Goal: Feedback & Contribution: Submit feedback/report problem

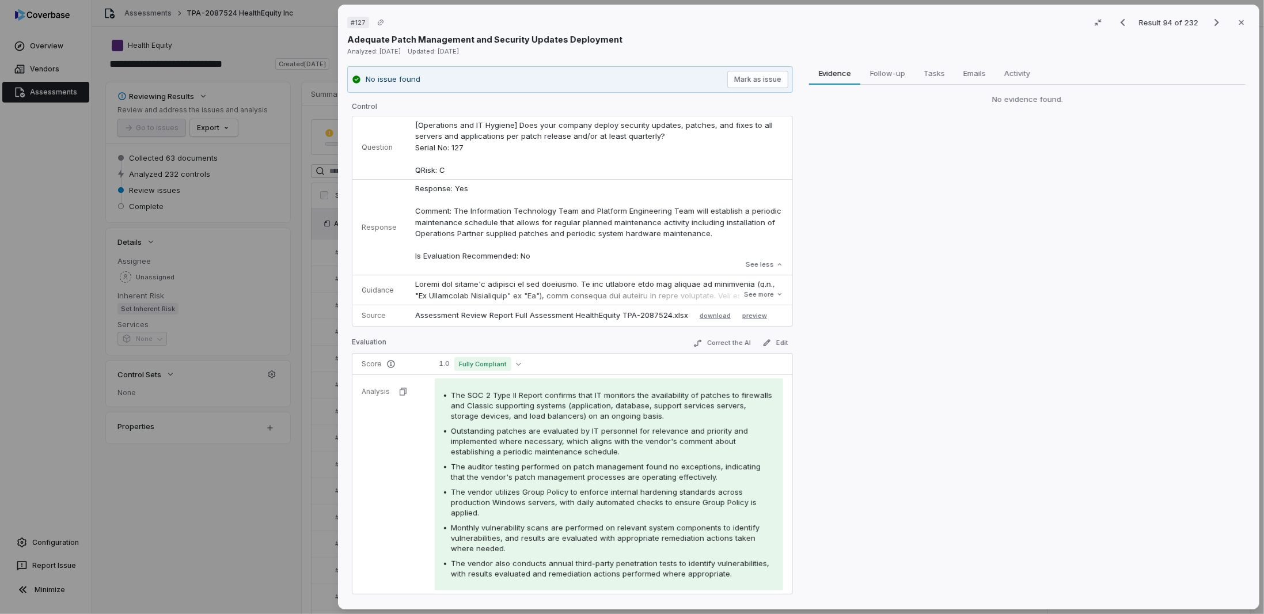
scroll to position [1774, 0]
click at [1210, 21] on icon "Next result" at bounding box center [1217, 23] width 14 height 14
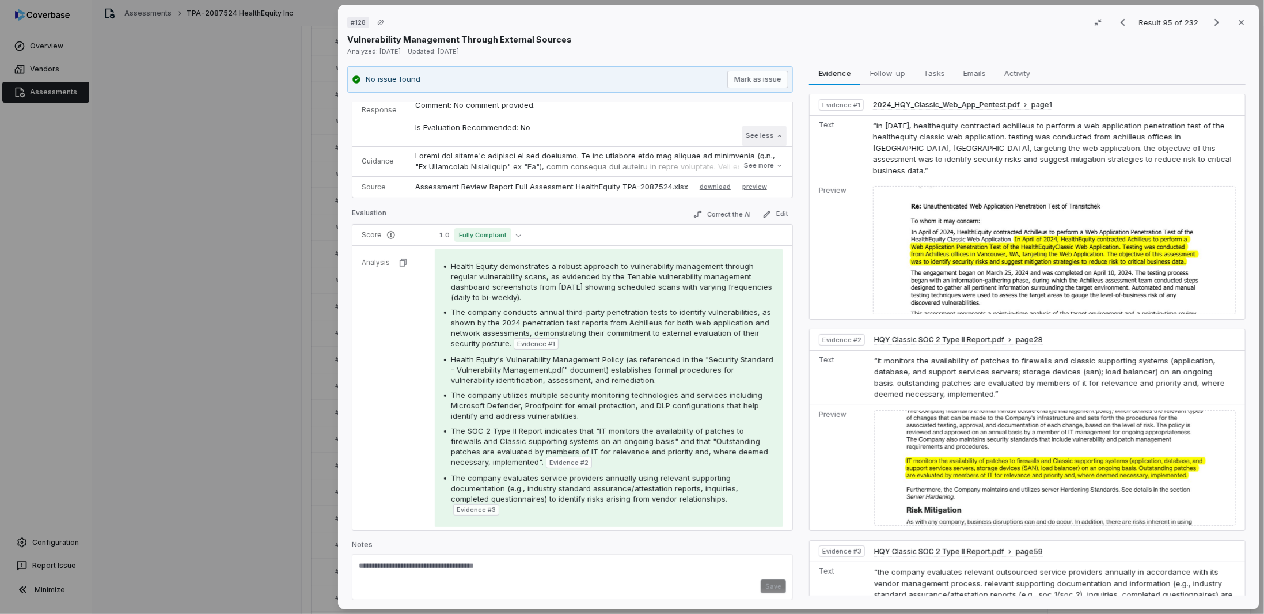
scroll to position [120, 0]
click at [764, 161] on button "See more" at bounding box center [764, 163] width 46 height 21
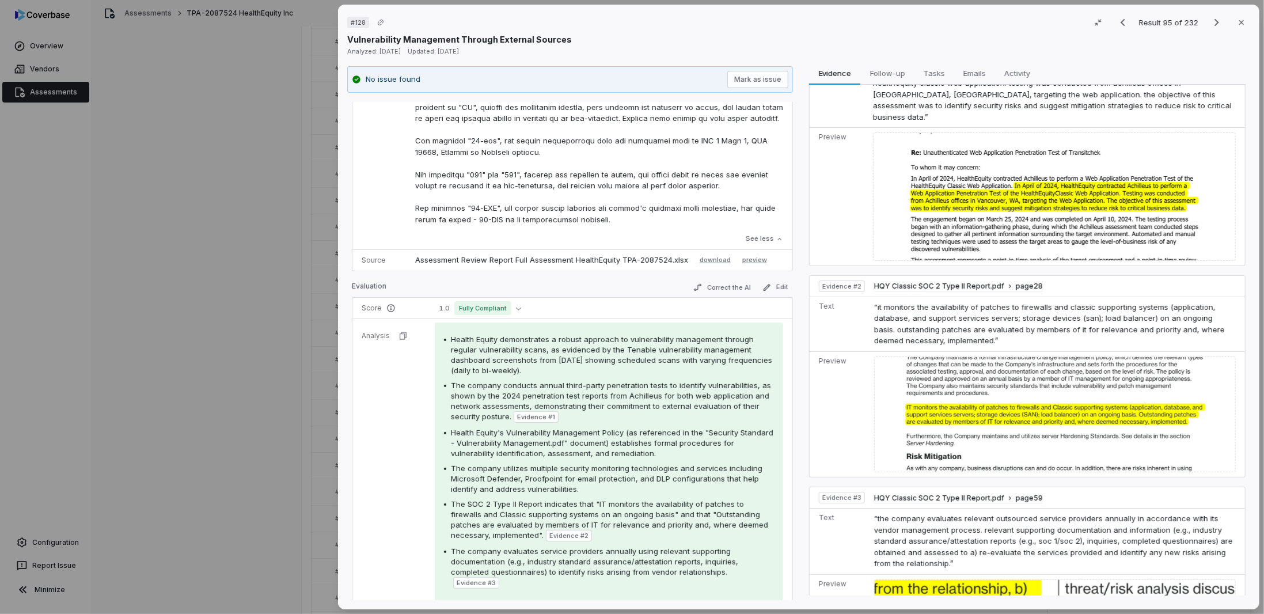
scroll to position [420, 0]
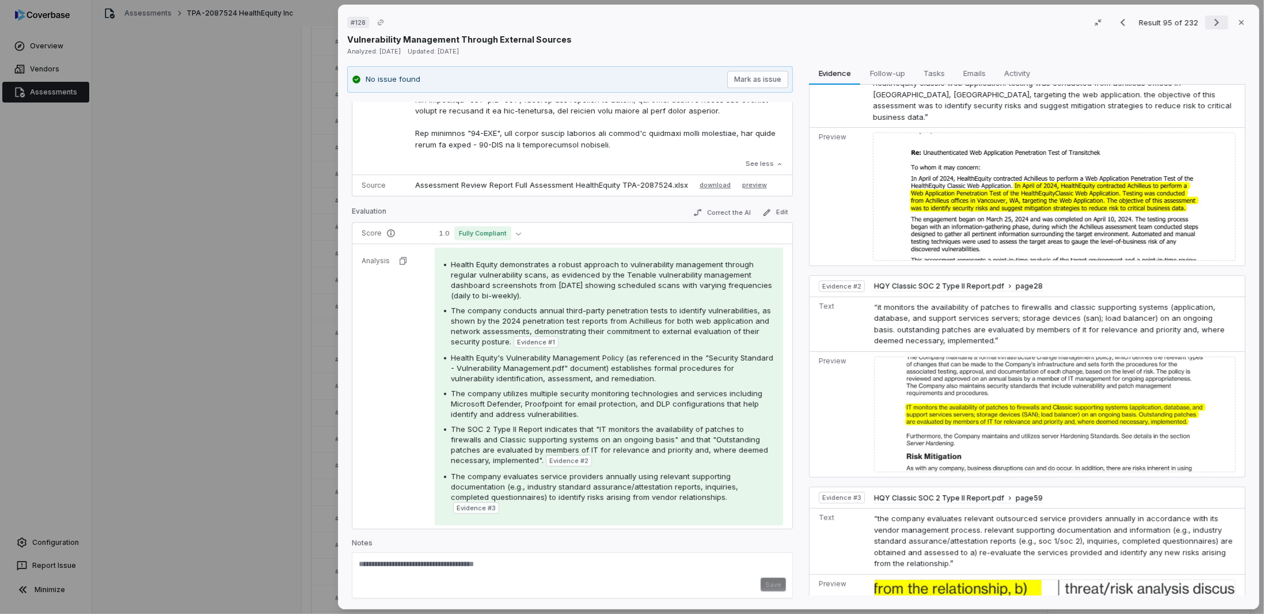
click at [1205, 22] on button "Next result" at bounding box center [1216, 23] width 23 height 14
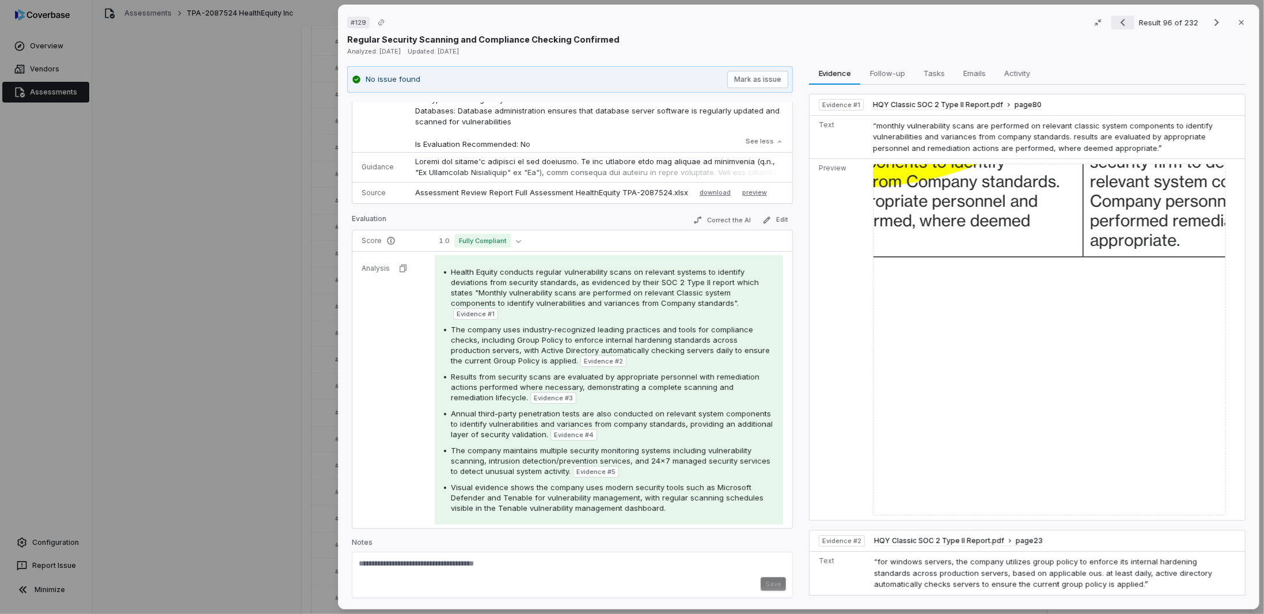
click at [1121, 23] on icon "Previous result" at bounding box center [1123, 22] width 5 height 7
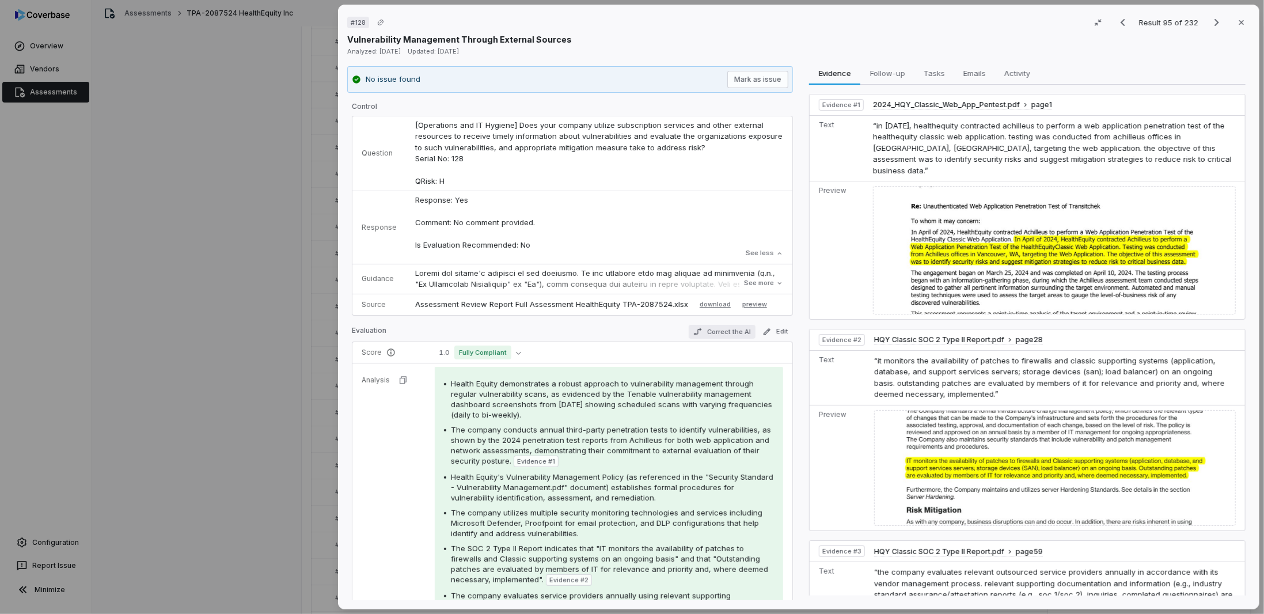
click at [719, 329] on button "Correct the AI" at bounding box center [722, 332] width 67 height 14
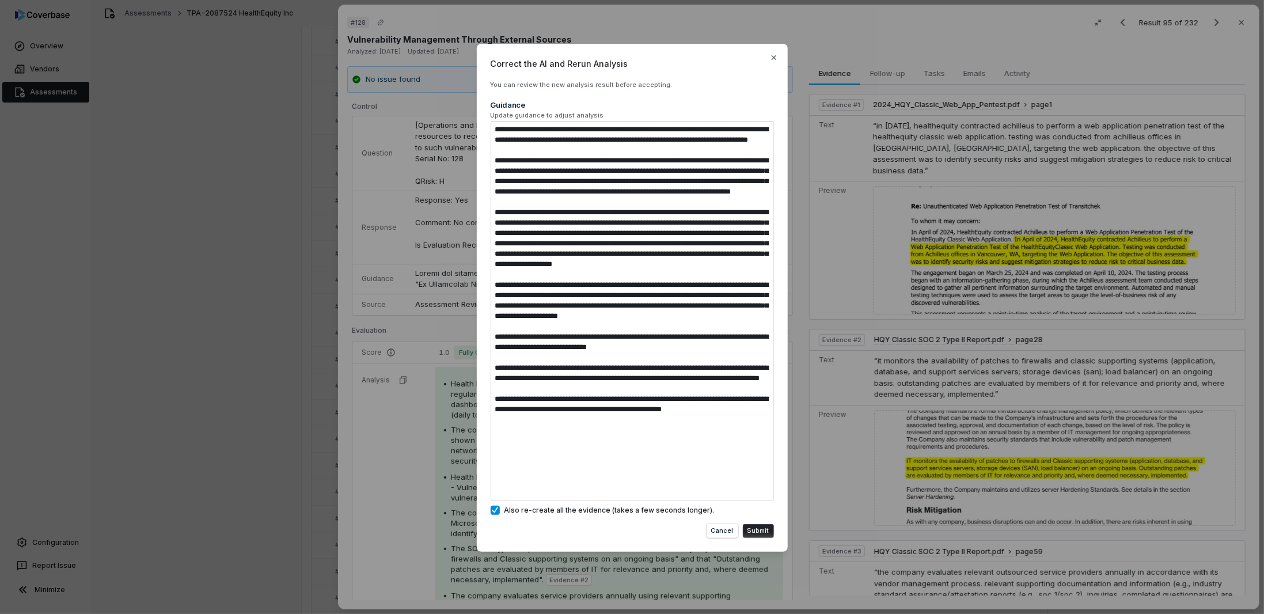
drag, startPoint x: 572, startPoint y: 487, endPoint x: 415, endPoint y: 9, distance: 503.6
click at [415, 9] on div "Correct the AI and Rerun Analysis You can review the new analysis result before…" at bounding box center [632, 307] width 1264 height 614
type textarea "*"
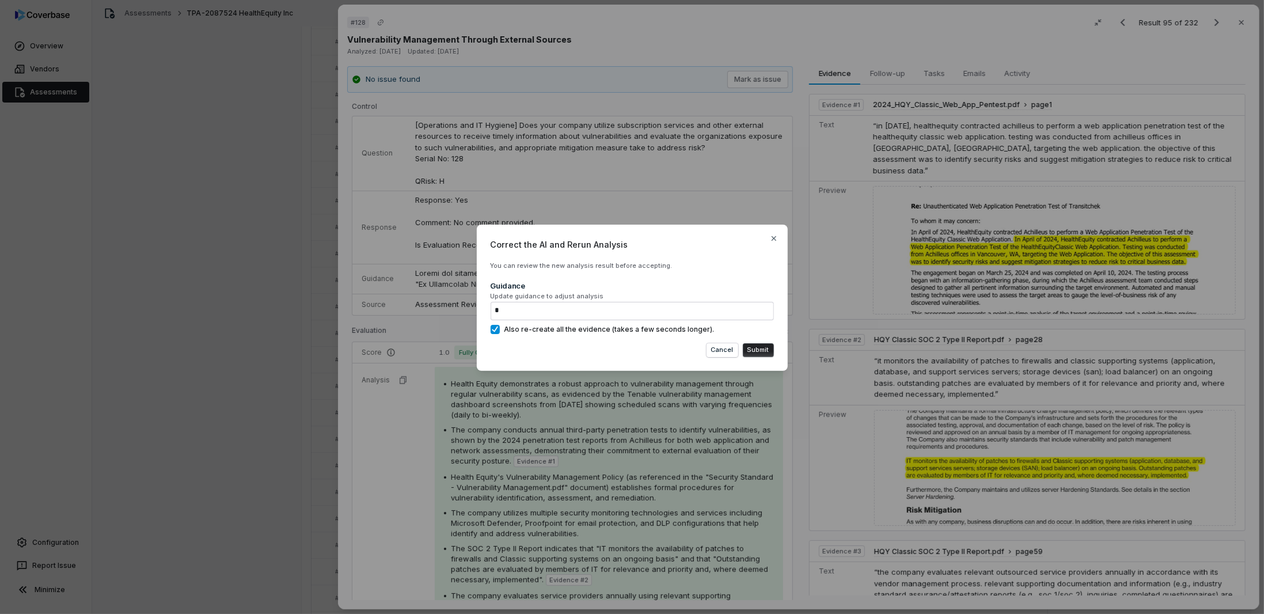
type textarea "*"
type textarea "**"
type textarea "*"
type textarea "**"
type textarea "*"
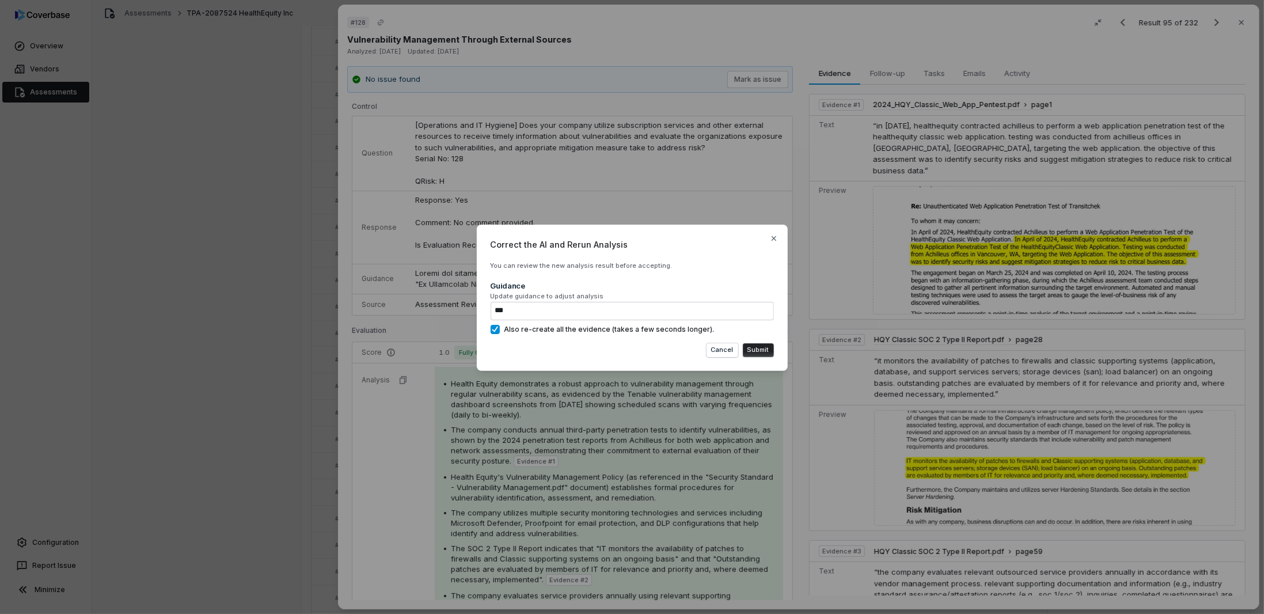
type textarea "****"
type textarea "*"
type textarea "*****"
type textarea "*"
type textarea "******"
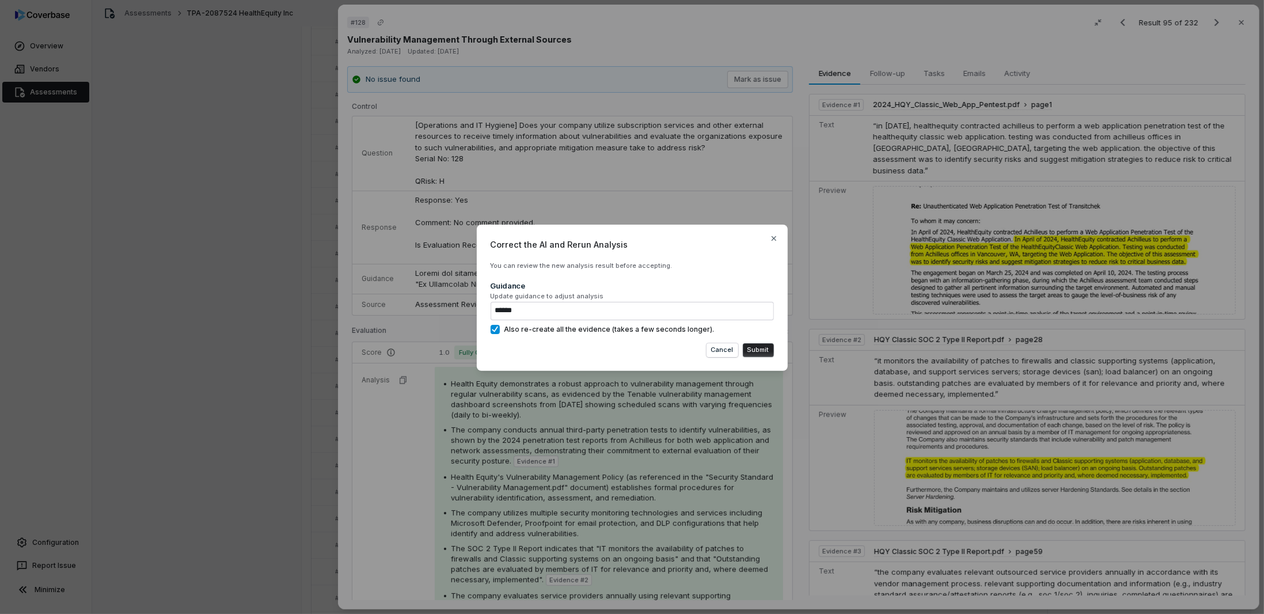
type textarea "*"
type textarea "*******"
type textarea "*"
type textarea "*******"
type textarea "*"
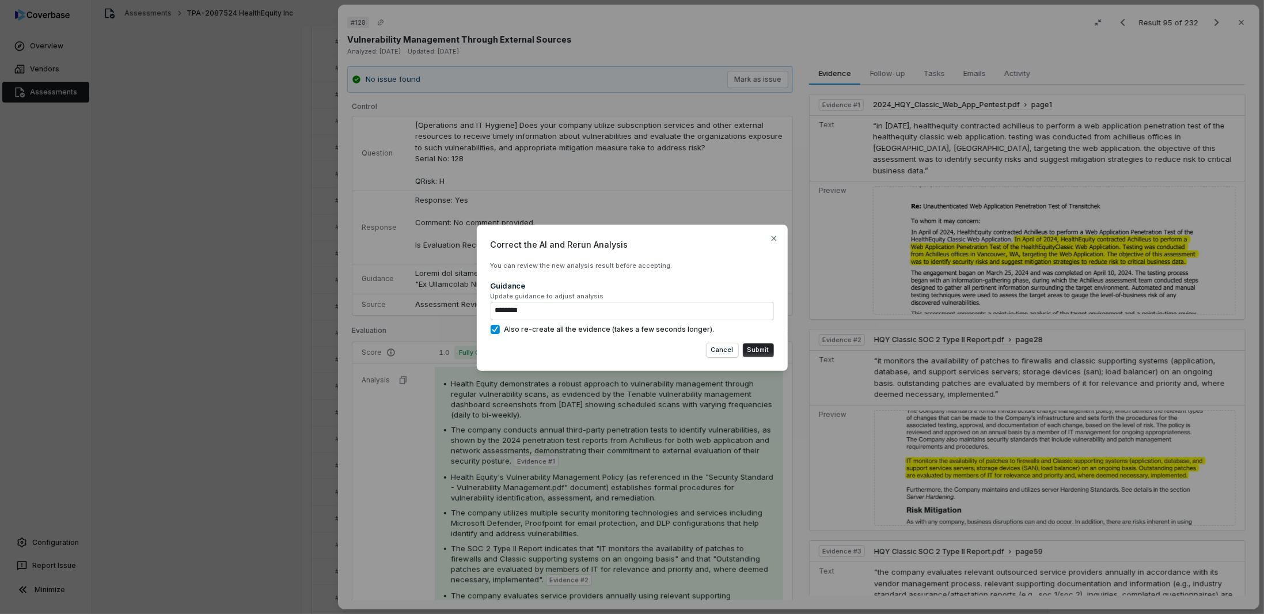
type textarea "*********"
type textarea "*"
type textarea "**********"
type textarea "*"
type textarea "**********"
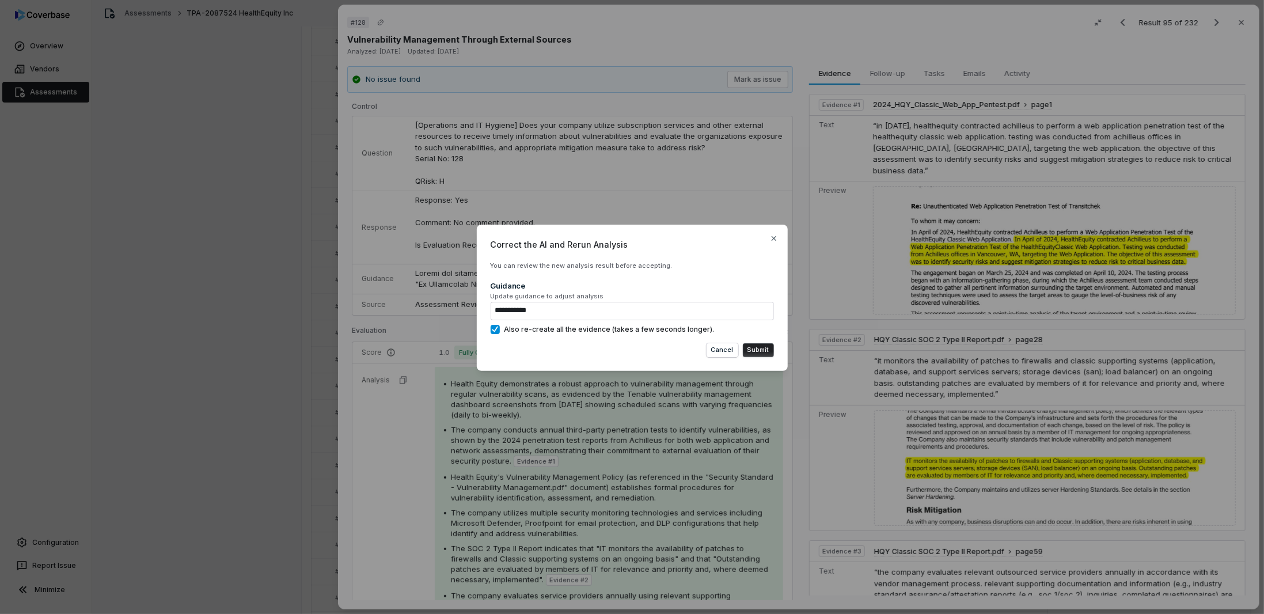
type textarea "*"
type textarea "**********"
type textarea "*"
type textarea "**********"
type textarea "*"
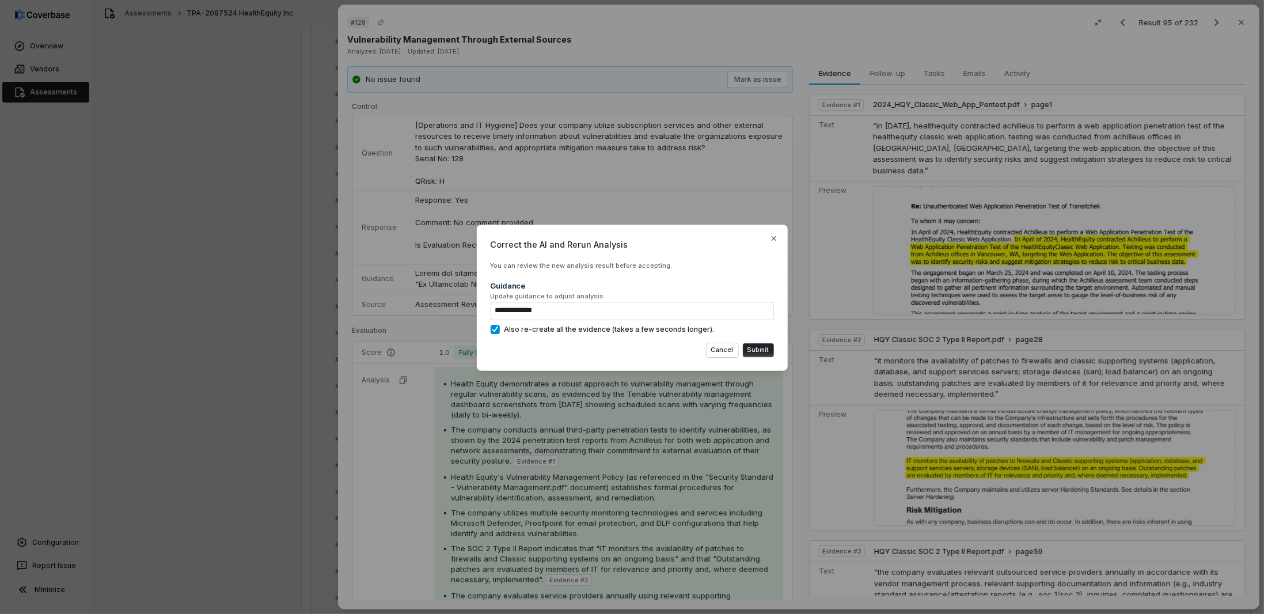
type textarea "**********"
type textarea "*"
type textarea "**********"
type textarea "*"
type textarea "**********"
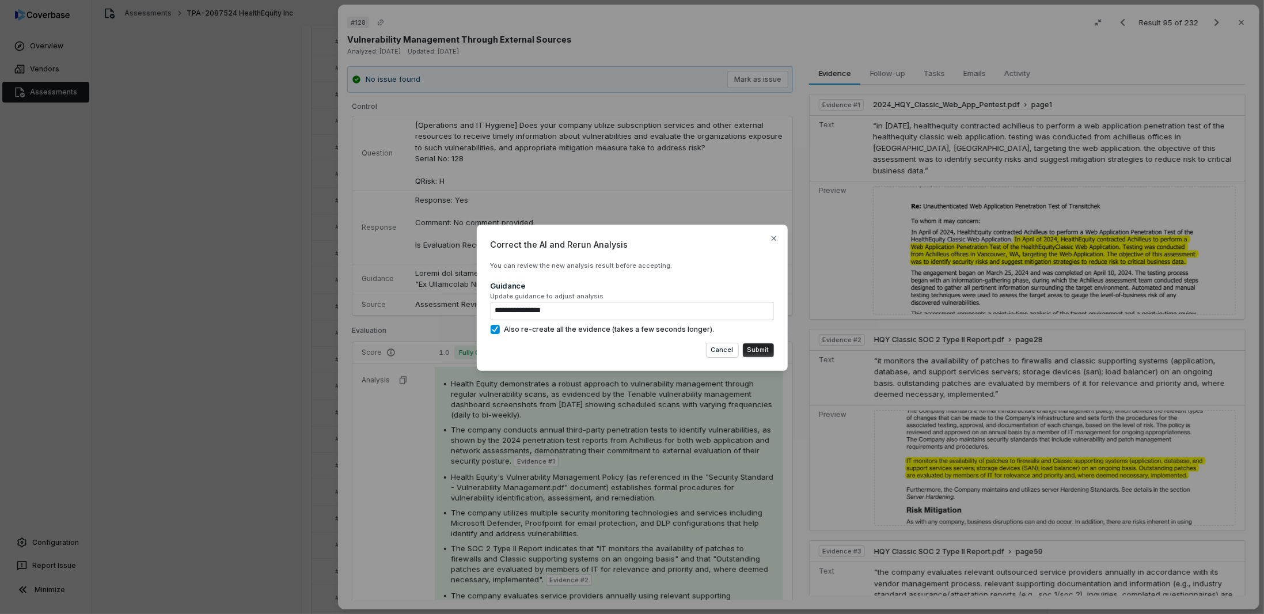
type textarea "*"
type textarea "**********"
type textarea "*"
type textarea "**********"
type textarea "*"
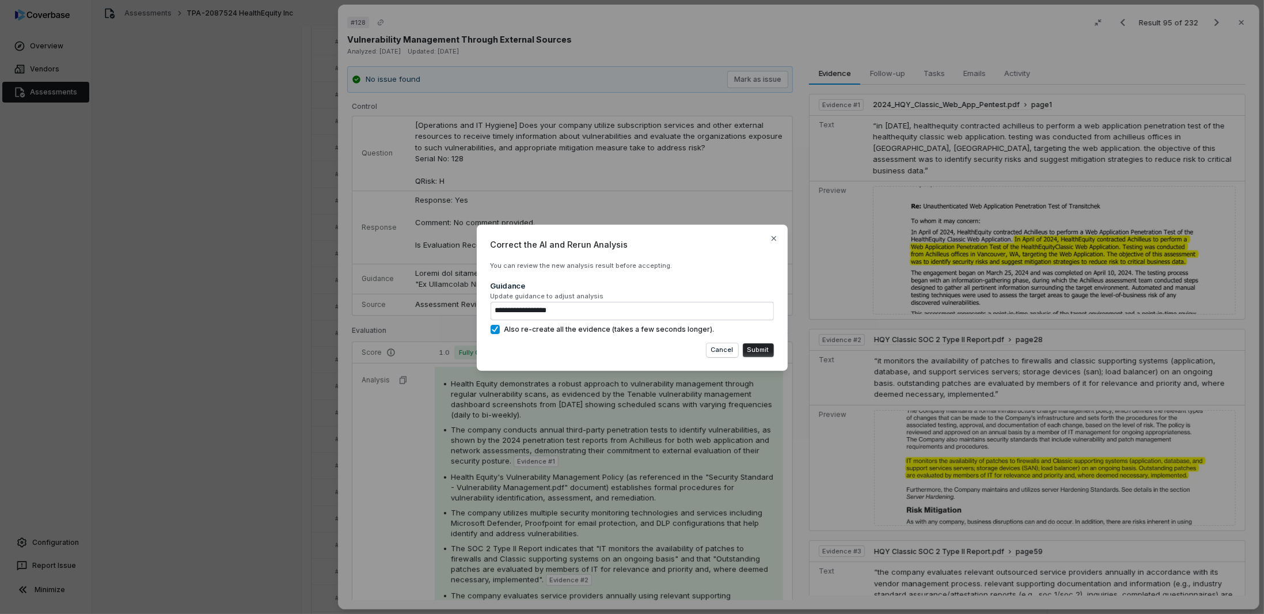
type textarea "**********"
type textarea "*"
type textarea "**********"
type textarea "*"
type textarea "**********"
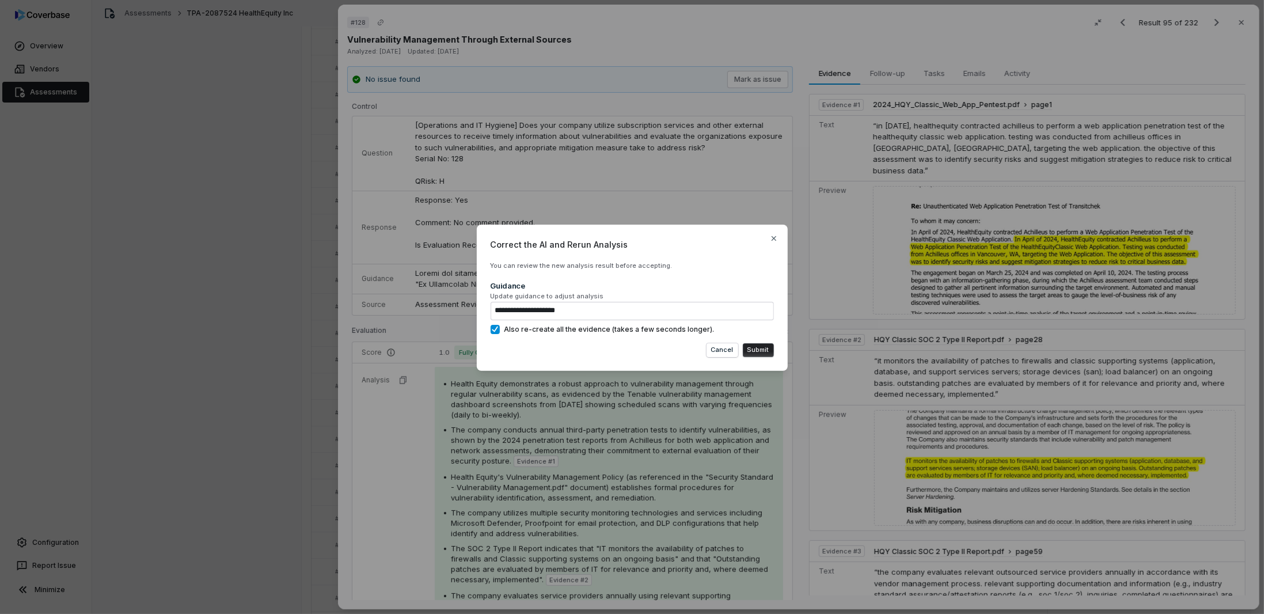
type textarea "*"
type textarea "**********"
type textarea "*"
type textarea "**********"
type textarea "*"
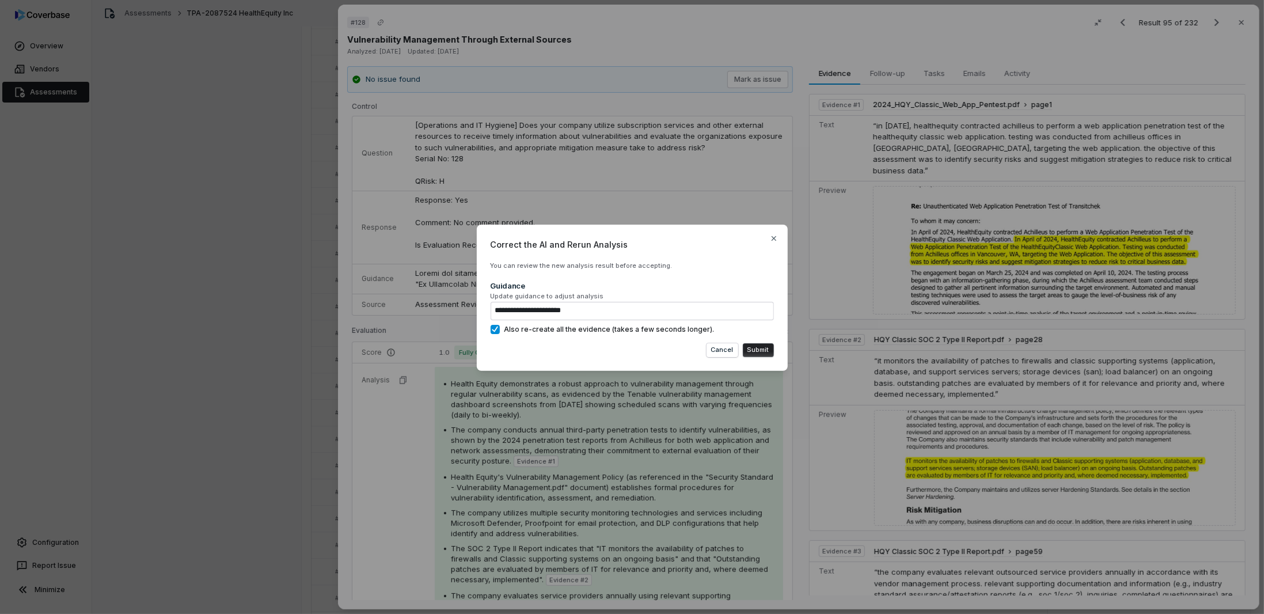
type textarea "**********"
type textarea "*"
type textarea "**********"
type textarea "*"
type textarea "**********"
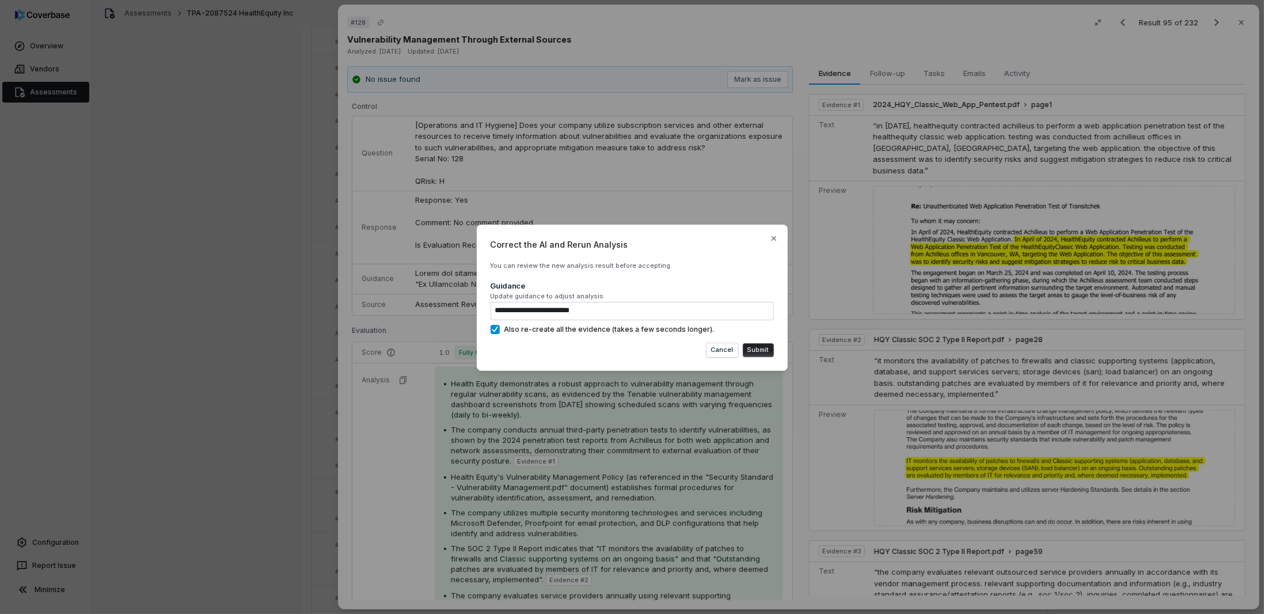
type textarea "*"
type textarea "**********"
type textarea "*"
type textarea "**********"
type textarea "*"
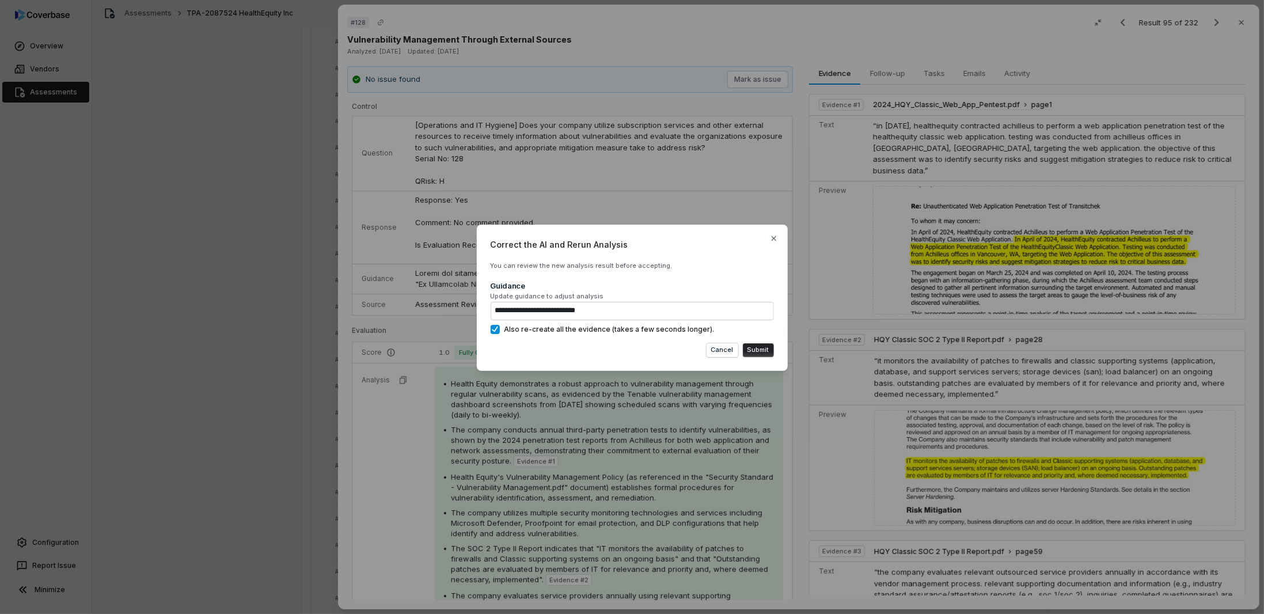
type textarea "**********"
type textarea "*"
type textarea "**********"
type textarea "*"
type textarea "**********"
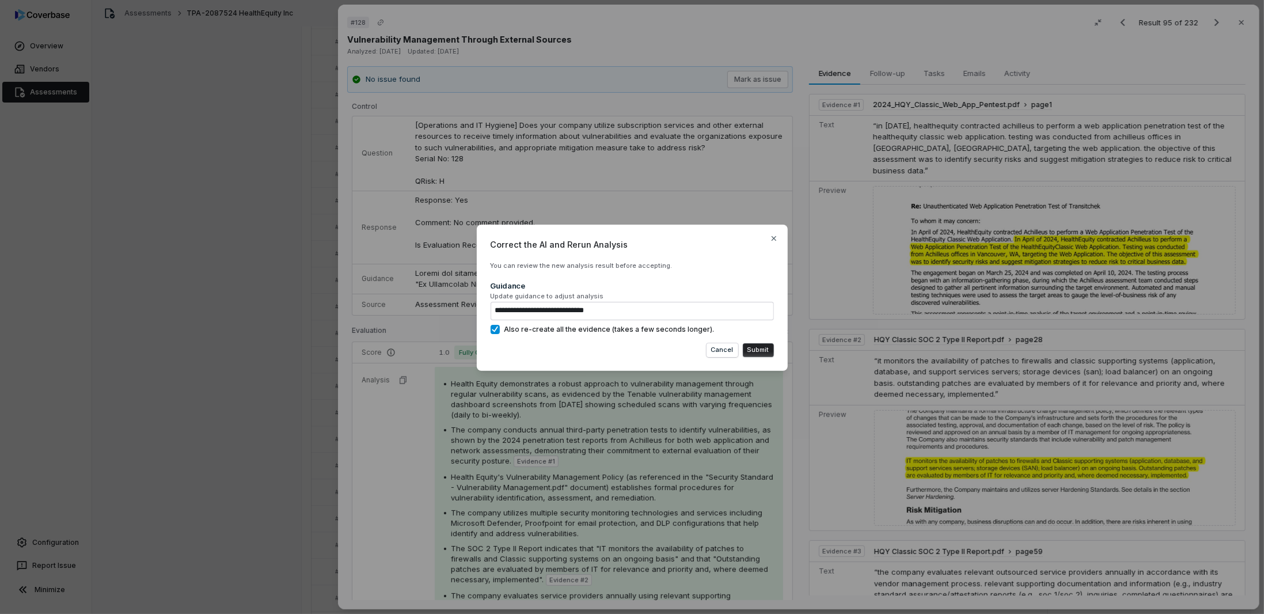
type textarea "*"
type textarea "**********"
type textarea "*"
type textarea "**********"
type textarea "*"
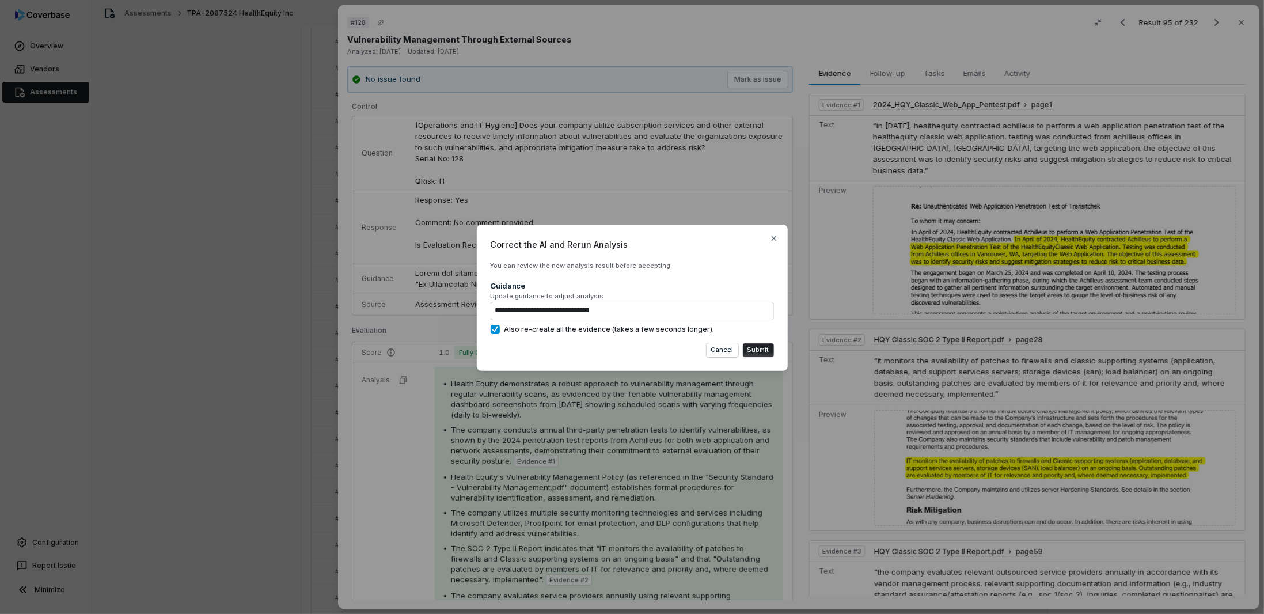
type textarea "**********"
type textarea "*"
type textarea "**********"
type textarea "*"
type textarea "**********"
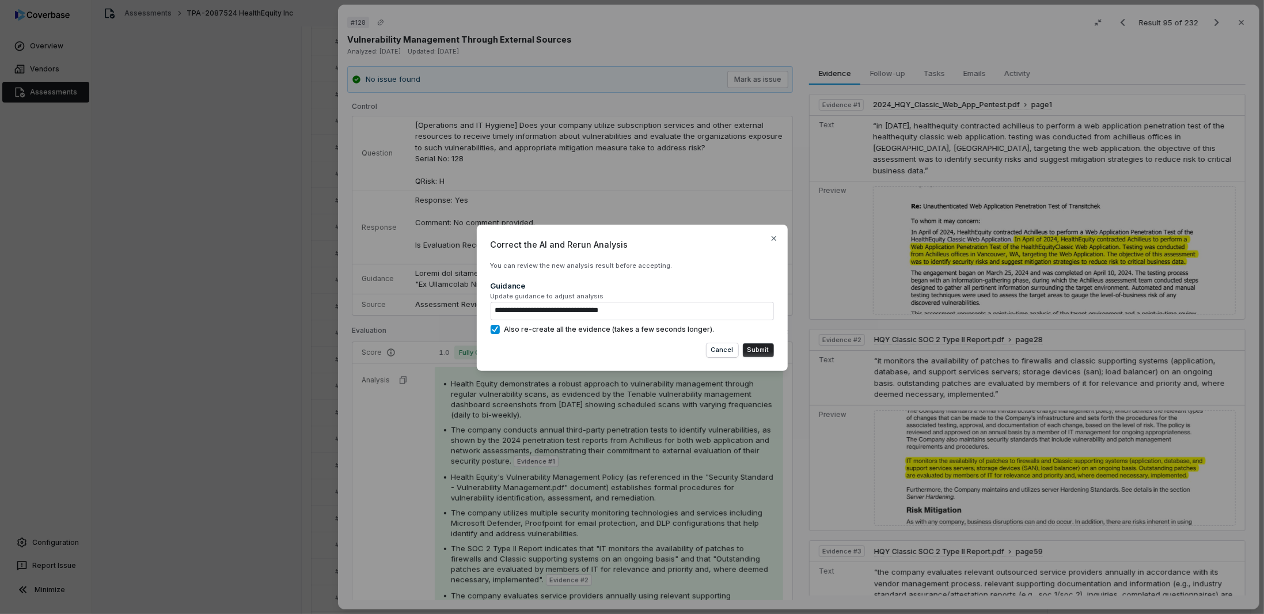
type textarea "*"
type textarea "**********"
type textarea "*"
type textarea "**********"
type textarea "*"
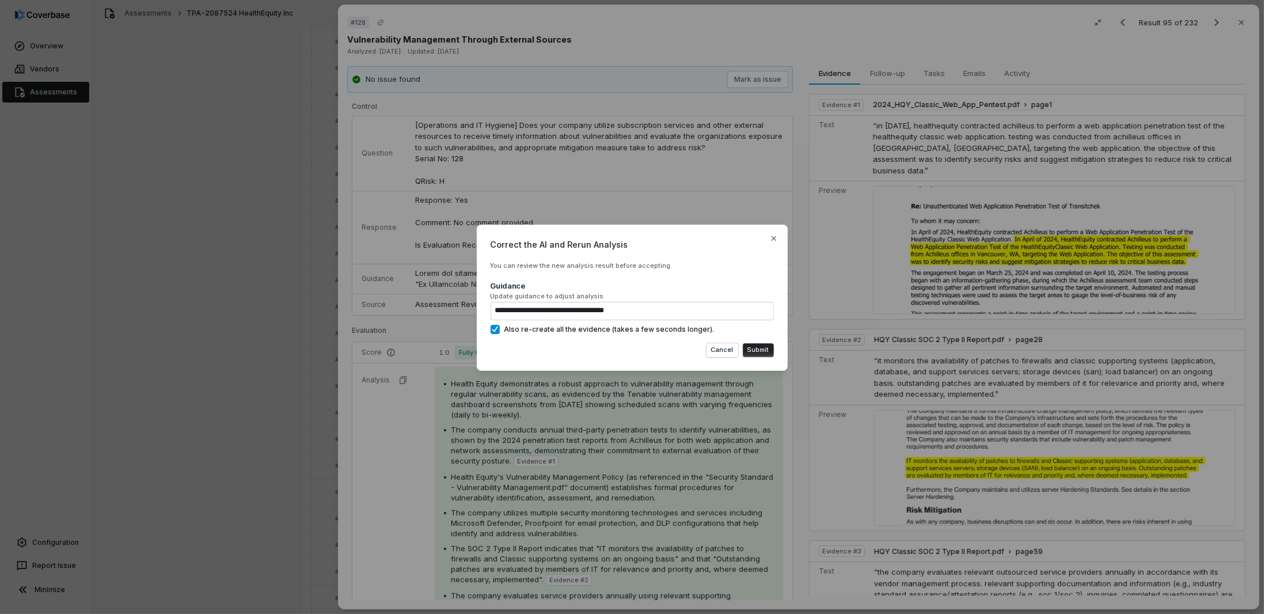
type textarea "**********"
type textarea "*"
type textarea "**********"
type textarea "*"
type textarea "**********"
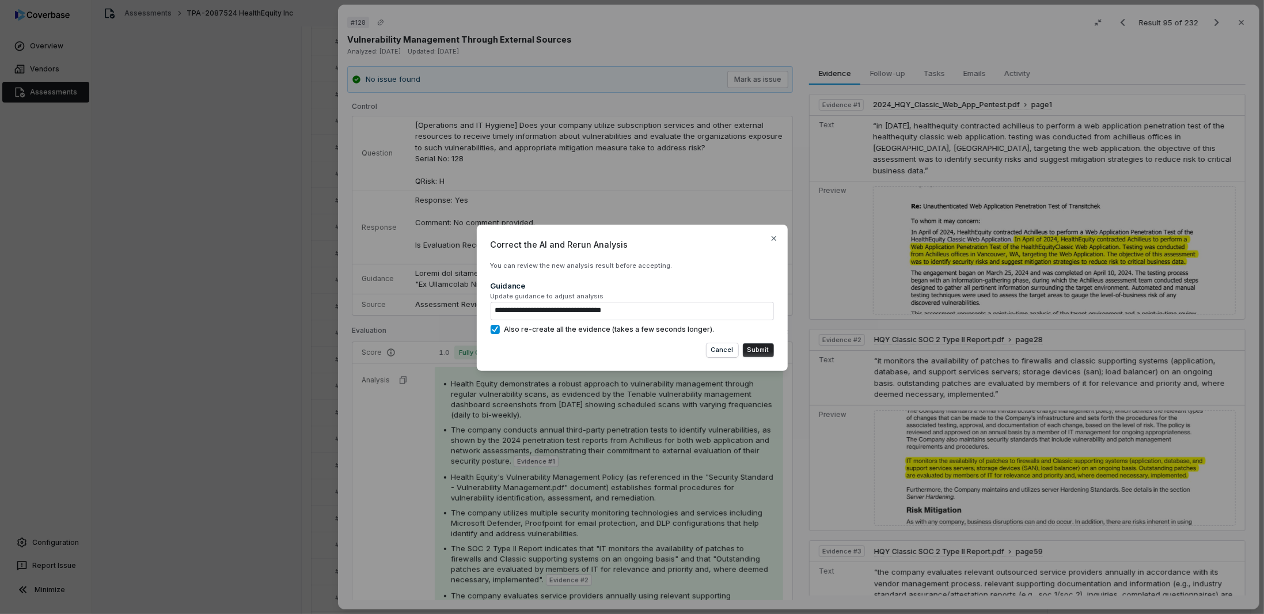
type textarea "*"
type textarea "**********"
type textarea "*"
type textarea "**********"
type textarea "*"
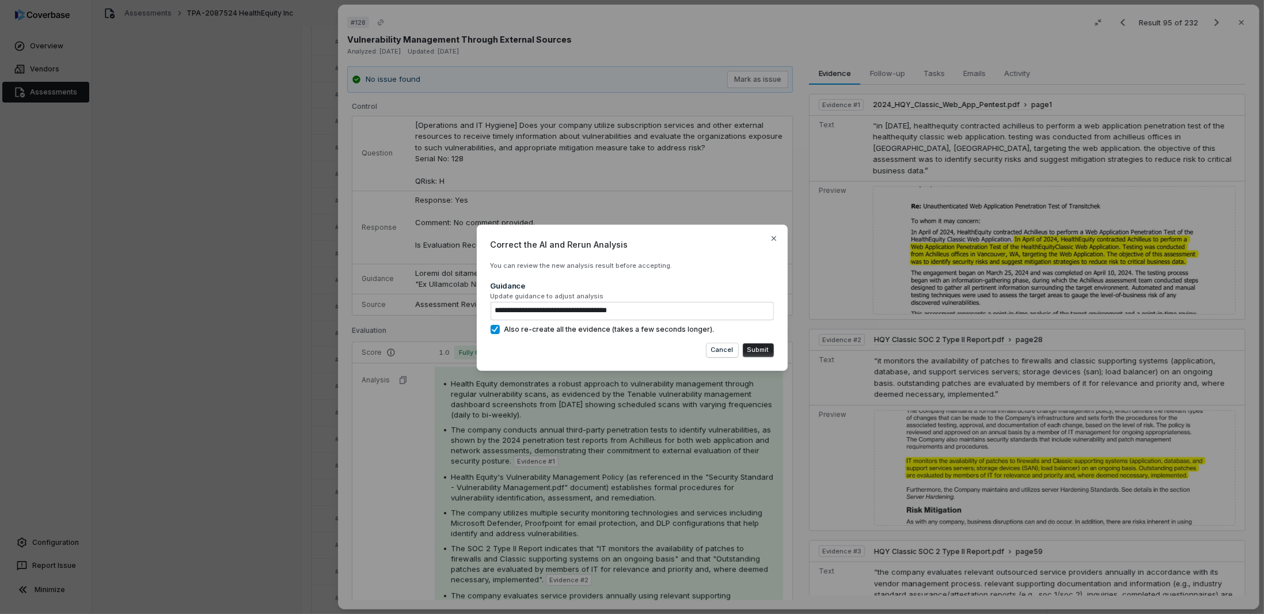
type textarea "**********"
type textarea "*"
type textarea "**********"
type textarea "*"
type textarea "**********"
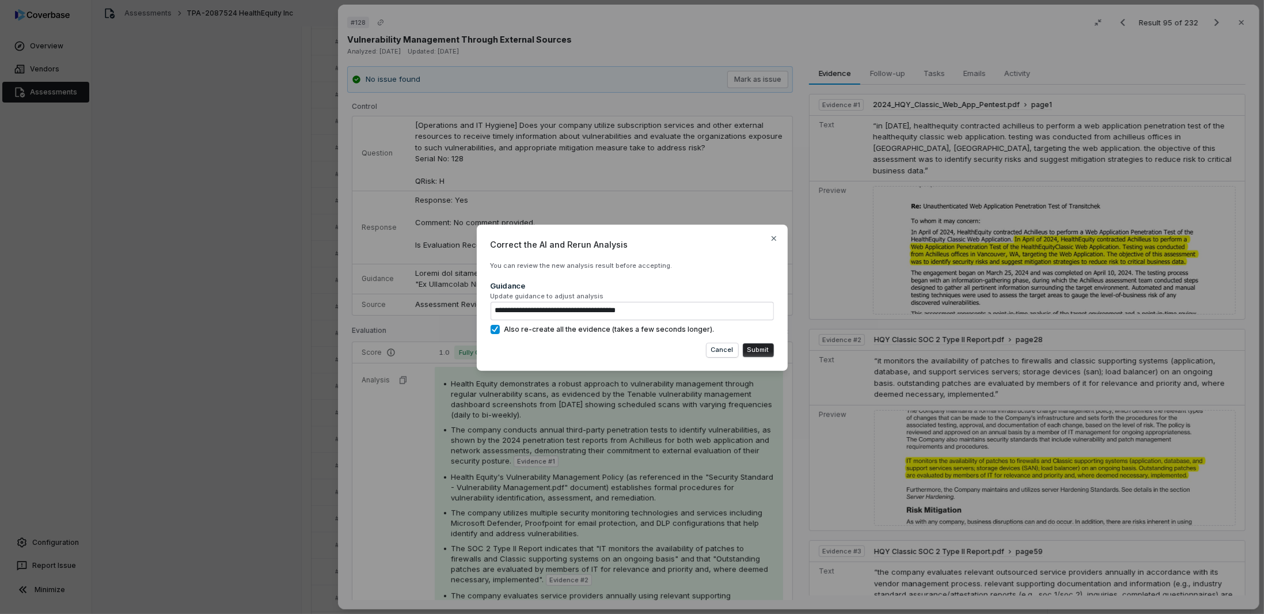
type textarea "*"
type textarea "**********"
type textarea "*"
type textarea "**********"
type textarea "*"
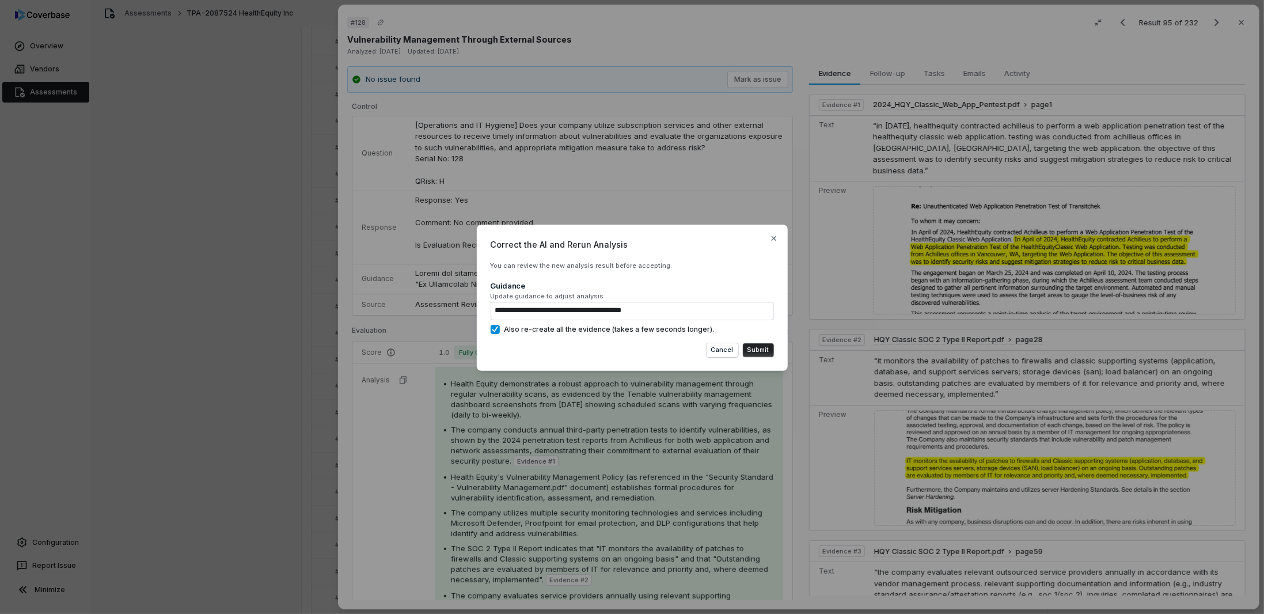
type textarea "**********"
type textarea "*"
type textarea "**********"
type textarea "*"
type textarea "**********"
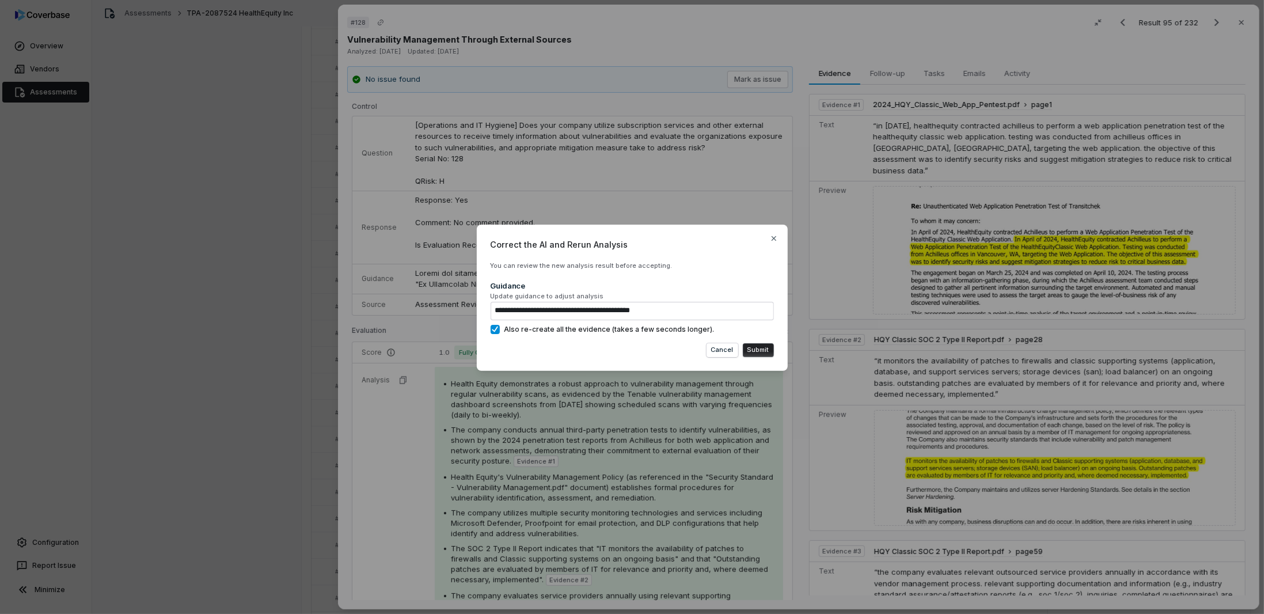
type textarea "*"
type textarea "**********"
type textarea "*"
type textarea "**********"
type textarea "*"
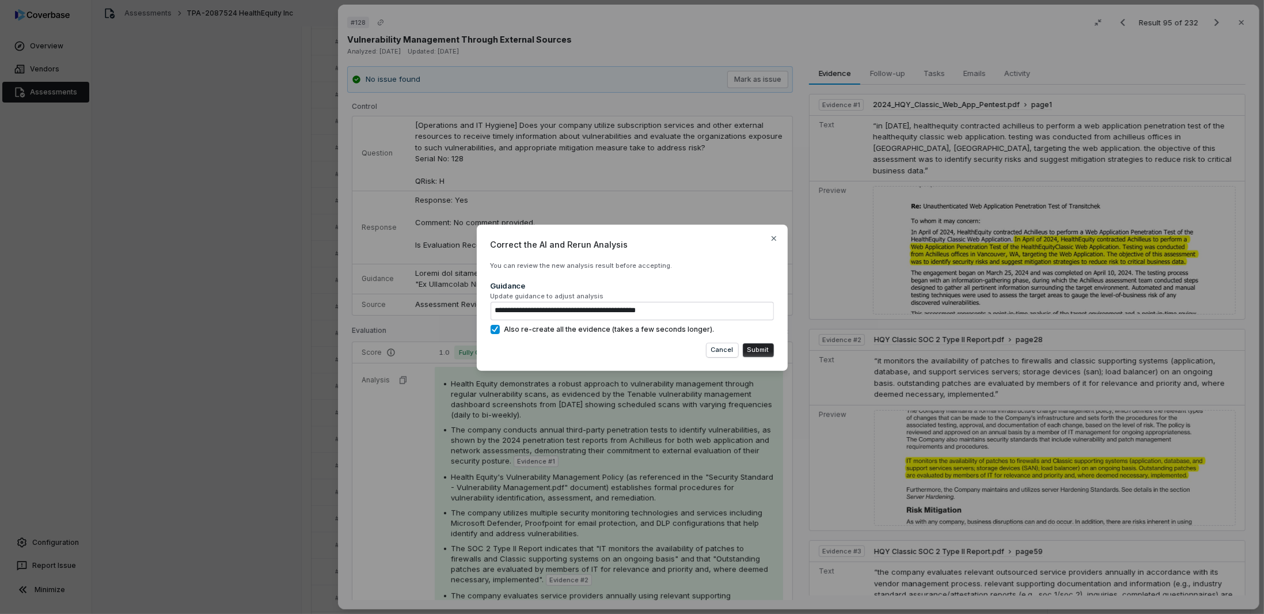
type textarea "**********"
type textarea "*"
type textarea "**********"
type textarea "*"
type textarea "**********"
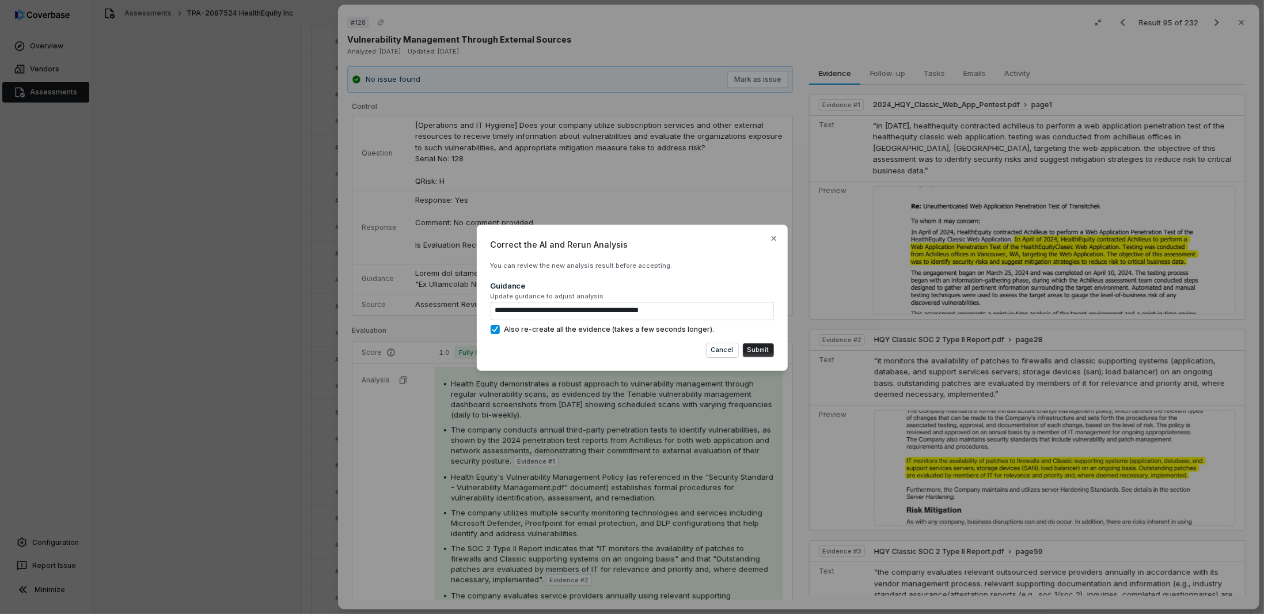
type textarea "*"
type textarea "**********"
type textarea "*"
type textarea "**********"
type textarea "*"
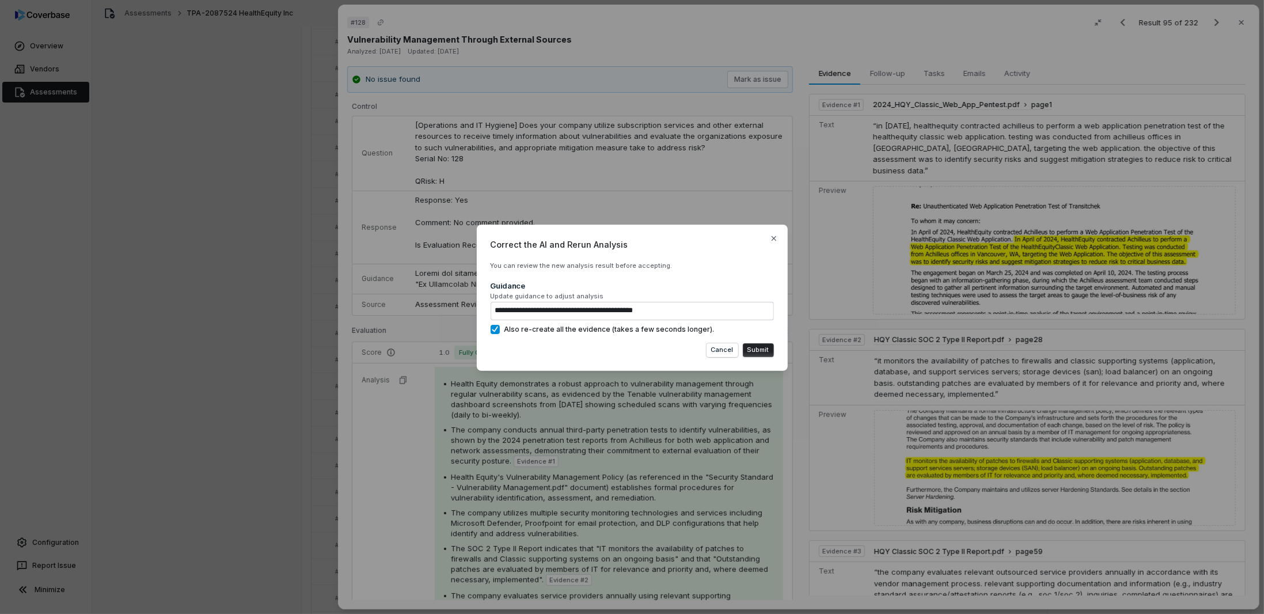
type textarea "**********"
type textarea "*"
type textarea "**********"
type textarea "*"
type textarea "**********"
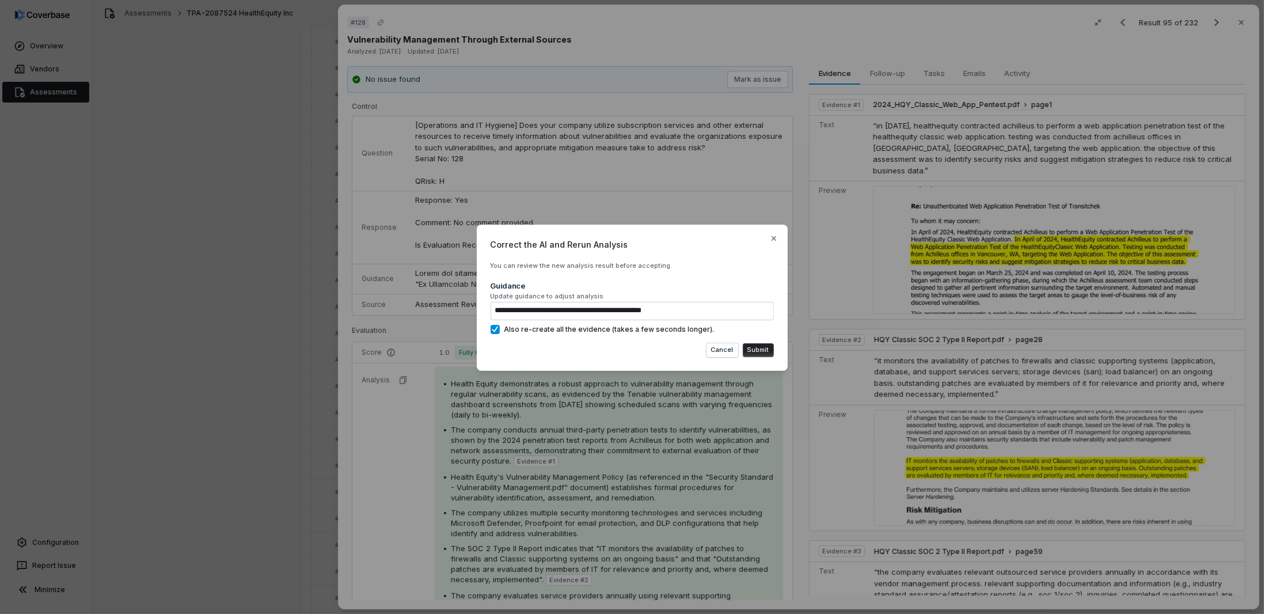
type textarea "*"
type textarea "**********"
type textarea "*"
type textarea "**********"
type textarea "*"
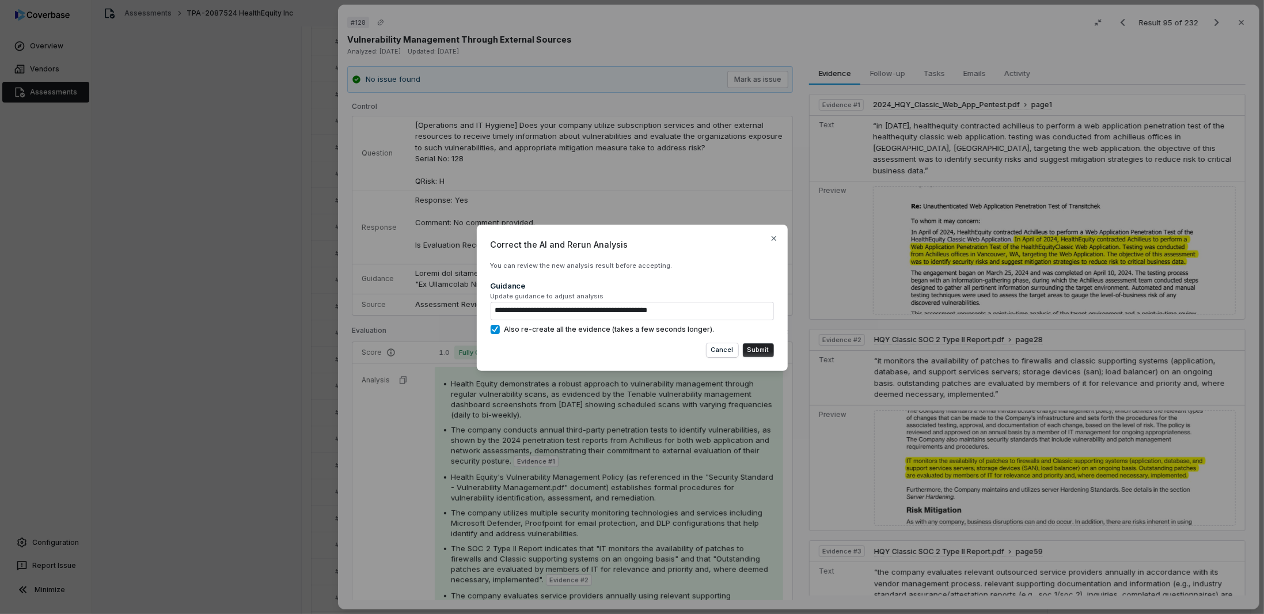
type textarea "**********"
type textarea "*"
type textarea "**********"
type textarea "*"
type textarea "**********"
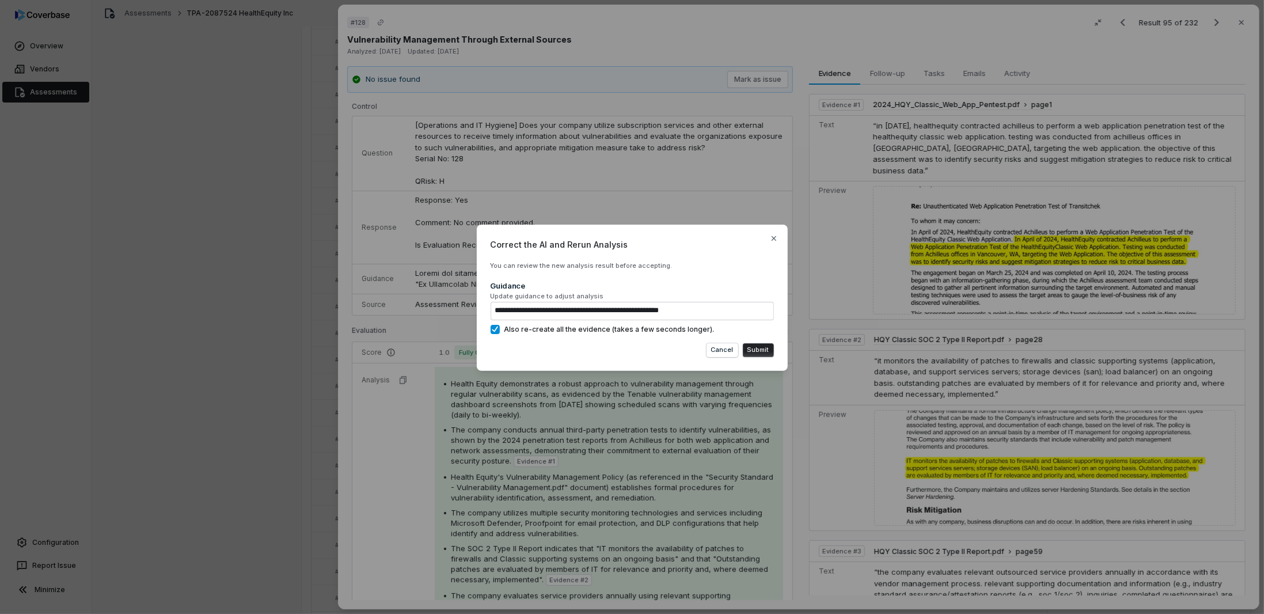
type textarea "*"
type textarea "**********"
type textarea "*"
type textarea "**********"
type textarea "*"
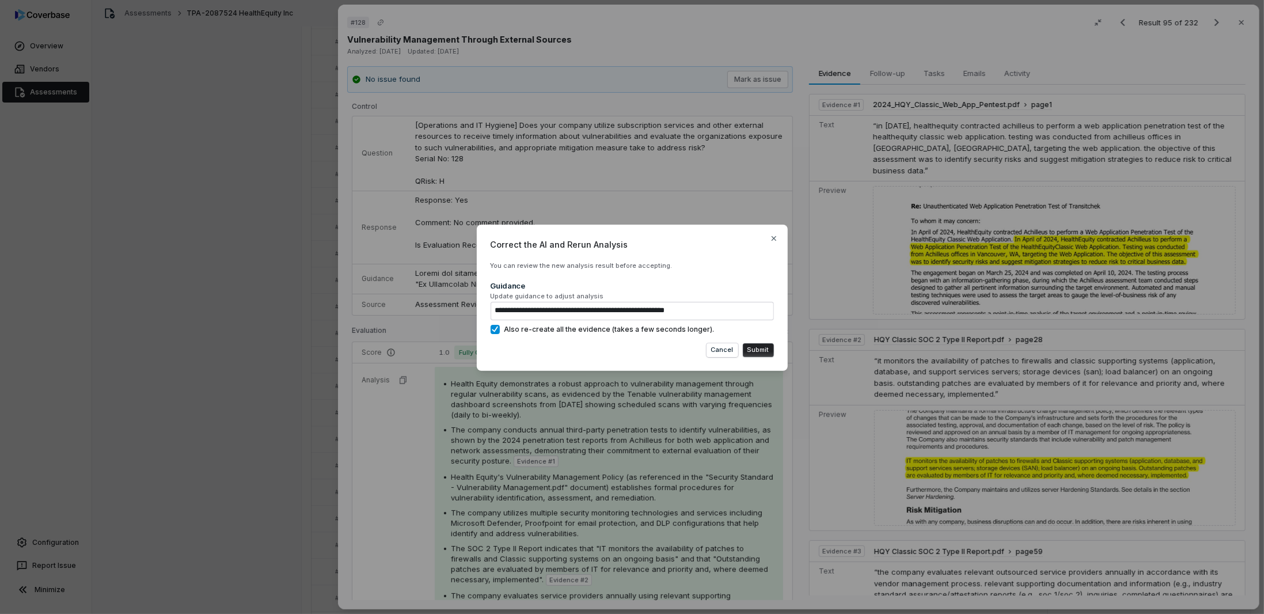
type textarea "**********"
type textarea "*"
type textarea "**********"
type textarea "*"
type textarea "**********"
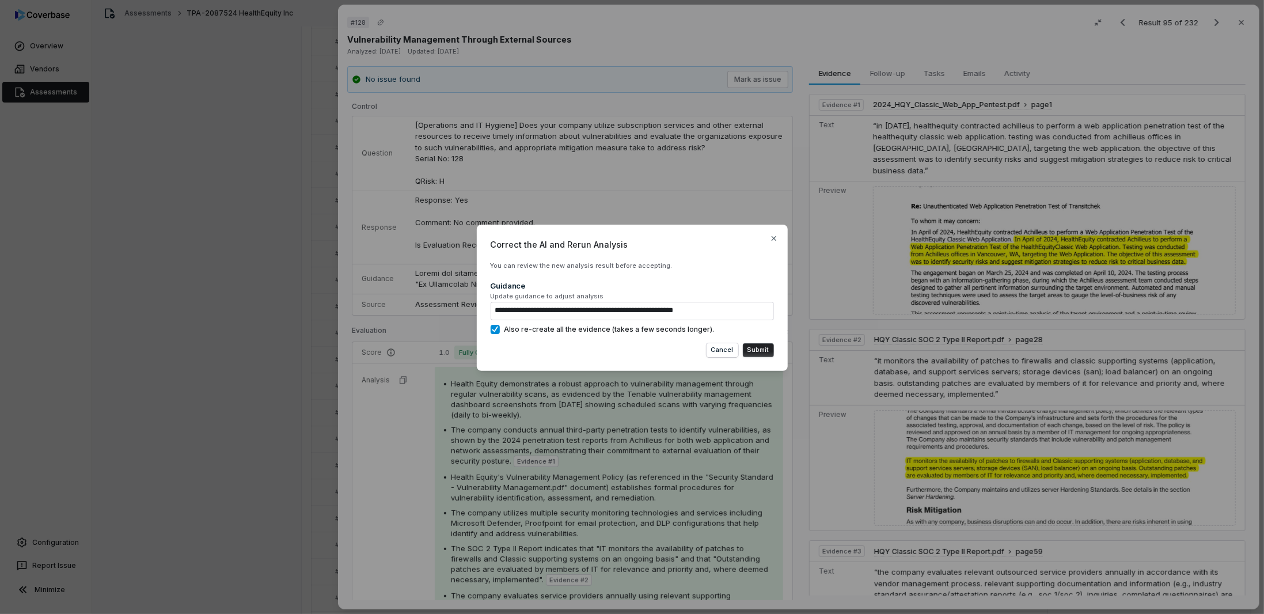
type textarea "*"
type textarea "**********"
type textarea "*"
type textarea "**********"
type textarea "*"
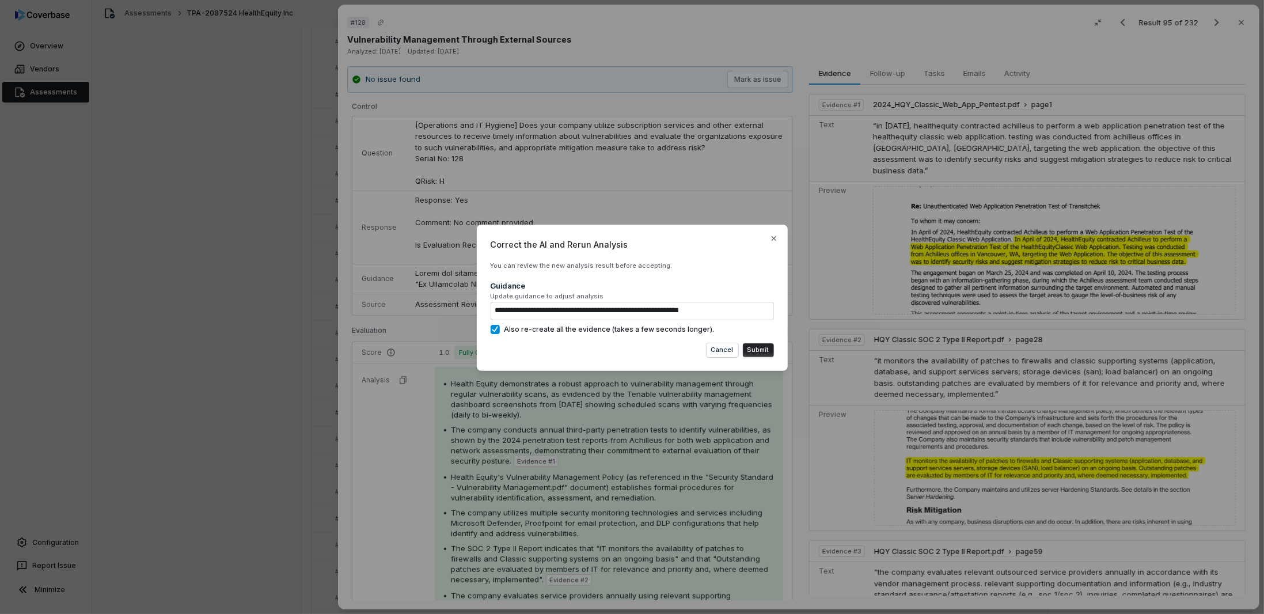
type textarea "**********"
type textarea "*"
type textarea "**********"
type textarea "*"
type textarea "**********"
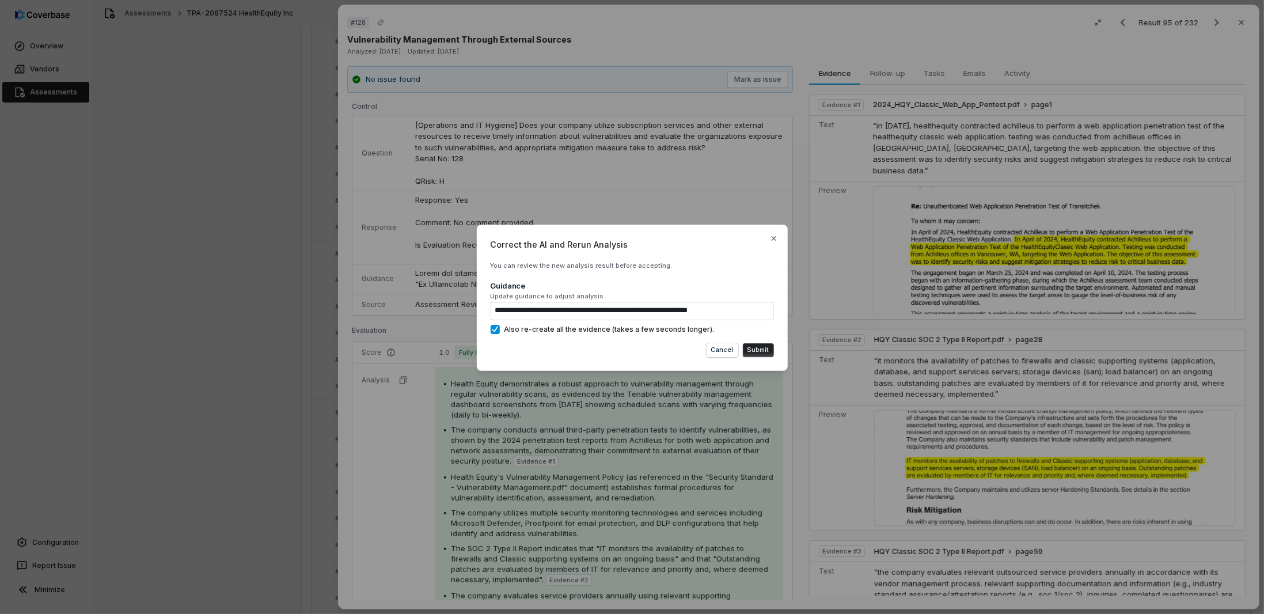
type textarea "*"
type textarea "**********"
type textarea "*"
type textarea "**********"
type textarea "*"
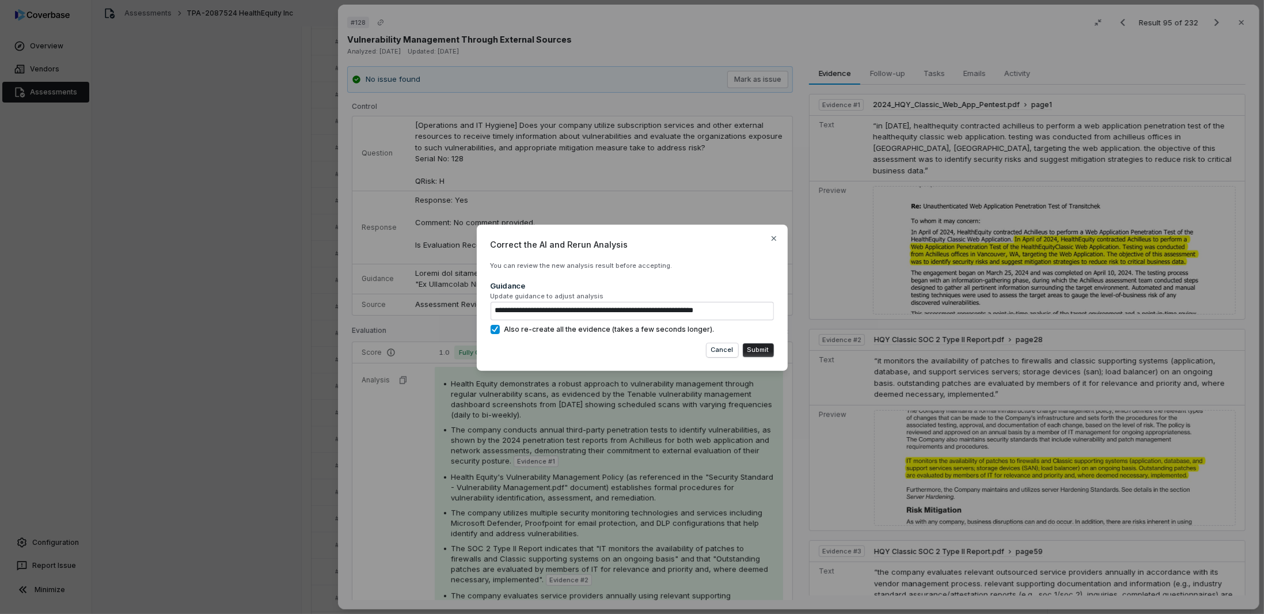
type textarea "**********"
type textarea "*"
type textarea "**********"
type textarea "*"
type textarea "**********"
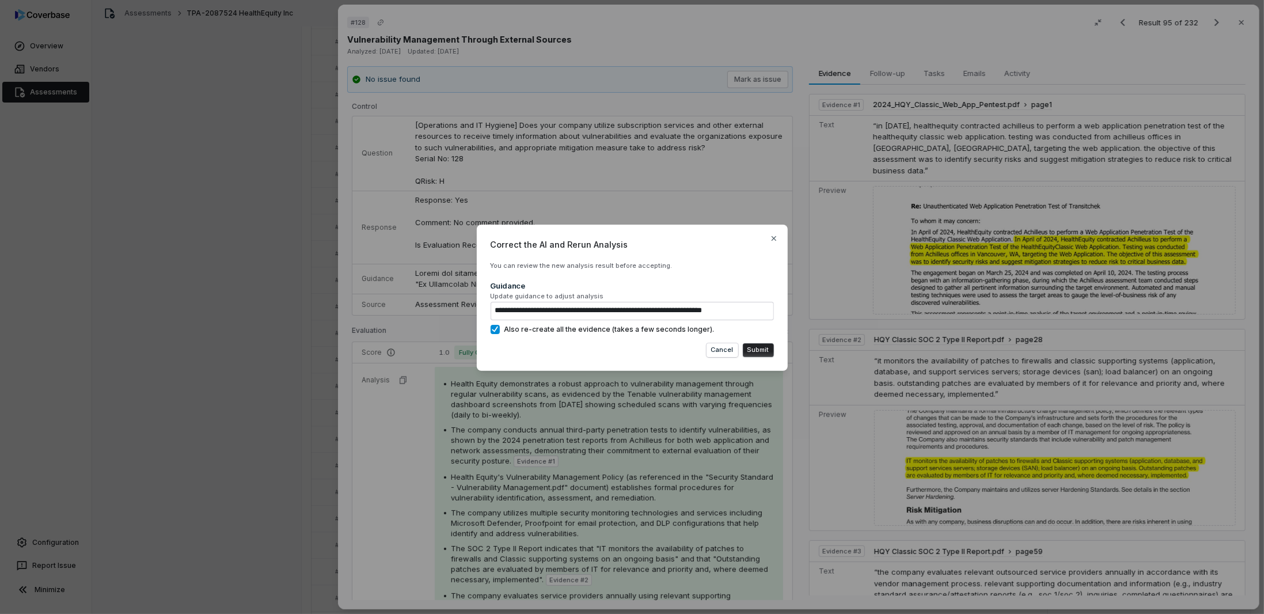
type textarea "*"
type textarea "**********"
type textarea "*"
type textarea "**********"
type textarea "*"
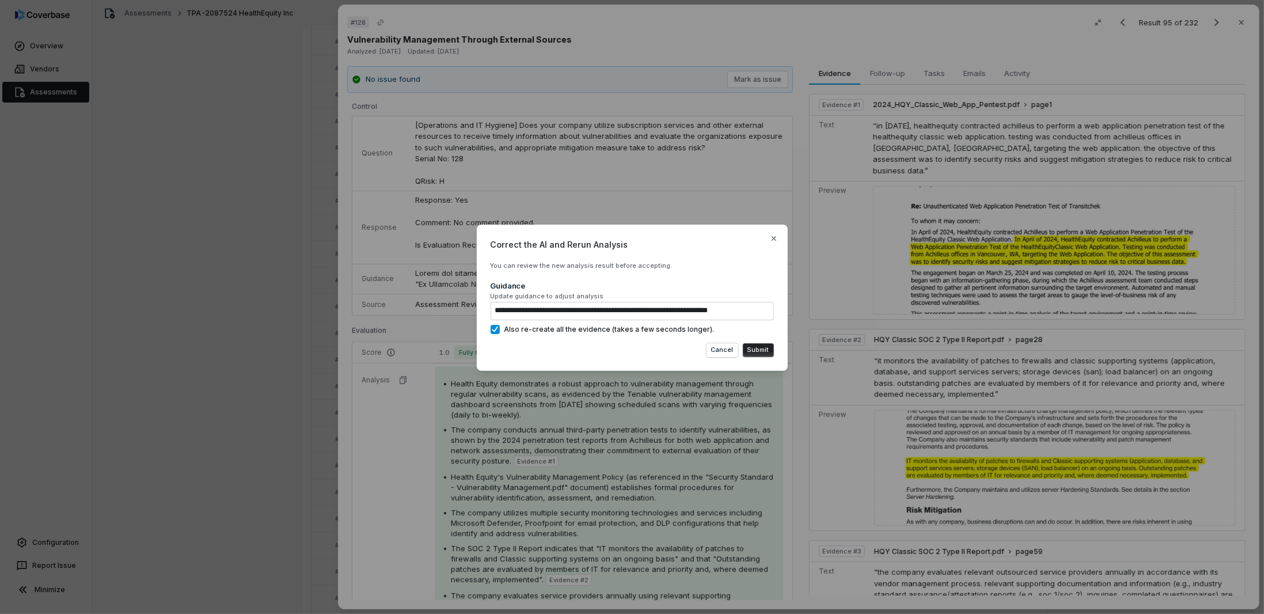
type textarea "**********"
type textarea "*"
type textarea "**********"
type textarea "*"
type textarea "**********"
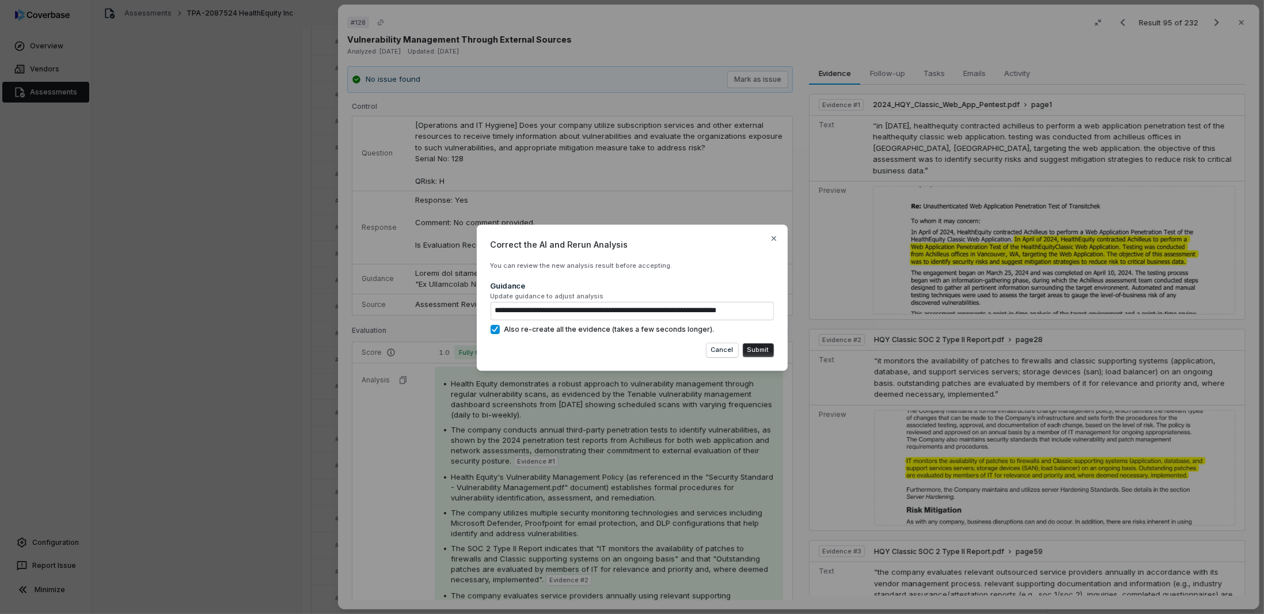
type textarea "*"
type textarea "**********"
type textarea "*"
type textarea "**********"
type textarea "*"
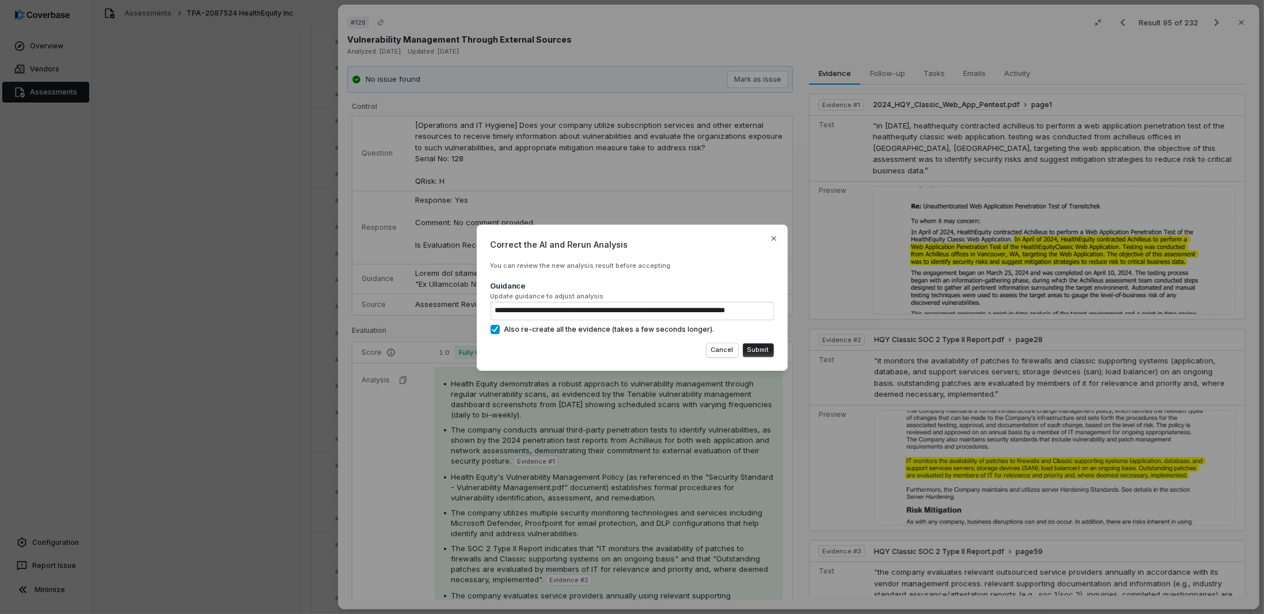
type textarea "**********"
type textarea "*"
type textarea "**********"
click at [751, 349] on button "Submit" at bounding box center [758, 350] width 31 height 14
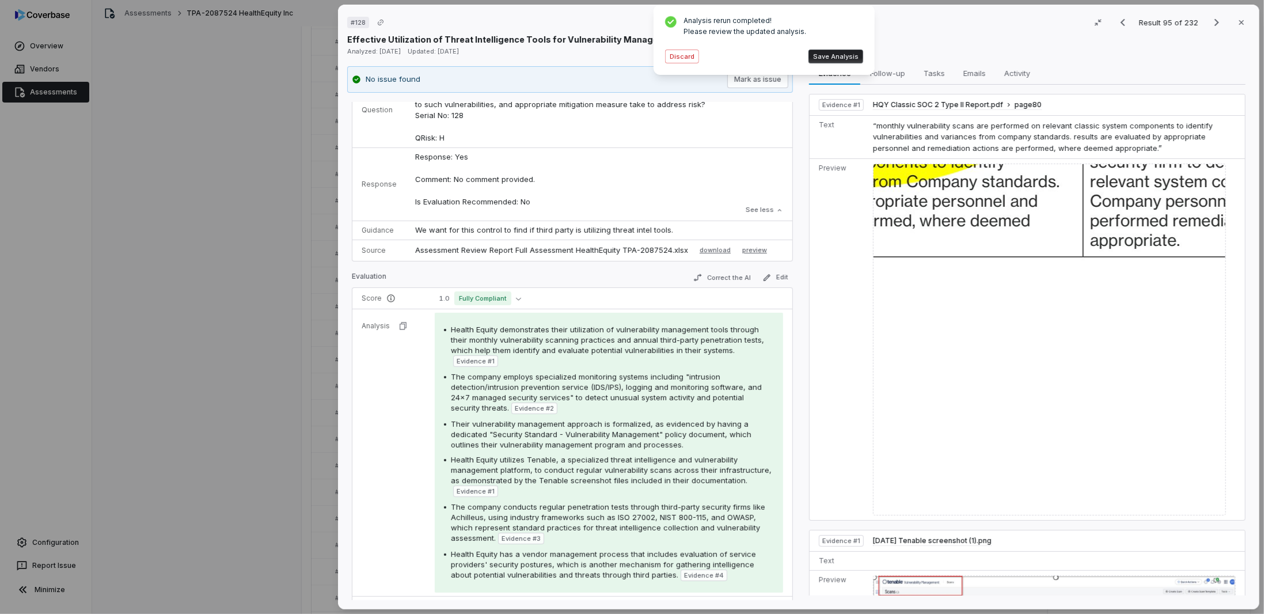
scroll to position [58, 0]
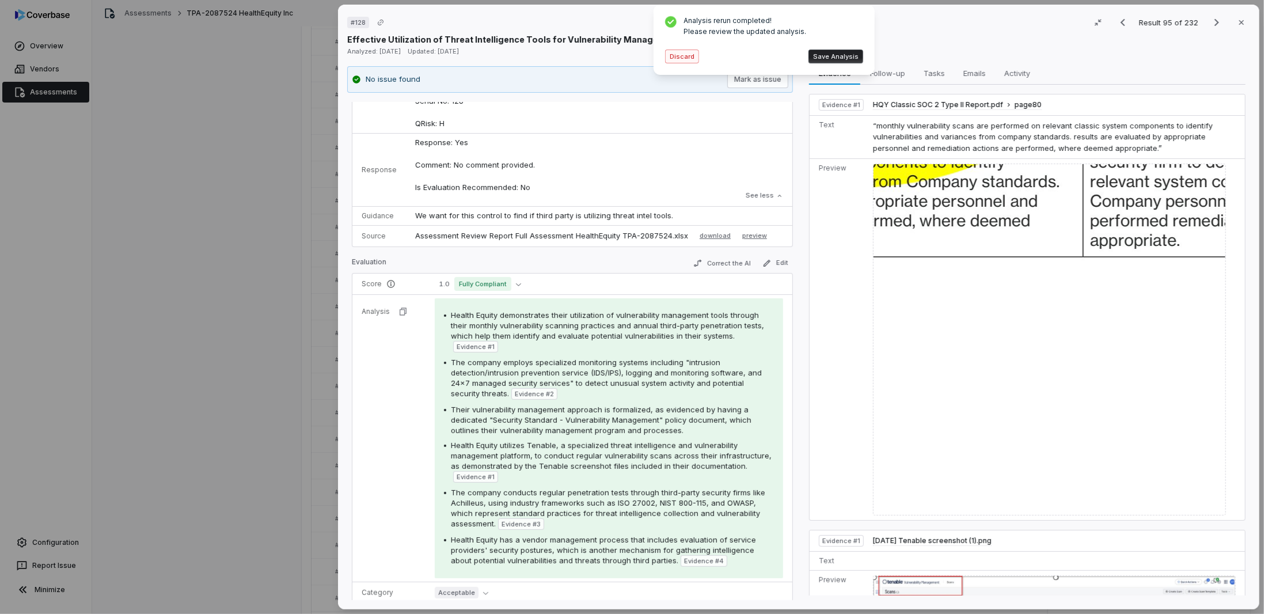
click at [691, 55] on button "Discard" at bounding box center [682, 57] width 34 height 14
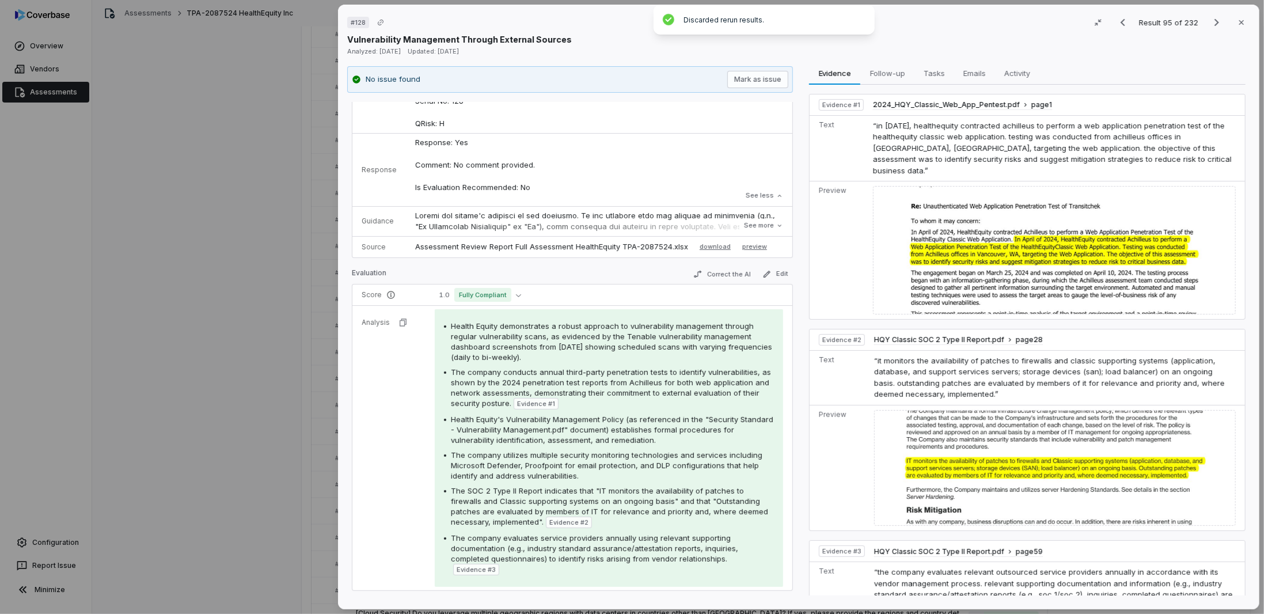
scroll to position [0, 0]
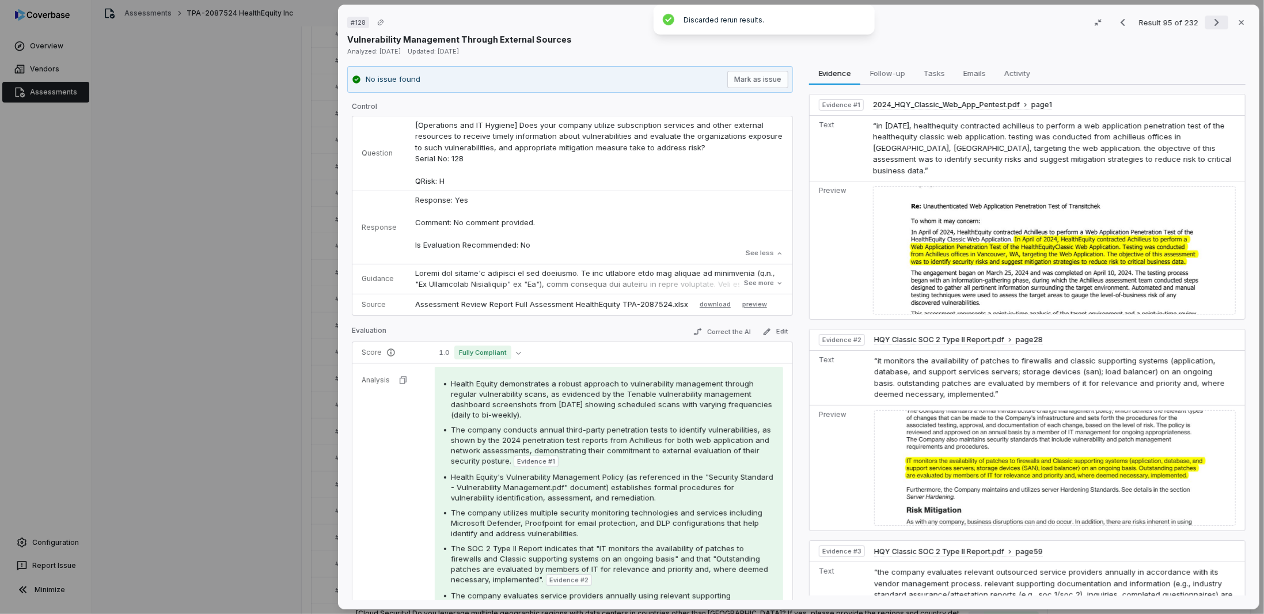
click at [1210, 25] on icon "Next result" at bounding box center [1217, 23] width 14 height 14
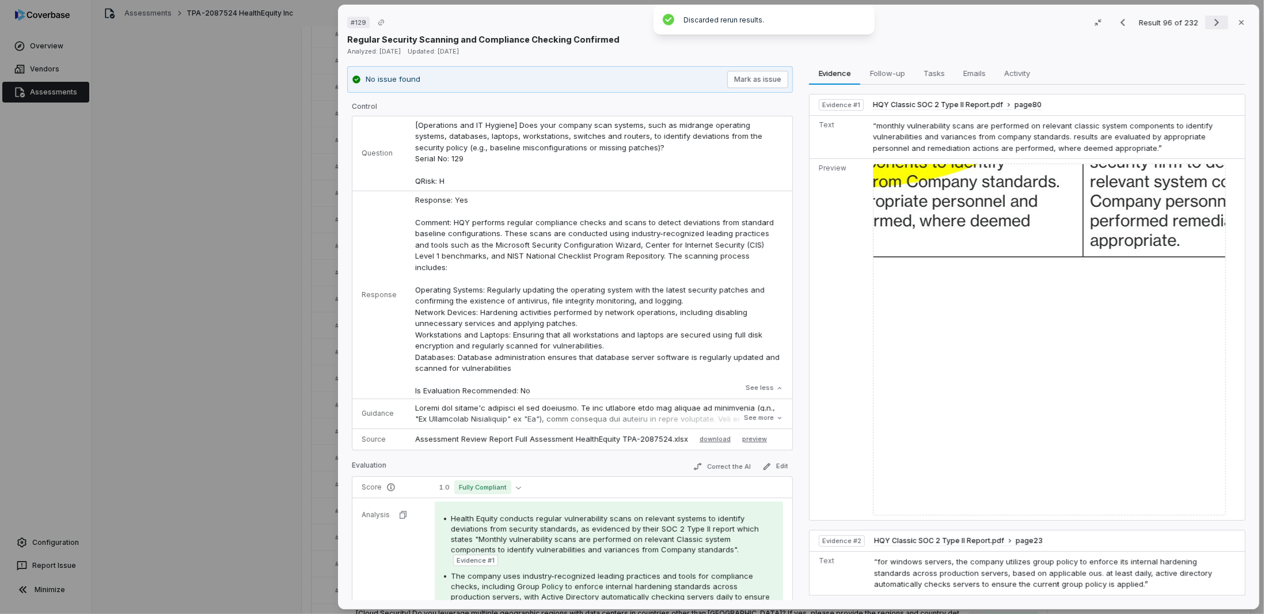
click at [1210, 22] on icon "Next result" at bounding box center [1217, 23] width 14 height 14
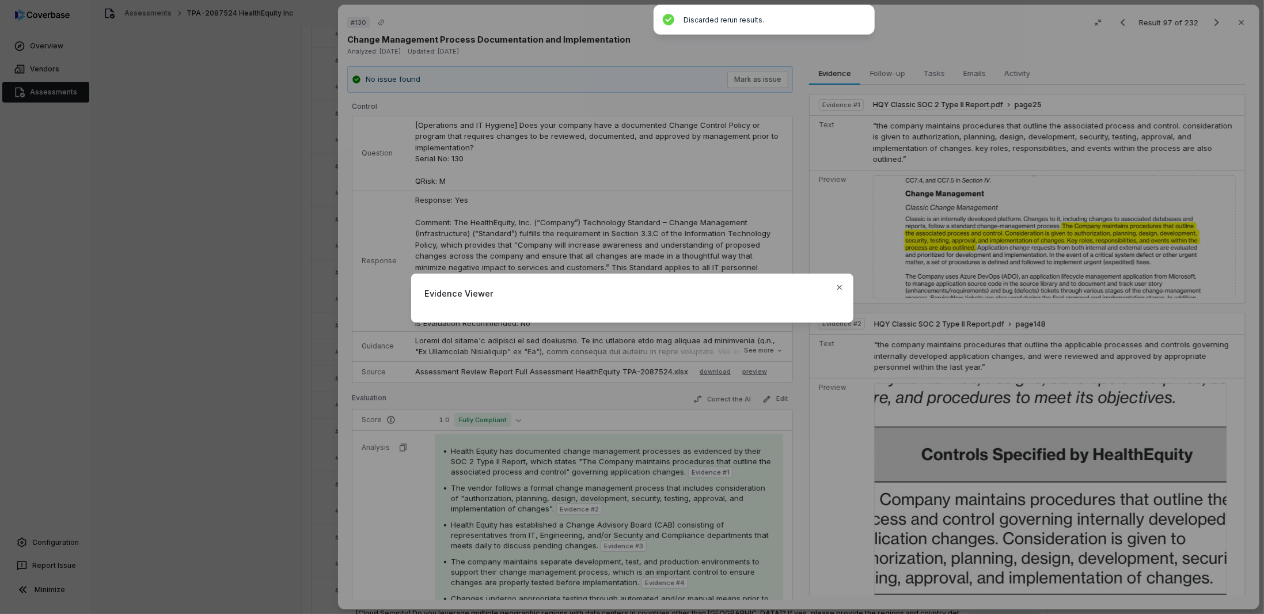
click at [361, 288] on div "Evidence Viewer Close" at bounding box center [632, 307] width 1264 height 104
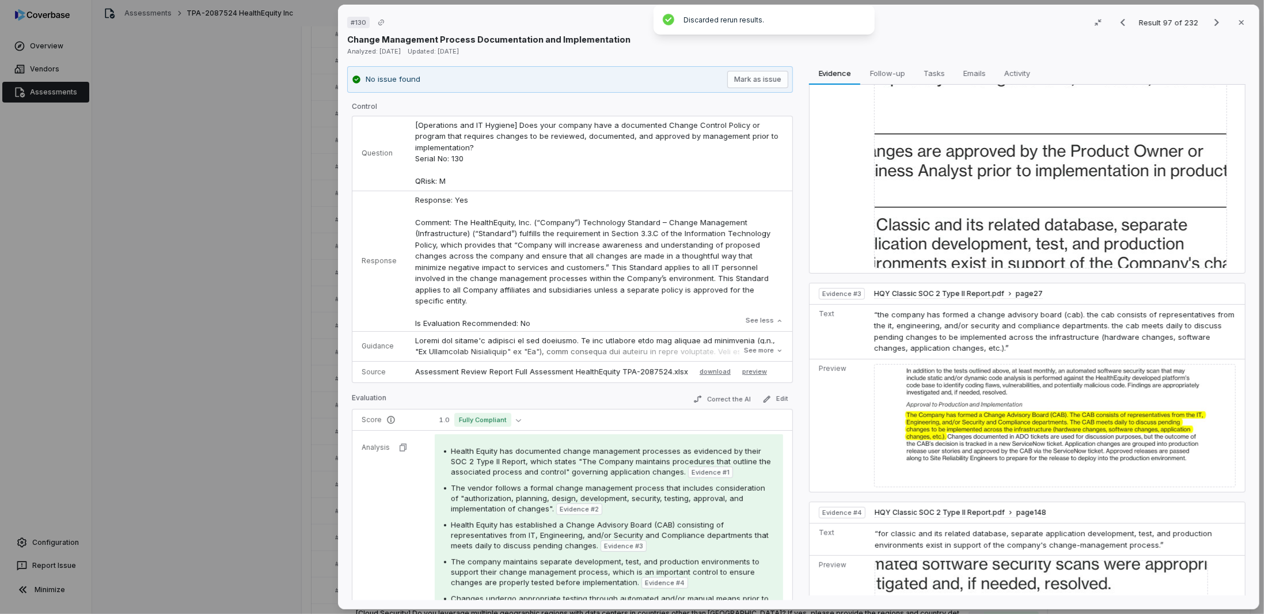
scroll to position [921, 0]
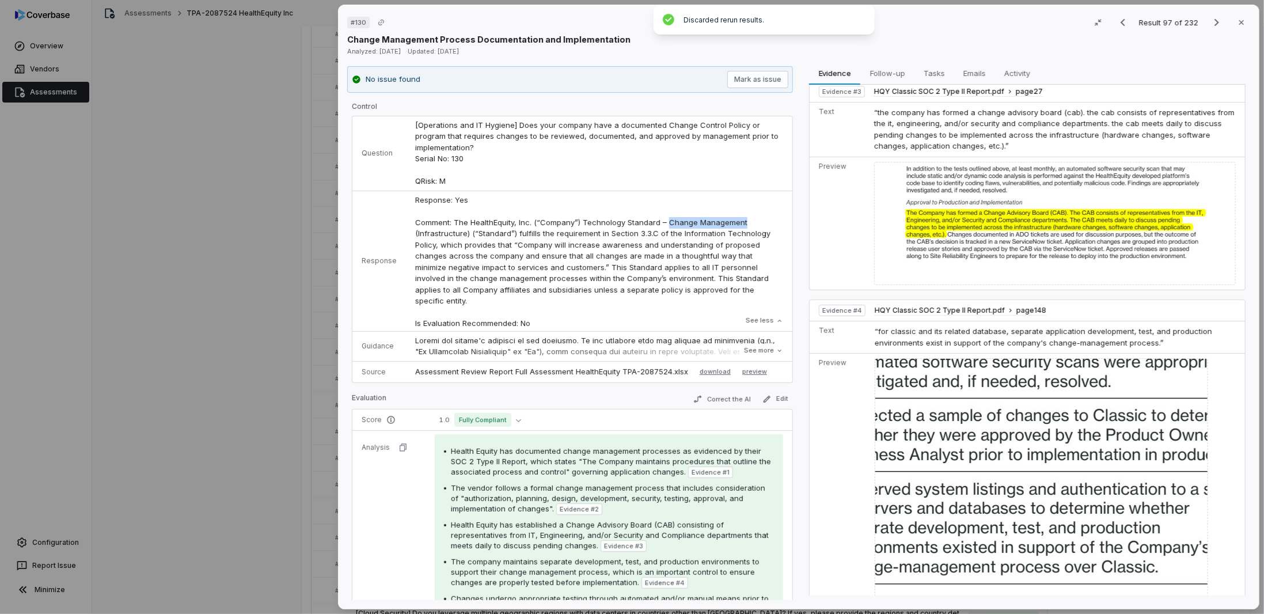
drag, startPoint x: 662, startPoint y: 221, endPoint x: 738, endPoint y: 225, distance: 76.2
click at [738, 225] on p "Response: Yes Comment: The HealthEquity, Inc. (“Company”) Technology Standard –…" at bounding box center [599, 262] width 368 height 135
copy p "Change Management"
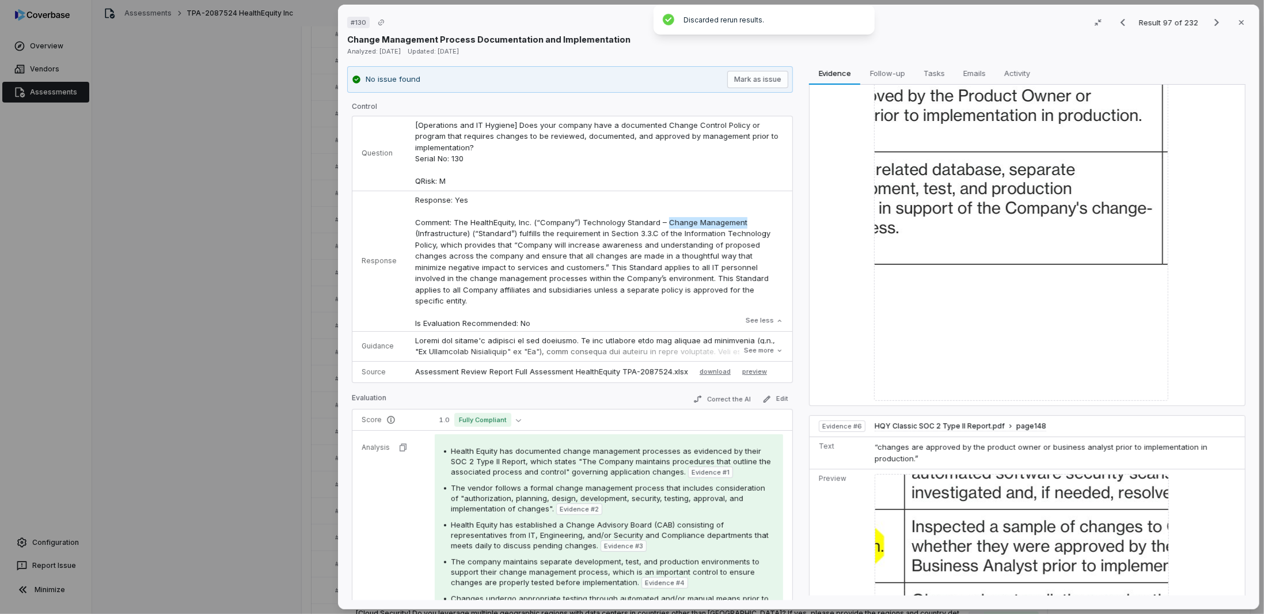
scroll to position [1785, 0]
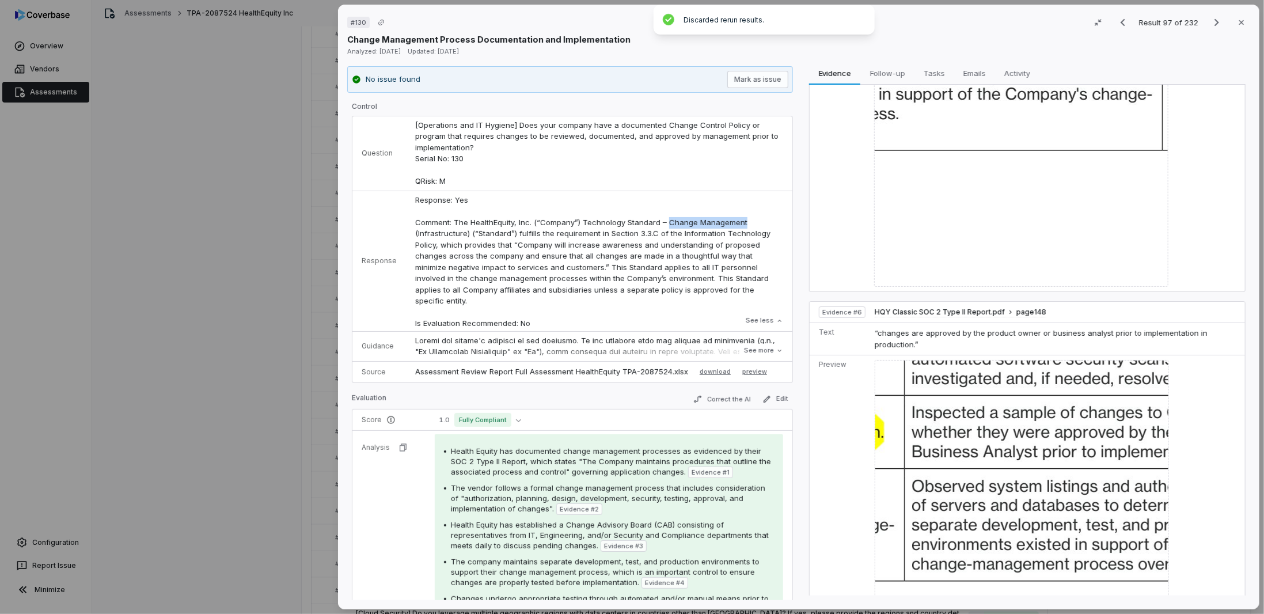
click at [907, 418] on img at bounding box center [1022, 539] width 294 height 358
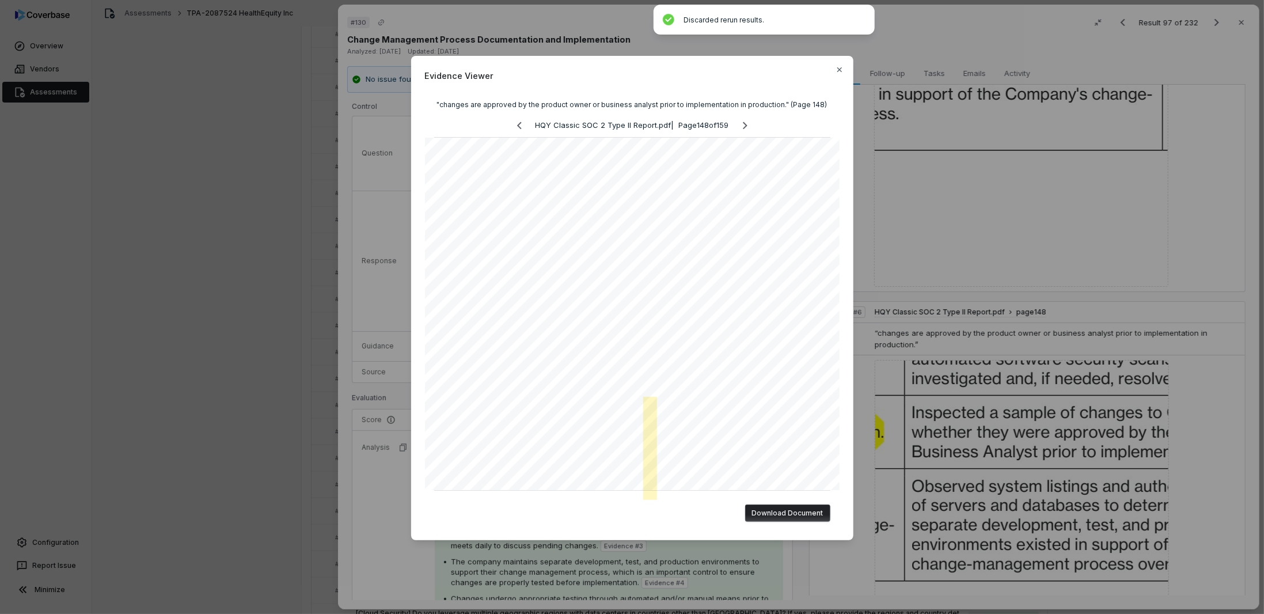
scroll to position [44, 0]
click at [922, 445] on div "Evidence Viewer "changes are approved by the product owner or business analyst …" at bounding box center [632, 307] width 1264 height 614
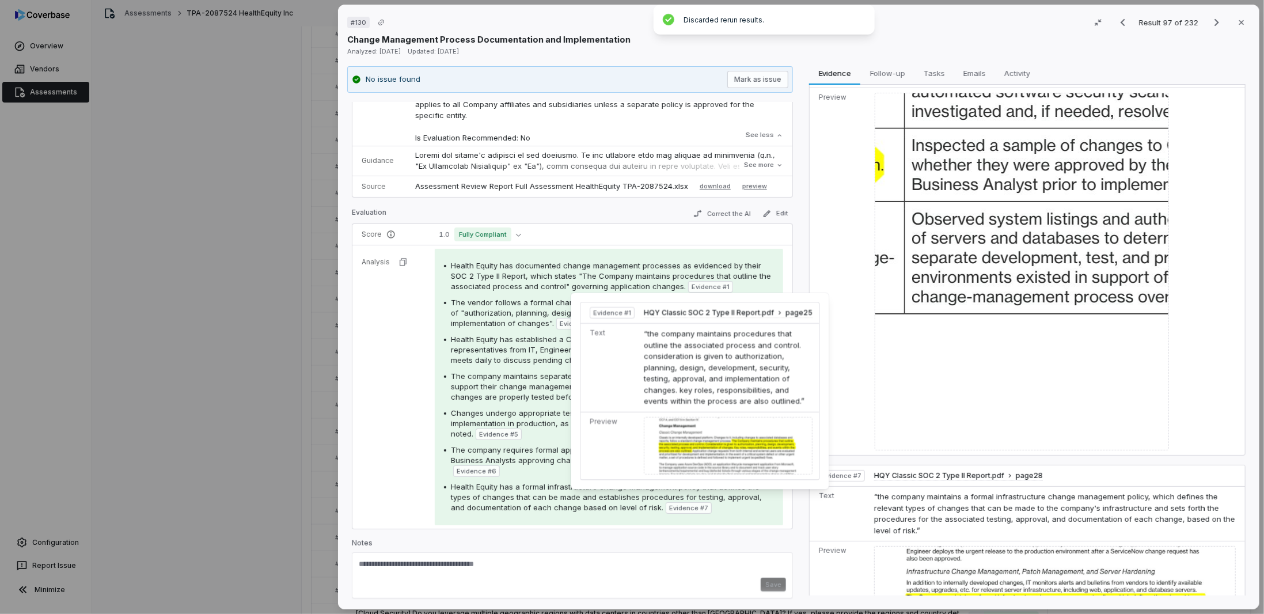
scroll to position [2107, 0]
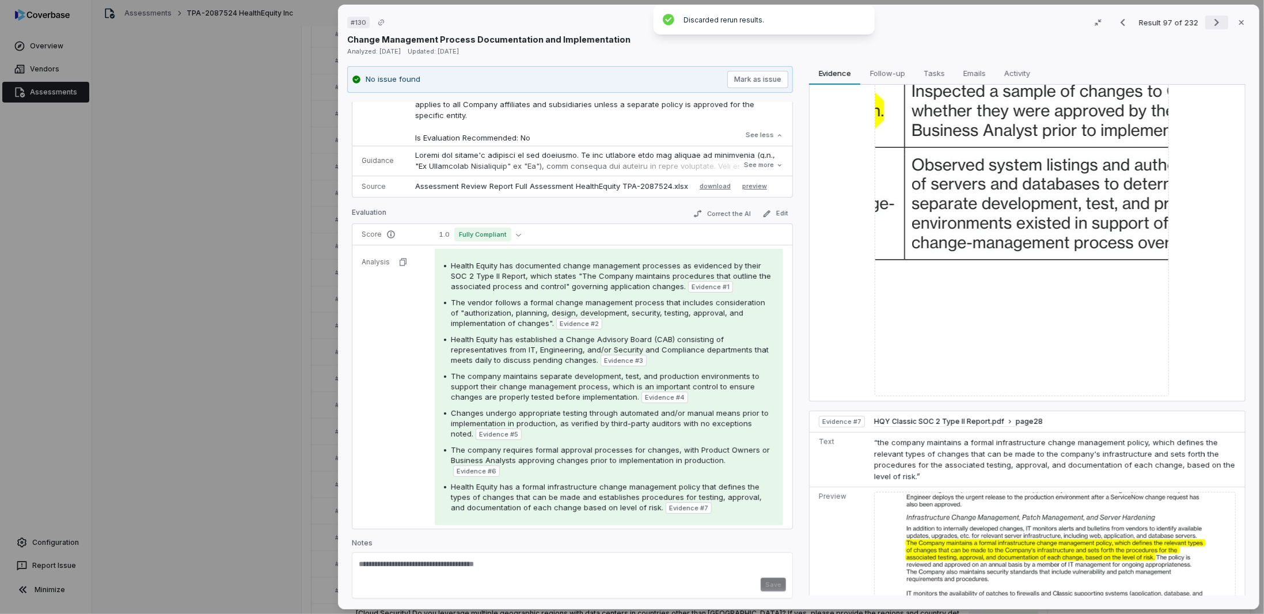
click at [1212, 20] on icon "Next result" at bounding box center [1217, 23] width 14 height 14
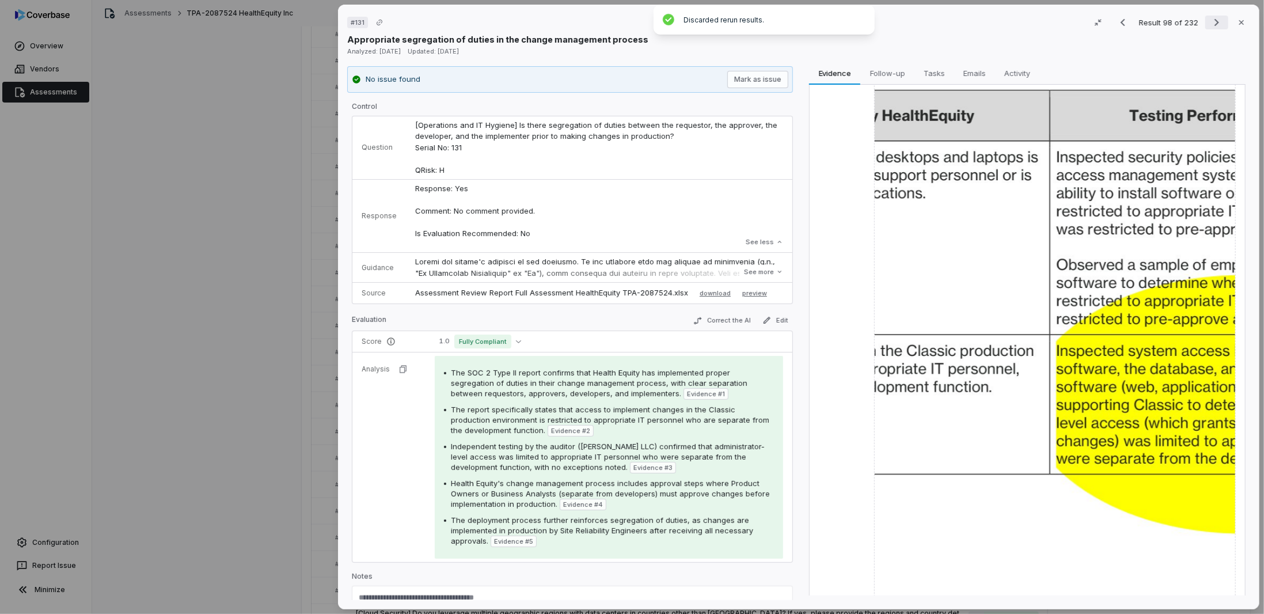
click at [1210, 25] on icon "Next result" at bounding box center [1217, 23] width 14 height 14
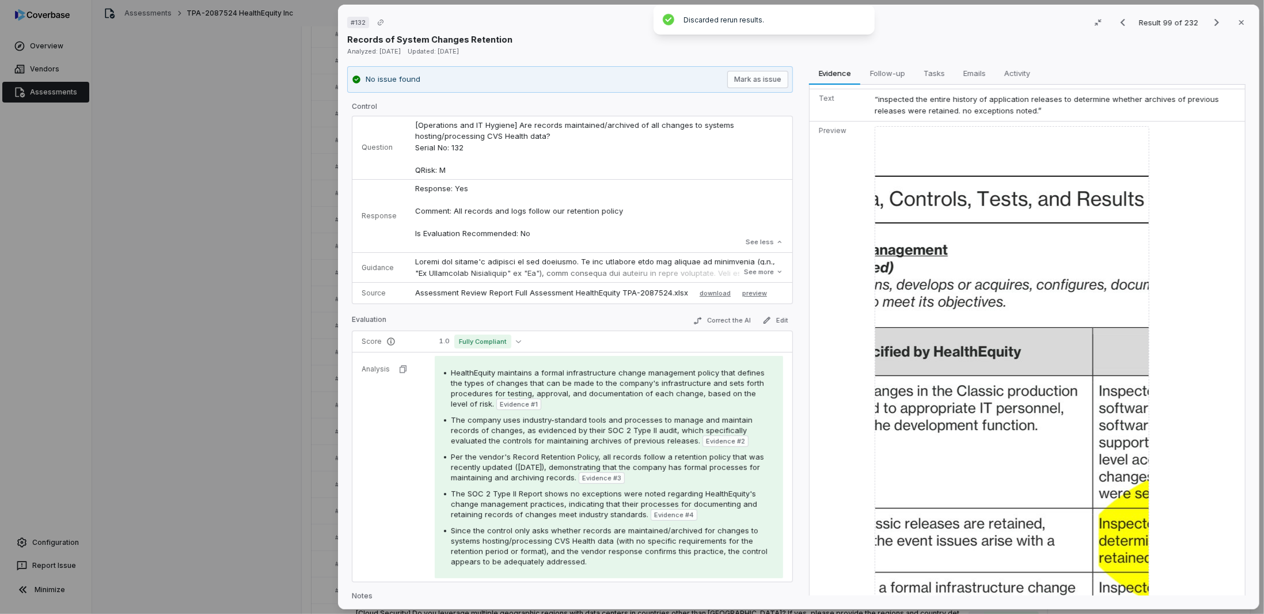
scroll to position [1094, 0]
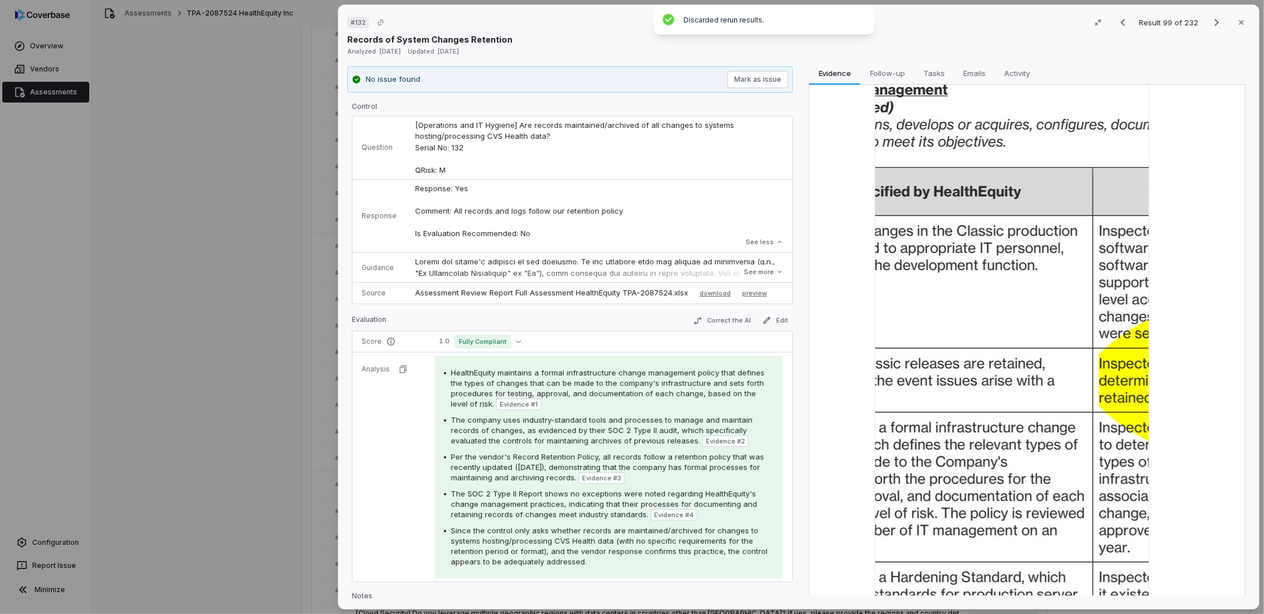
click at [911, 350] on img at bounding box center [1012, 312] width 275 height 692
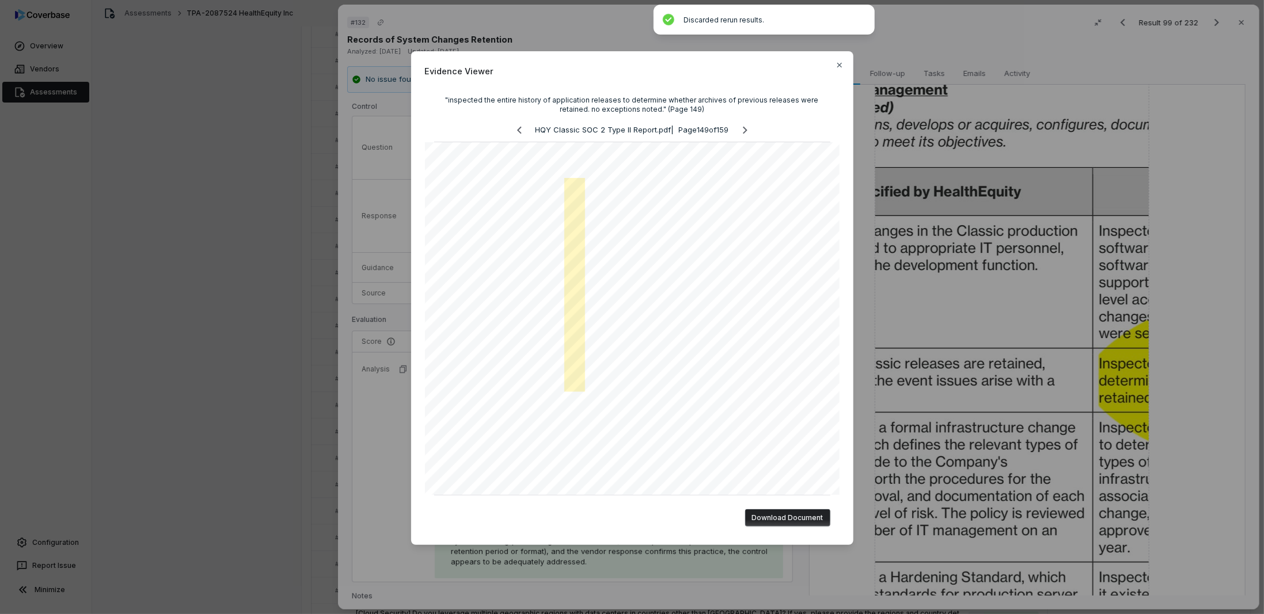
click at [959, 329] on div "Evidence Viewer "inspected the entire history of application releases to determ…" at bounding box center [632, 307] width 1264 height 549
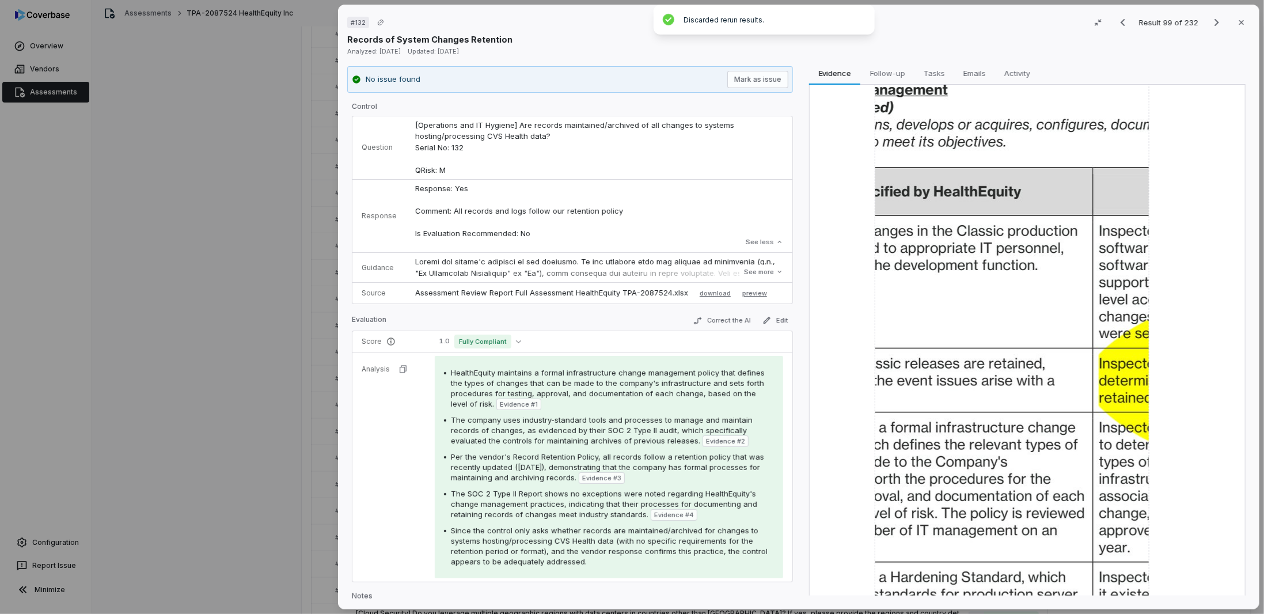
click at [987, 340] on img at bounding box center [1012, 312] width 275 height 692
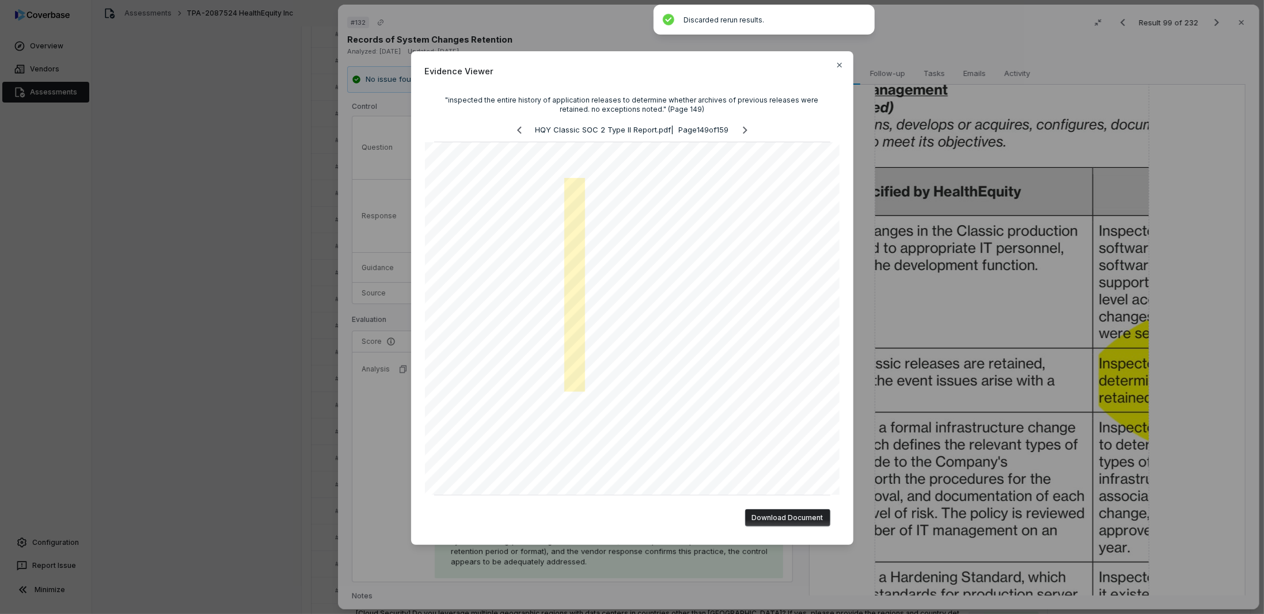
click at [930, 371] on div "Evidence Viewer "inspected the entire history of application releases to determ…" at bounding box center [632, 307] width 1264 height 614
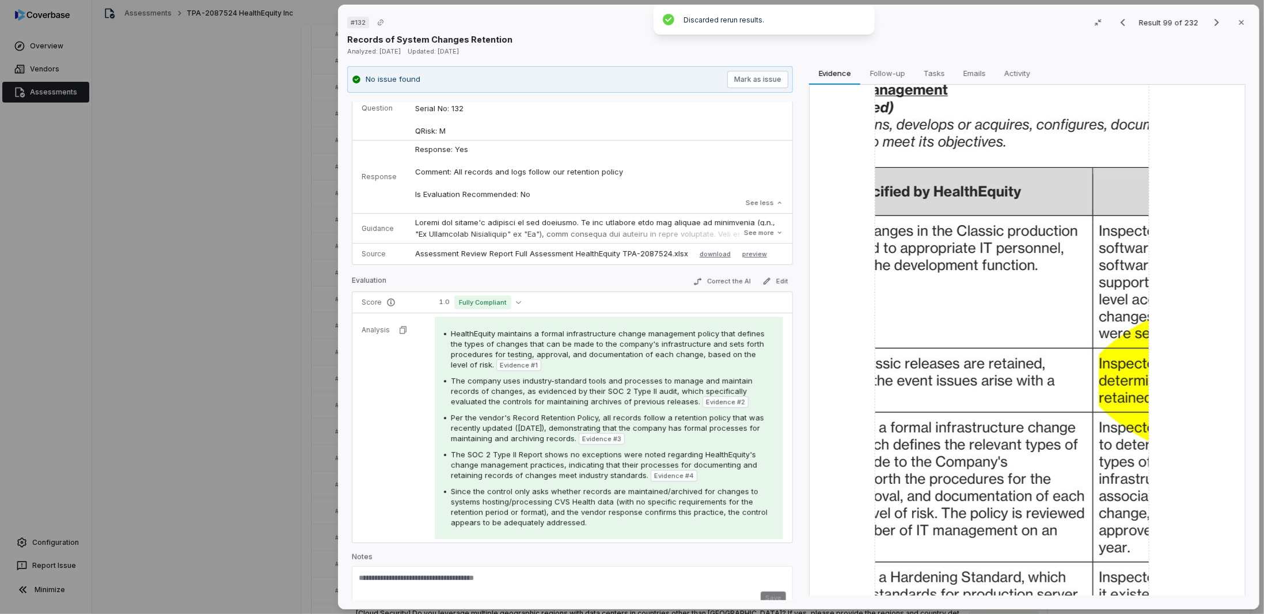
scroll to position [53, 0]
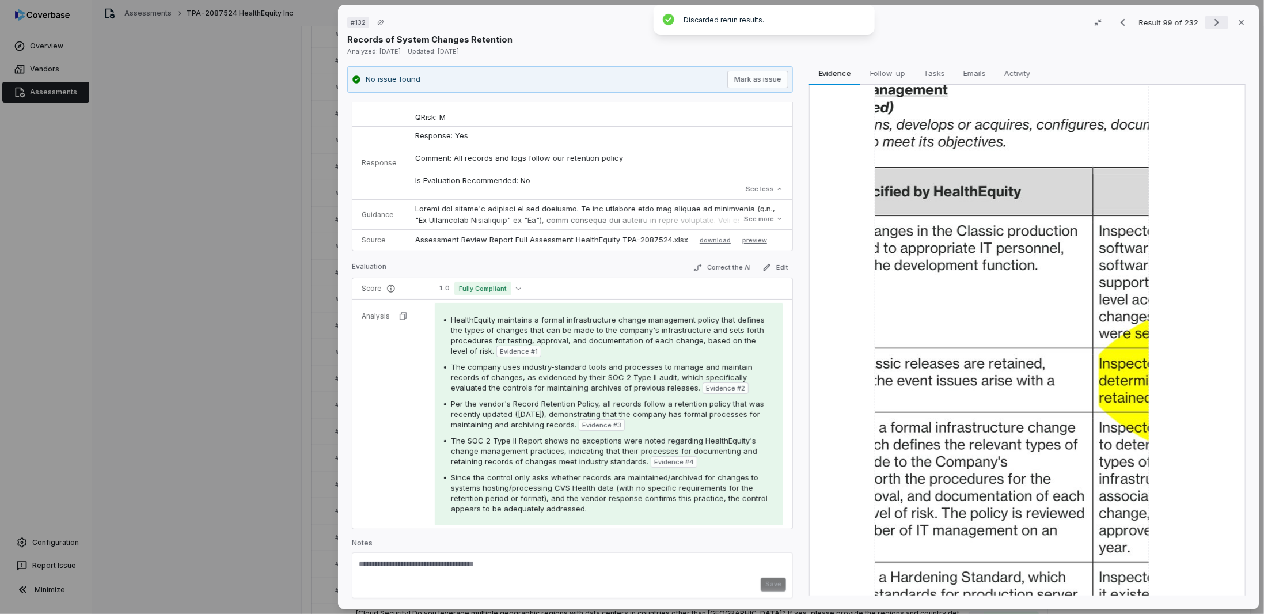
click at [1210, 24] on icon "Next result" at bounding box center [1217, 23] width 14 height 14
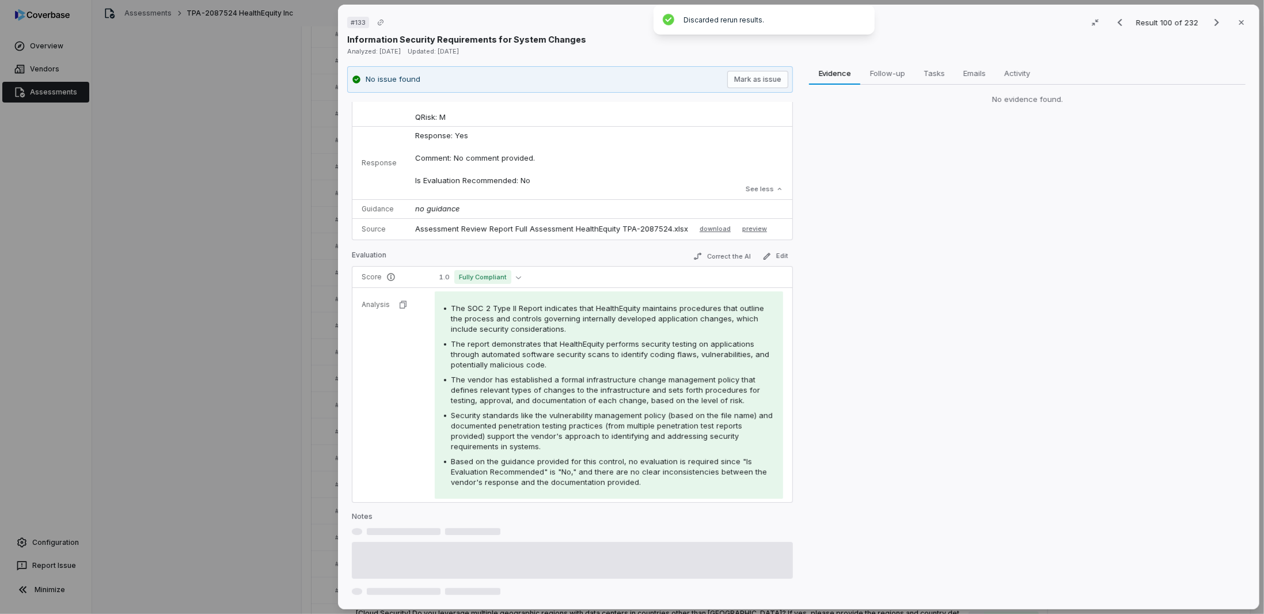
scroll to position [52, 0]
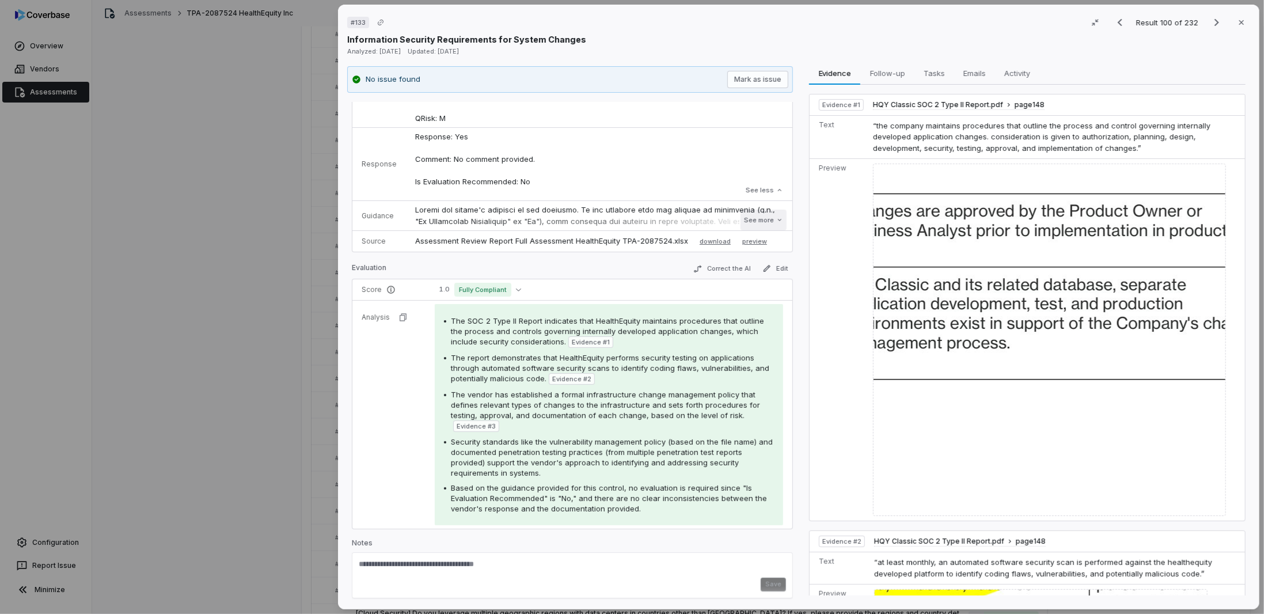
click at [763, 222] on button "See more" at bounding box center [764, 220] width 46 height 21
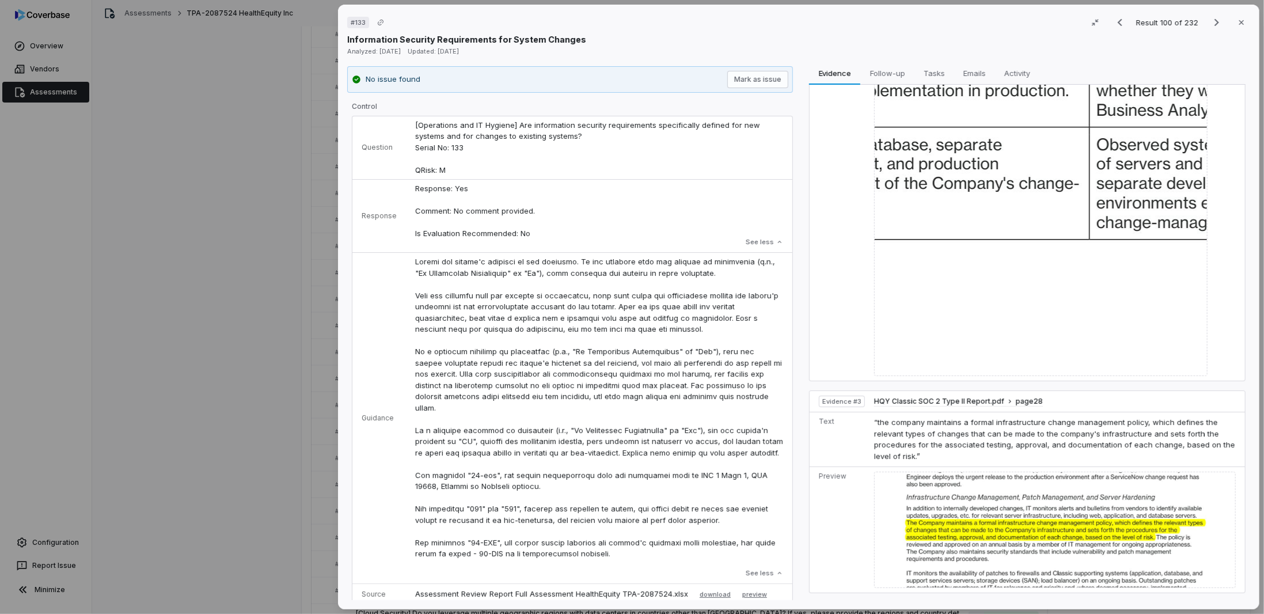
scroll to position [353, 0]
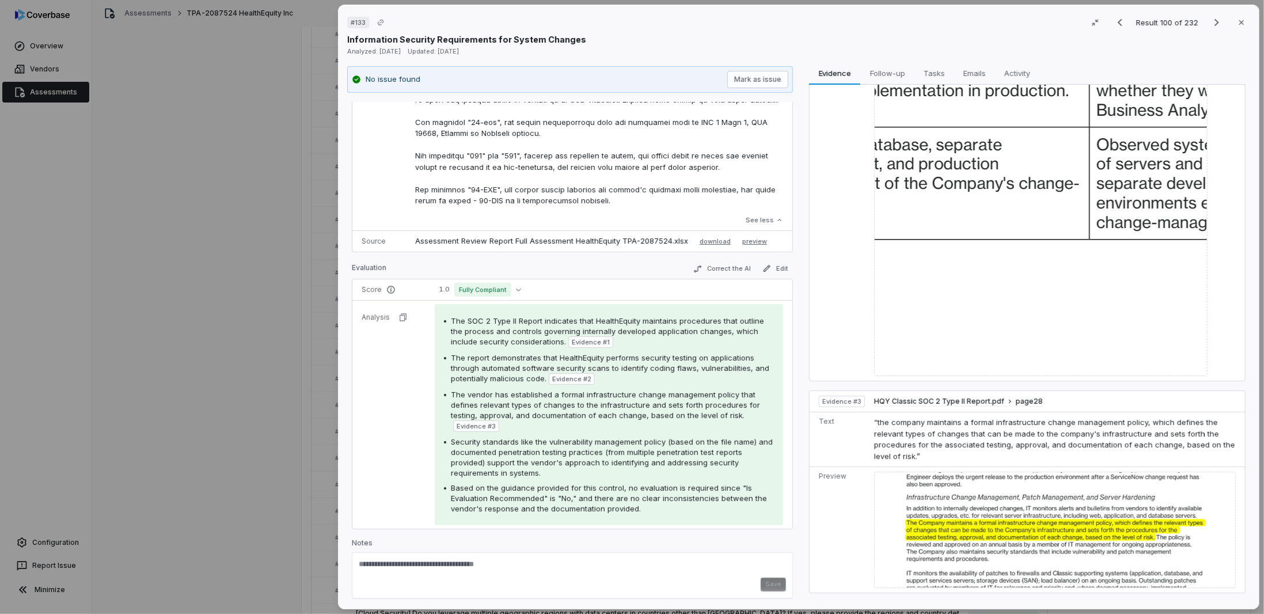
click at [691, 320] on span "The SOC 2 Type II Report indicates that HealthEquity maintains procedures that …" at bounding box center [607, 331] width 313 height 30
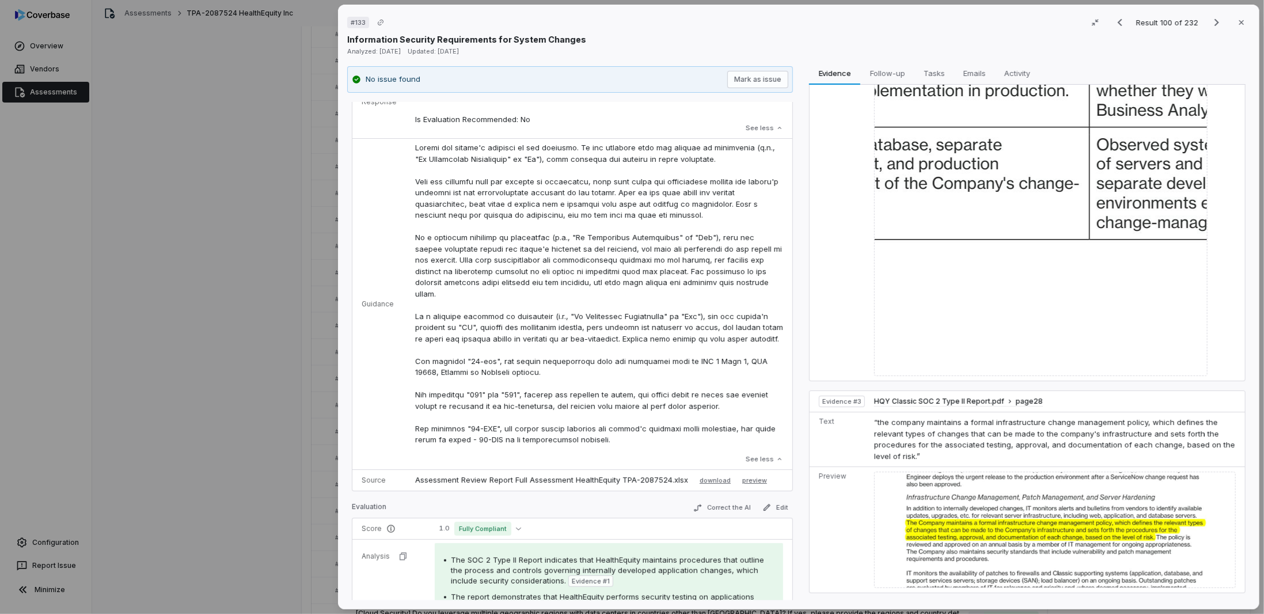
scroll to position [0, 0]
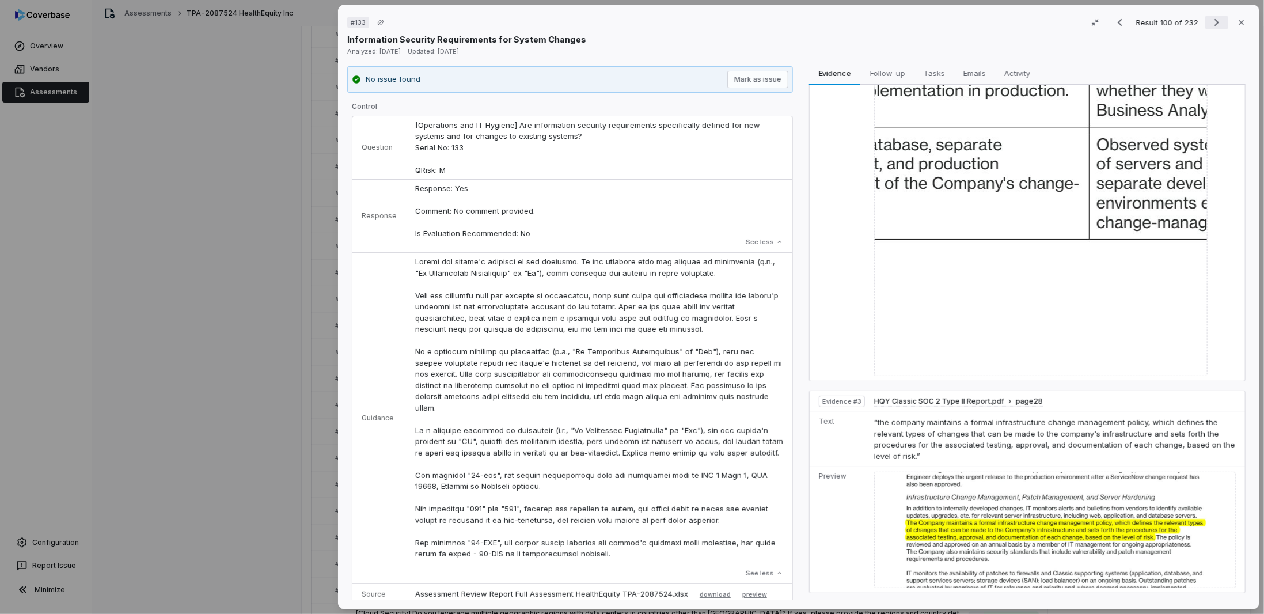
click at [1215, 24] on icon "Next result" at bounding box center [1217, 22] width 5 height 7
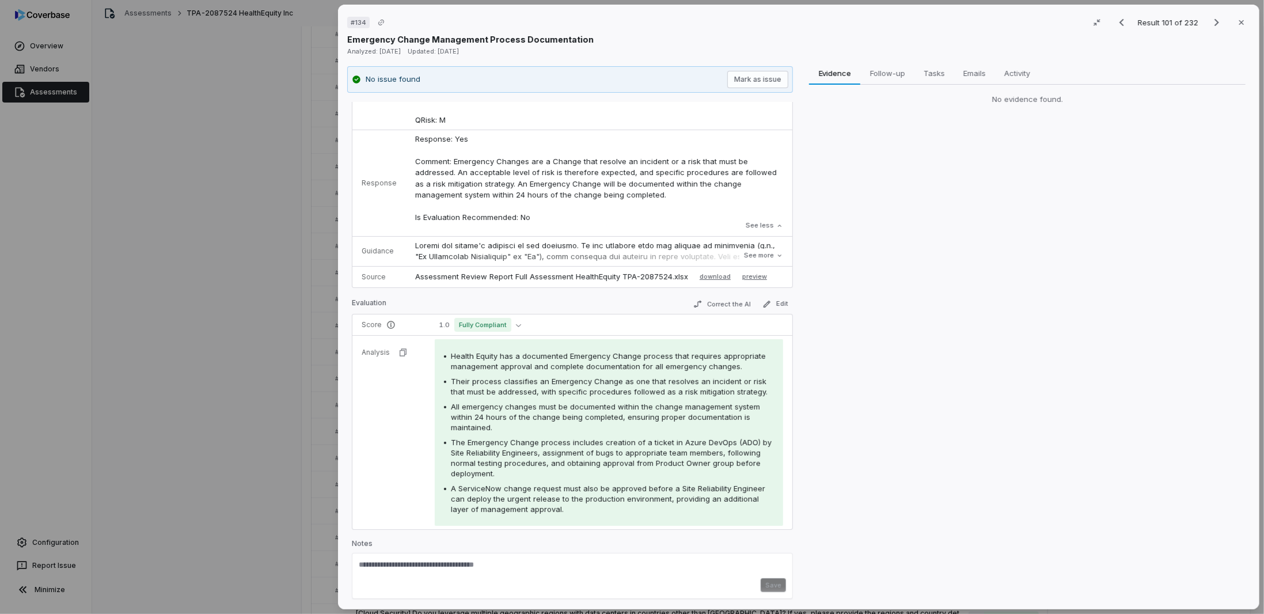
scroll to position [62, 0]
click at [708, 301] on button "Correct the AI" at bounding box center [722, 303] width 67 height 14
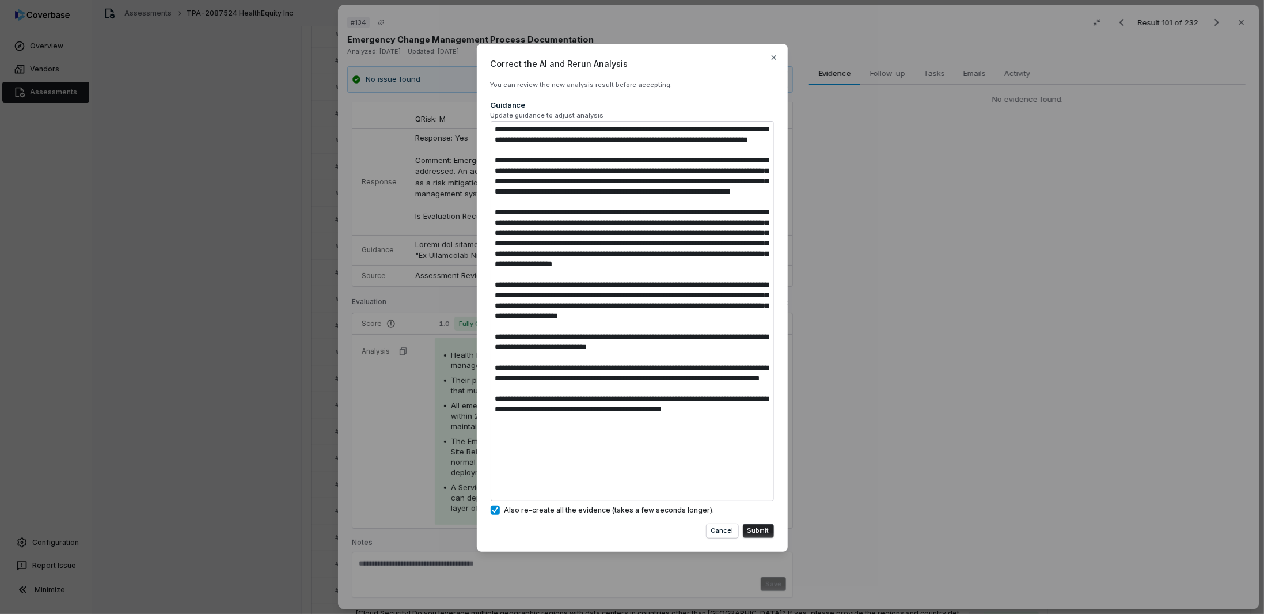
click at [763, 532] on button "Submit" at bounding box center [758, 531] width 31 height 14
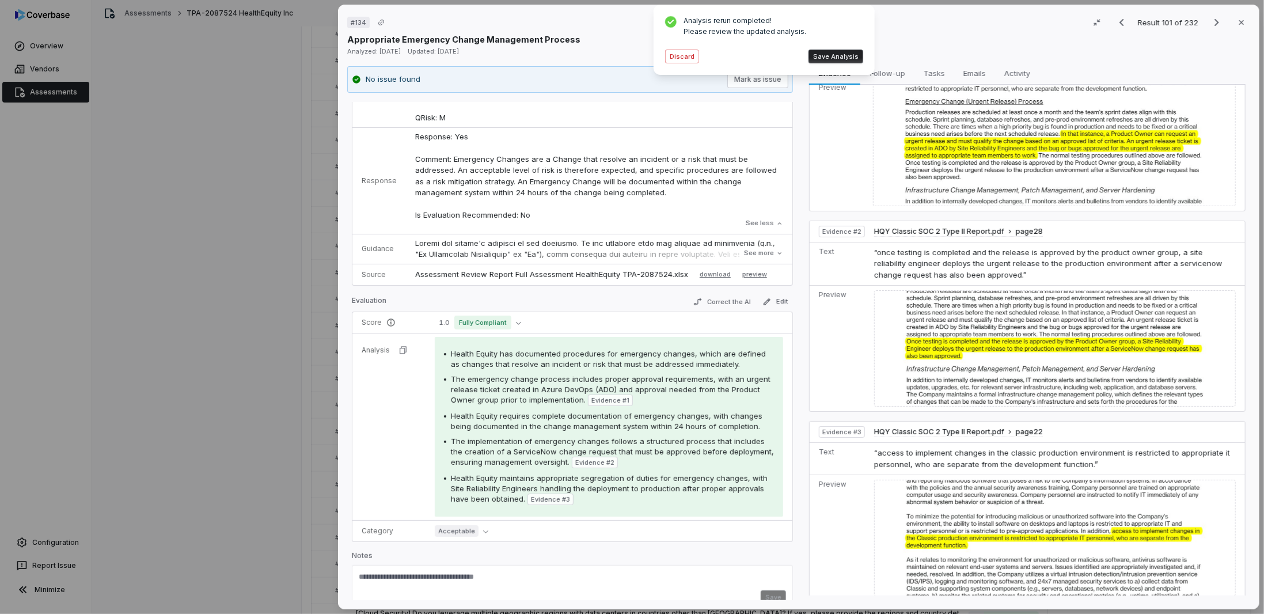
scroll to position [97, 0]
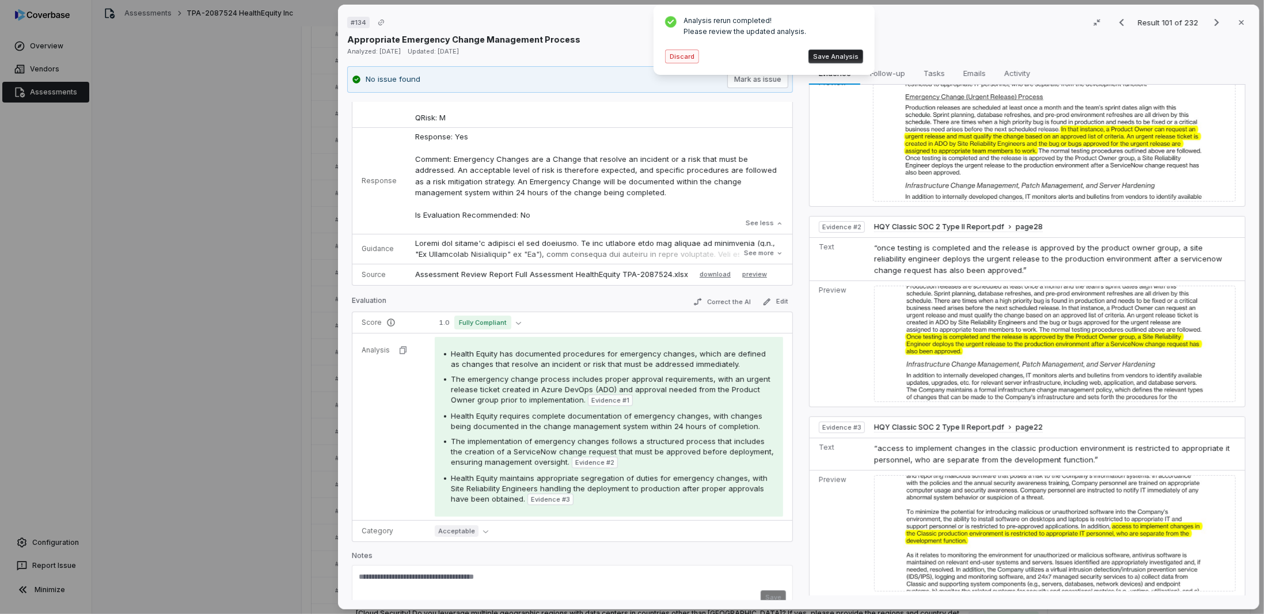
click at [684, 56] on button "Discard" at bounding box center [682, 57] width 34 height 14
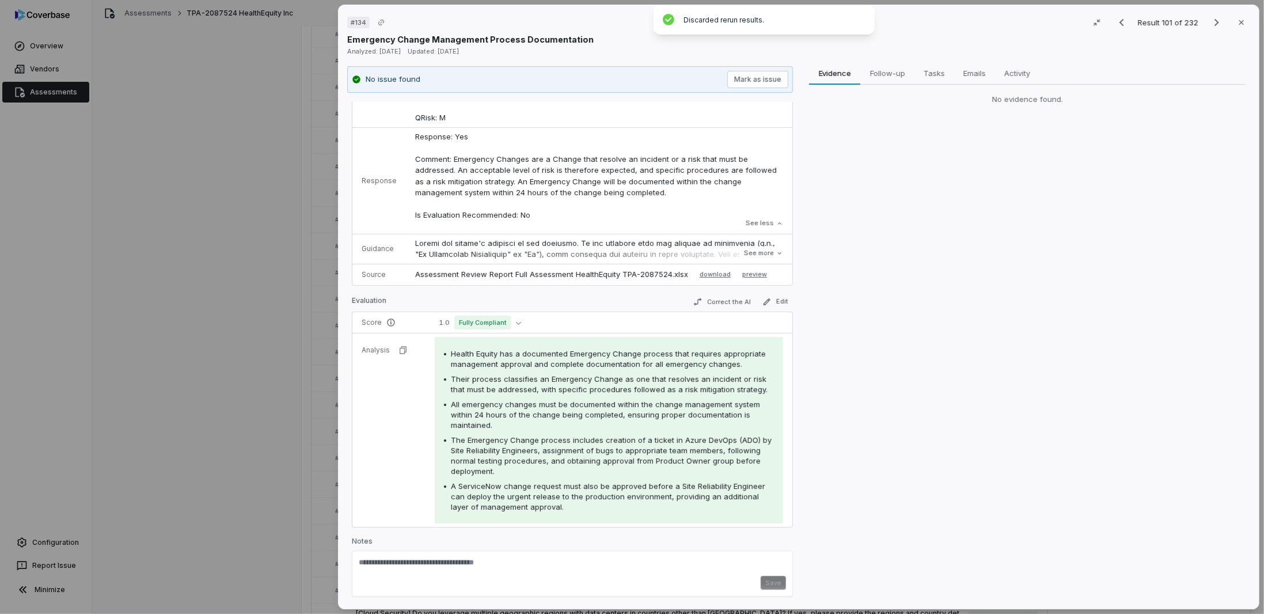
scroll to position [0, 0]
click at [1212, 20] on icon "Next result" at bounding box center [1217, 23] width 14 height 14
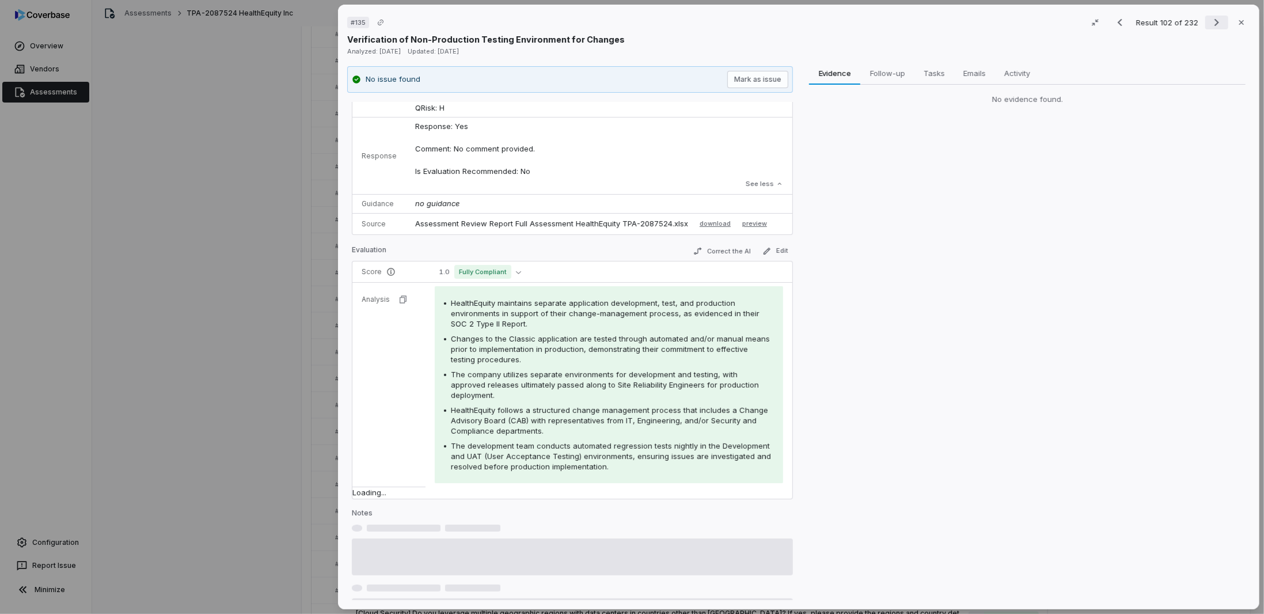
scroll to position [17, 0]
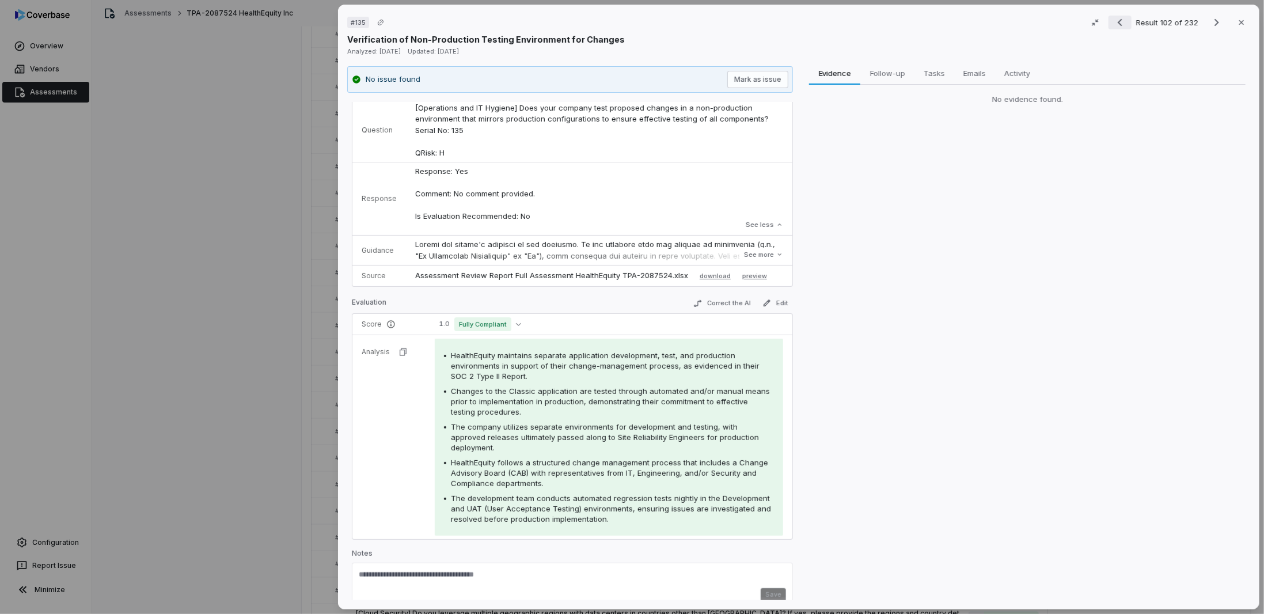
click at [1118, 21] on icon "Previous result" at bounding box center [1120, 23] width 14 height 14
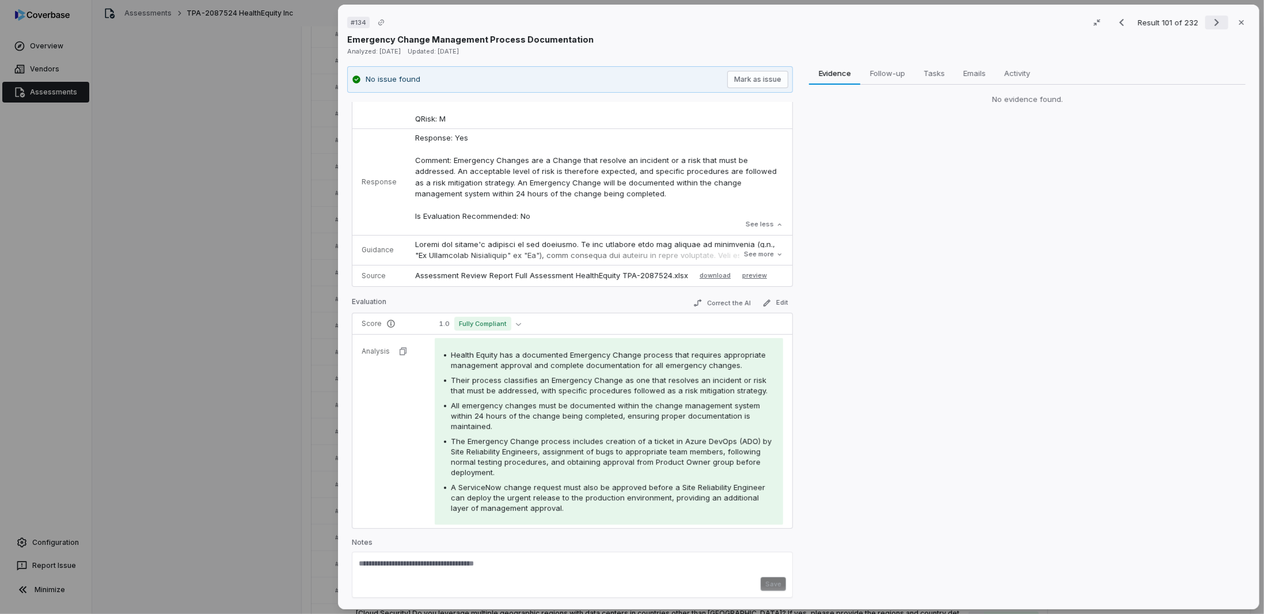
click at [1214, 18] on icon "Next result" at bounding box center [1217, 23] width 14 height 14
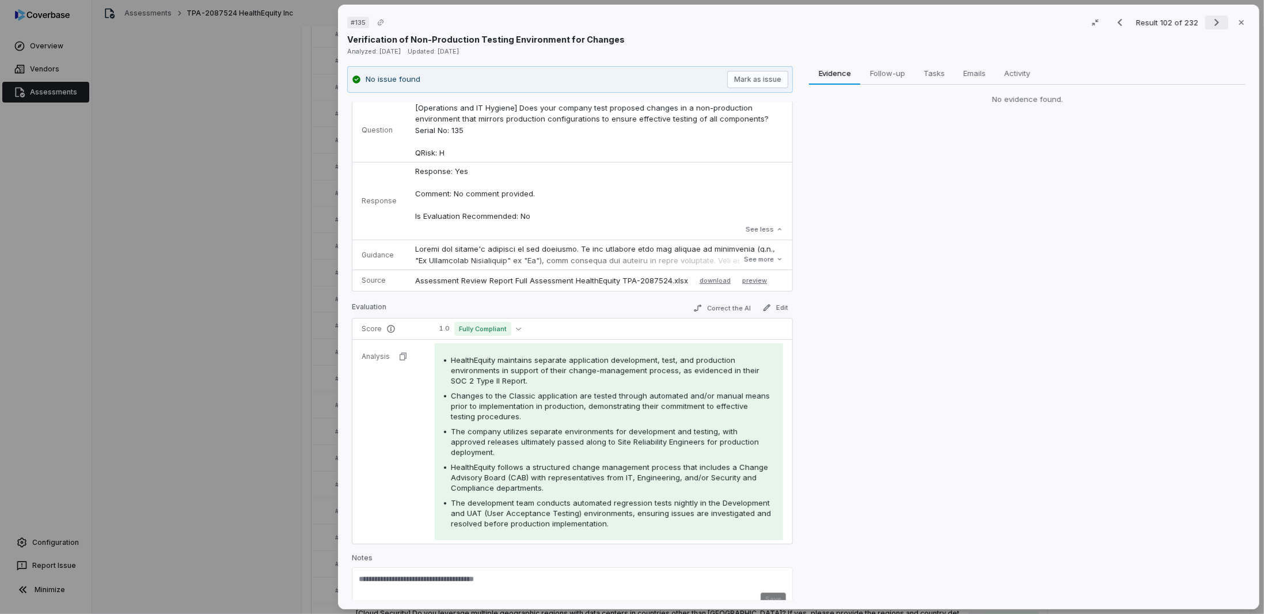
click at [1214, 18] on icon "Next result" at bounding box center [1217, 23] width 14 height 14
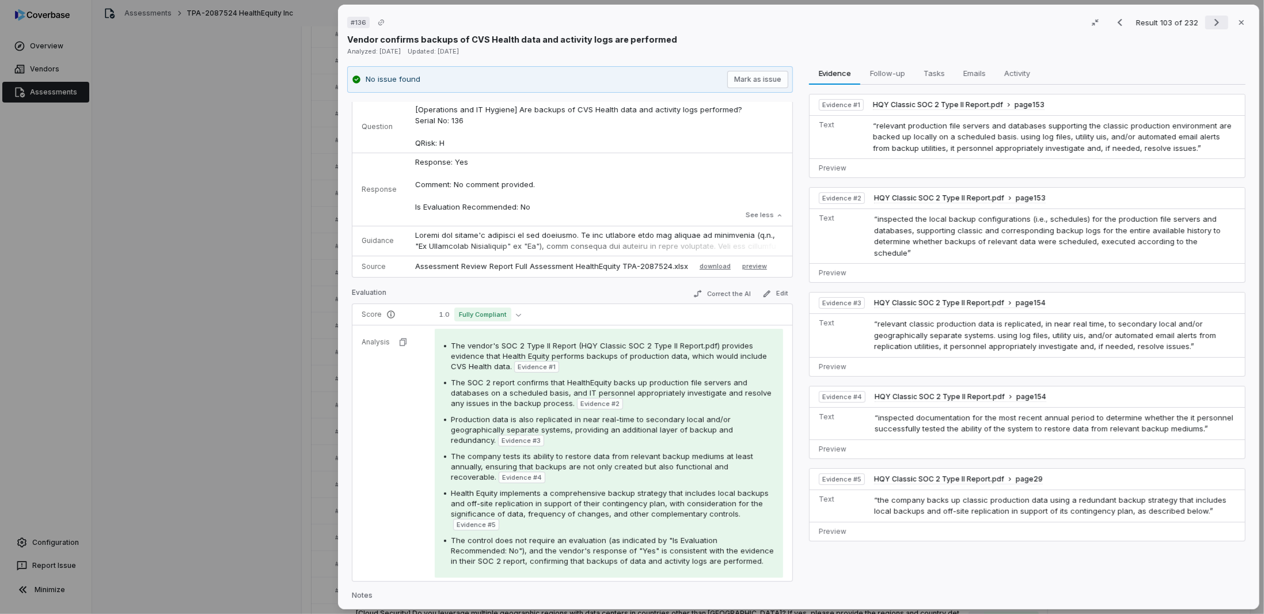
scroll to position [31, 0]
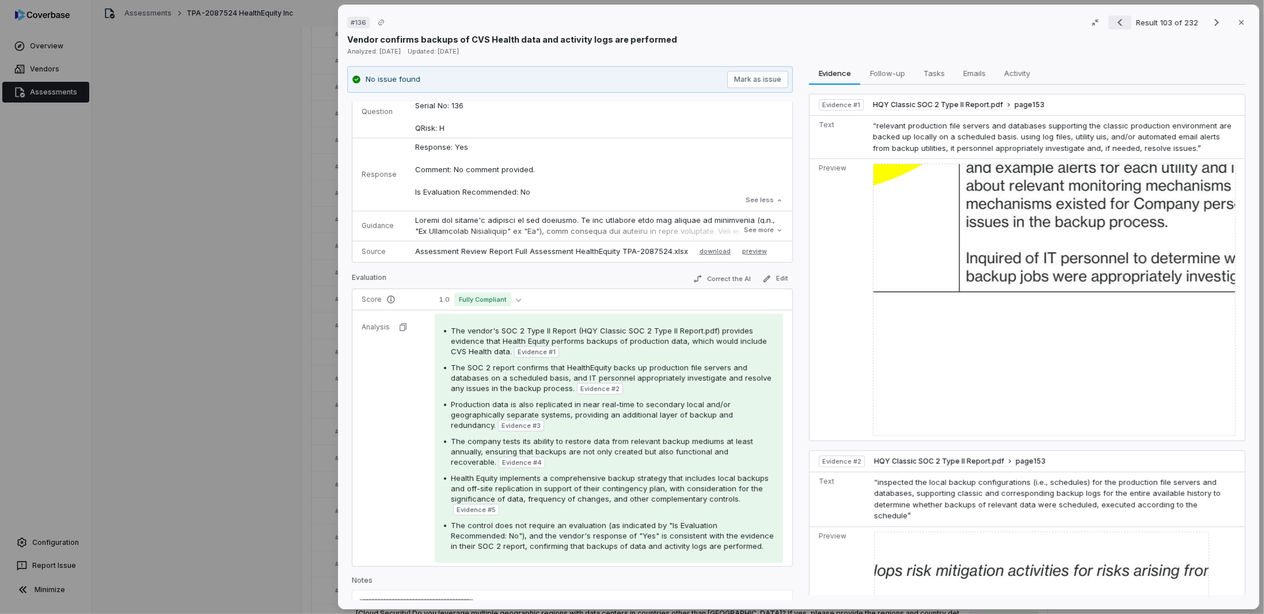
click at [1113, 20] on icon "Previous result" at bounding box center [1120, 23] width 14 height 14
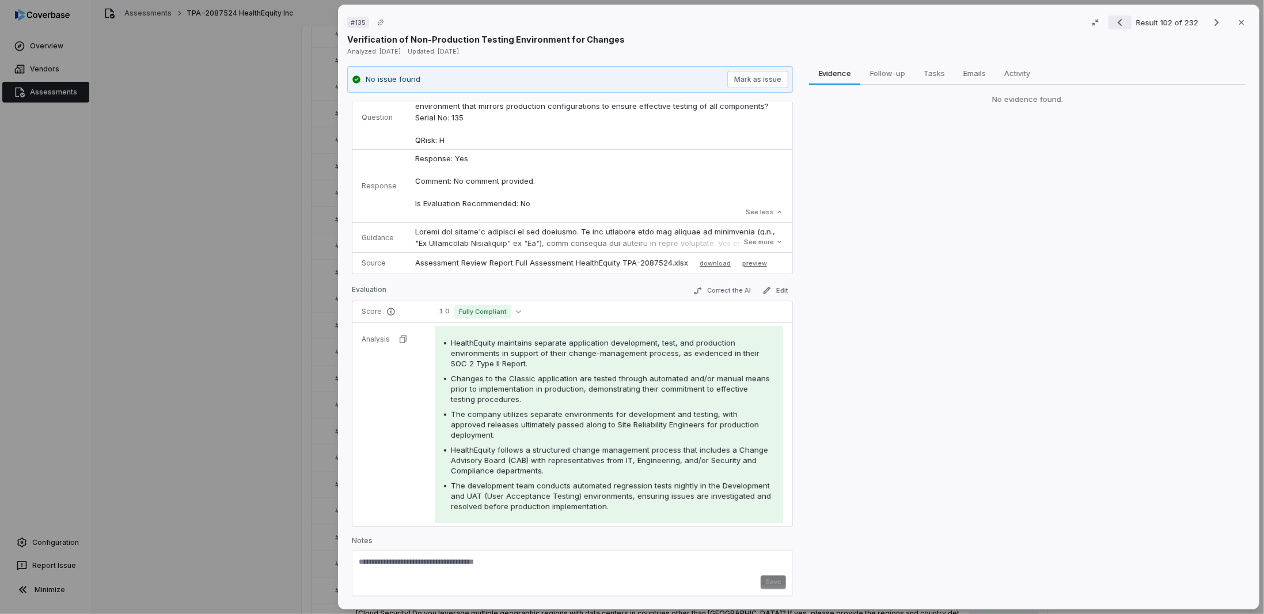
scroll to position [17, 0]
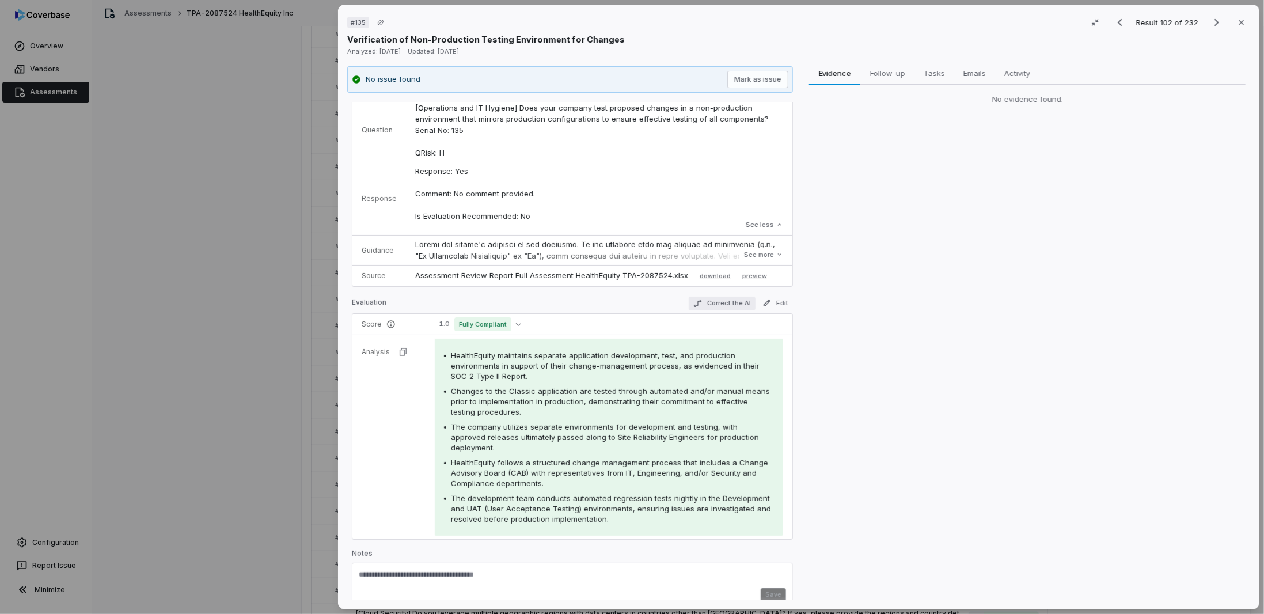
click at [718, 300] on button "Correct the AI" at bounding box center [722, 304] width 67 height 14
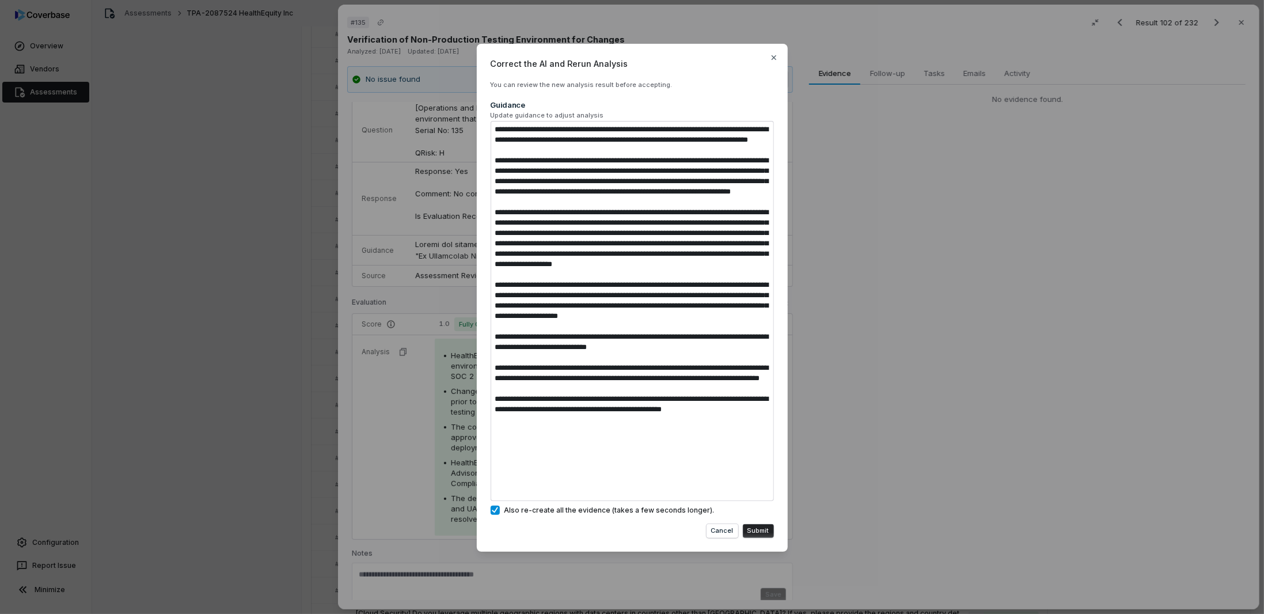
click at [750, 529] on button "Submit" at bounding box center [758, 531] width 31 height 14
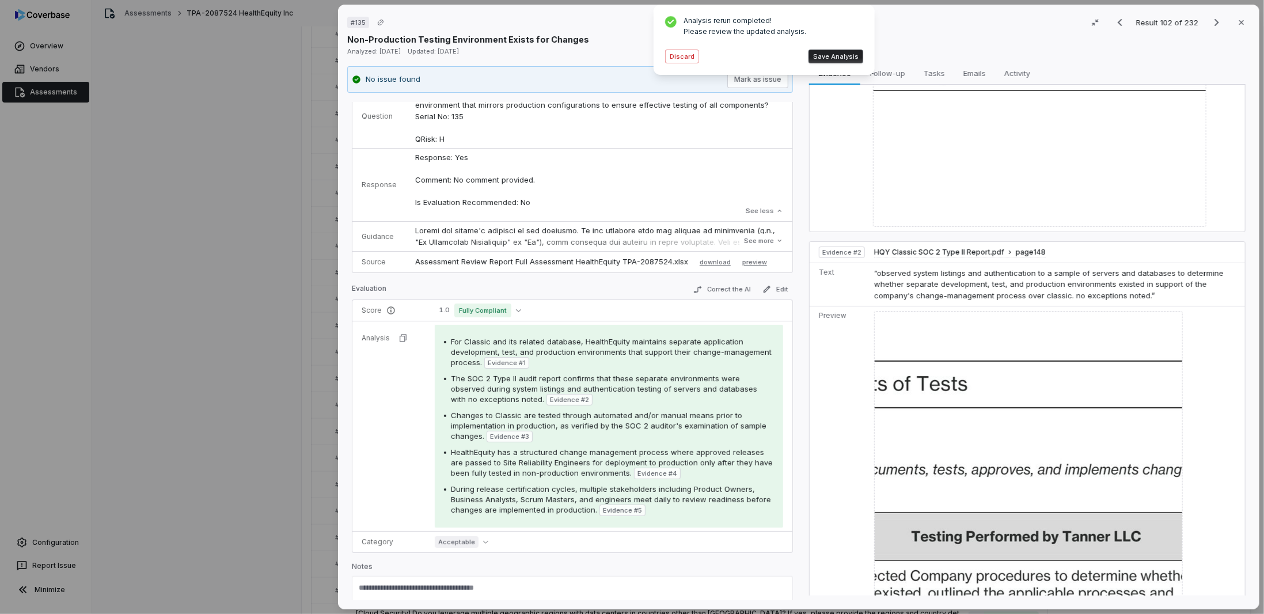
scroll to position [0, 0]
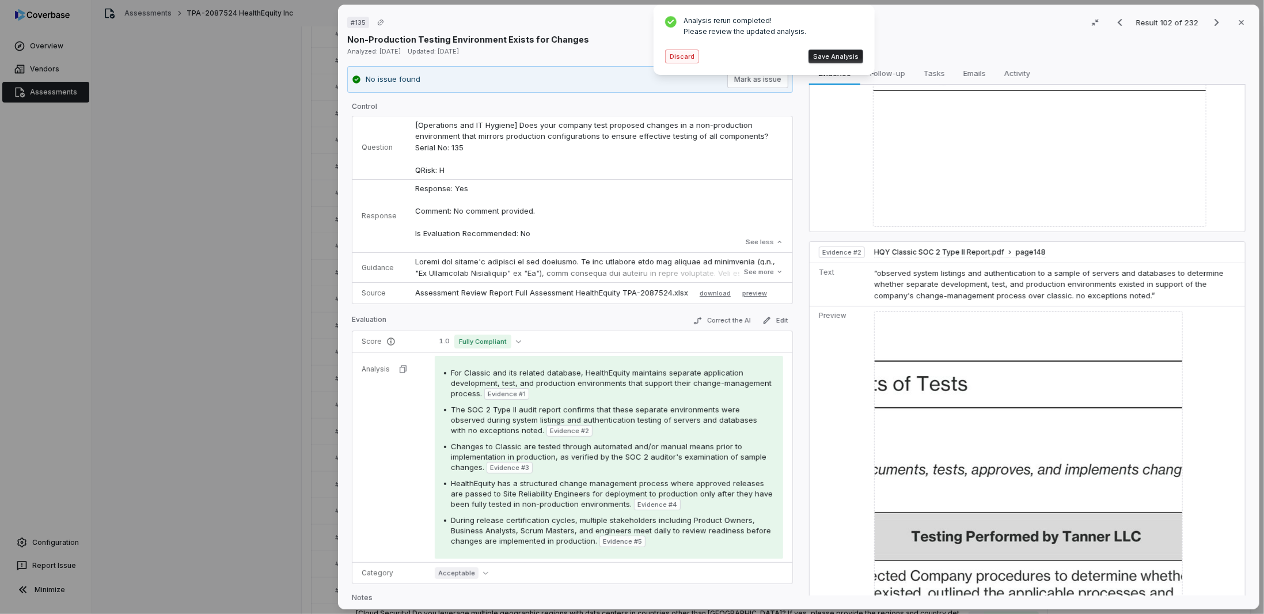
click at [695, 59] on button "Discard" at bounding box center [682, 57] width 34 height 14
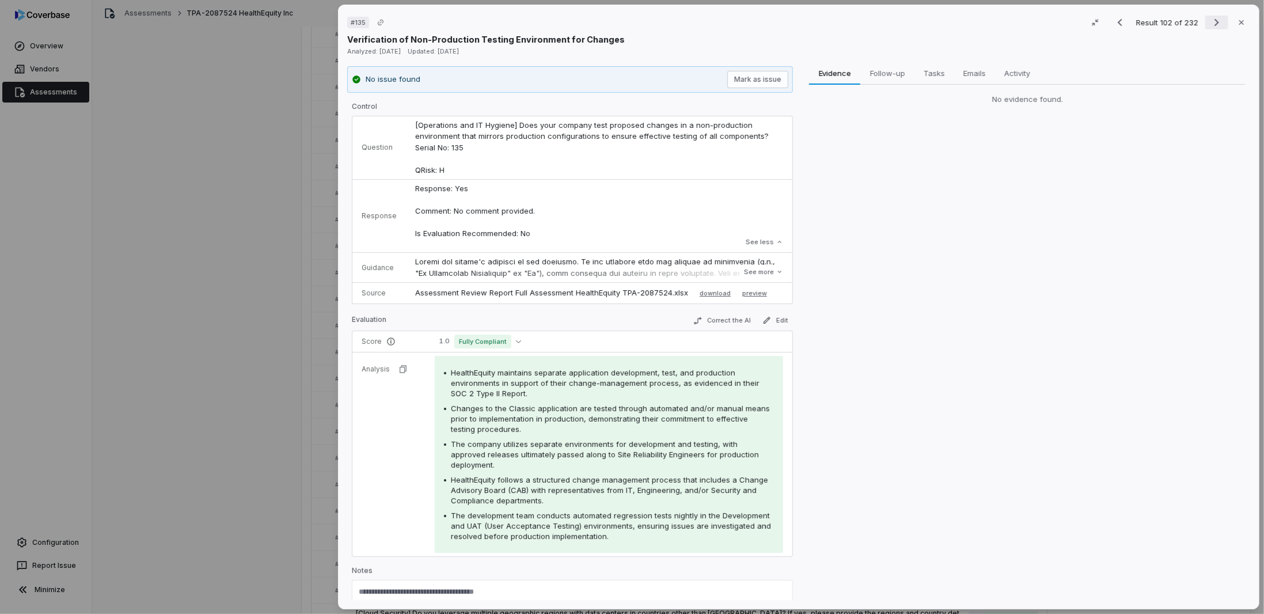
click at [1210, 24] on icon "Next result" at bounding box center [1217, 23] width 14 height 14
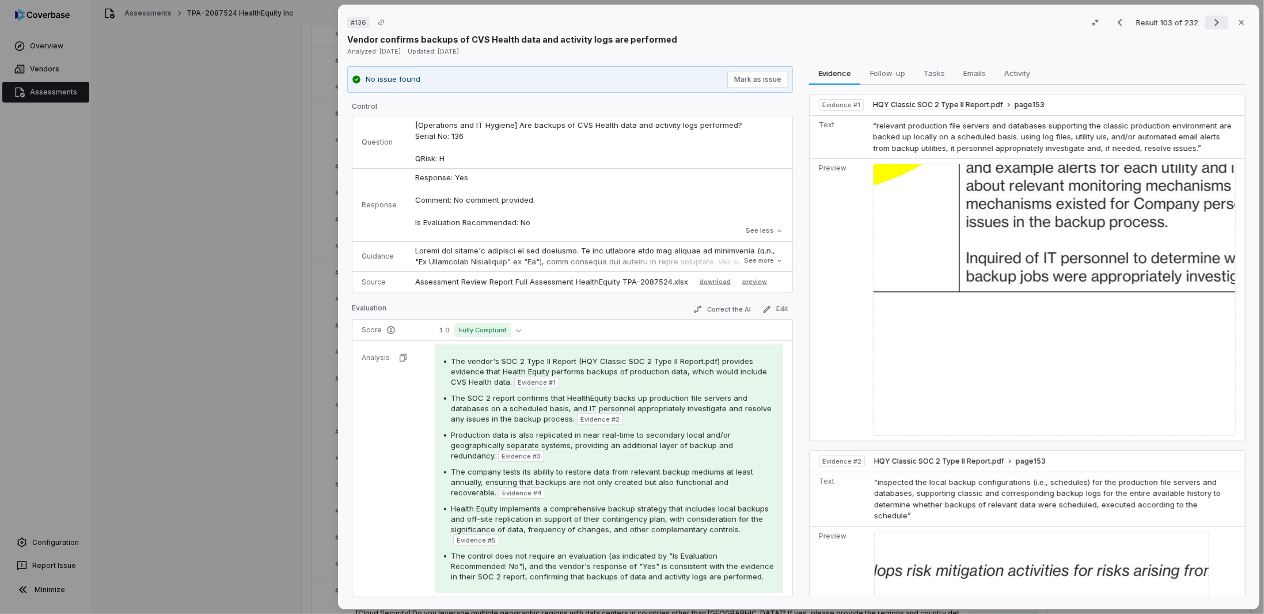
click at [1213, 20] on icon "Next result" at bounding box center [1217, 23] width 14 height 14
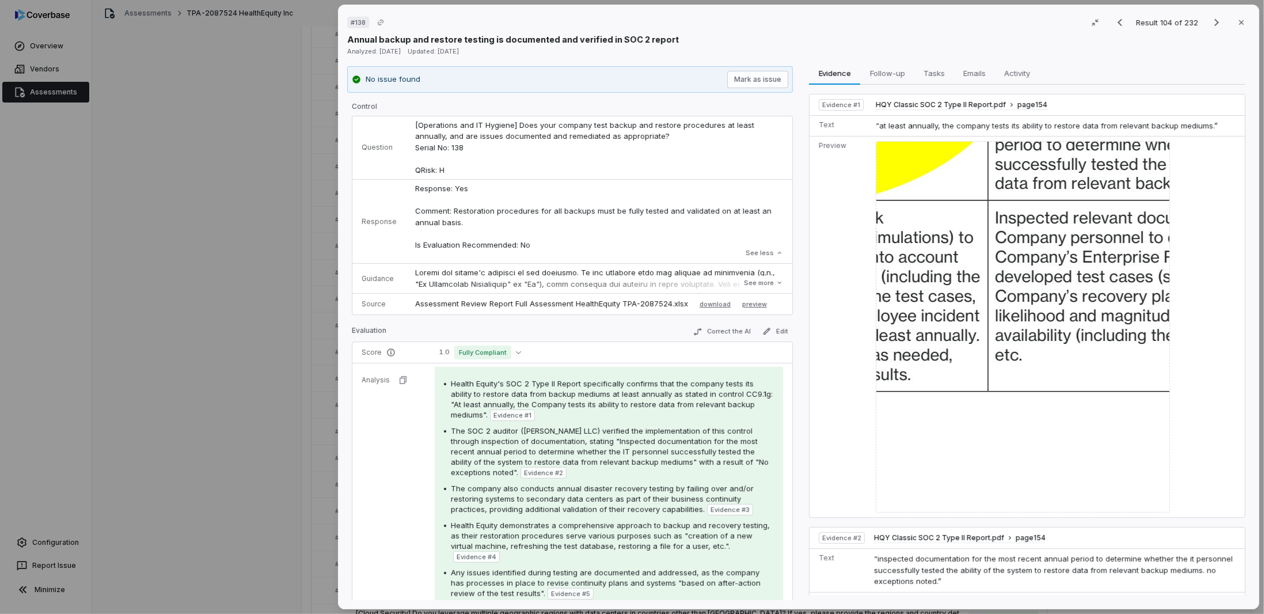
click at [943, 183] on img at bounding box center [1023, 326] width 294 height 371
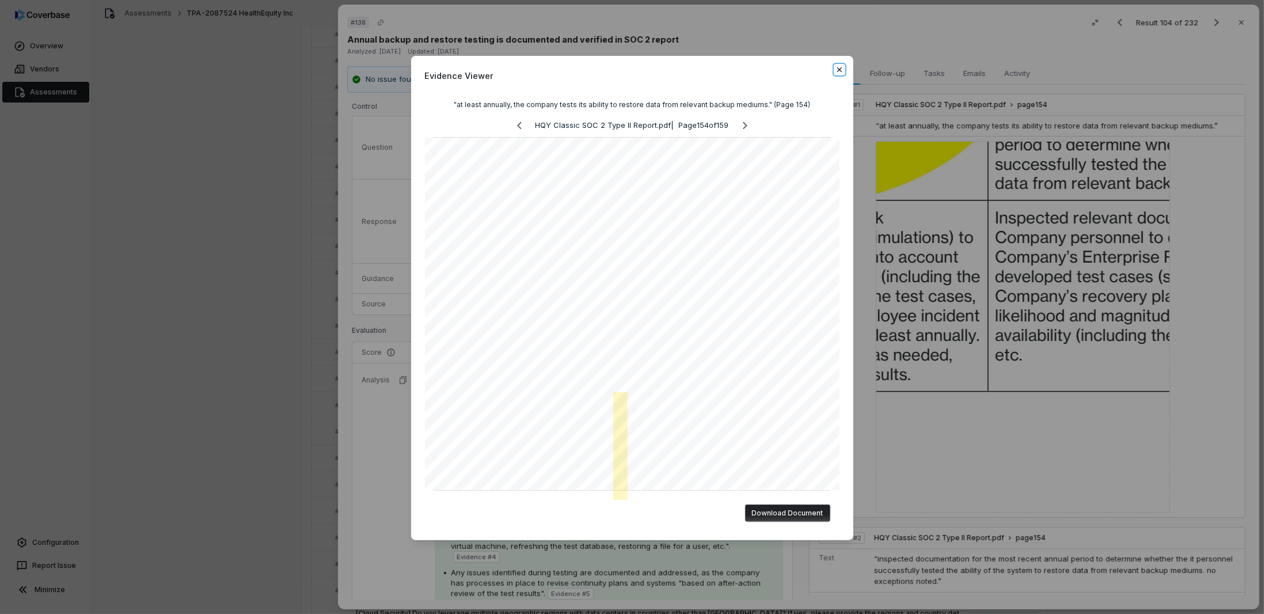
click at [839, 65] on icon "button" at bounding box center [839, 69] width 9 height 9
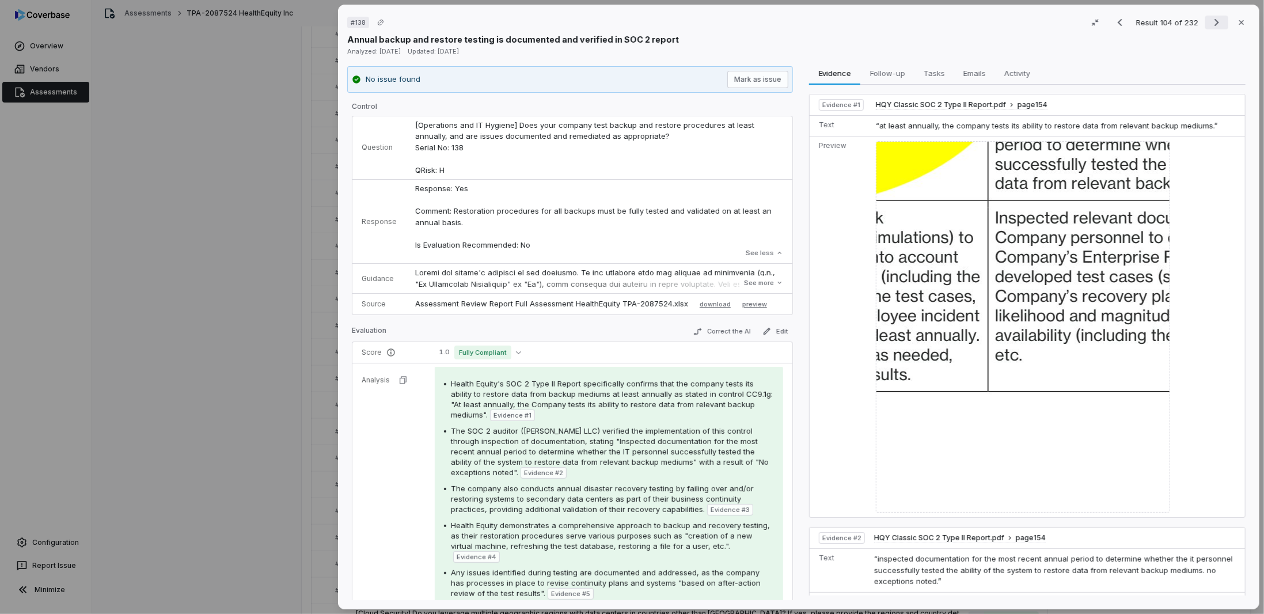
click at [1210, 18] on icon "Next result" at bounding box center [1217, 23] width 14 height 14
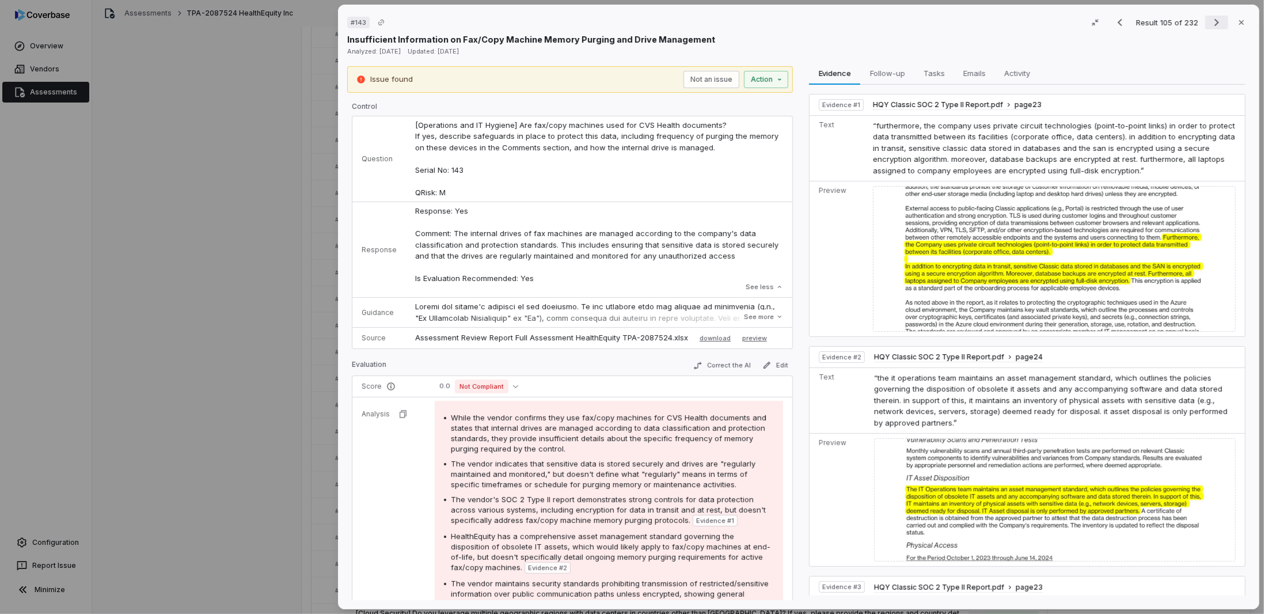
click at [1212, 19] on icon "Next result" at bounding box center [1217, 23] width 14 height 14
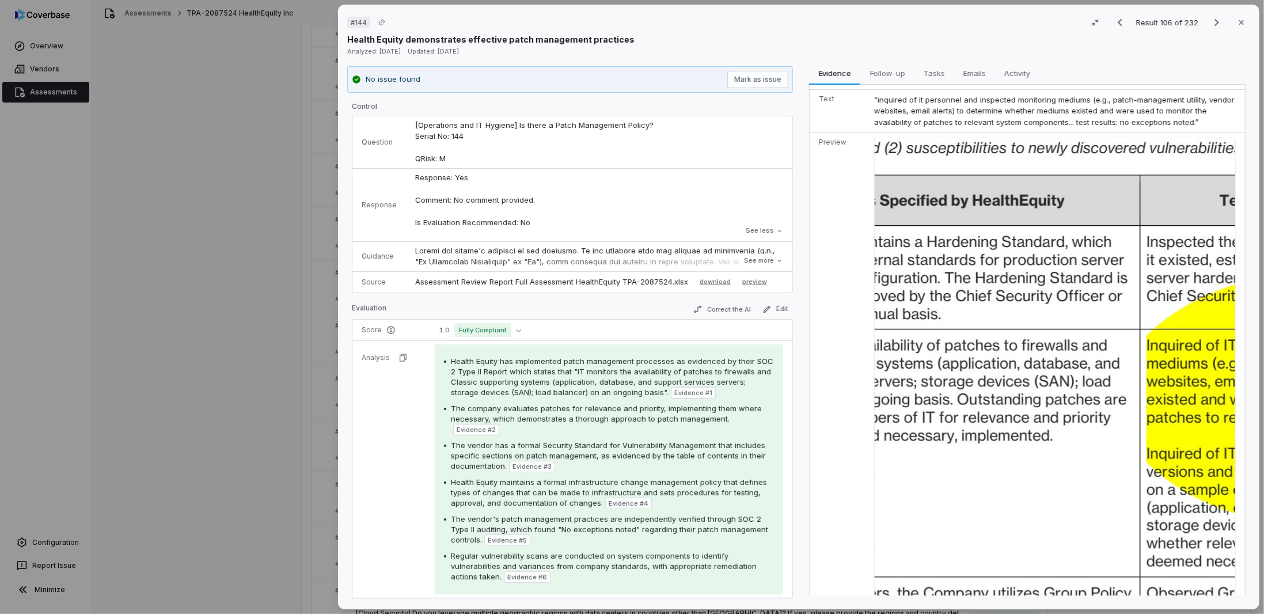
scroll to position [1069, 0]
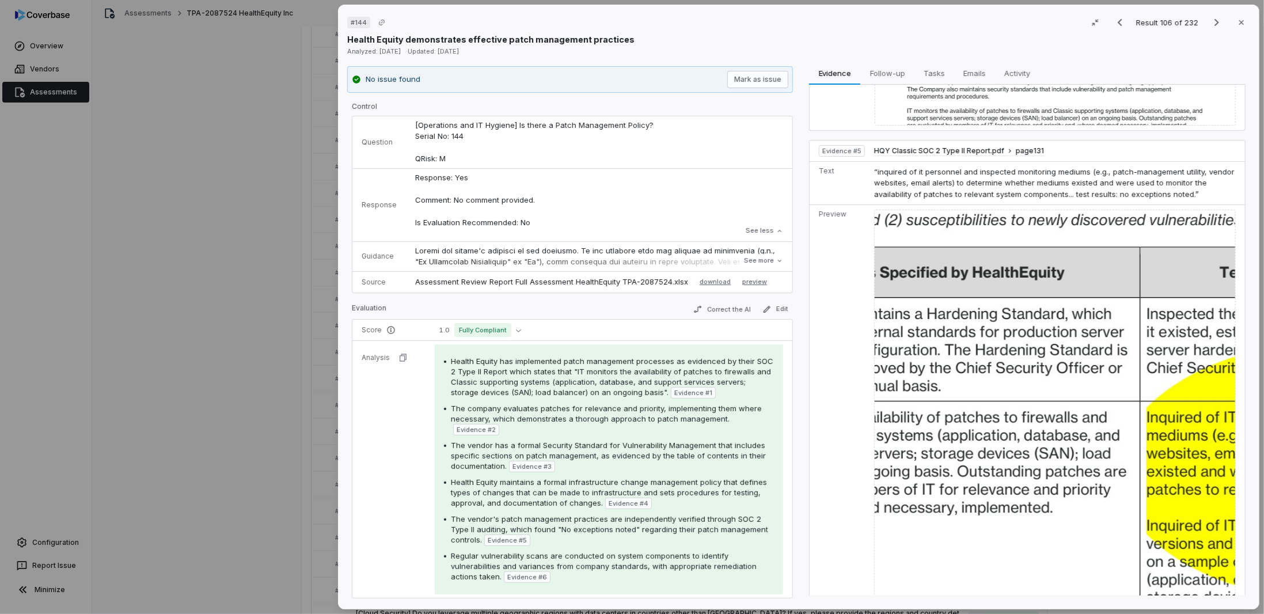
click at [928, 400] on img at bounding box center [1055, 487] width 362 height 554
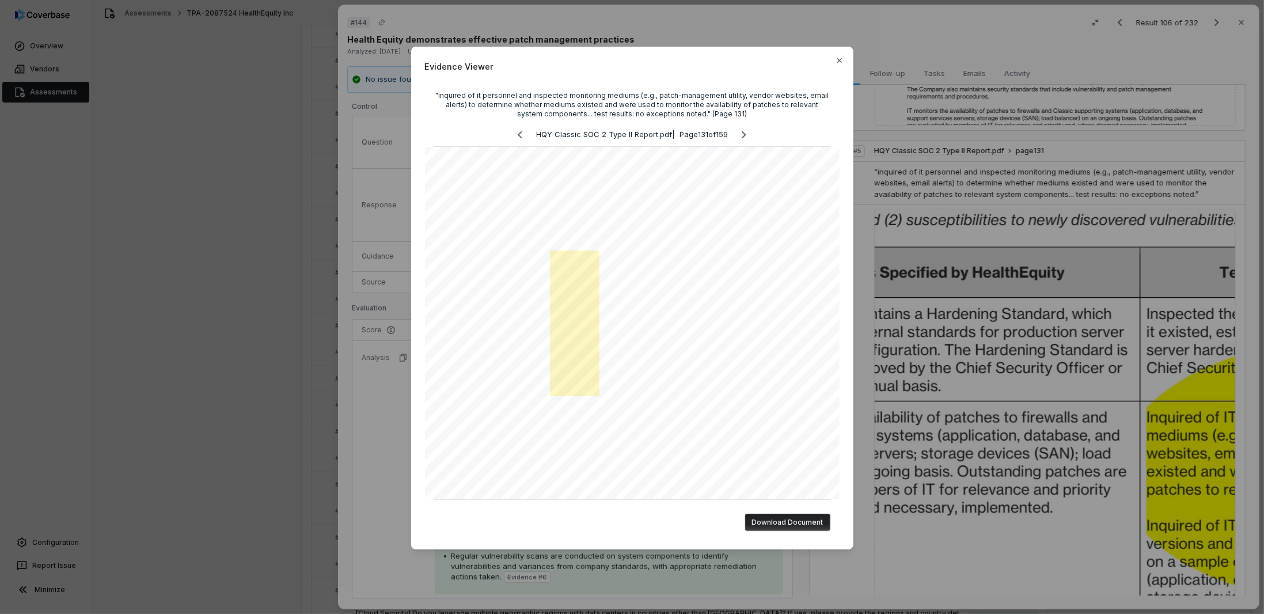
click at [395, 404] on div "Evidence Viewer "inquired of it personnel and inspected monitoring mediums (e.g…" at bounding box center [632, 307] width 1264 height 614
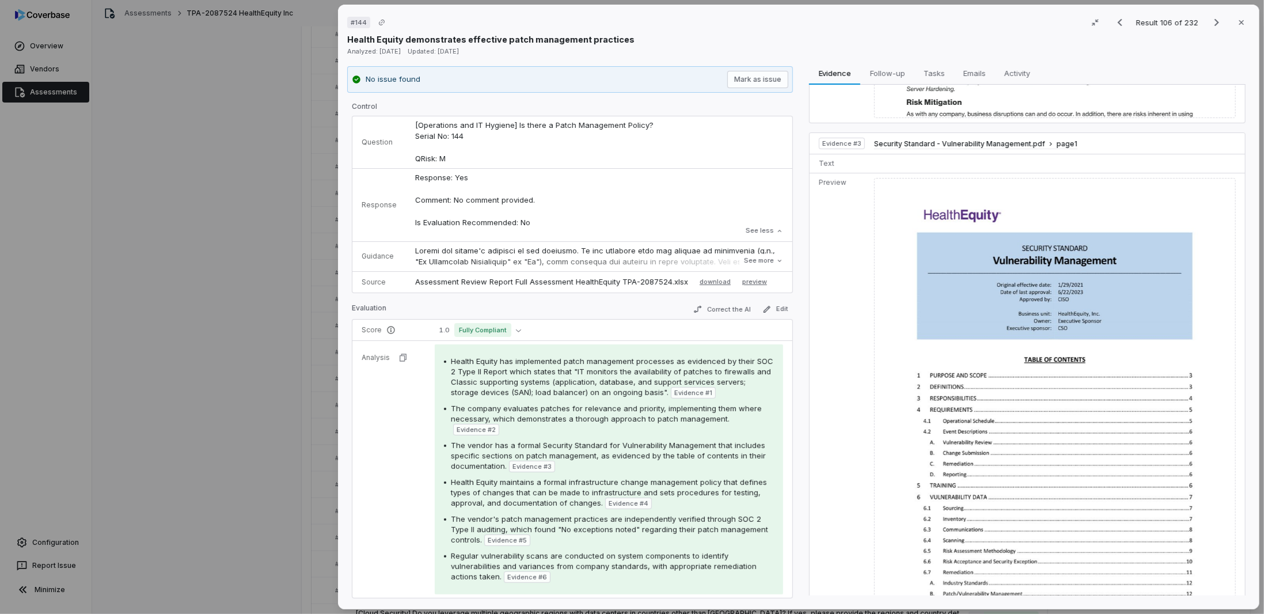
scroll to position [205, 0]
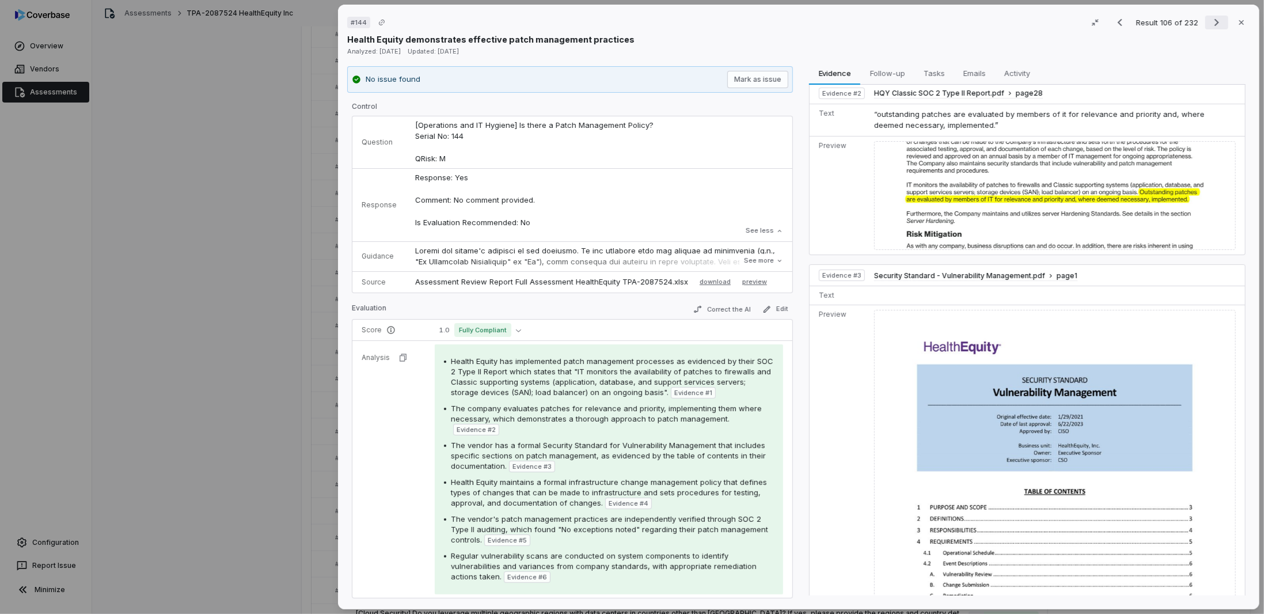
click at [1205, 26] on button "Next result" at bounding box center [1216, 23] width 23 height 14
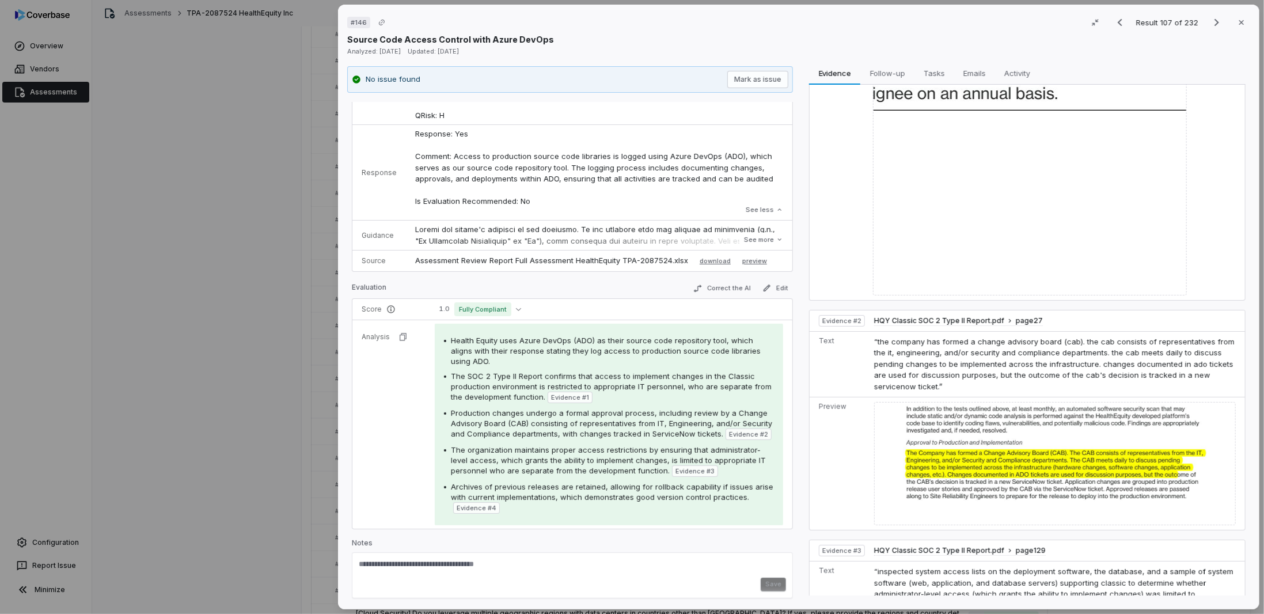
scroll to position [346, 0]
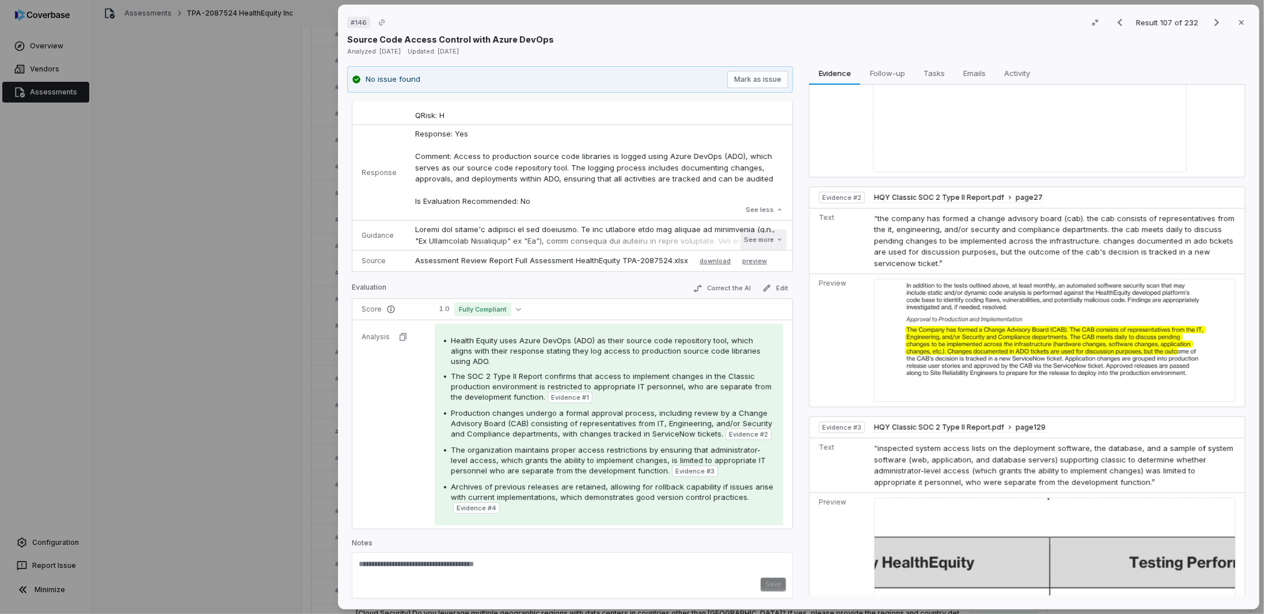
click at [745, 237] on button "See more" at bounding box center [764, 239] width 46 height 21
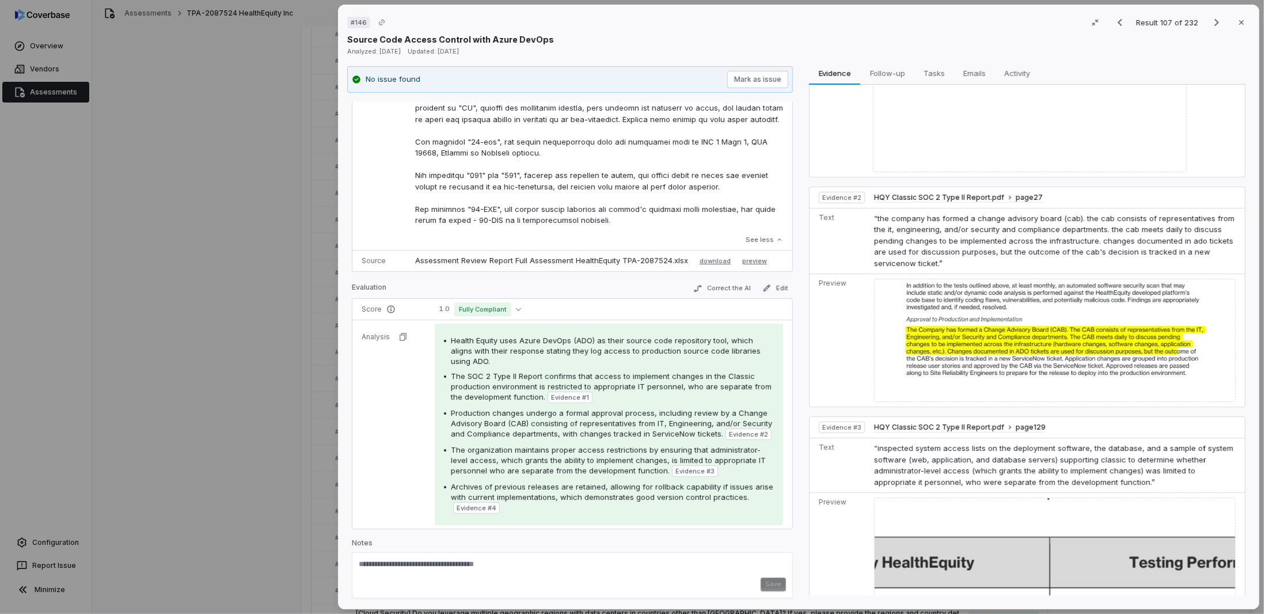
scroll to position [0, 0]
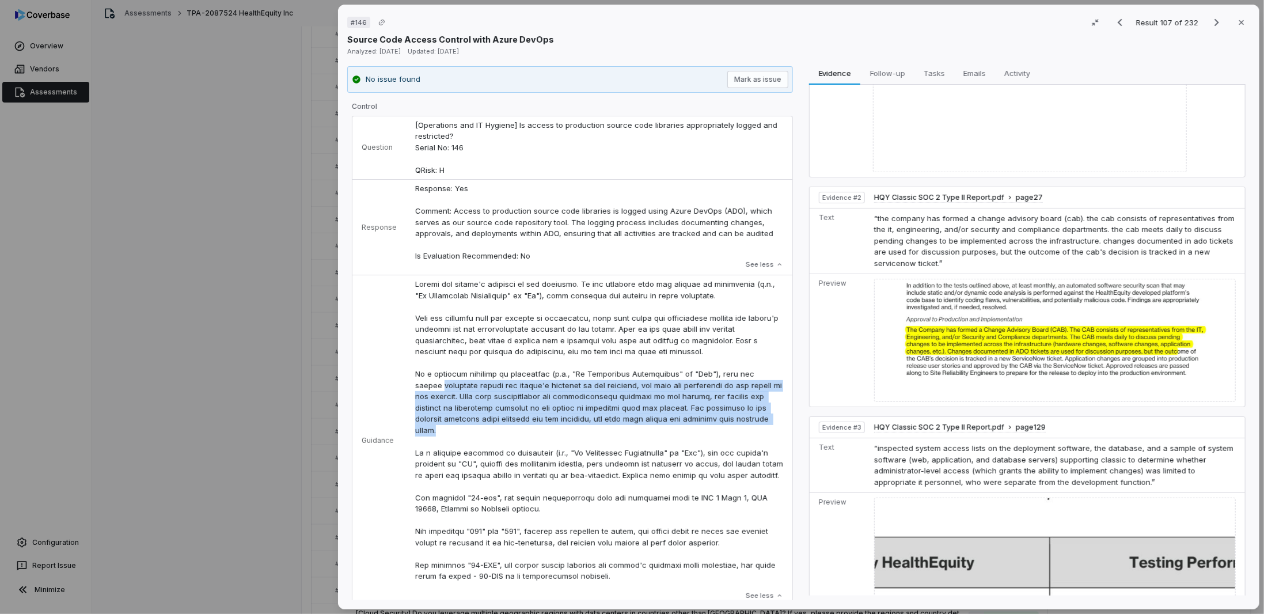
drag, startPoint x: 477, startPoint y: 432, endPoint x: 405, endPoint y: 385, distance: 85.6
click at [406, 385] on td "See less" at bounding box center [599, 440] width 386 height 331
copy p "carefully review the vendor's response to the question, and rate the compliance…"
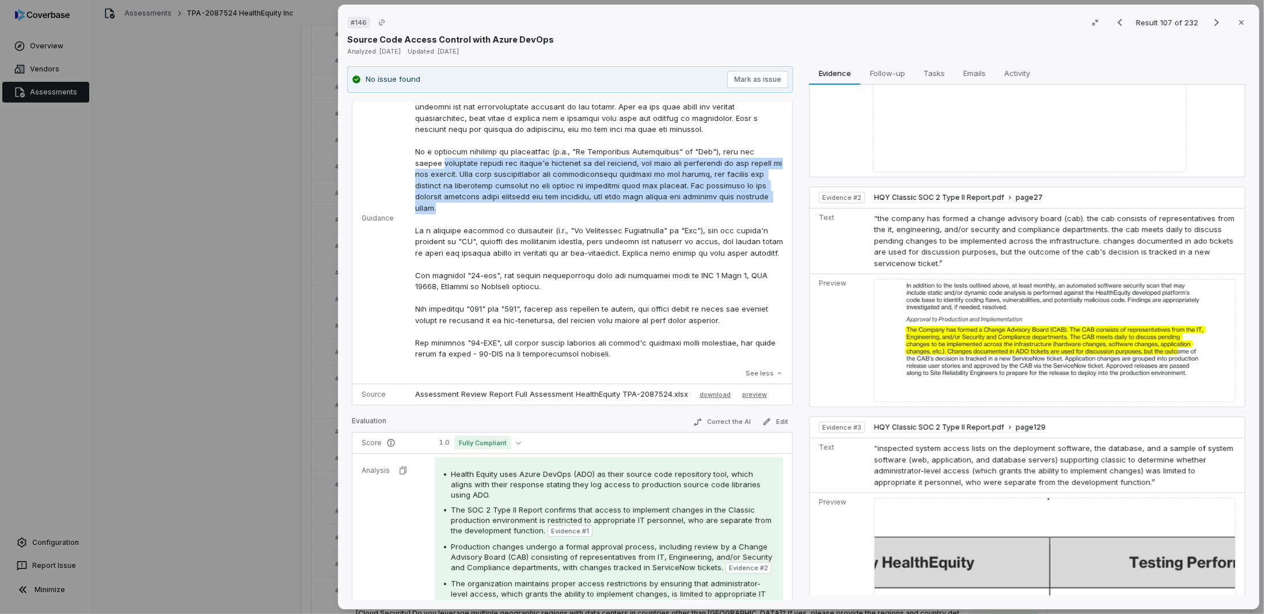
scroll to position [230, 0]
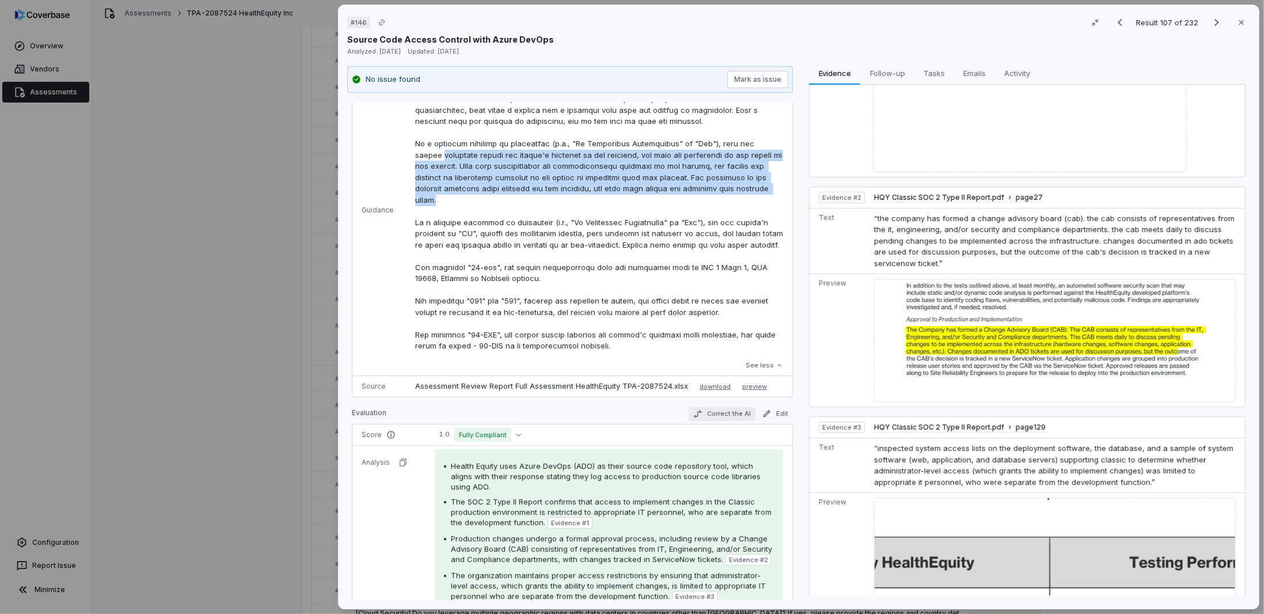
click at [718, 411] on button "Correct the AI" at bounding box center [722, 414] width 67 height 14
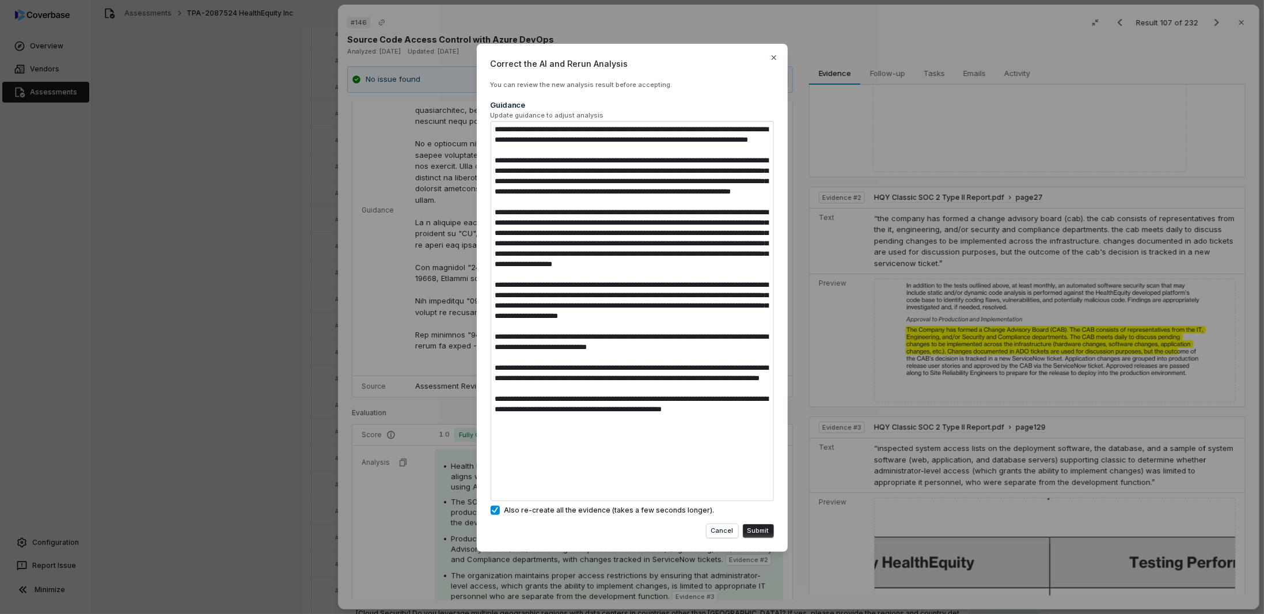
drag, startPoint x: 529, startPoint y: 465, endPoint x: 328, endPoint y: -30, distance: 534.3
click at [328, 0] on html "**********" at bounding box center [632, 307] width 1264 height 614
type textarea "*"
type textarea "**********"
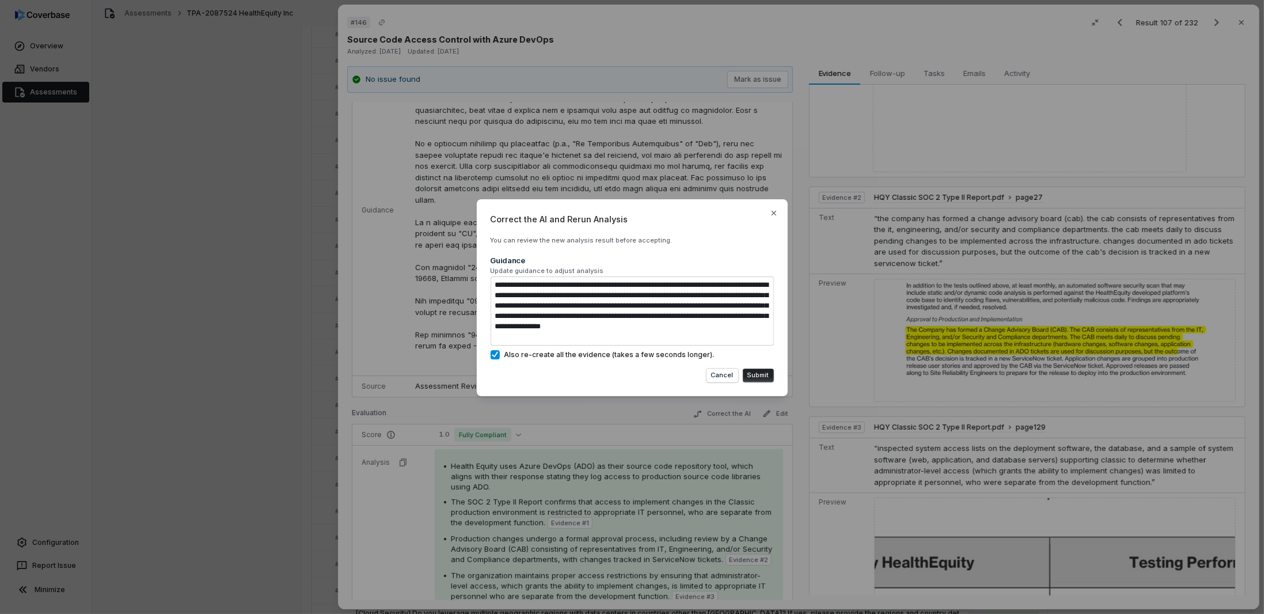
click at [500, 283] on textarea "**********" at bounding box center [632, 310] width 283 height 69
type textarea "*"
type textarea "**********"
type textarea "*"
type textarea "**********"
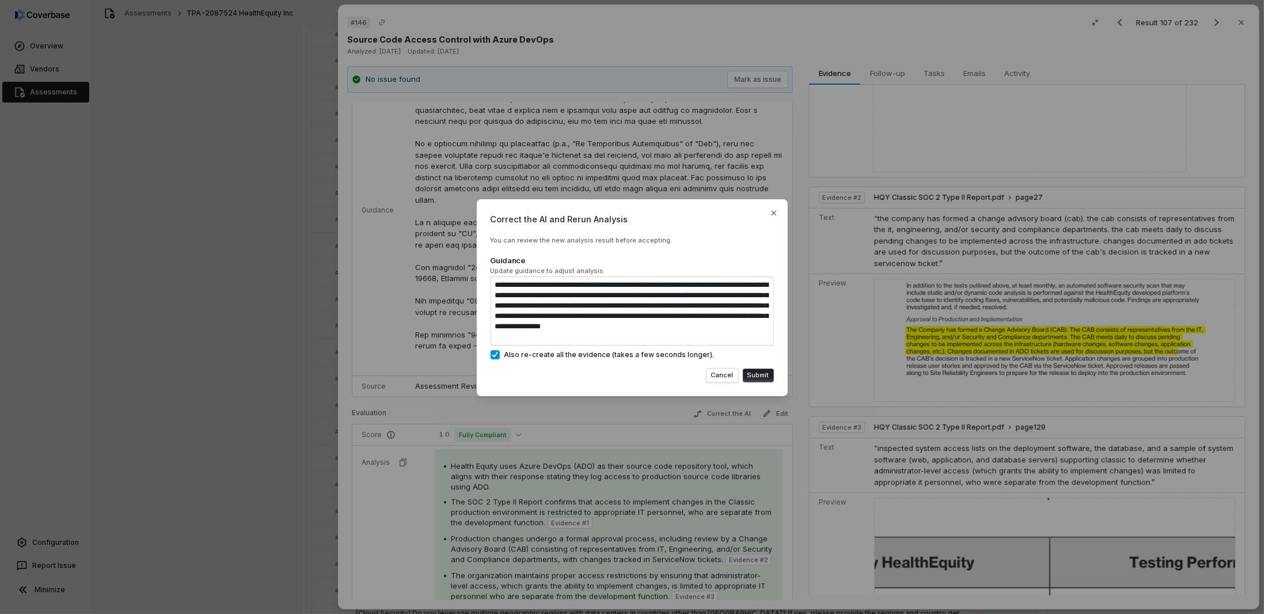
drag, startPoint x: 757, startPoint y: 373, endPoint x: 749, endPoint y: 367, distance: 9.4
click at [756, 372] on button "Submit" at bounding box center [758, 376] width 31 height 14
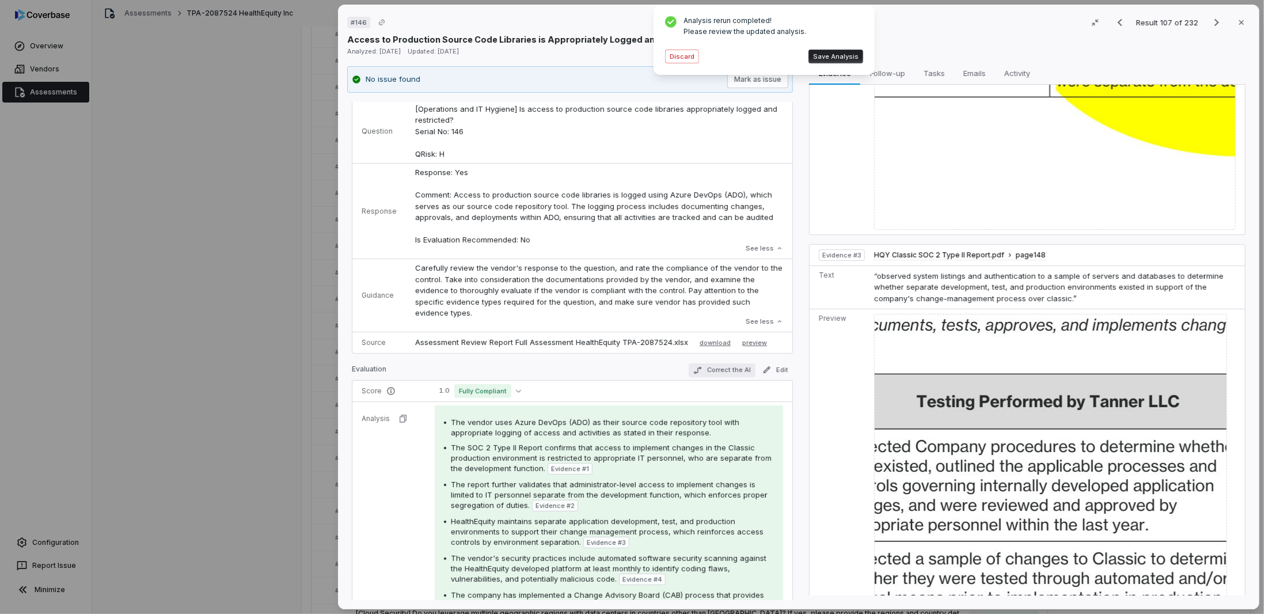
scroll to position [0, 0]
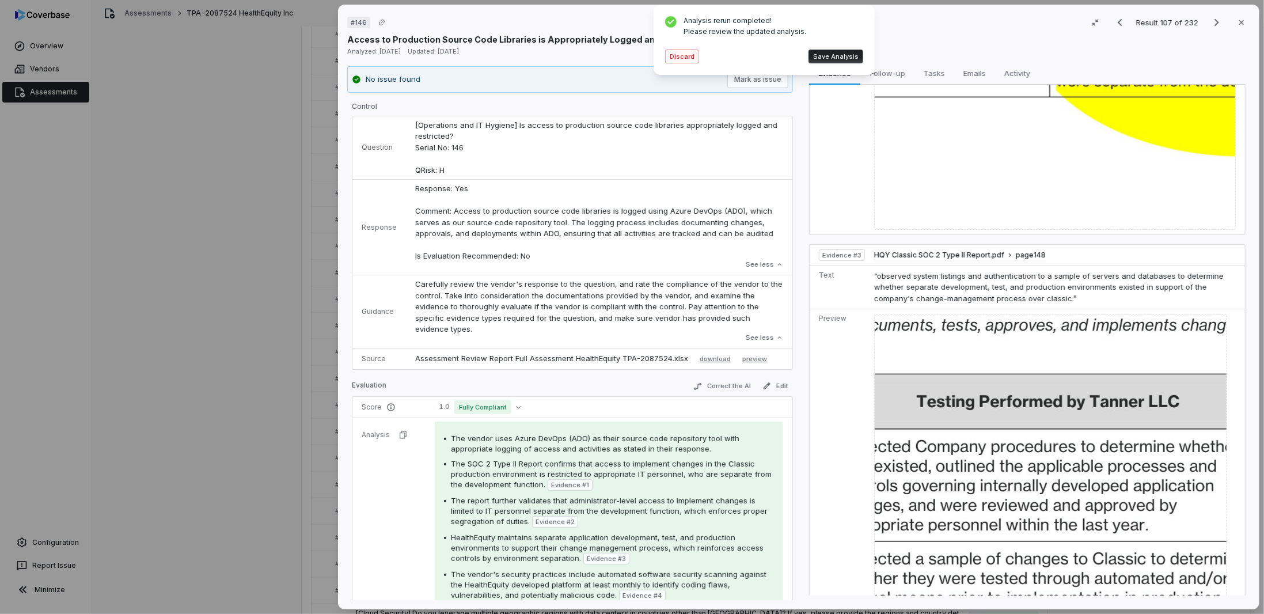
click at [677, 58] on button "Discard" at bounding box center [682, 57] width 34 height 14
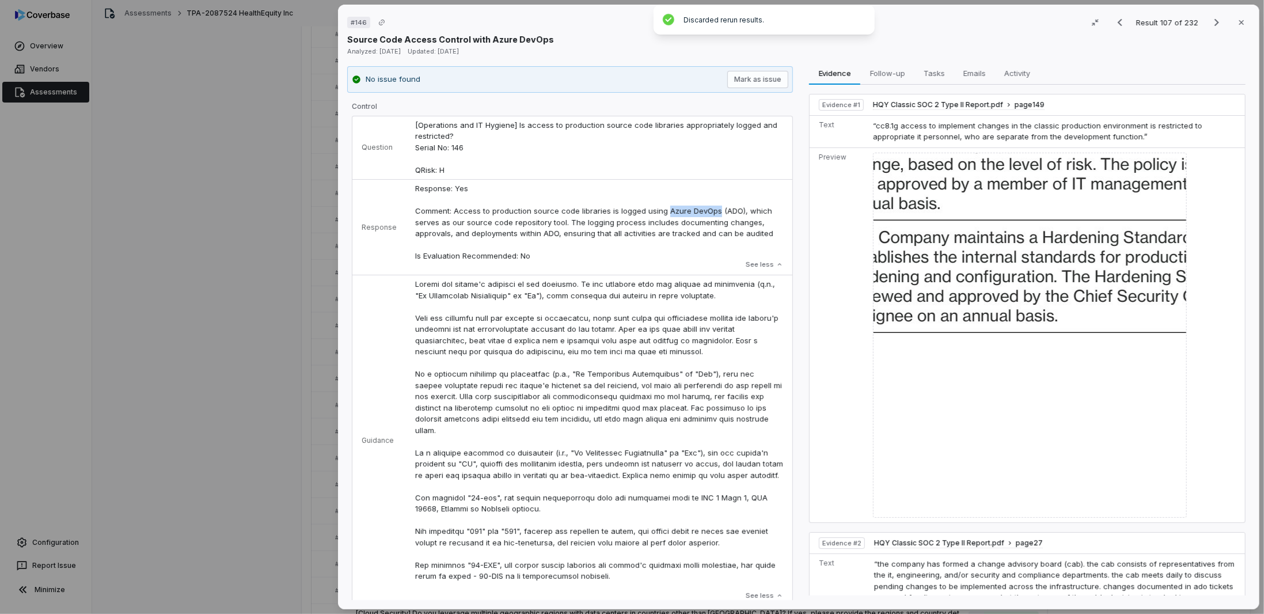
drag, startPoint x: 710, startPoint y: 210, endPoint x: 662, endPoint y: 212, distance: 48.4
click at [662, 212] on p "Response: Yes Comment: Access to production source code libraries is logged usi…" at bounding box center [599, 222] width 368 height 79
copy p "Azure DevOps"
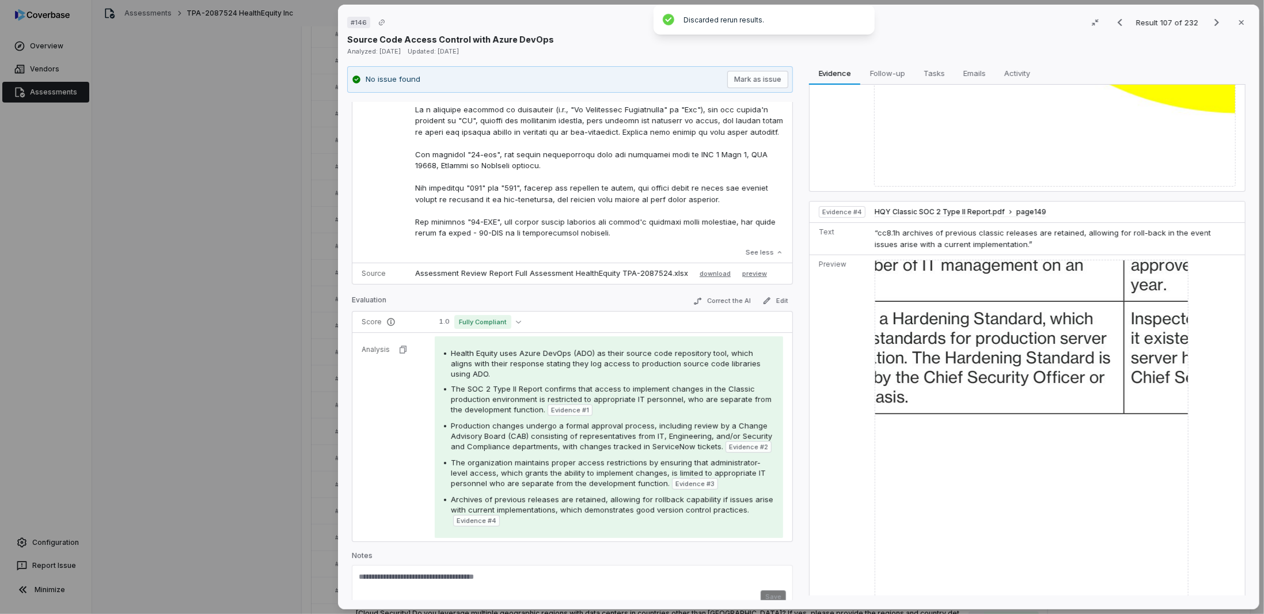
scroll to position [346, 0]
click at [716, 295] on button "Correct the AI" at bounding box center [722, 299] width 67 height 14
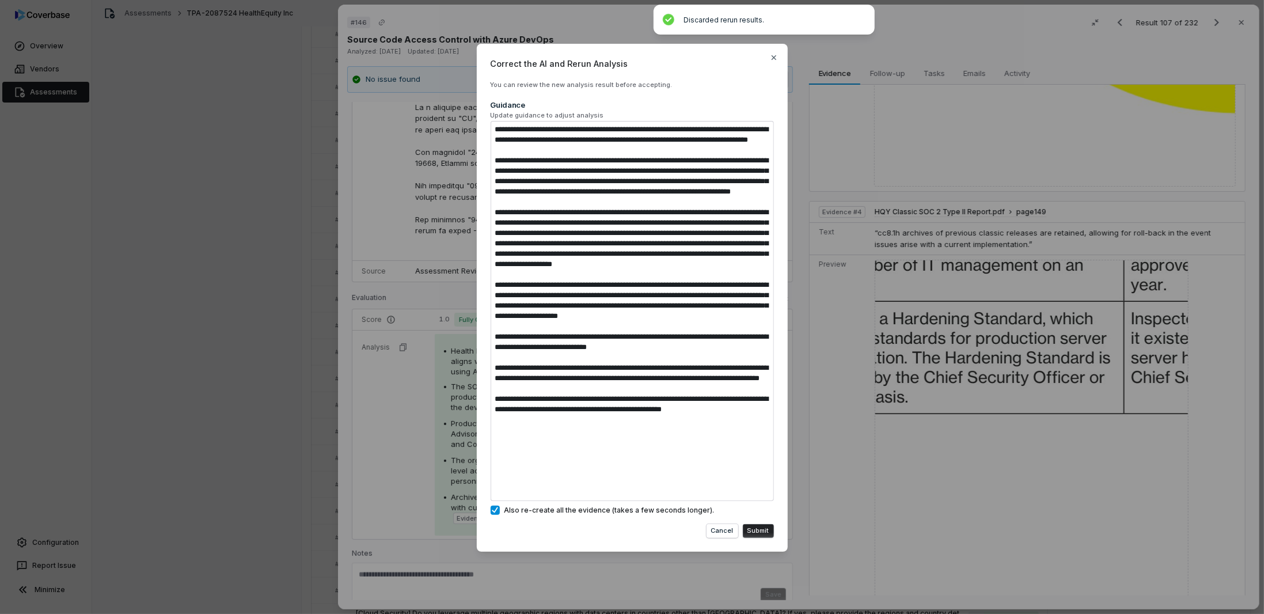
drag, startPoint x: 555, startPoint y: 473, endPoint x: 441, endPoint y: 70, distance: 419.7
click at [441, 70] on div "Correct the AI and Rerun Analysis You can review the new analysis result before…" at bounding box center [632, 306] width 1264 height 563
type textarea "*"
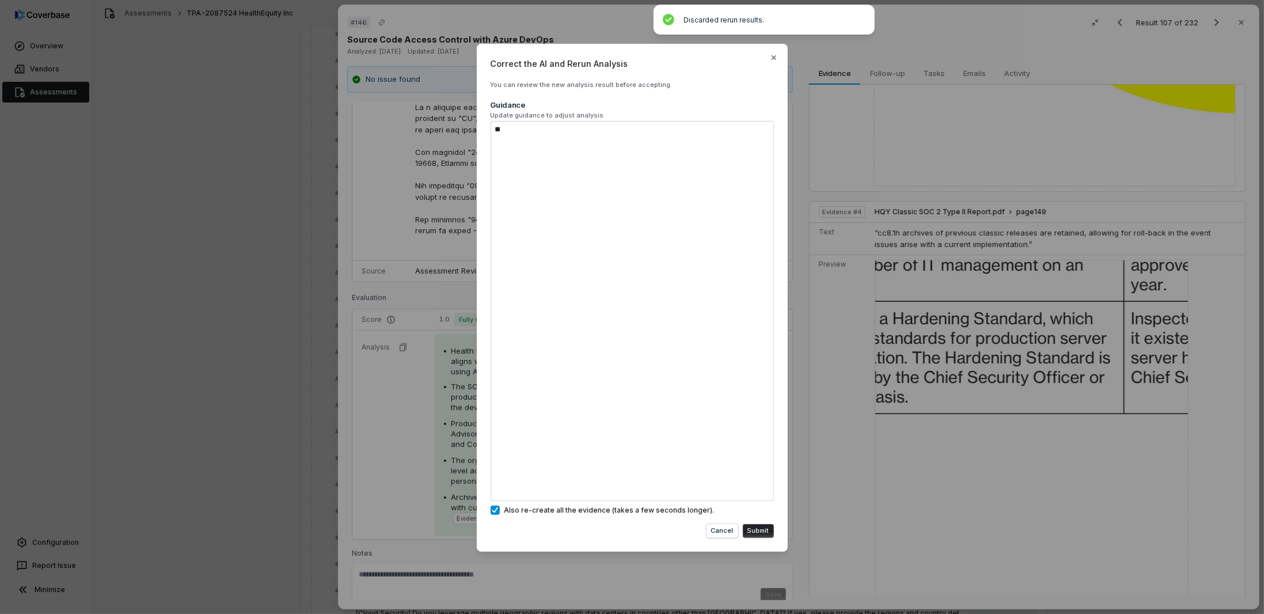
type textarea "*"
type textarea "**"
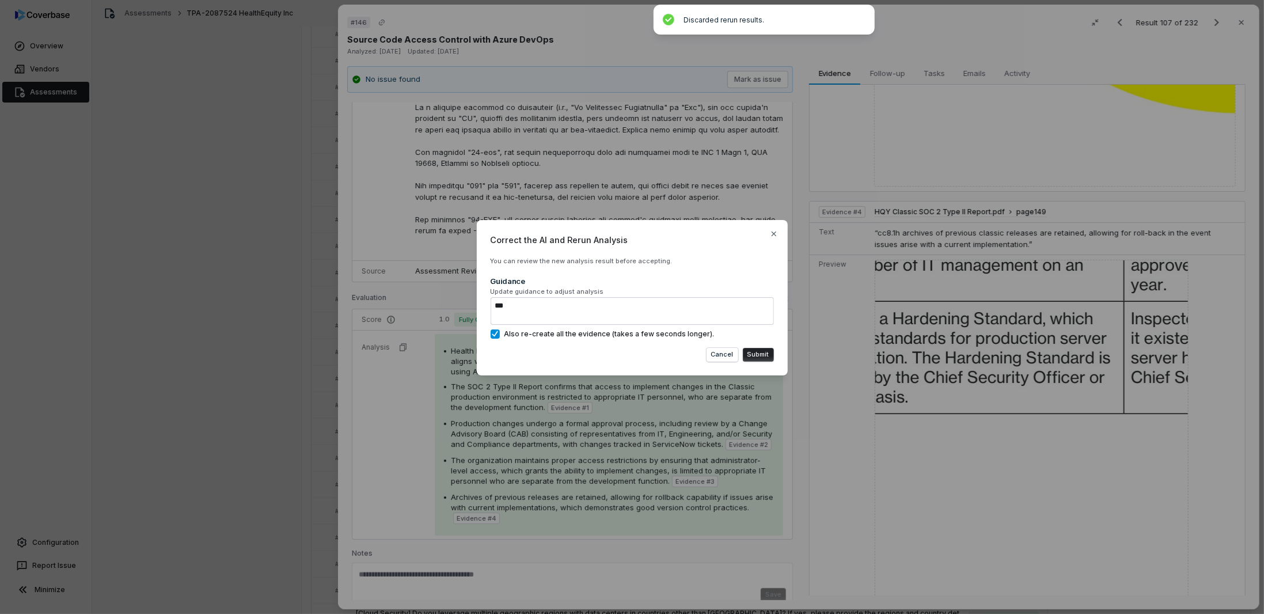
type textarea "*"
type textarea "***"
type textarea "*"
type textarea "****"
type textarea "*"
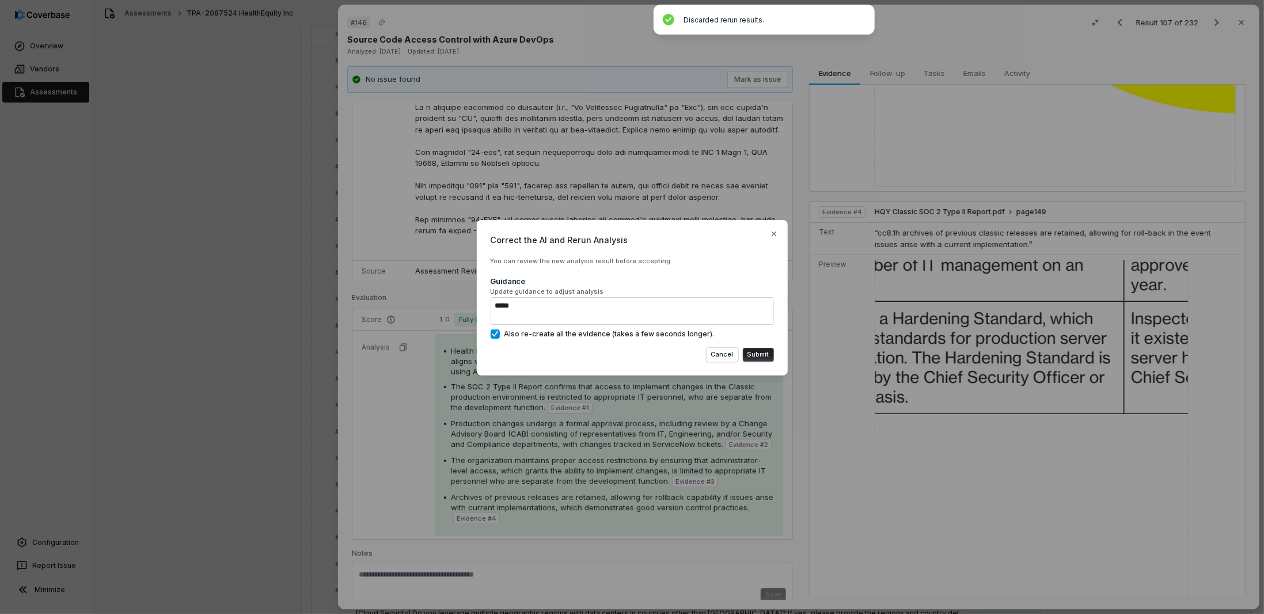
type textarea "****"
type textarea "*"
type textarea "******"
type textarea "*"
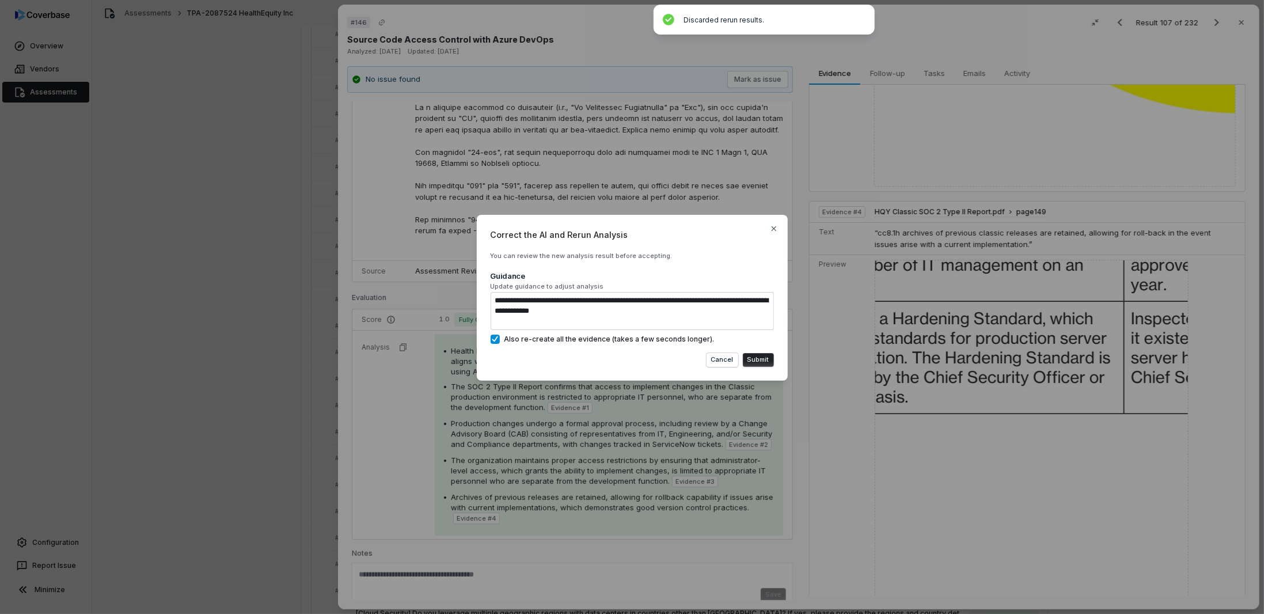
drag, startPoint x: 613, startPoint y: 311, endPoint x: 659, endPoint y: 297, distance: 48.3
click at [659, 297] on textarea "**********" at bounding box center [632, 311] width 283 height 38
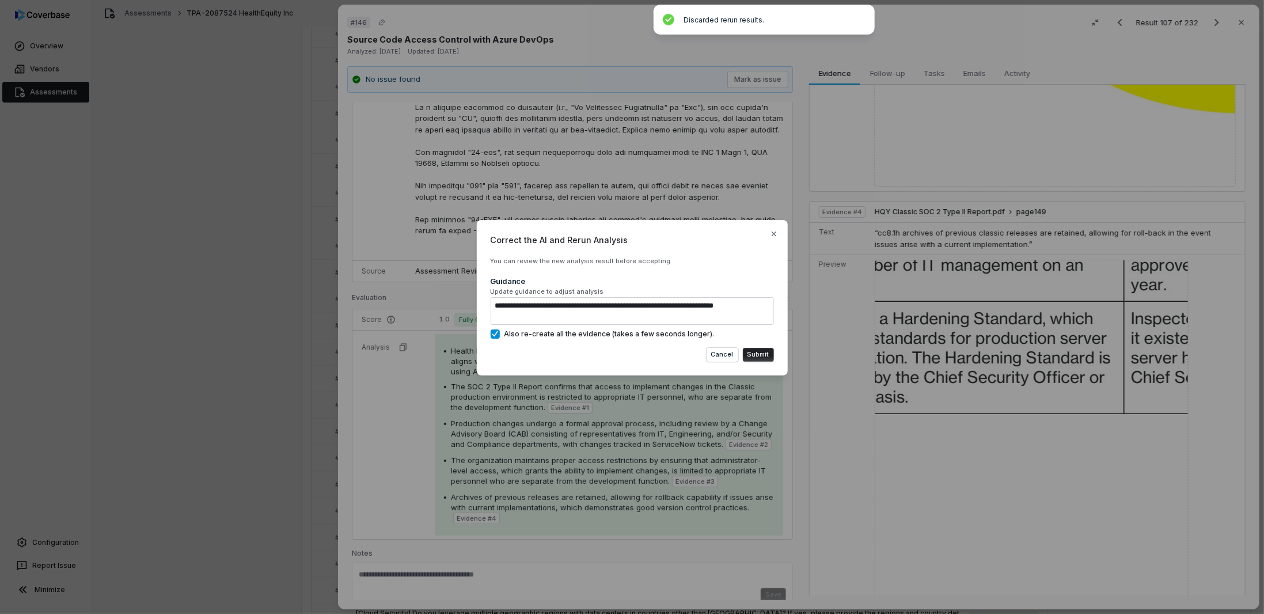
click at [757, 352] on button "Submit" at bounding box center [758, 355] width 31 height 14
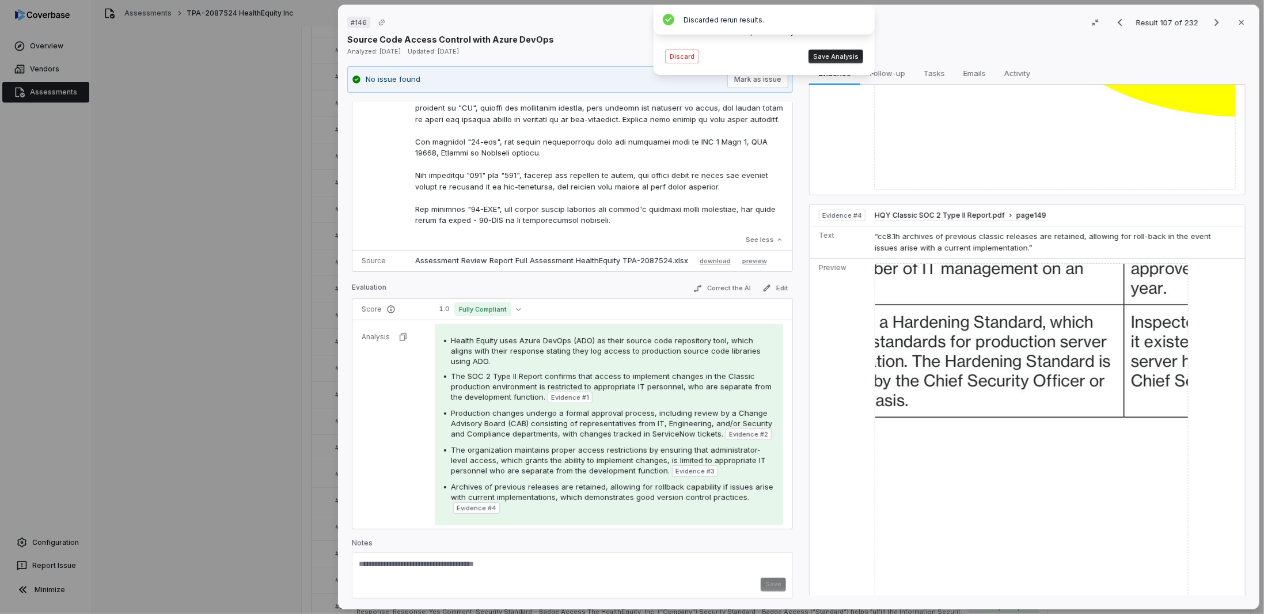
scroll to position [1213, 0]
click at [681, 55] on button "Discard" at bounding box center [682, 57] width 34 height 14
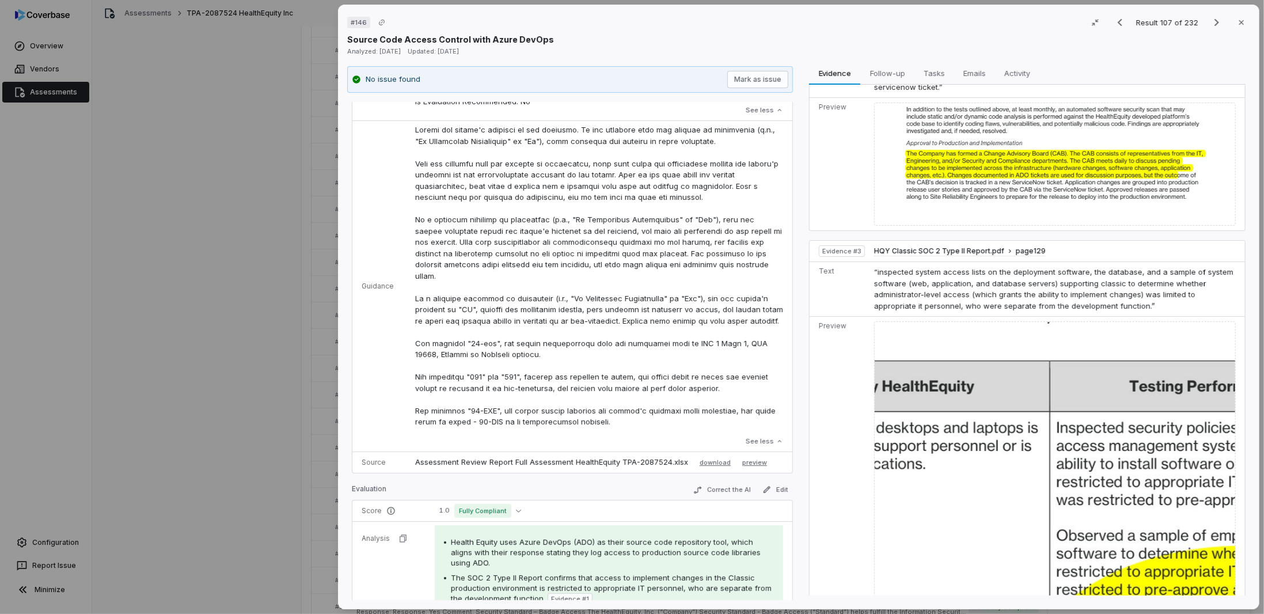
scroll to position [10, 0]
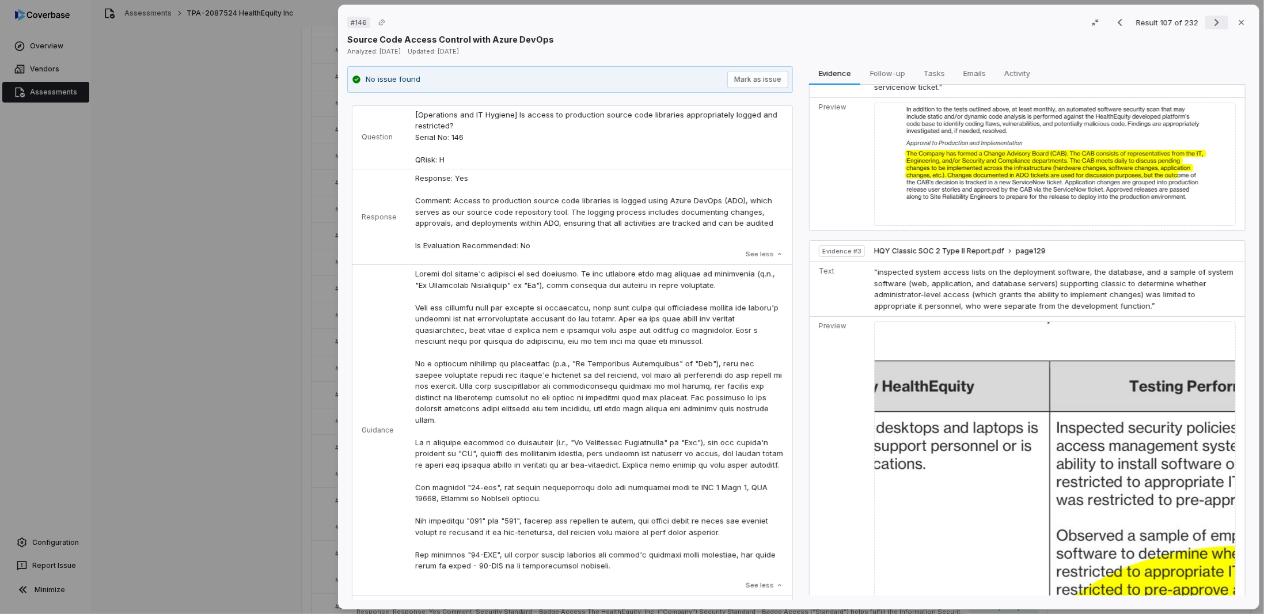
click at [1210, 23] on icon "Next result" at bounding box center [1217, 23] width 14 height 14
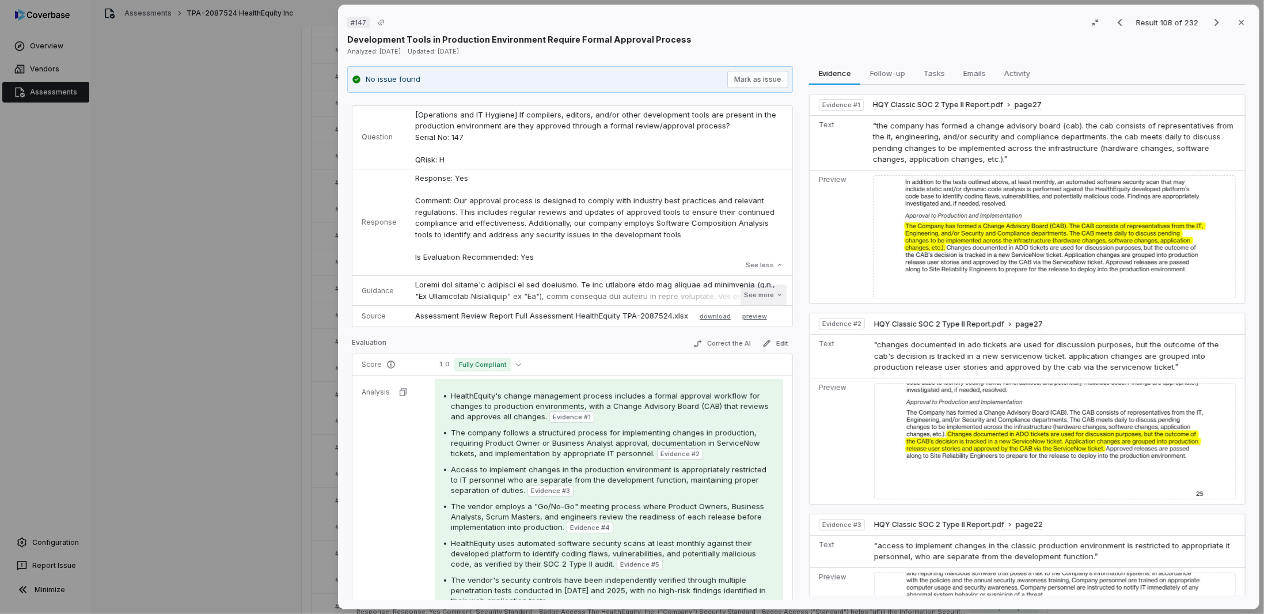
click at [753, 297] on button "See more" at bounding box center [764, 295] width 46 height 21
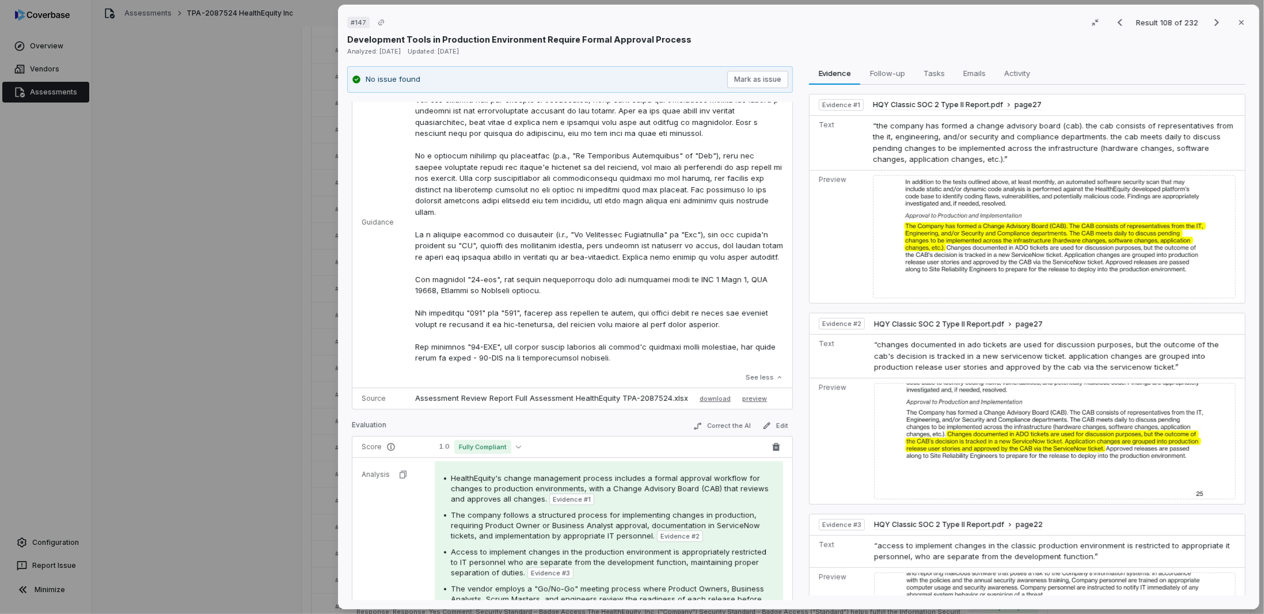
scroll to position [126, 0]
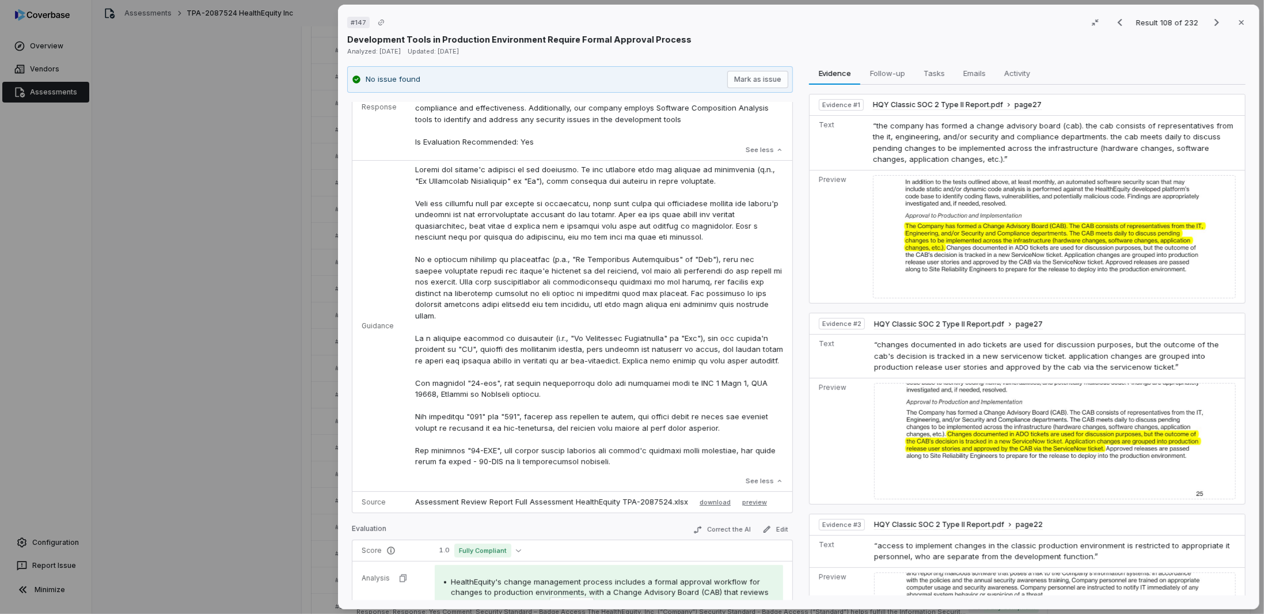
click at [716, 519] on div "Control Question [Operations and IT Hygiene] If compilers, editors, and/or othe…" at bounding box center [572, 351] width 441 height 499
click at [714, 524] on button "Correct the AI" at bounding box center [722, 530] width 67 height 14
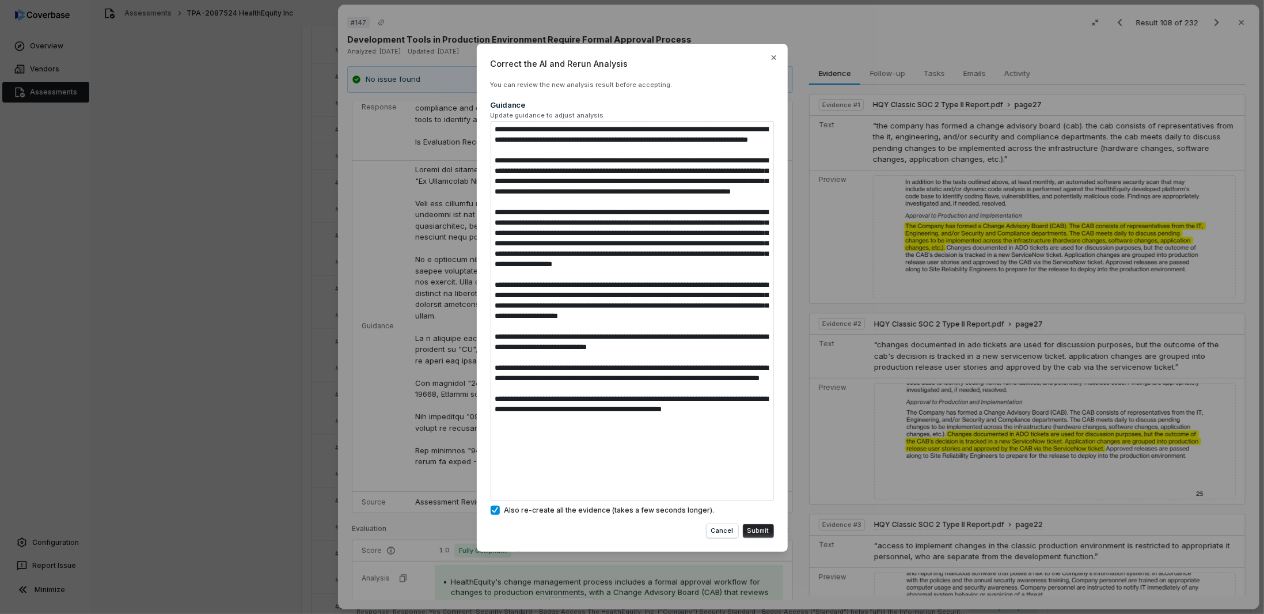
click at [763, 528] on button "Submit" at bounding box center [758, 531] width 31 height 14
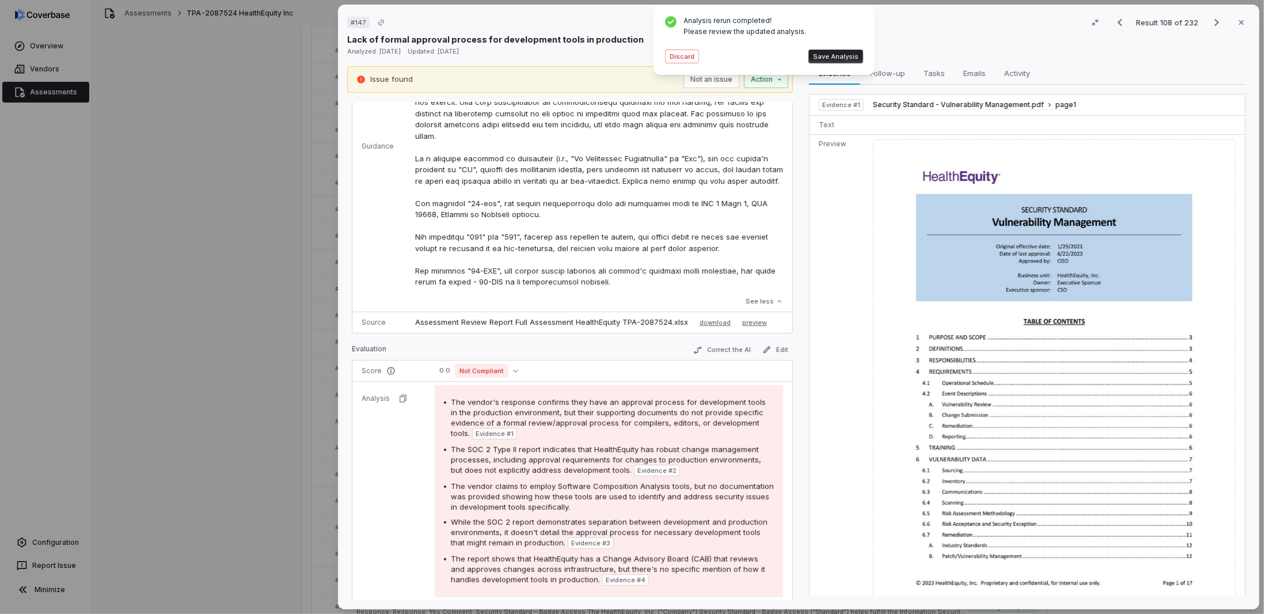
scroll to position [356, 0]
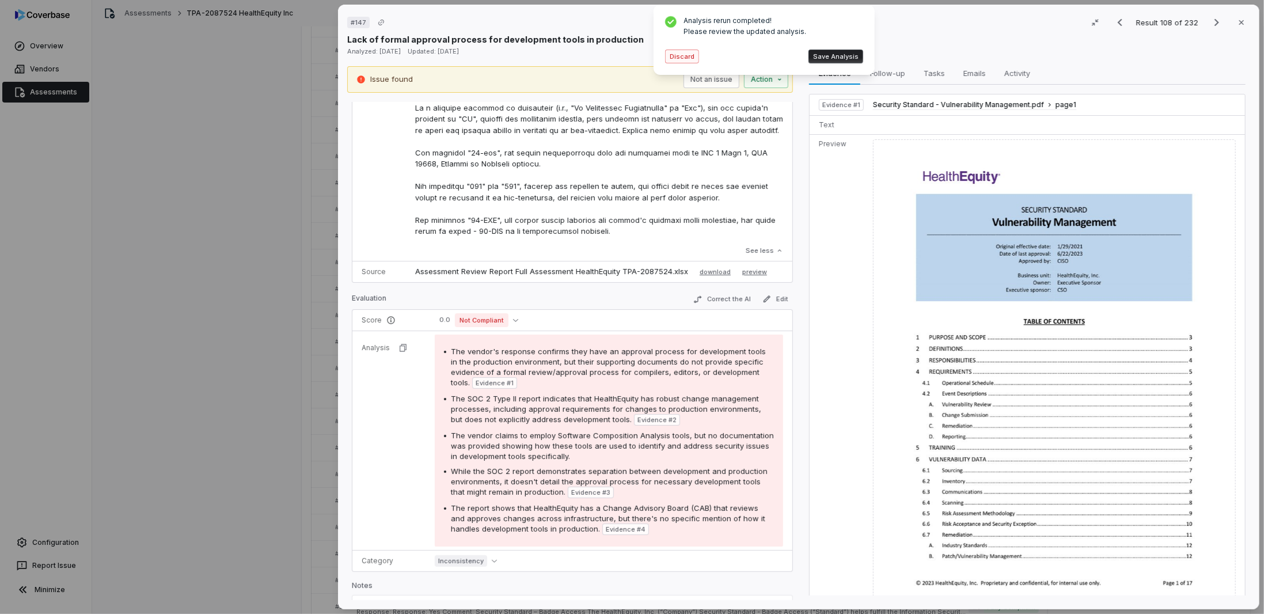
click at [684, 51] on button "Discard" at bounding box center [682, 57] width 34 height 14
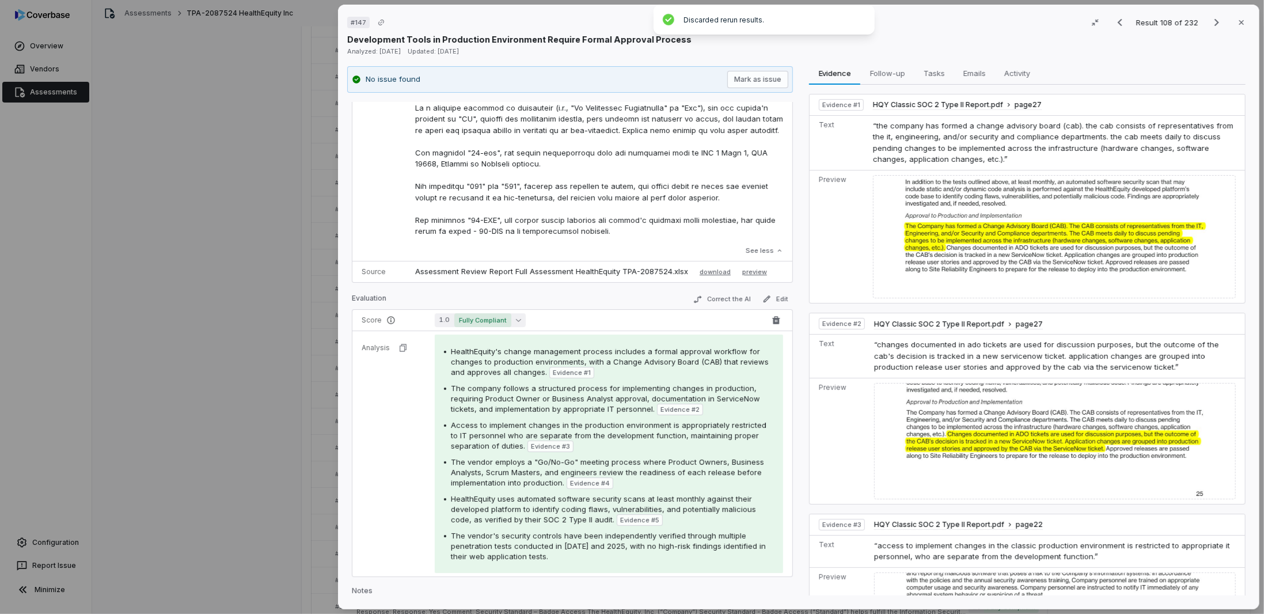
click at [519, 323] on button "1.0 Fully Compliant" at bounding box center [480, 320] width 91 height 14
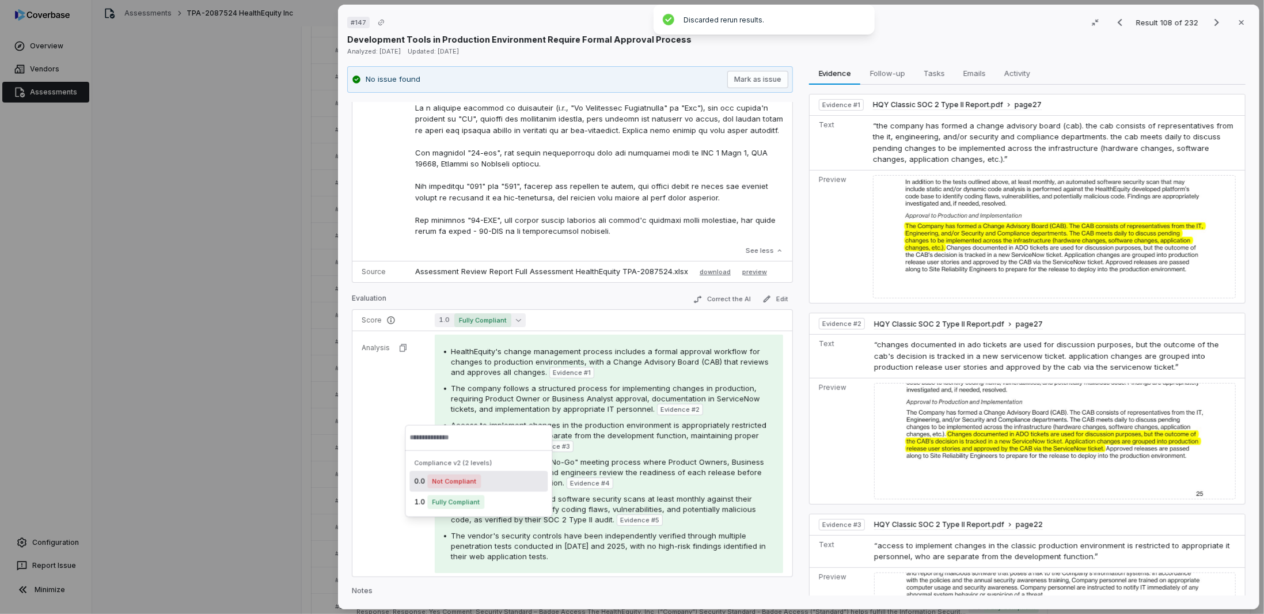
scroll to position [126, 0]
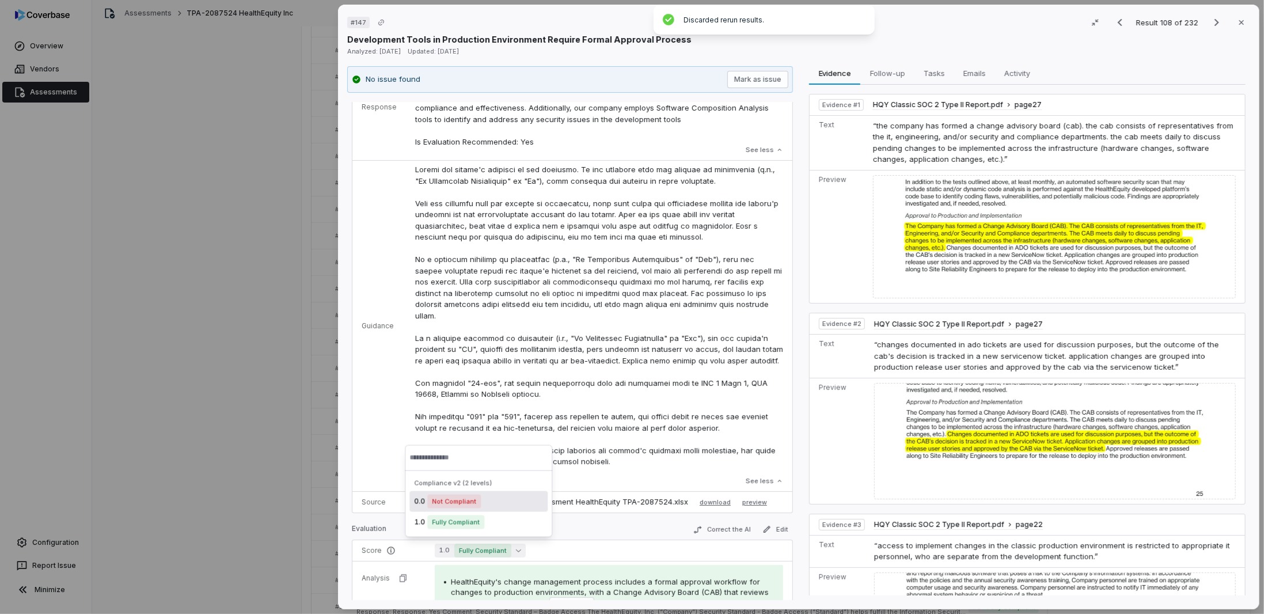
click at [606, 310] on p at bounding box center [599, 316] width 368 height 304
click at [1210, 18] on icon "Next result" at bounding box center [1217, 23] width 14 height 14
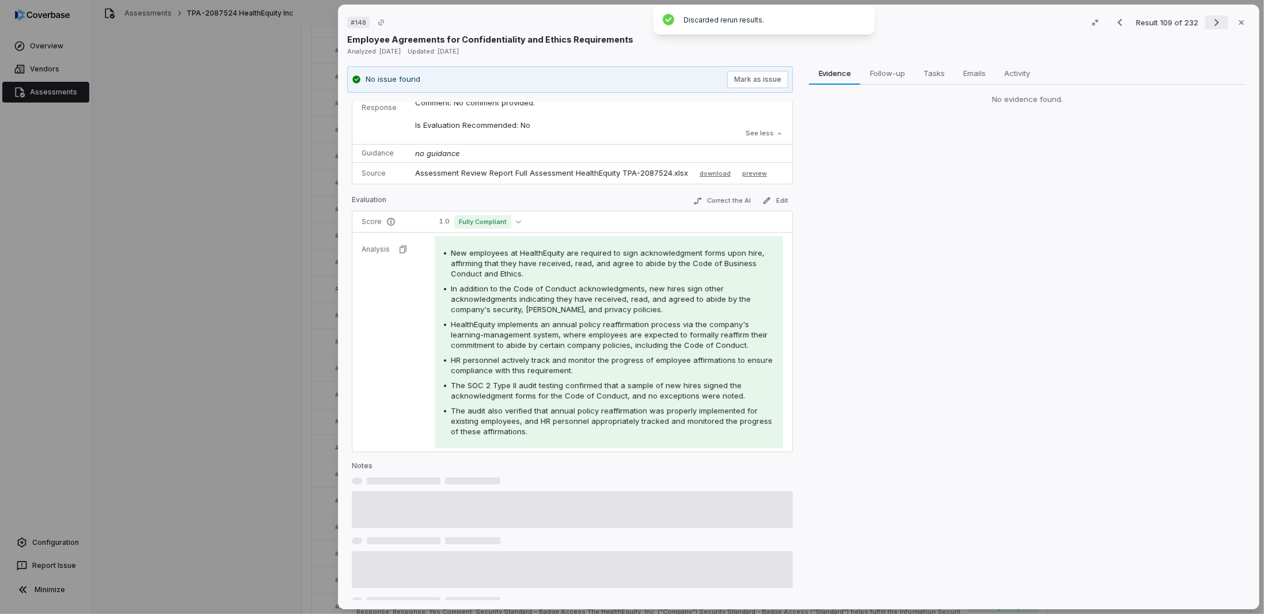
scroll to position [82, 0]
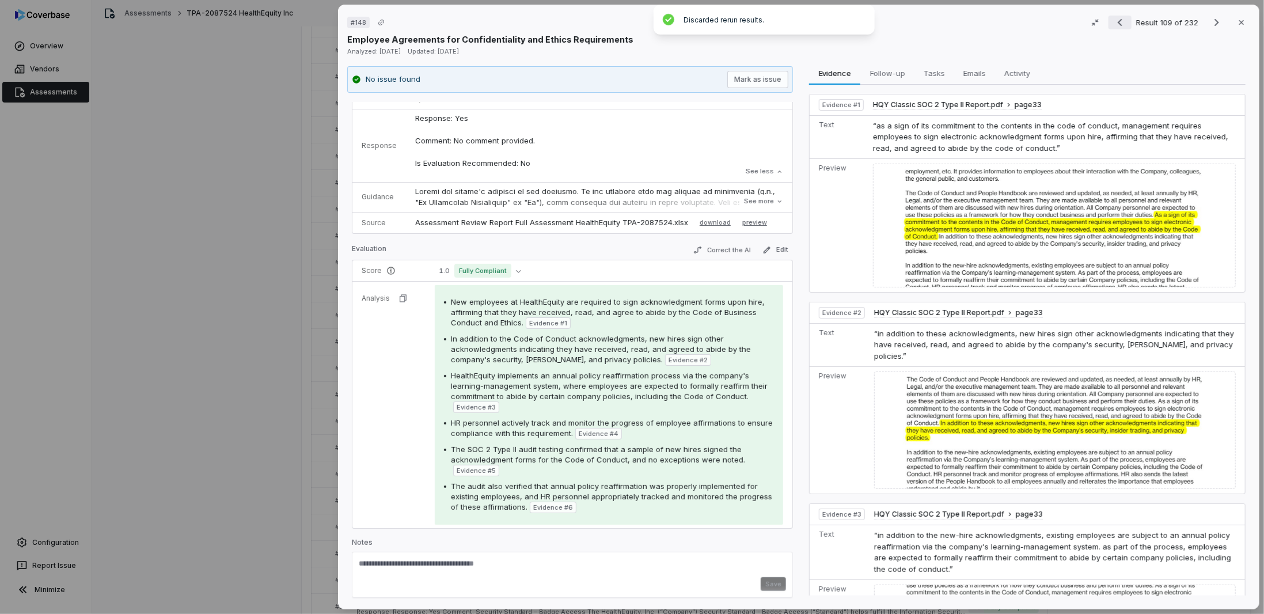
click at [1113, 23] on icon "Previous result" at bounding box center [1120, 23] width 14 height 14
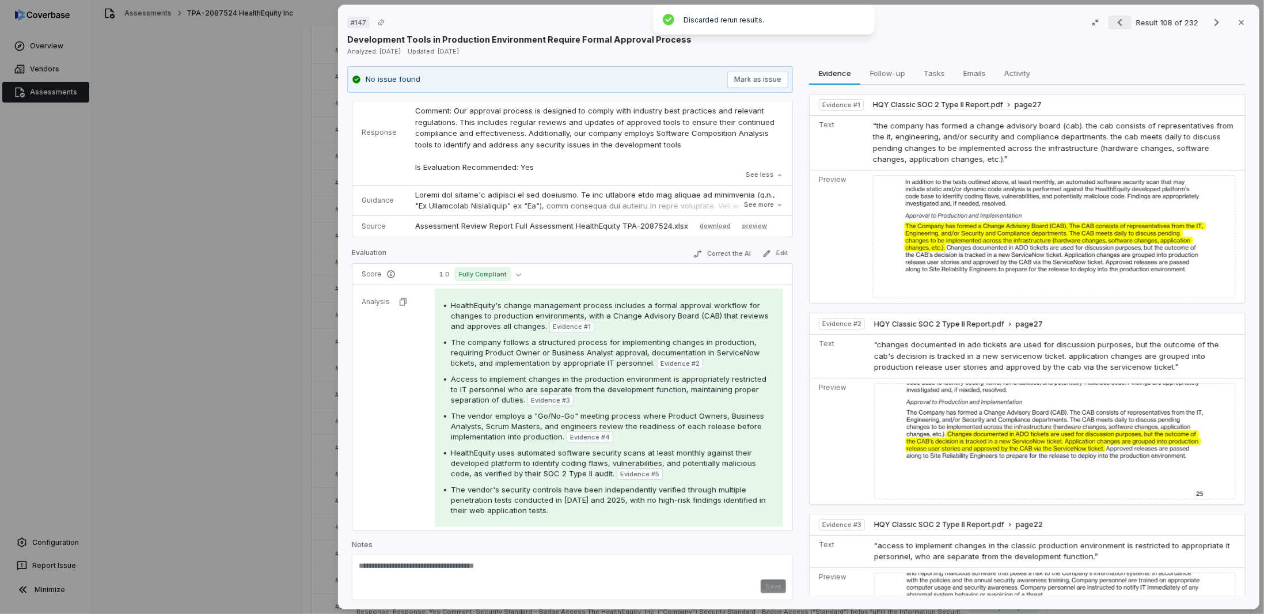
scroll to position [103, 0]
click at [740, 190] on p at bounding box center [599, 294] width 368 height 214
click at [744, 199] on button "See more" at bounding box center [764, 202] width 46 height 21
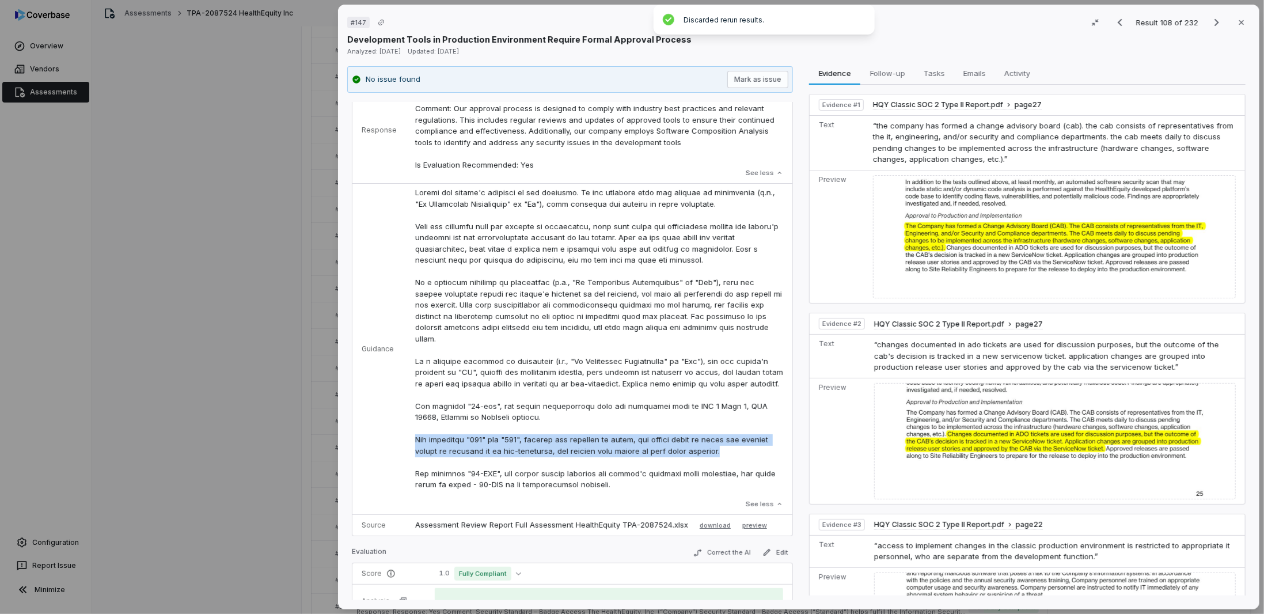
drag, startPoint x: 714, startPoint y: 462, endPoint x: 409, endPoint y: 448, distance: 305.0
click at [409, 448] on td "See less" at bounding box center [599, 349] width 386 height 331
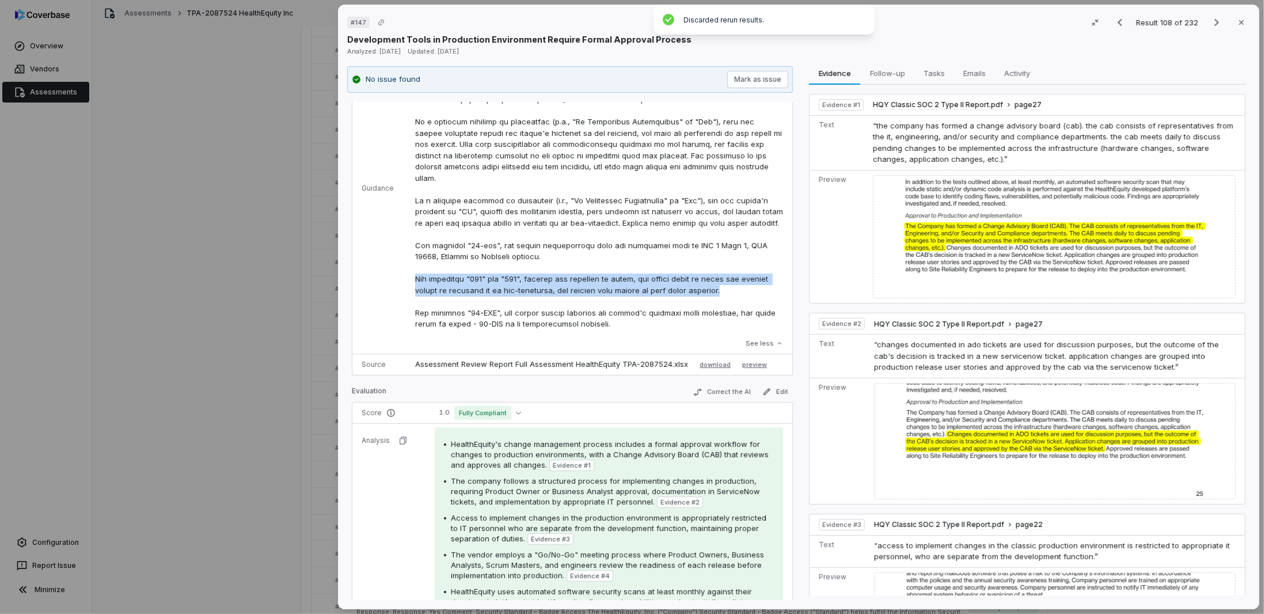
scroll to position [333, 0]
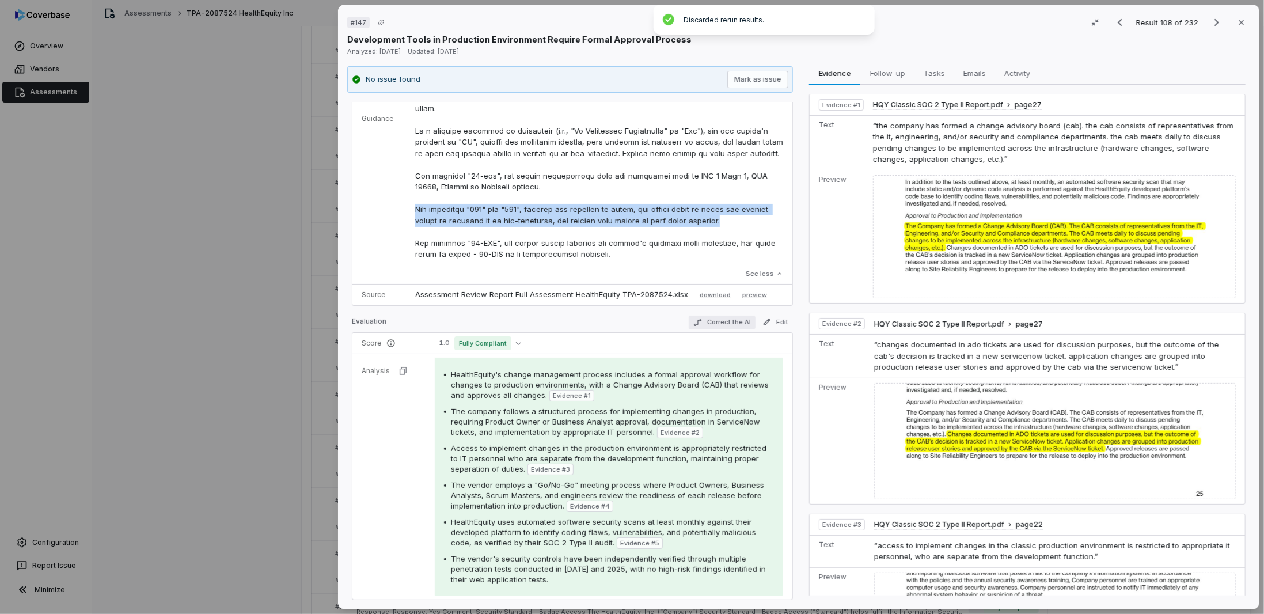
click at [706, 320] on button "Correct the AI" at bounding box center [722, 323] width 67 height 14
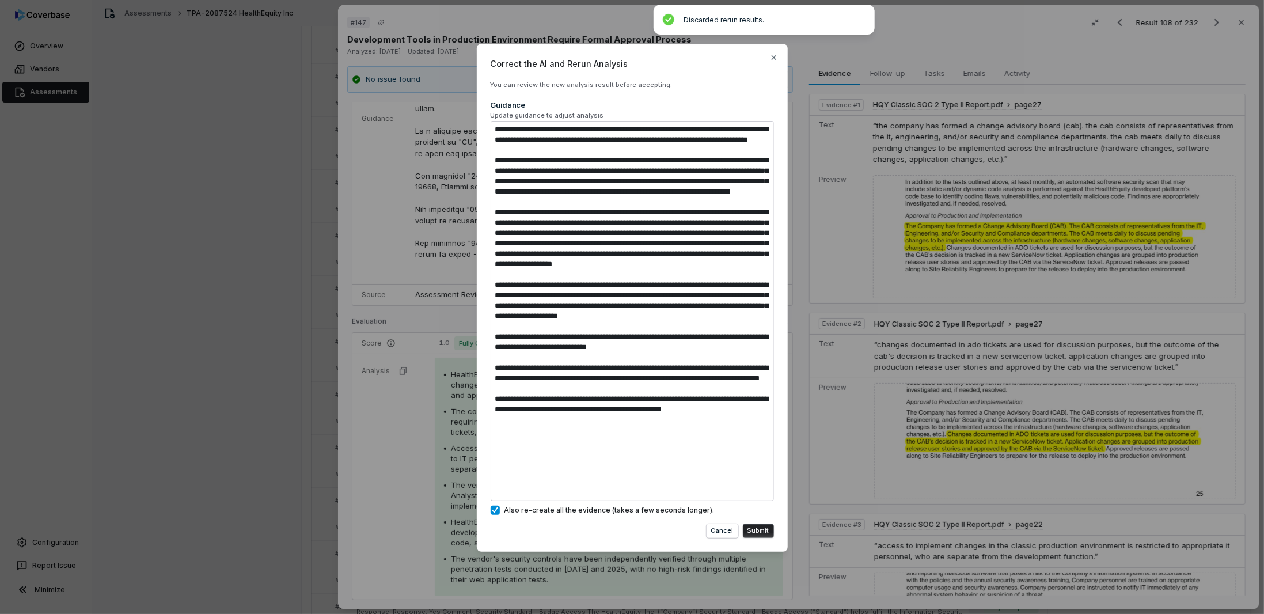
click at [606, 450] on textarea at bounding box center [632, 311] width 283 height 380
drag, startPoint x: 614, startPoint y: 449, endPoint x: 638, endPoint y: 431, distance: 30.1
click at [638, 431] on textarea at bounding box center [632, 311] width 283 height 380
click at [677, 424] on textarea at bounding box center [632, 311] width 283 height 380
drag, startPoint x: 710, startPoint y: 419, endPoint x: 602, endPoint y: 421, distance: 107.7
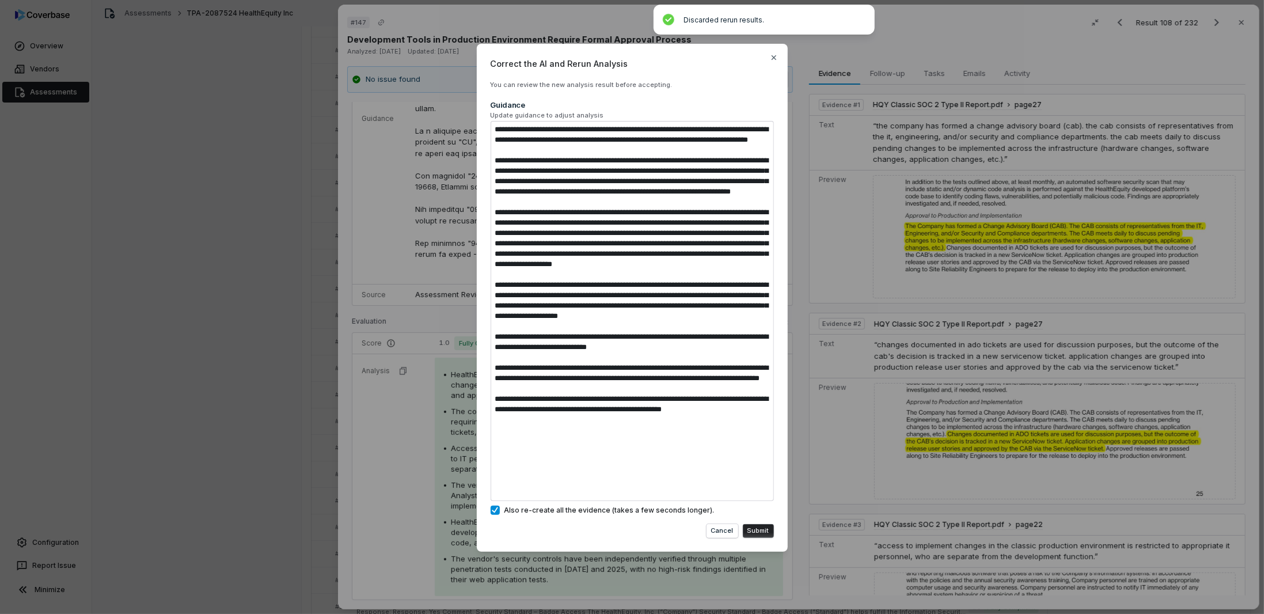
click at [602, 421] on textarea at bounding box center [632, 311] width 283 height 380
click at [613, 442] on textarea at bounding box center [632, 311] width 283 height 380
drag, startPoint x: 616, startPoint y: 442, endPoint x: 524, endPoint y: 428, distance: 93.1
click at [524, 428] on textarea at bounding box center [632, 311] width 283 height 380
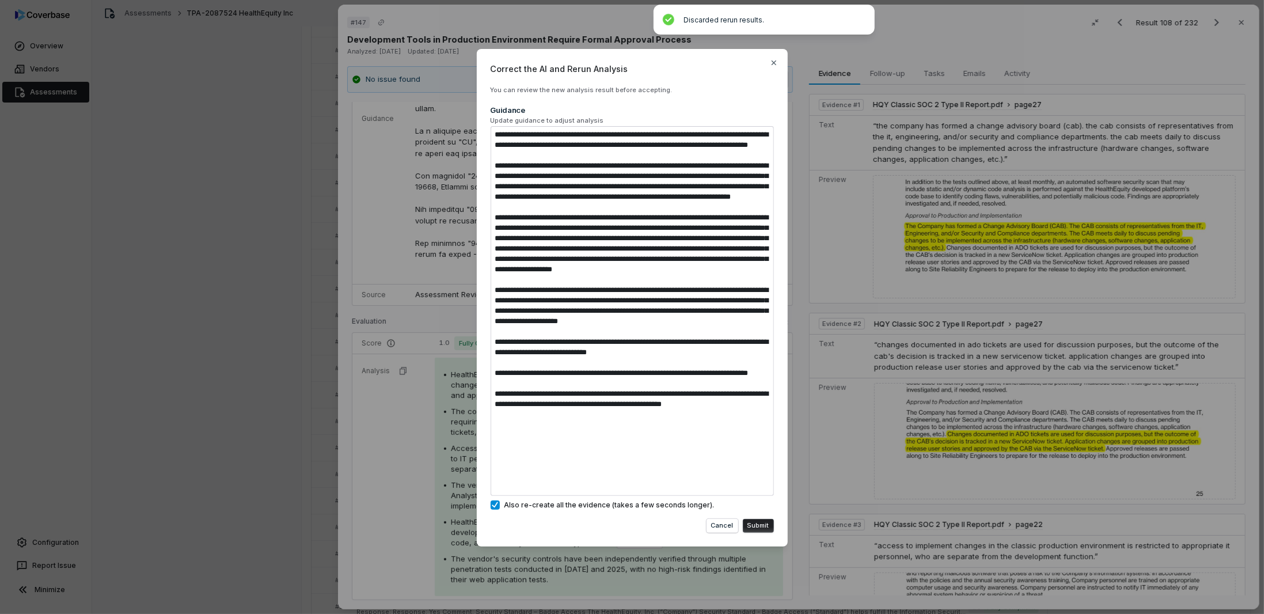
drag, startPoint x: 726, startPoint y: 424, endPoint x: 606, endPoint y: 423, distance: 119.8
click at [606, 423] on textarea at bounding box center [632, 311] width 283 height 370
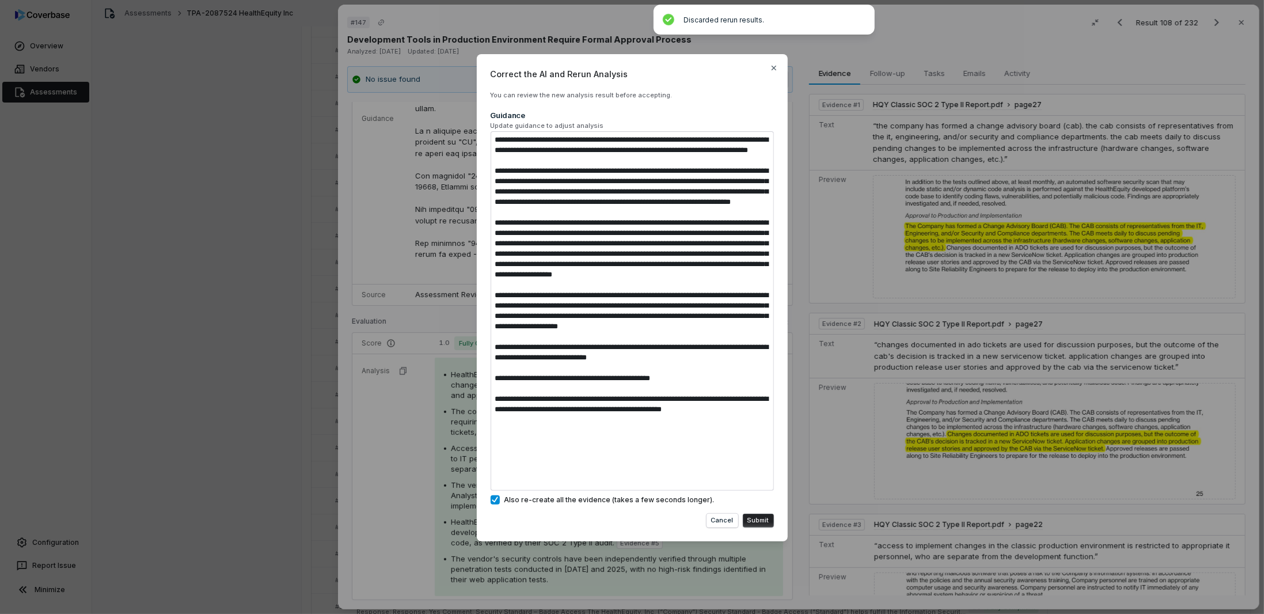
click at [692, 427] on textarea at bounding box center [632, 310] width 283 height 359
click at [605, 429] on textarea at bounding box center [632, 310] width 283 height 359
click at [703, 431] on textarea at bounding box center [632, 310] width 283 height 359
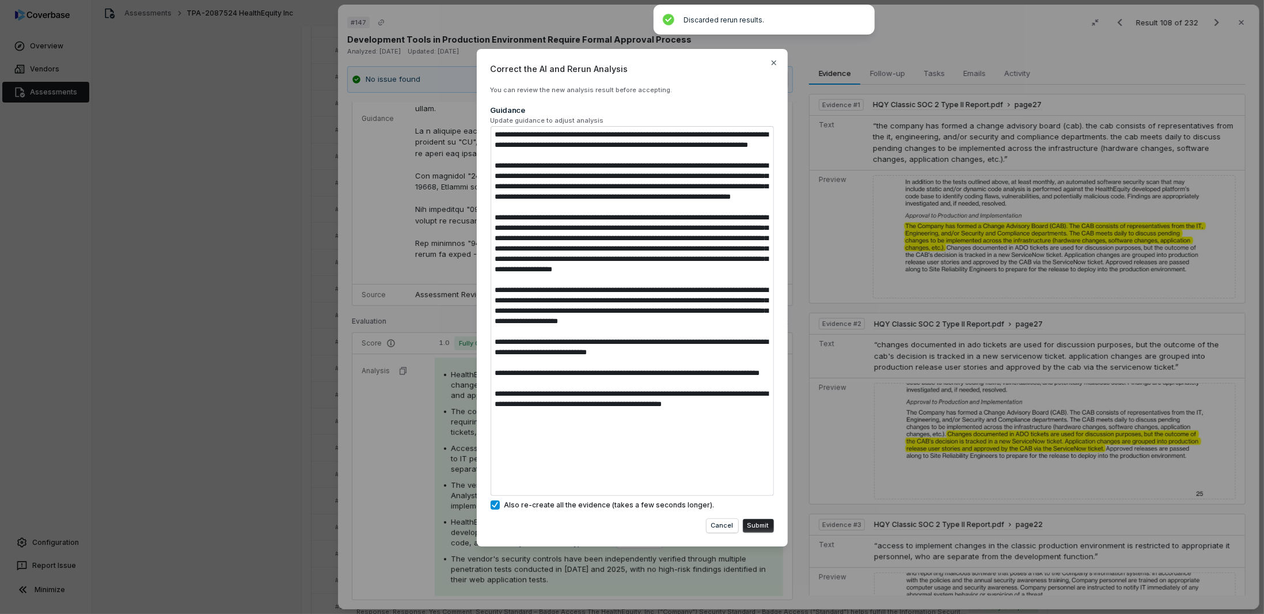
drag, startPoint x: 486, startPoint y: 424, endPoint x: 470, endPoint y: 420, distance: 16.1
click at [470, 420] on div "Correct the AI and Rerun Analysis You can review the new analysis result before…" at bounding box center [632, 307] width 1264 height 552
click at [754, 530] on button "Submit" at bounding box center [758, 526] width 31 height 14
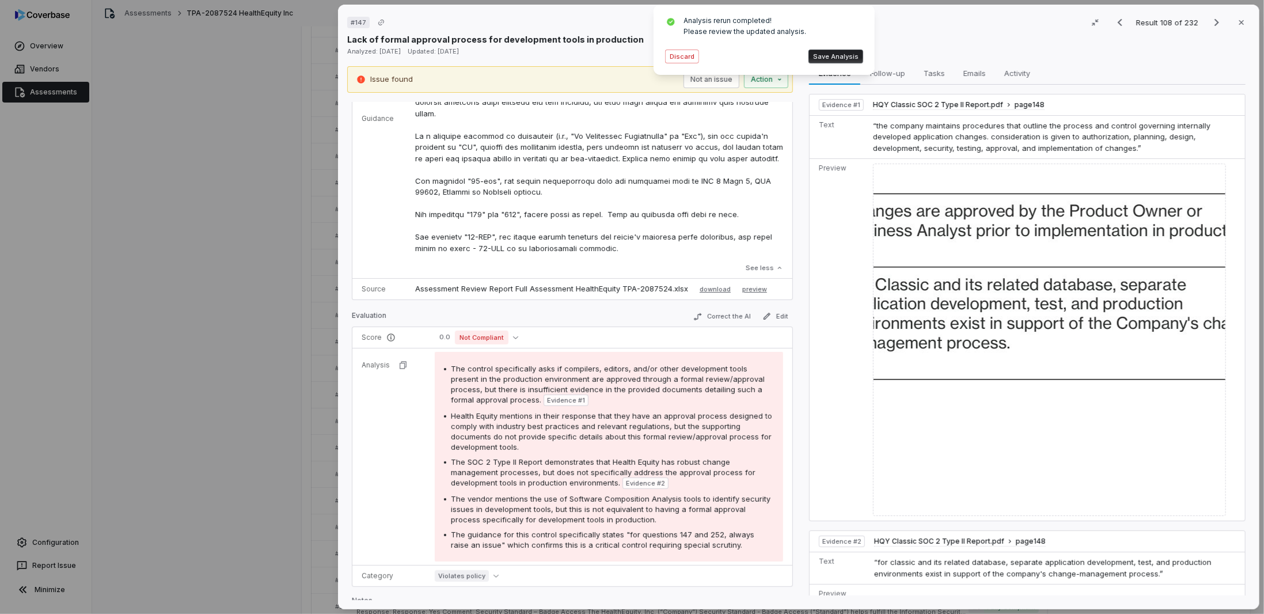
scroll to position [328, 0]
click at [565, 211] on p at bounding box center [599, 108] width 368 height 292
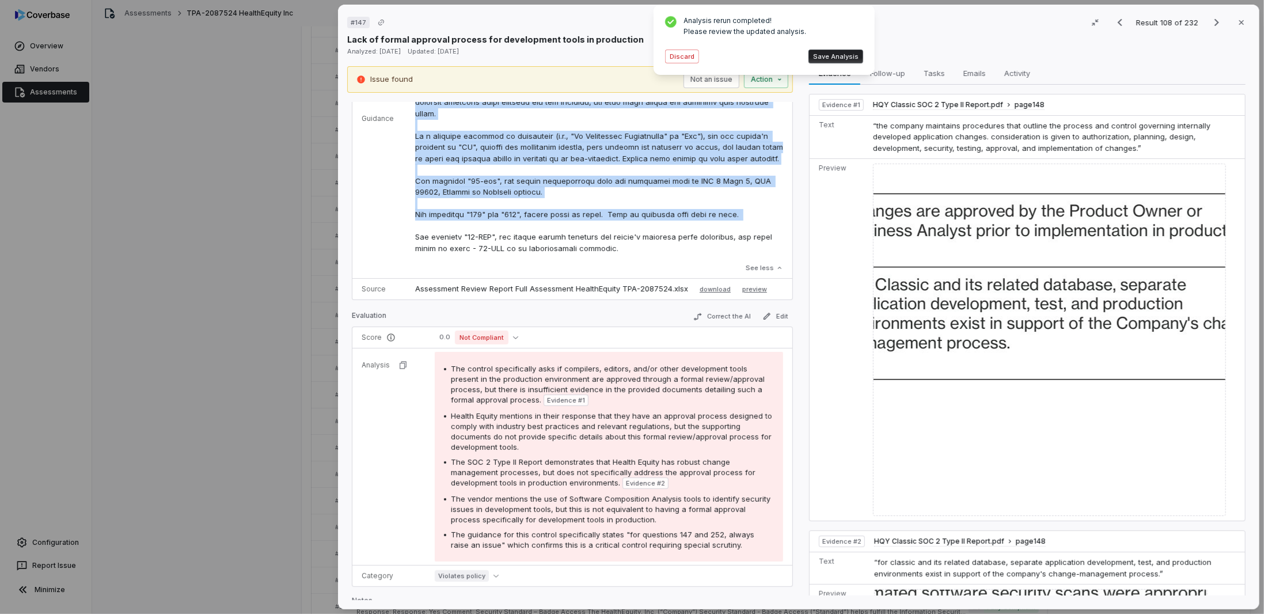
drag, startPoint x: 717, startPoint y: 227, endPoint x: 402, endPoint y: 227, distance: 315.0
click at [402, 227] on tr "Guidance See less" at bounding box center [572, 119] width 440 height 320
click at [460, 219] on p at bounding box center [599, 108] width 368 height 292
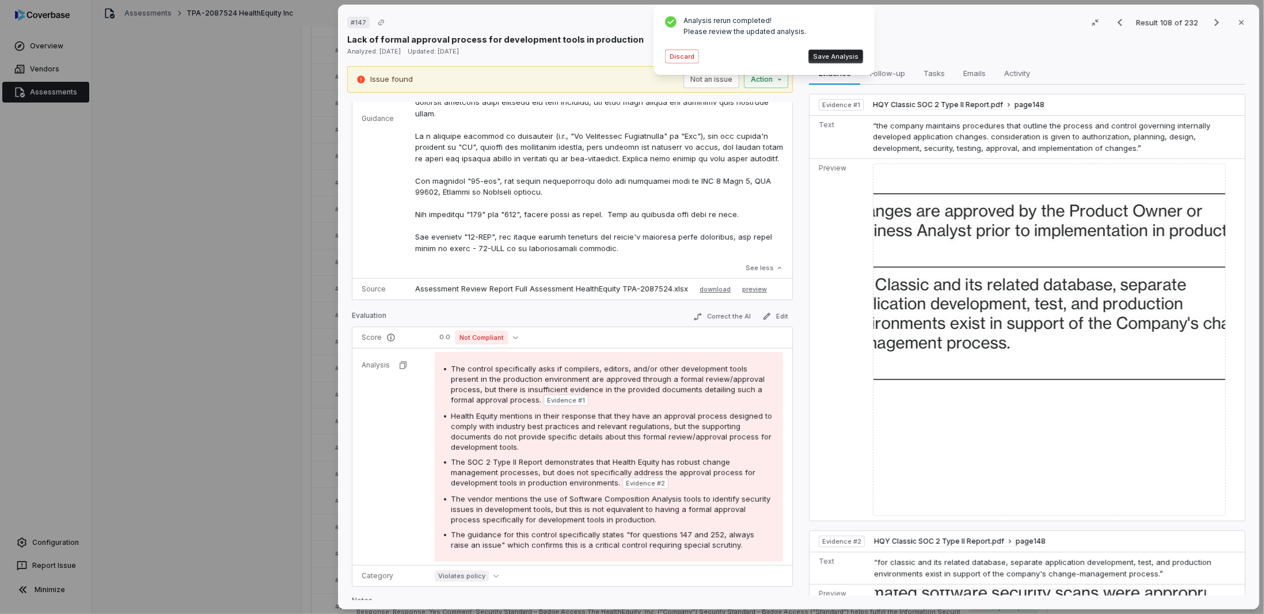
click at [644, 226] on p at bounding box center [599, 108] width 368 height 292
drag, startPoint x: 714, startPoint y: 226, endPoint x: 411, endPoint y: 221, distance: 303.6
click at [411, 221] on td "See less" at bounding box center [599, 119] width 386 height 320
copy p "For questions "147" and "252", always raise an issue. This is critical that thi…"
click at [681, 55] on button "Discard" at bounding box center [682, 57] width 34 height 14
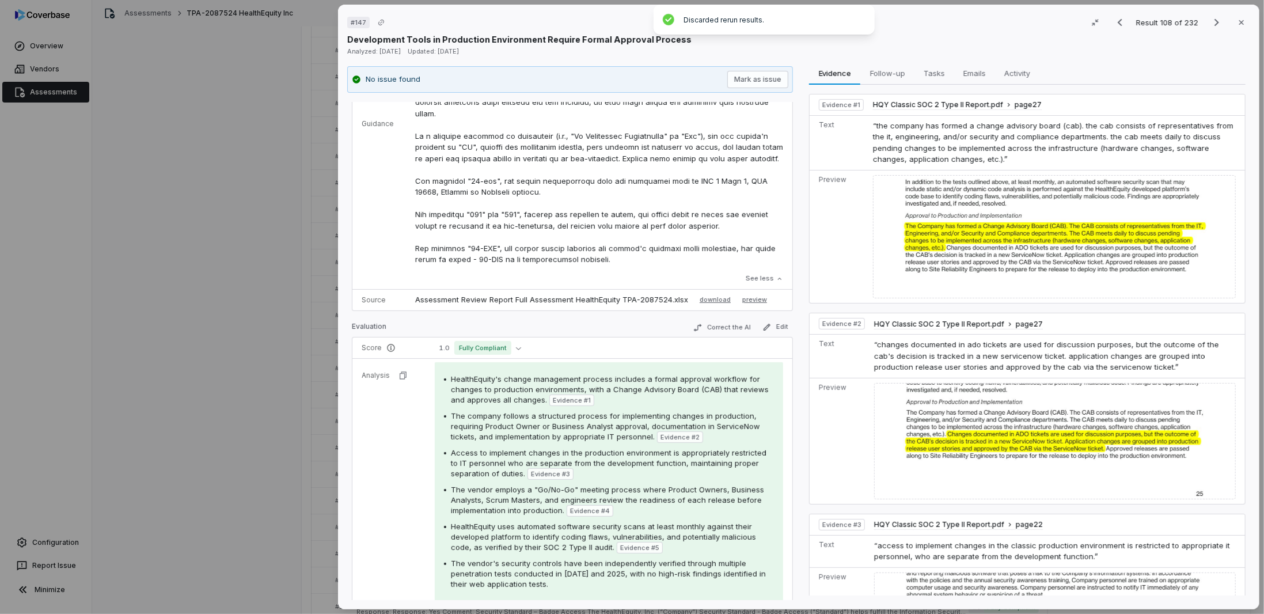
scroll to position [333, 0]
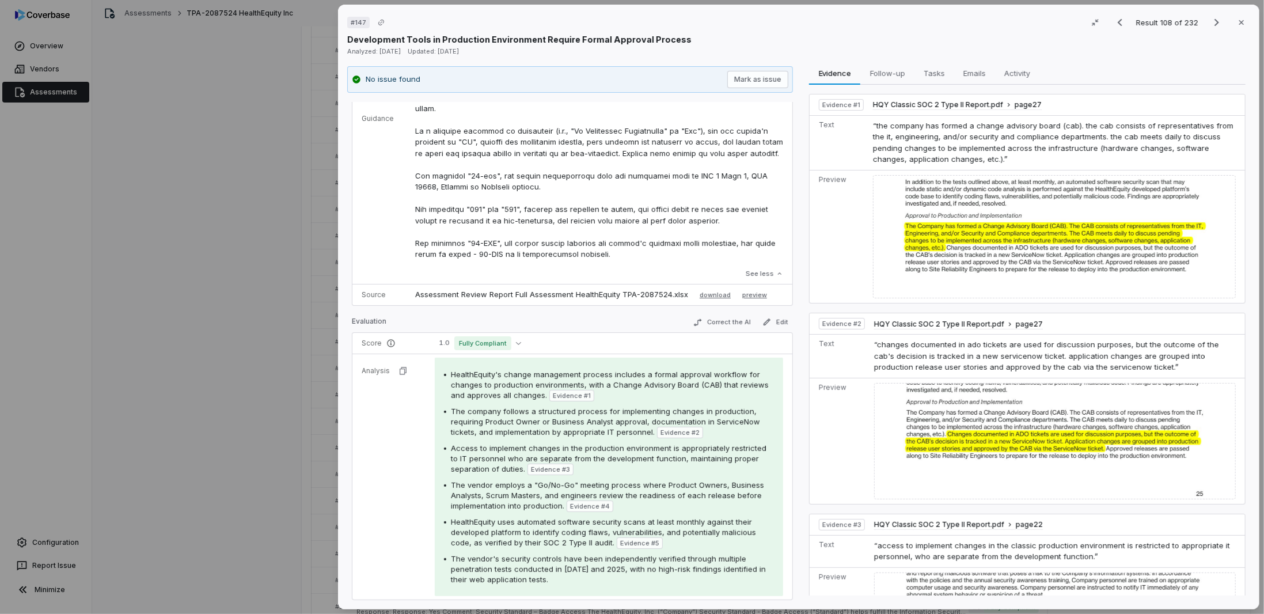
click at [181, 213] on div "# 147 Result 108 of 232 Close Development Tools in Production Environment Requi…" at bounding box center [632, 307] width 1264 height 614
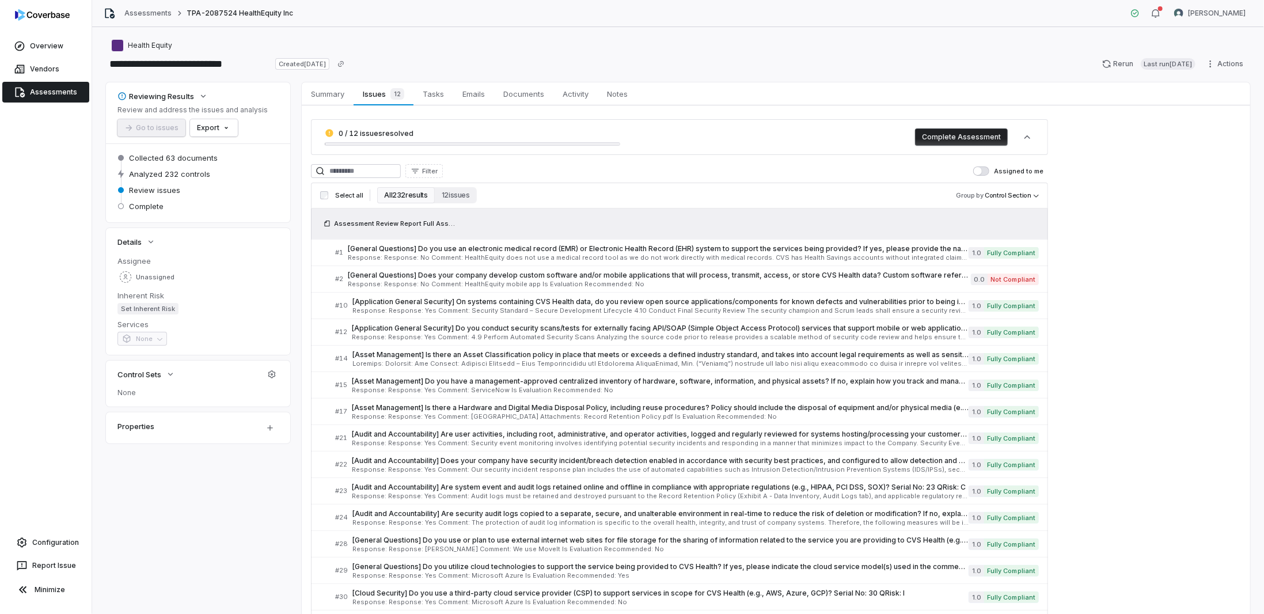
drag, startPoint x: 242, startPoint y: 334, endPoint x: 258, endPoint y: 89, distance: 245.3
click at [352, 170] on input at bounding box center [356, 171] width 90 height 14
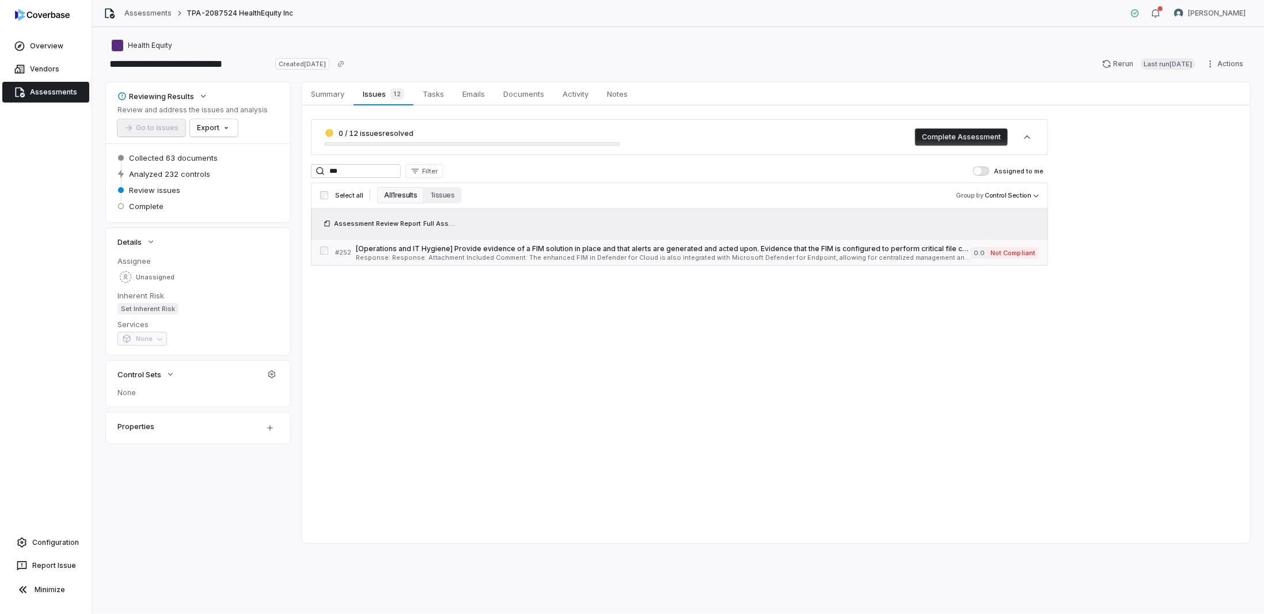
click at [430, 263] on link "# 252 [Operations and IT Hygiene] Provide evidence of a FIM solution in place a…" at bounding box center [687, 253] width 704 height 26
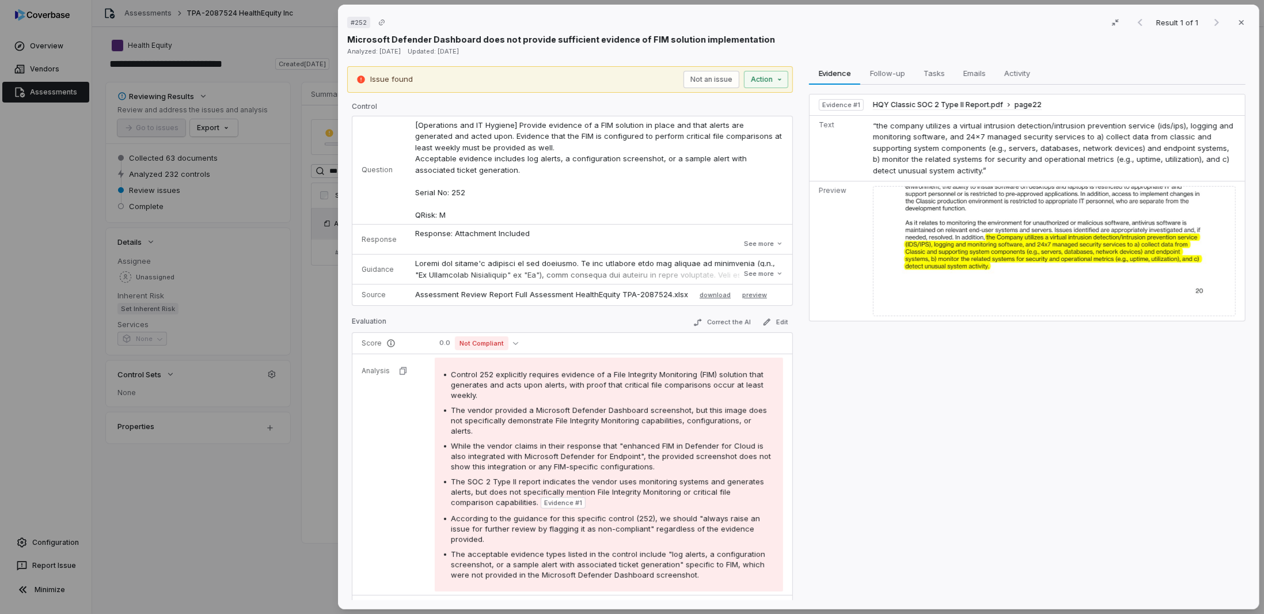
click at [235, 381] on div "# 252 Result 1 of 1 Close Microsoft Defender Dashboard does not provide suffici…" at bounding box center [632, 307] width 1264 height 614
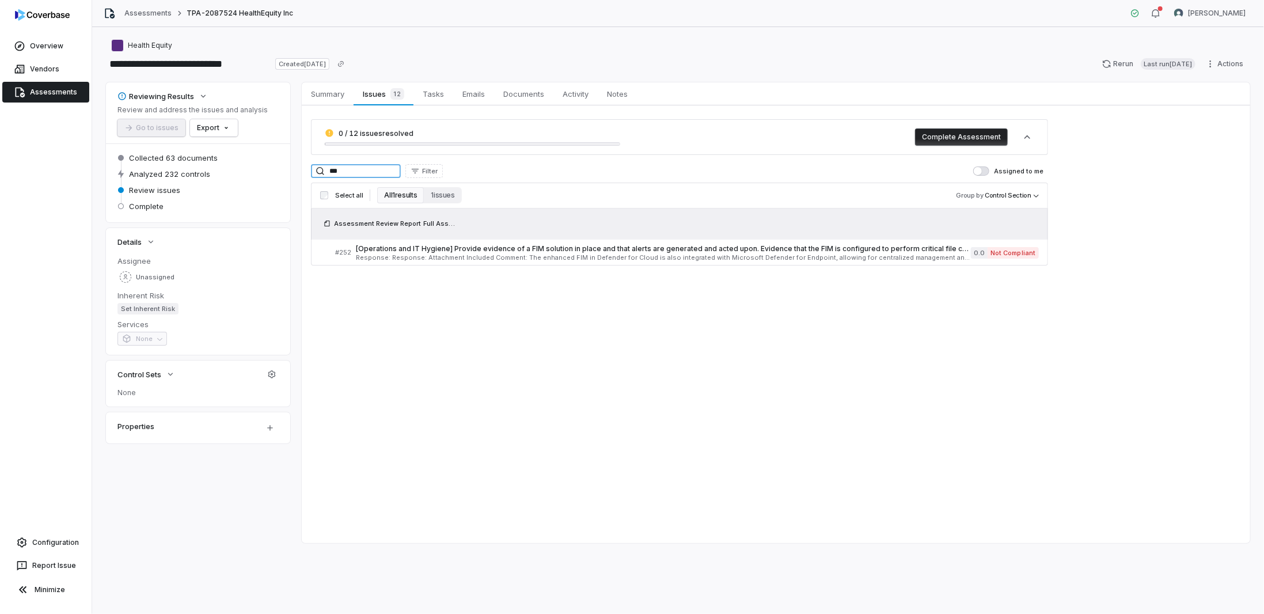
drag, startPoint x: 304, startPoint y: 173, endPoint x: 297, endPoint y: 167, distance: 8.6
click at [301, 170] on div "Reviewing Results Review and address the issues and analysis Go to issues Expor…" at bounding box center [678, 312] width 1144 height 461
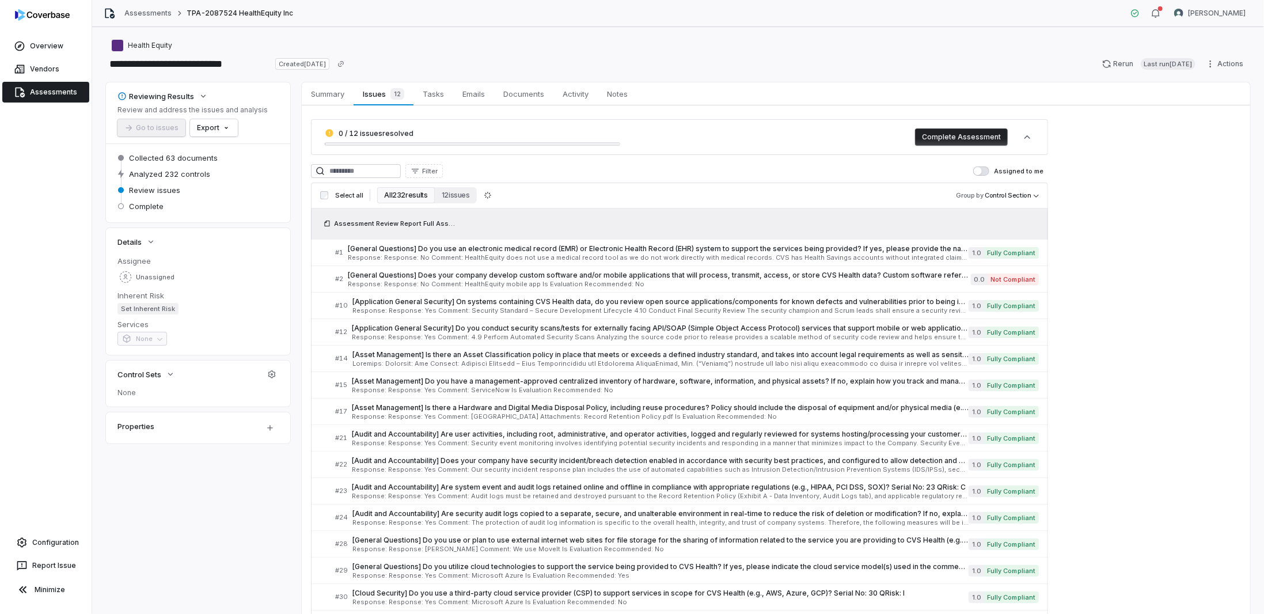
drag, startPoint x: 241, startPoint y: 507, endPoint x: 143, endPoint y: 78, distance: 440.1
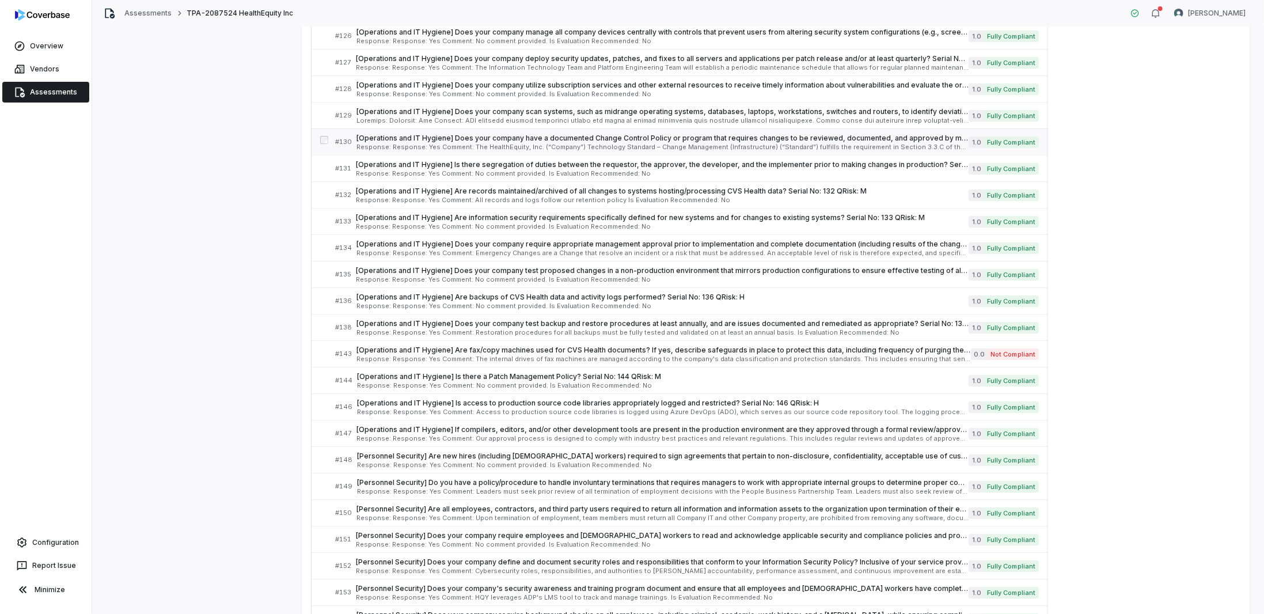
scroll to position [2707, 0]
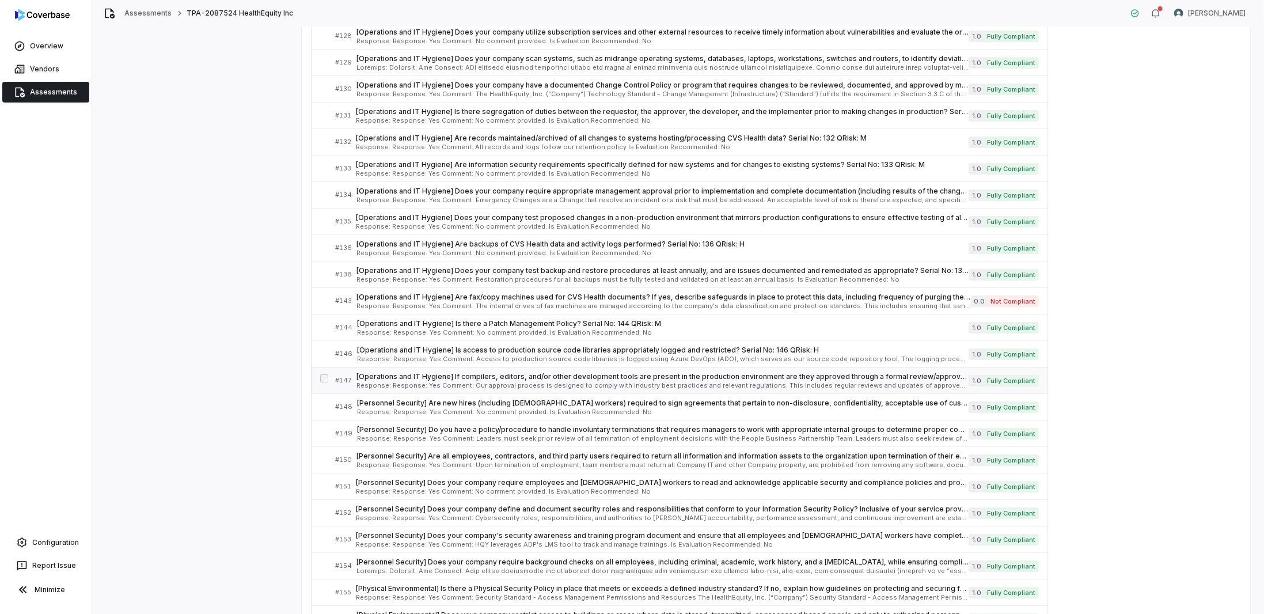
click at [445, 382] on span "Response: Response: Yes Comment: Our approval process is designed to comply wit…" at bounding box center [662, 385] width 612 height 6
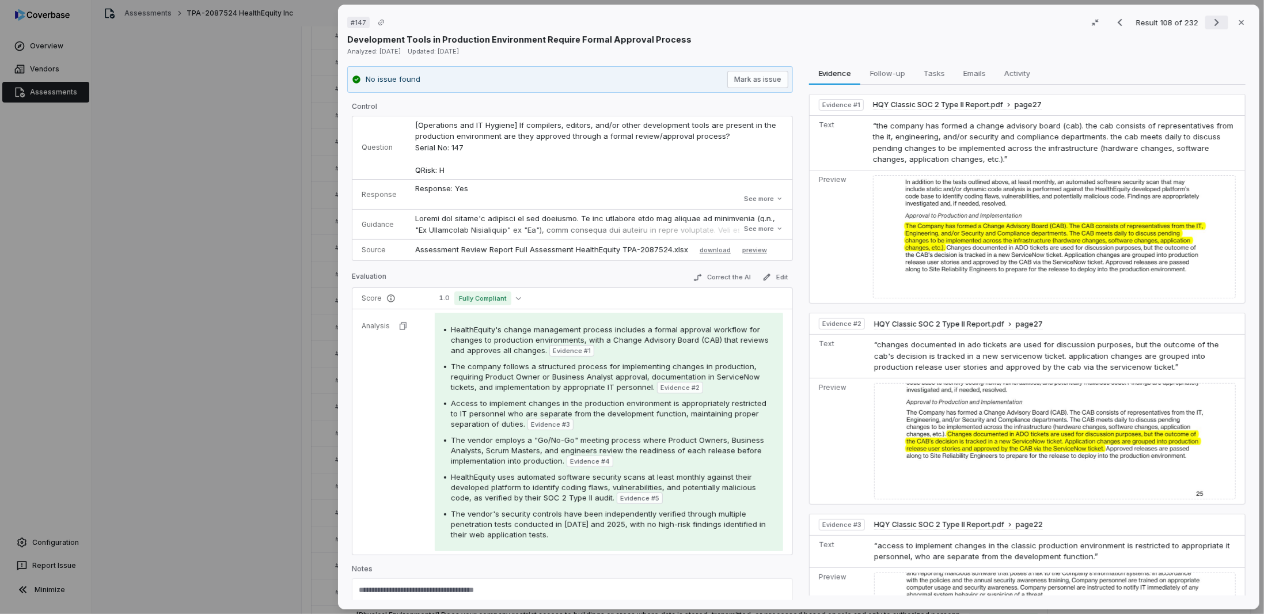
click at [1215, 23] on icon "Next result" at bounding box center [1217, 22] width 5 height 7
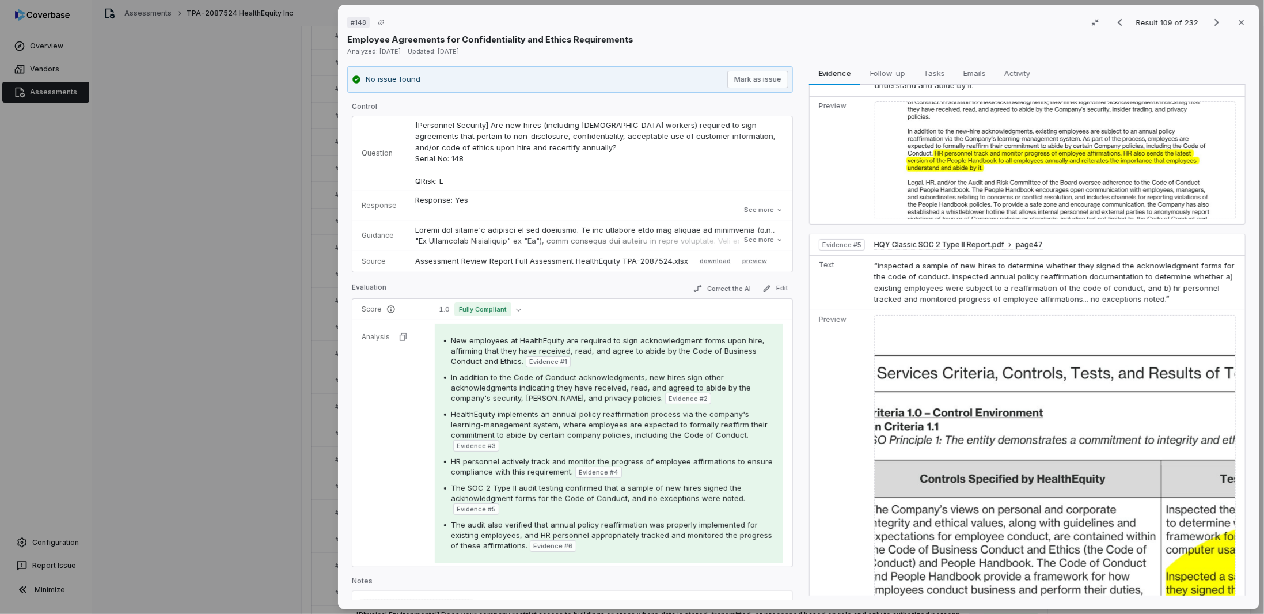
scroll to position [806, 0]
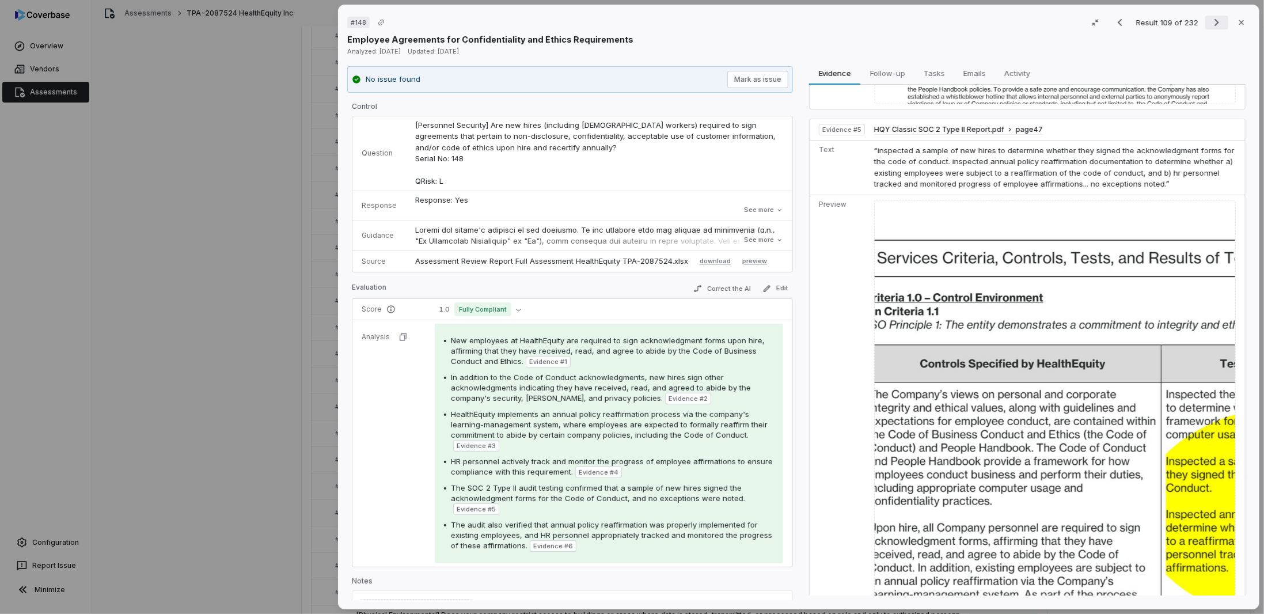
click at [1210, 20] on icon "Next result" at bounding box center [1217, 23] width 14 height 14
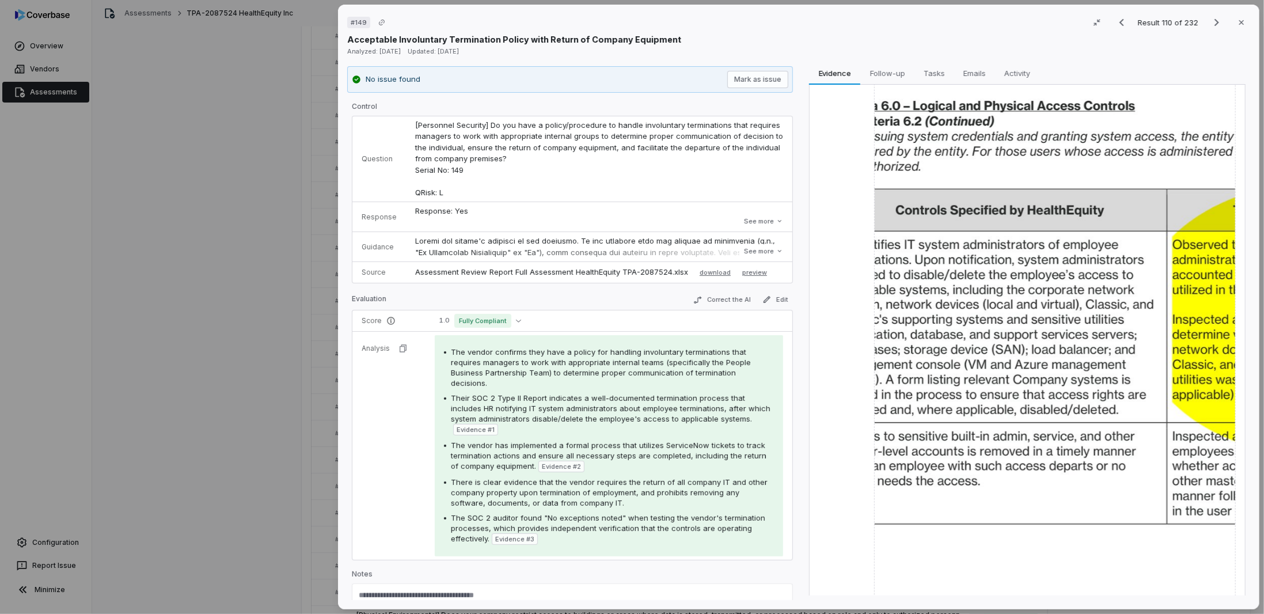
drag, startPoint x: 734, startPoint y: 427, endPoint x: 729, endPoint y: 395, distance: 32.6
click at [1210, 19] on icon "Next result" at bounding box center [1217, 23] width 14 height 14
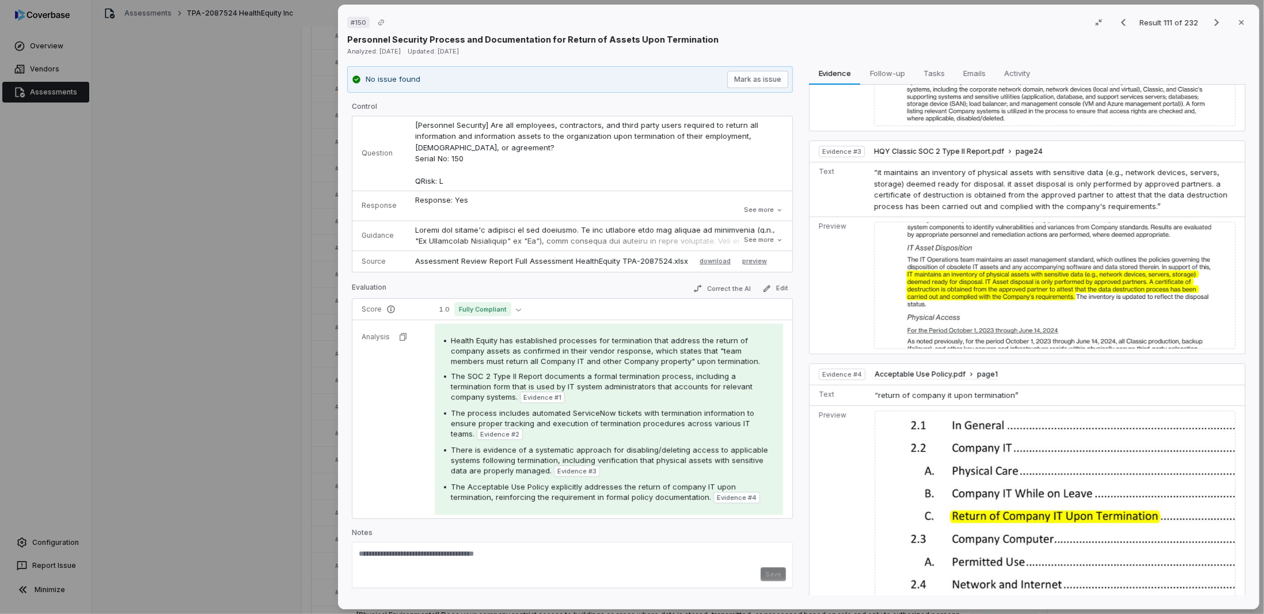
scroll to position [419, 0]
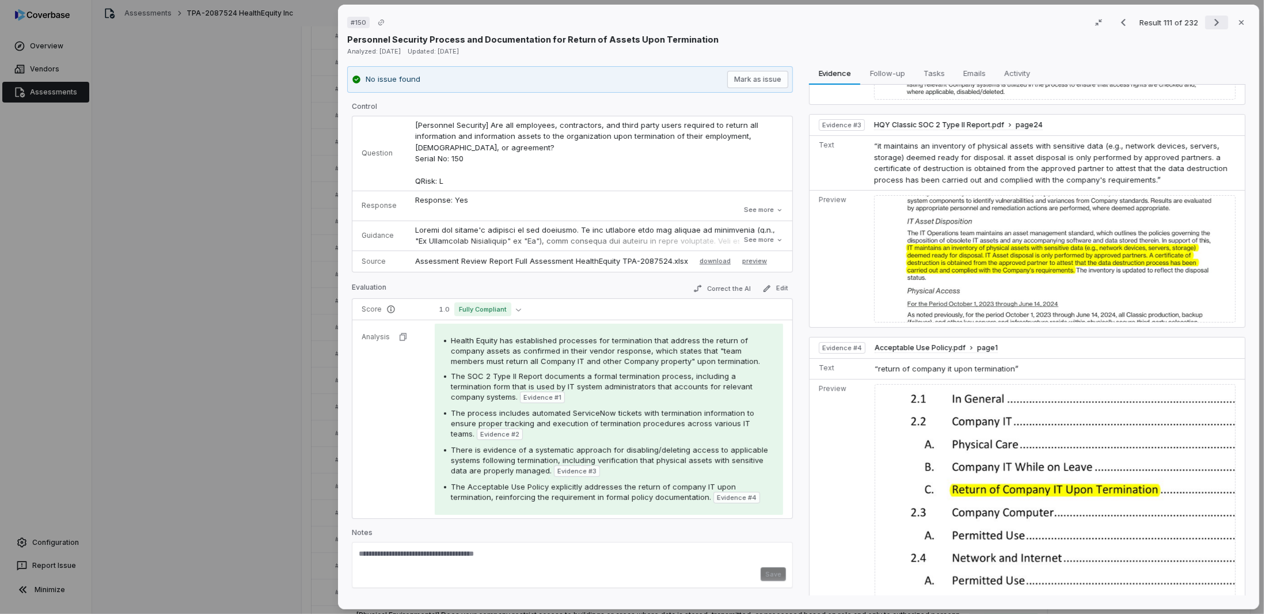
click at [1210, 17] on icon "Next result" at bounding box center [1217, 23] width 14 height 14
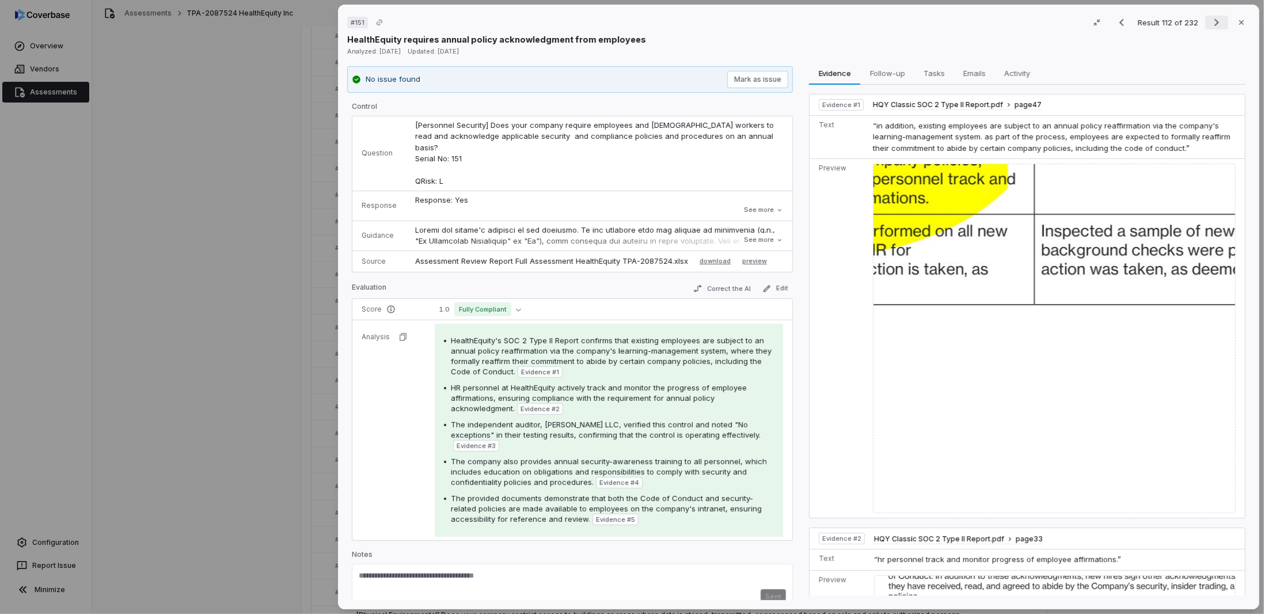
click at [1205, 22] on button "Next result" at bounding box center [1216, 23] width 23 height 14
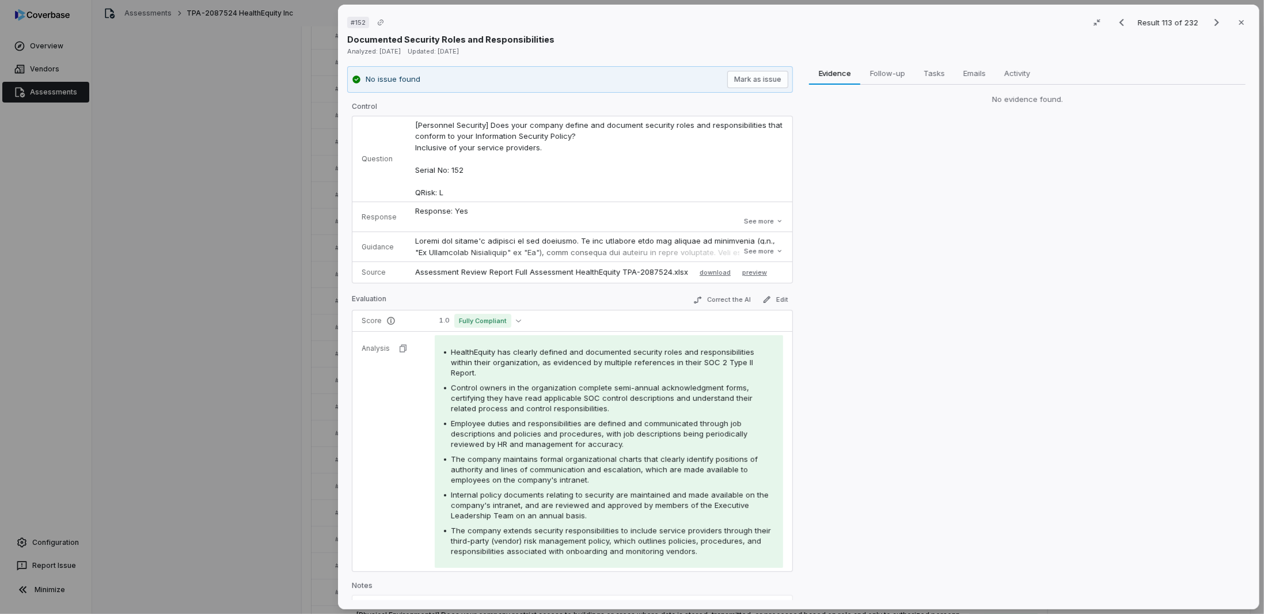
click at [429, 472] on tr "Analysis HealthEquity has clearly defined and documented security roles and res…" at bounding box center [572, 451] width 440 height 240
click at [842, 244] on div "Evidence Evidence Follow-up Follow-up Tasks Tasks Emails Emails Activity Activi…" at bounding box center [1028, 333] width 446 height 534
click at [748, 249] on button "See more" at bounding box center [764, 251] width 46 height 21
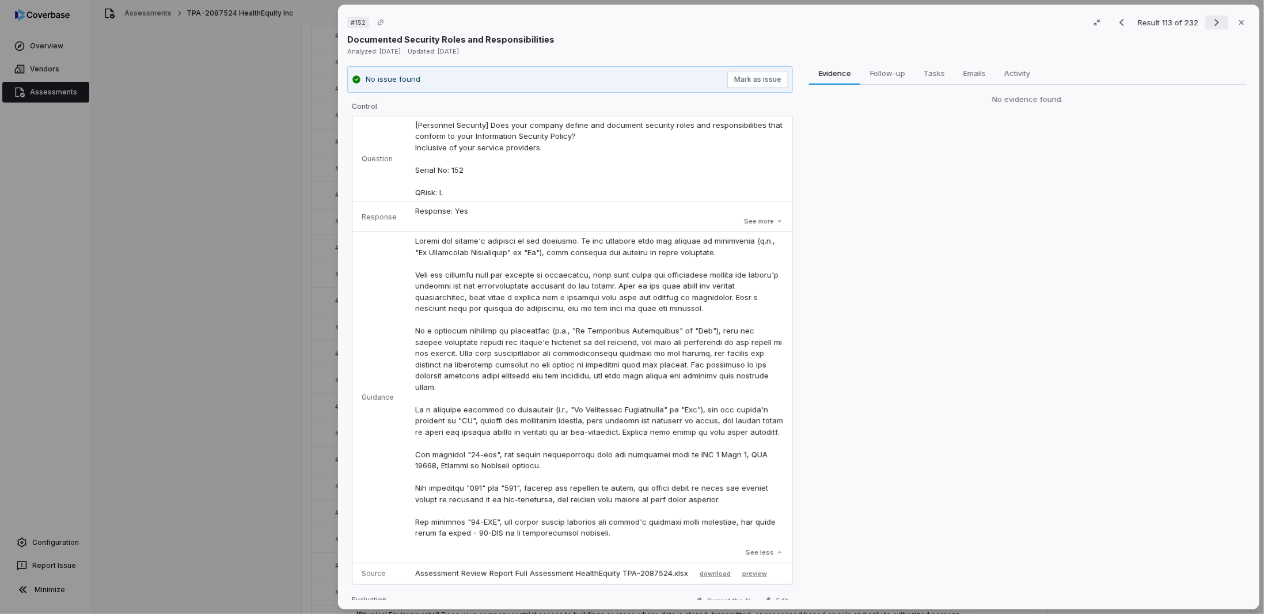
click at [1219, 19] on button "Next result" at bounding box center [1216, 23] width 23 height 14
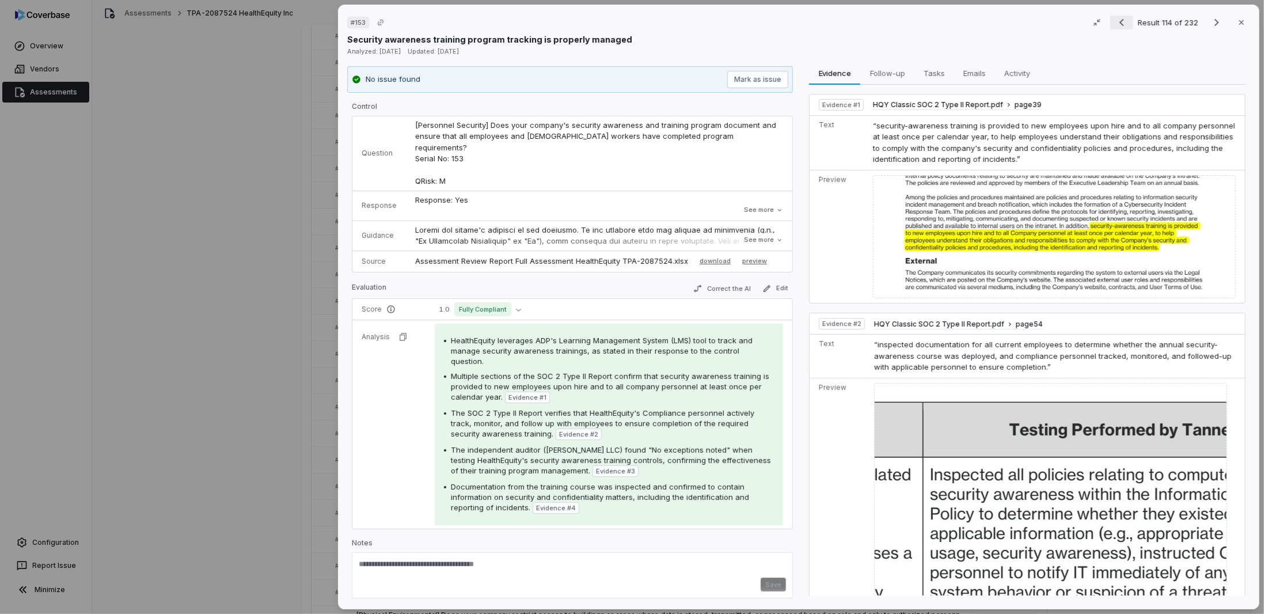
click at [1115, 21] on icon "Previous result" at bounding box center [1122, 23] width 14 height 14
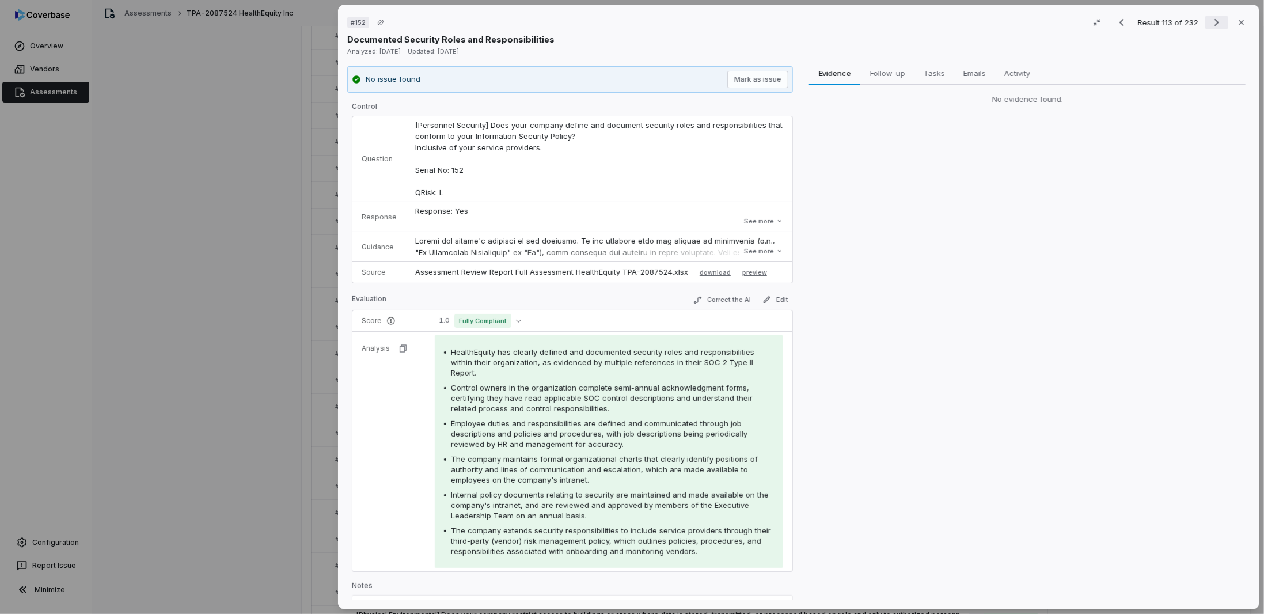
click at [1210, 22] on icon "Next result" at bounding box center [1217, 23] width 14 height 14
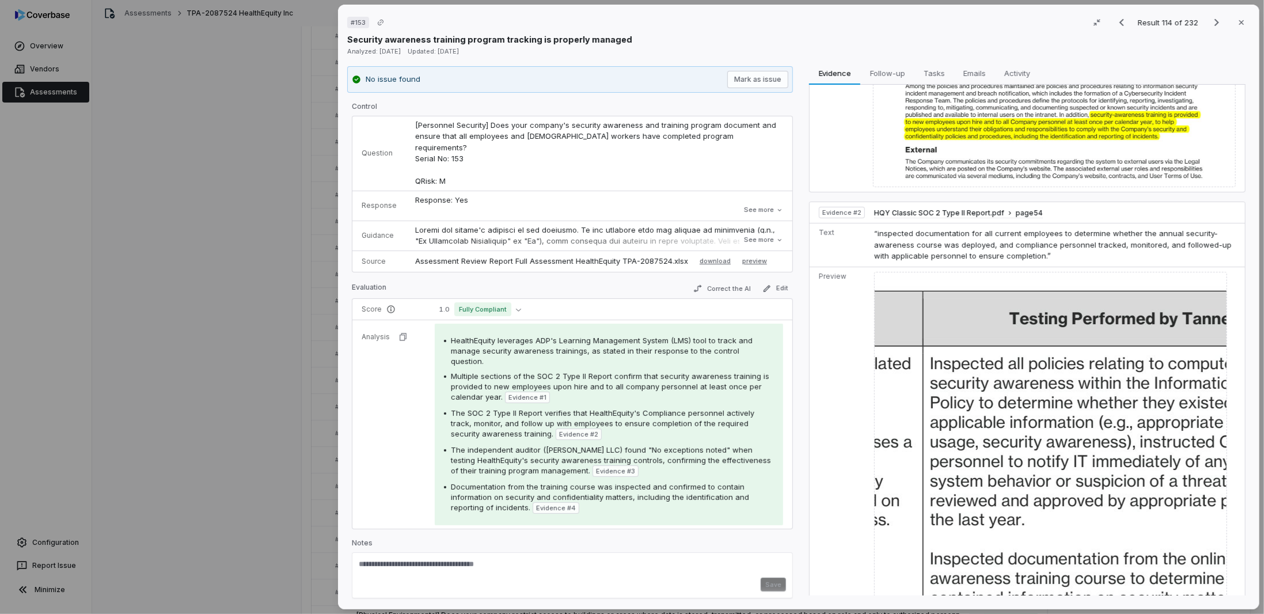
scroll to position [58, 0]
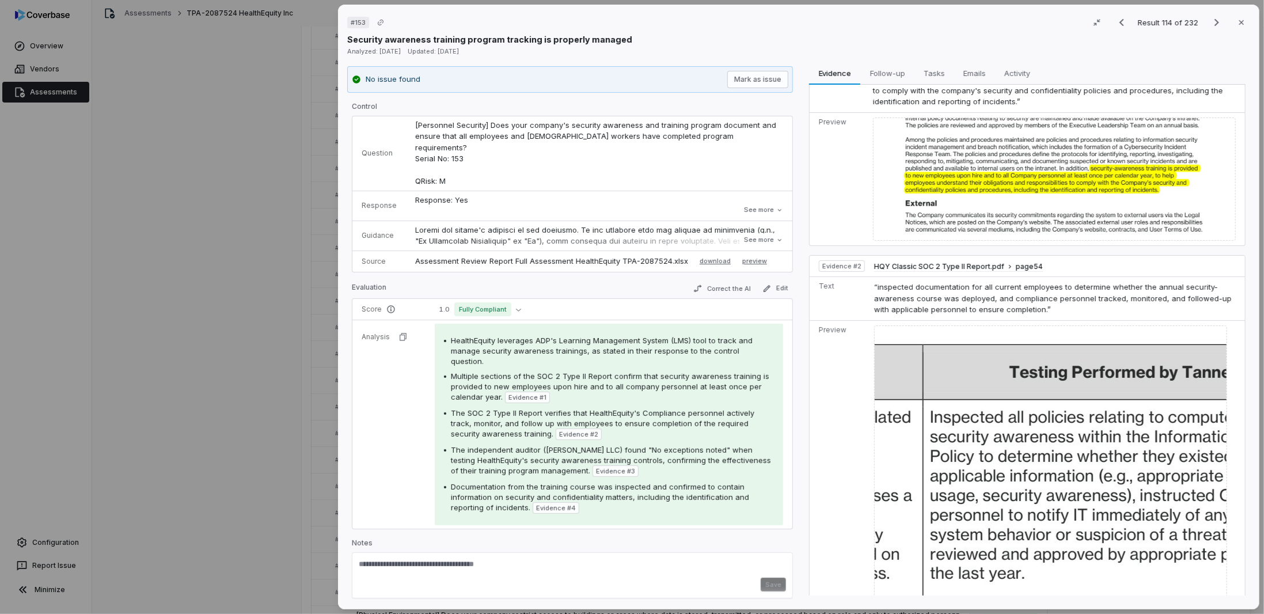
click at [994, 424] on img at bounding box center [1050, 625] width 353 height 600
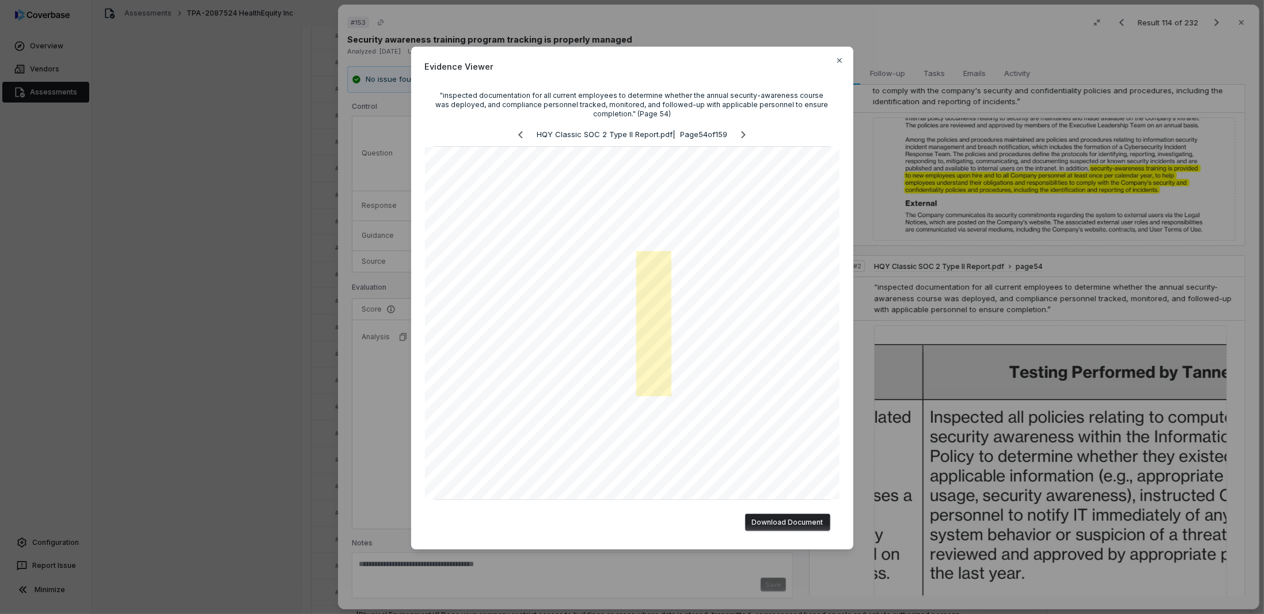
click at [951, 237] on div "Evidence Viewer "inspected documentation for all current employees to determine…" at bounding box center [632, 307] width 1264 height 614
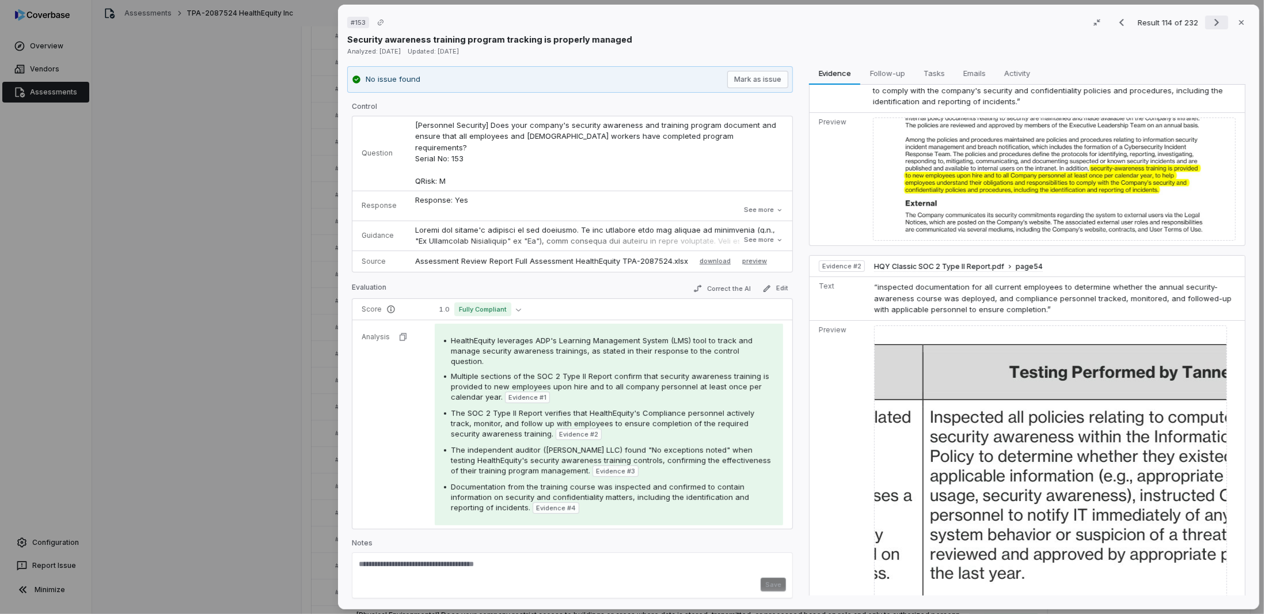
click at [1210, 21] on icon "Next result" at bounding box center [1217, 23] width 14 height 14
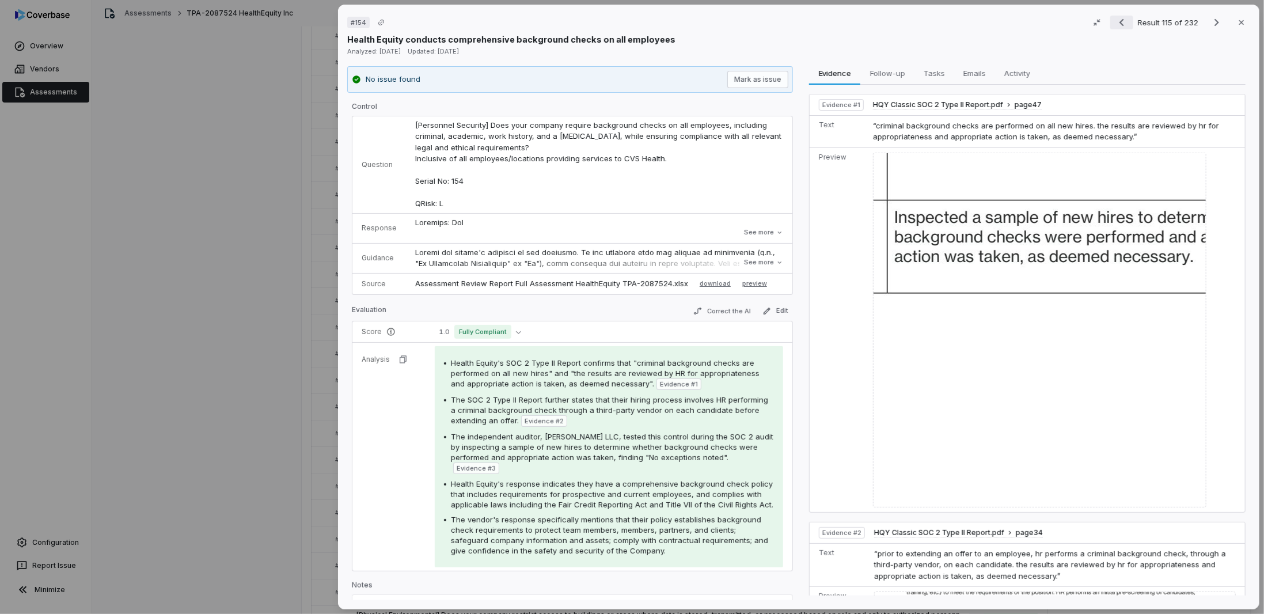
click at [1115, 22] on icon "Previous result" at bounding box center [1122, 23] width 14 height 14
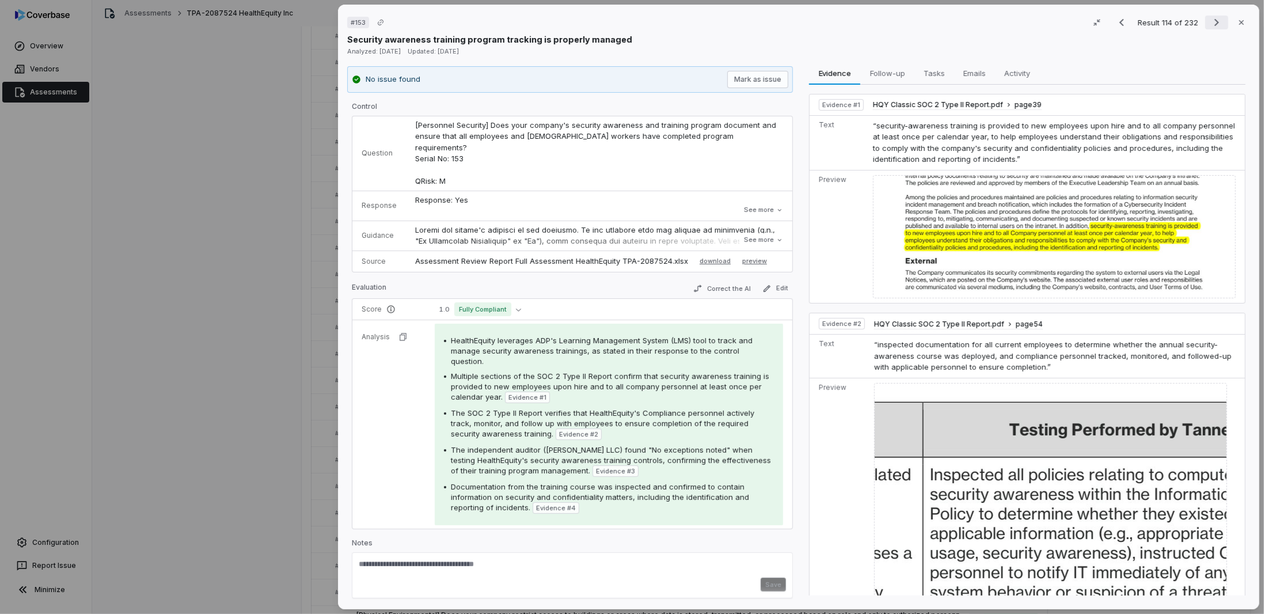
click at [1210, 25] on icon "Next result" at bounding box center [1217, 23] width 14 height 14
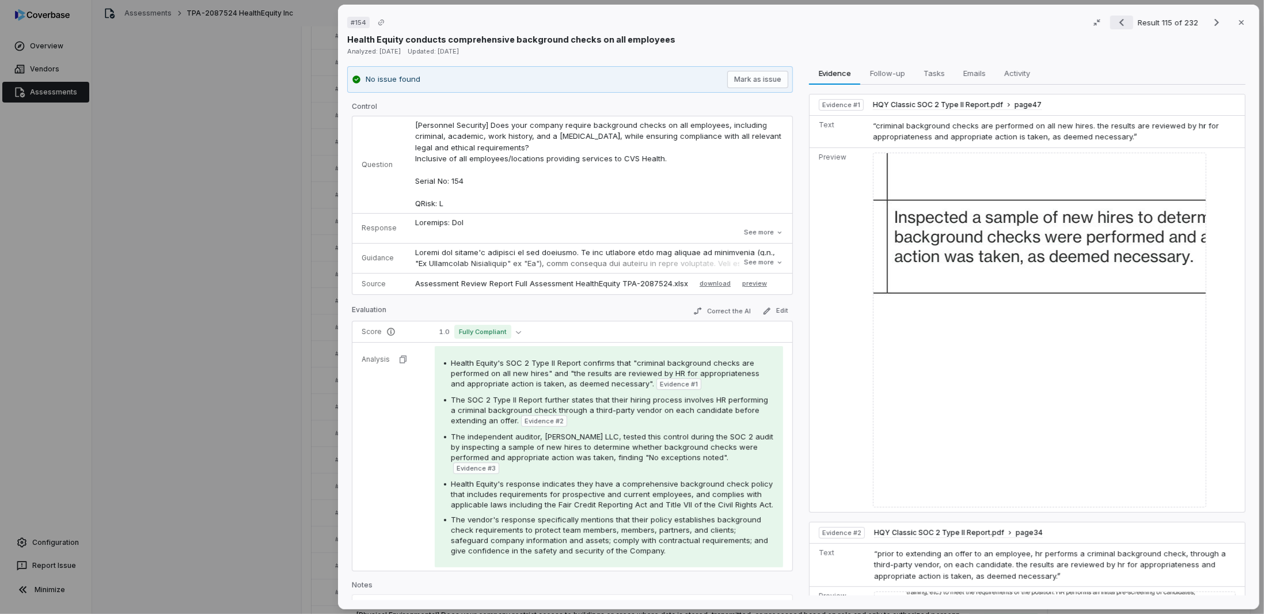
click at [1115, 25] on icon "Previous result" at bounding box center [1122, 23] width 14 height 14
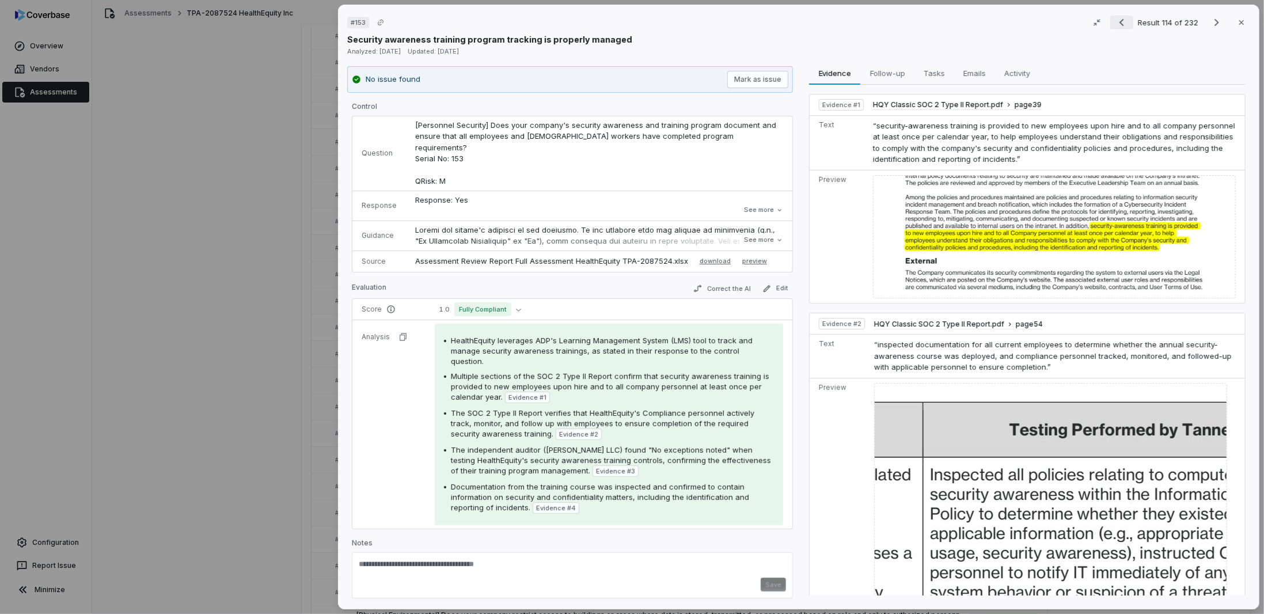
click at [1115, 24] on icon "Previous result" at bounding box center [1122, 23] width 14 height 14
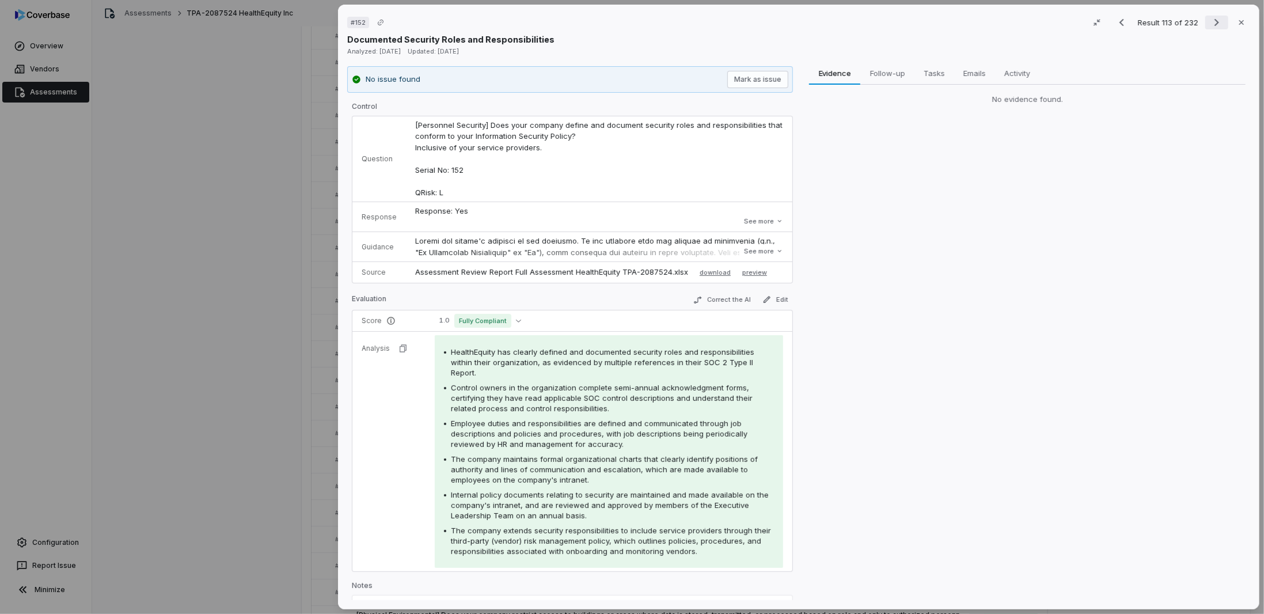
click at [1210, 22] on icon "Next result" at bounding box center [1217, 23] width 14 height 14
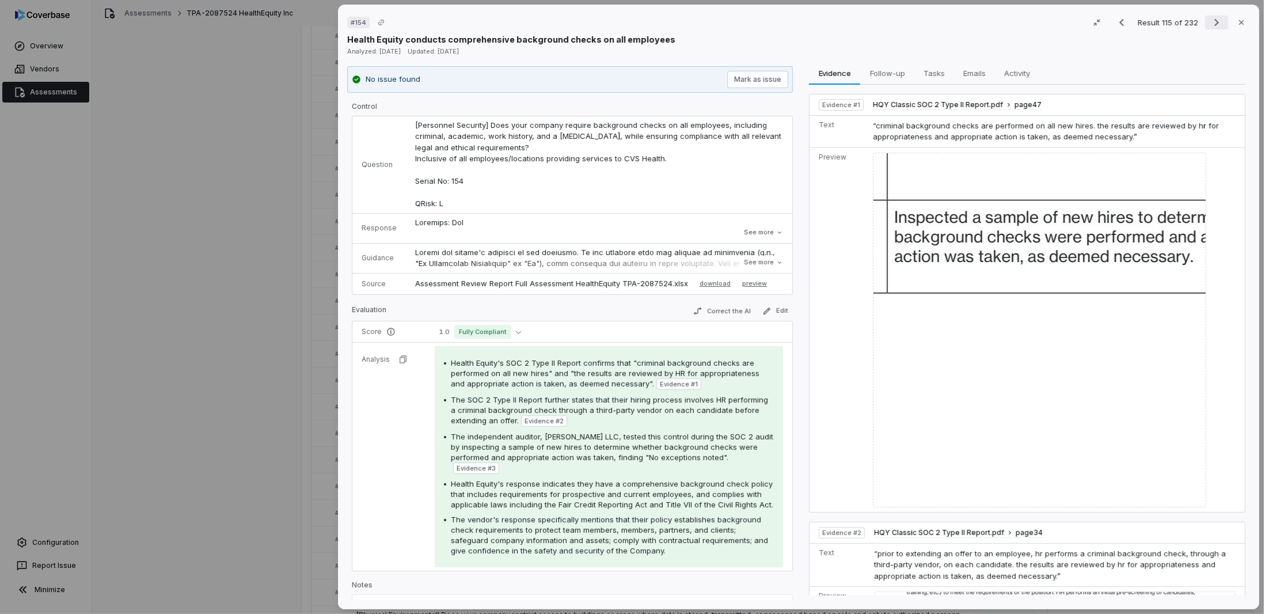
click at [1215, 25] on icon "Next result" at bounding box center [1217, 22] width 5 height 7
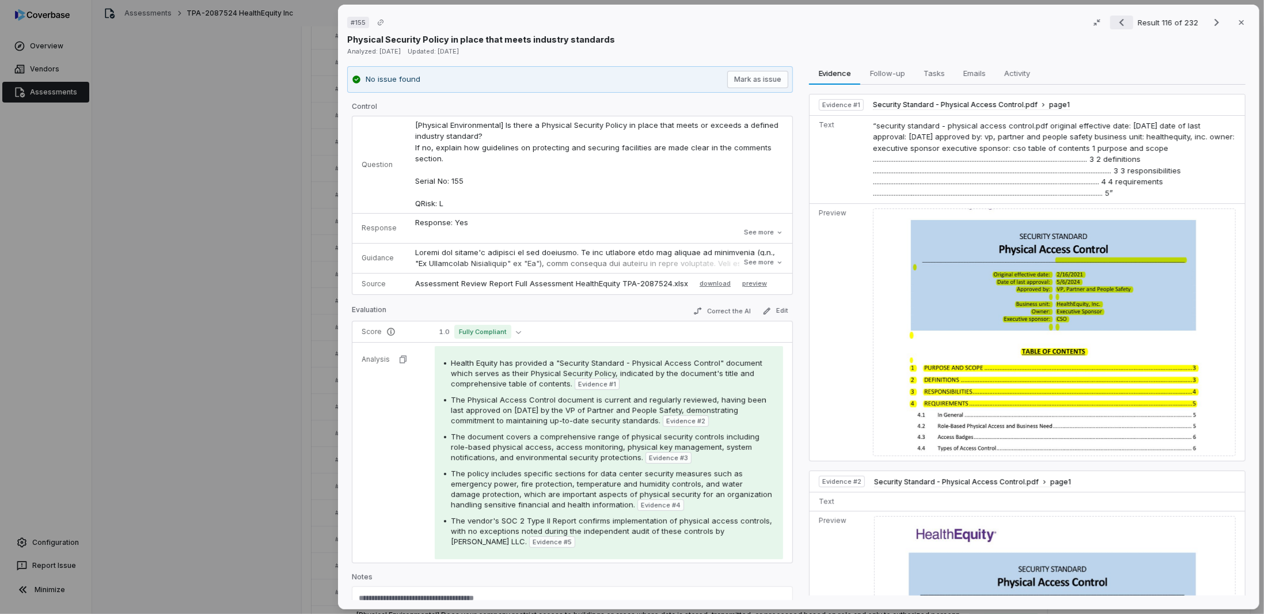
click at [1115, 25] on icon "Previous result" at bounding box center [1122, 23] width 14 height 14
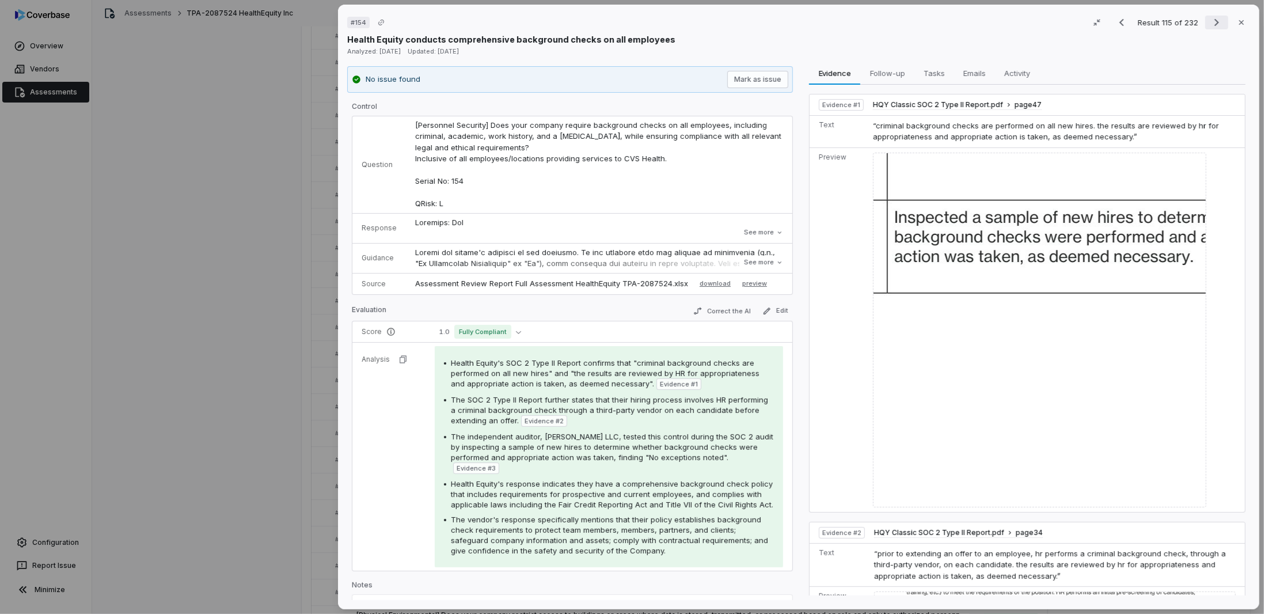
click at [1210, 20] on icon "Next result" at bounding box center [1217, 23] width 14 height 14
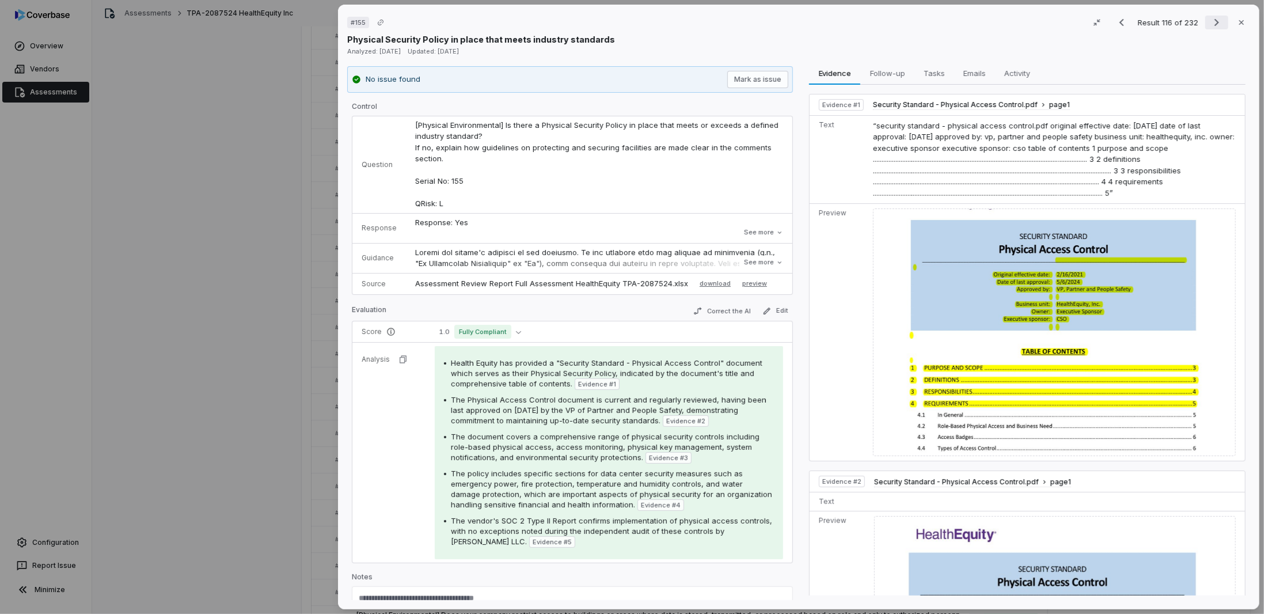
click at [1212, 18] on icon "Next result" at bounding box center [1217, 23] width 14 height 14
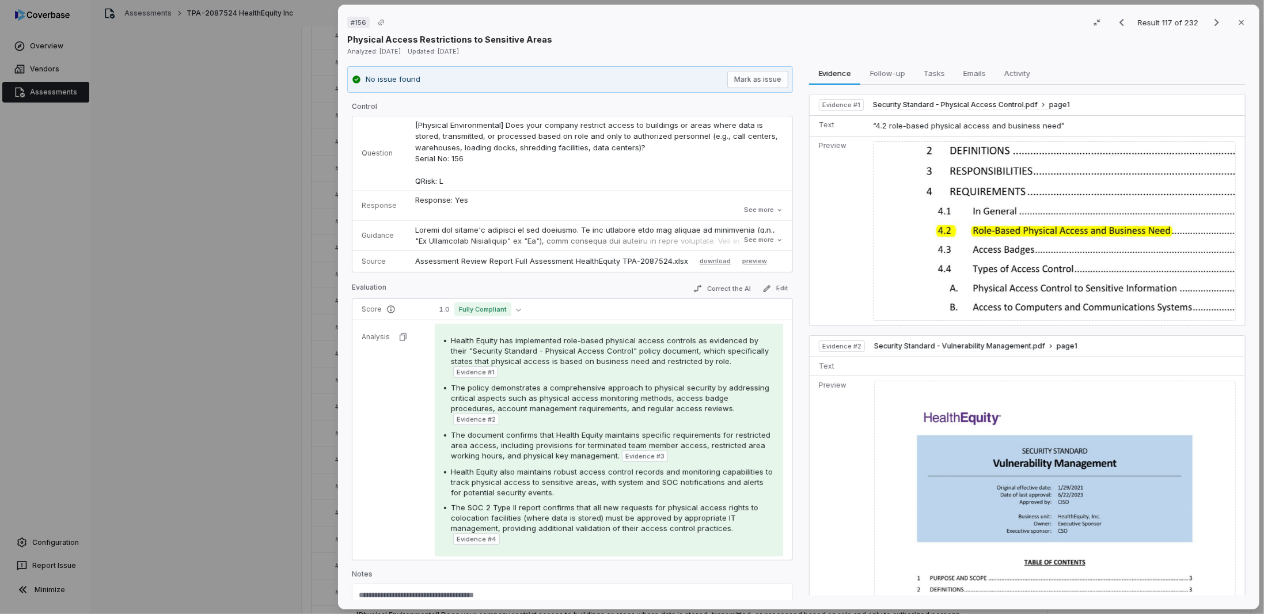
drag, startPoint x: 1212, startPoint y: 18, endPoint x: 668, endPoint y: 285, distance: 606.1
click at [673, 280] on div "# 156 Result 117 of 232 Close Physical Access Restrictions to Sensitive Areas A…" at bounding box center [798, 307] width 921 height 605
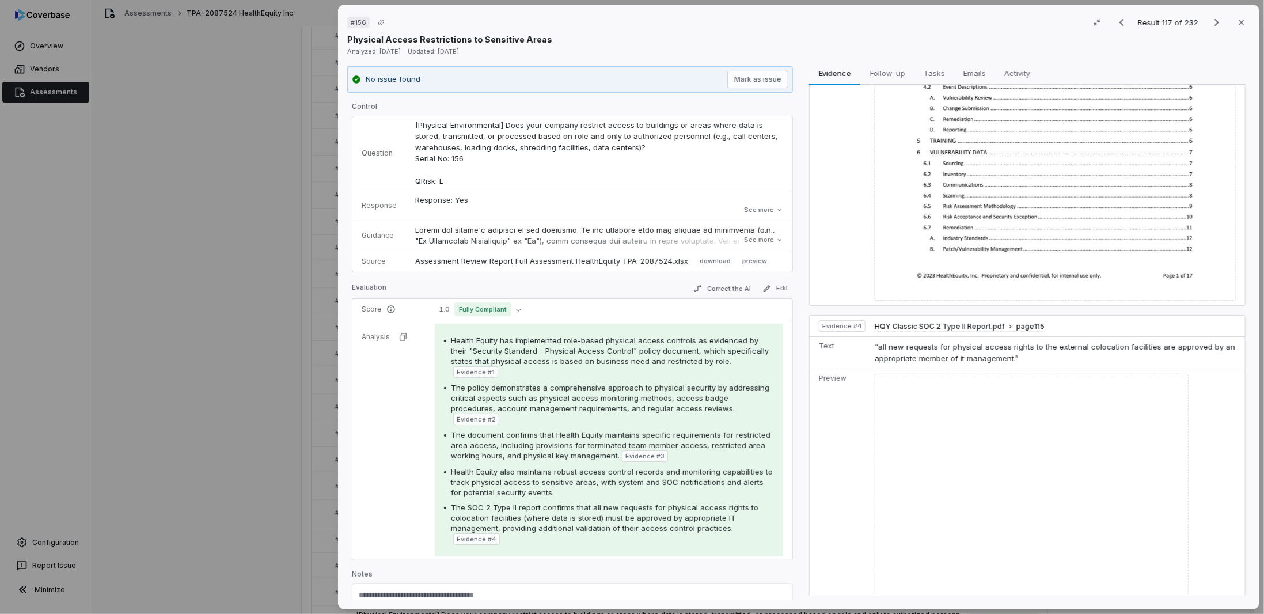
scroll to position [1161, 0]
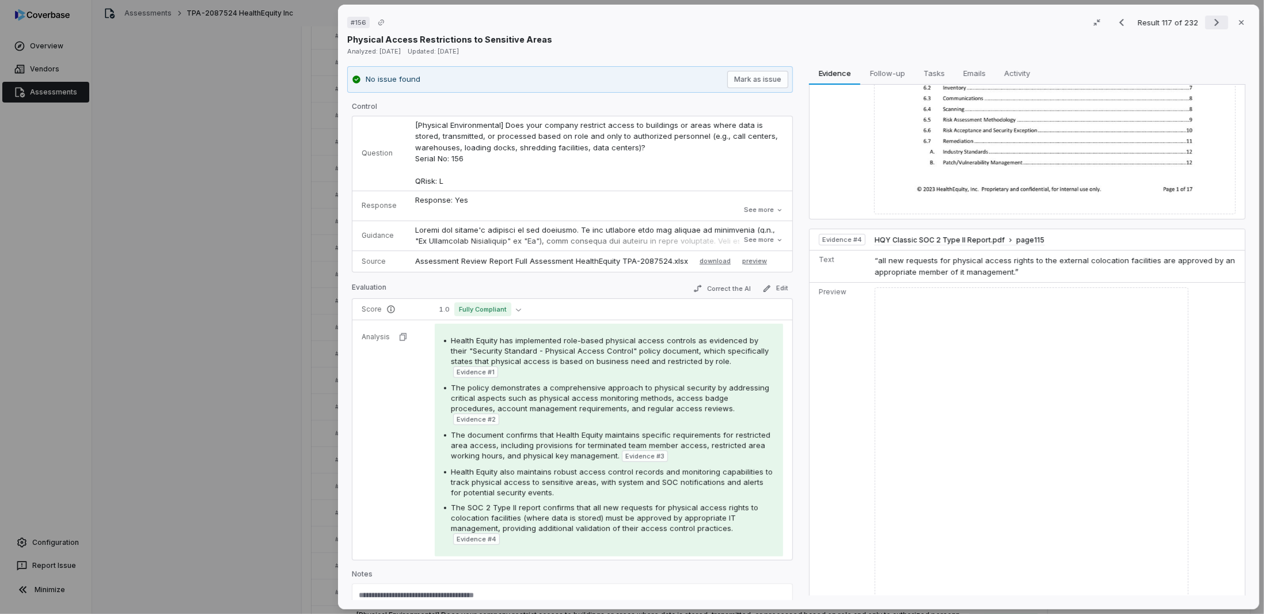
click at [1205, 23] on button "Next result" at bounding box center [1216, 23] width 23 height 14
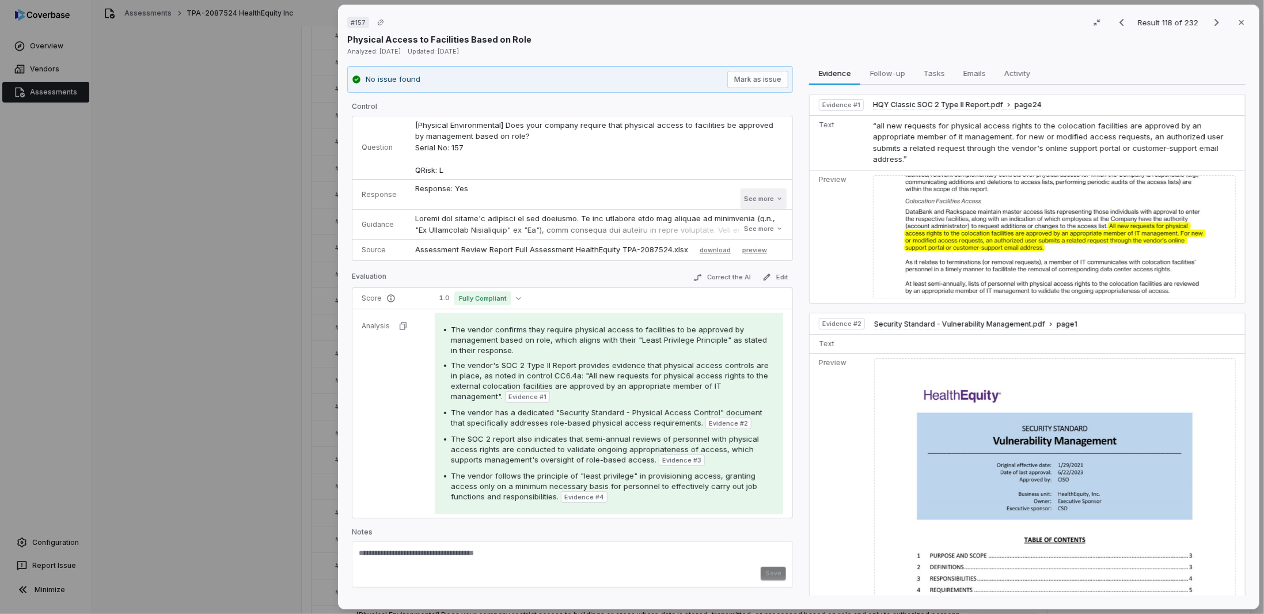
click at [753, 196] on button "See more" at bounding box center [764, 198] width 46 height 21
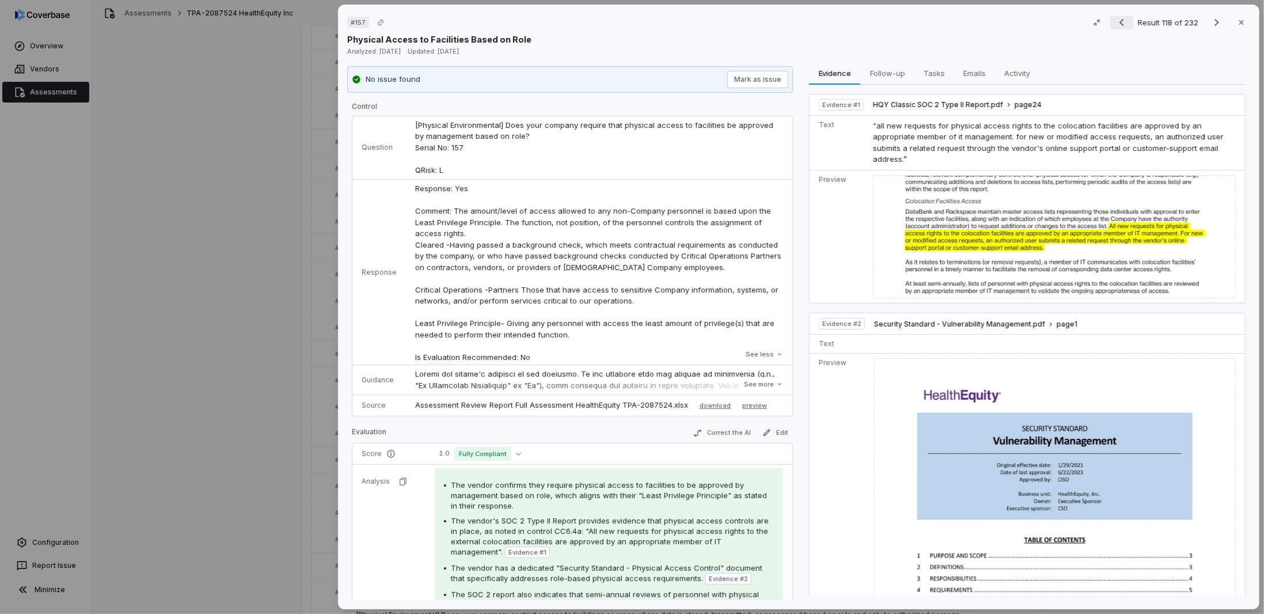
click at [1117, 26] on icon "Previous result" at bounding box center [1122, 23] width 14 height 14
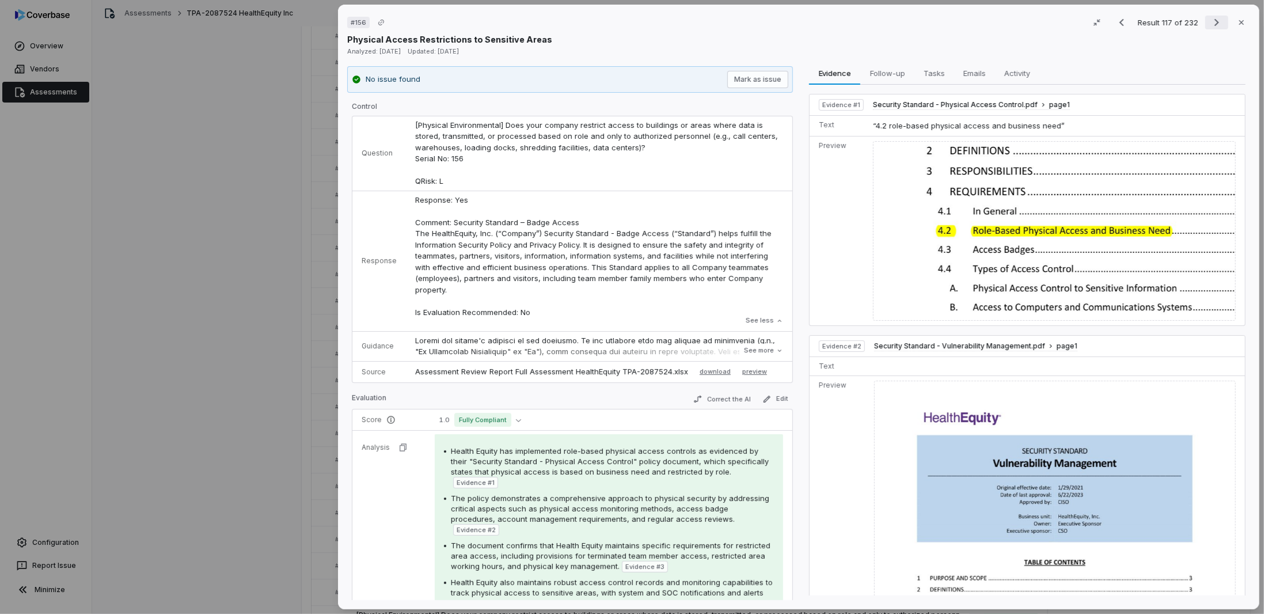
click at [1210, 24] on icon "Next result" at bounding box center [1217, 23] width 14 height 14
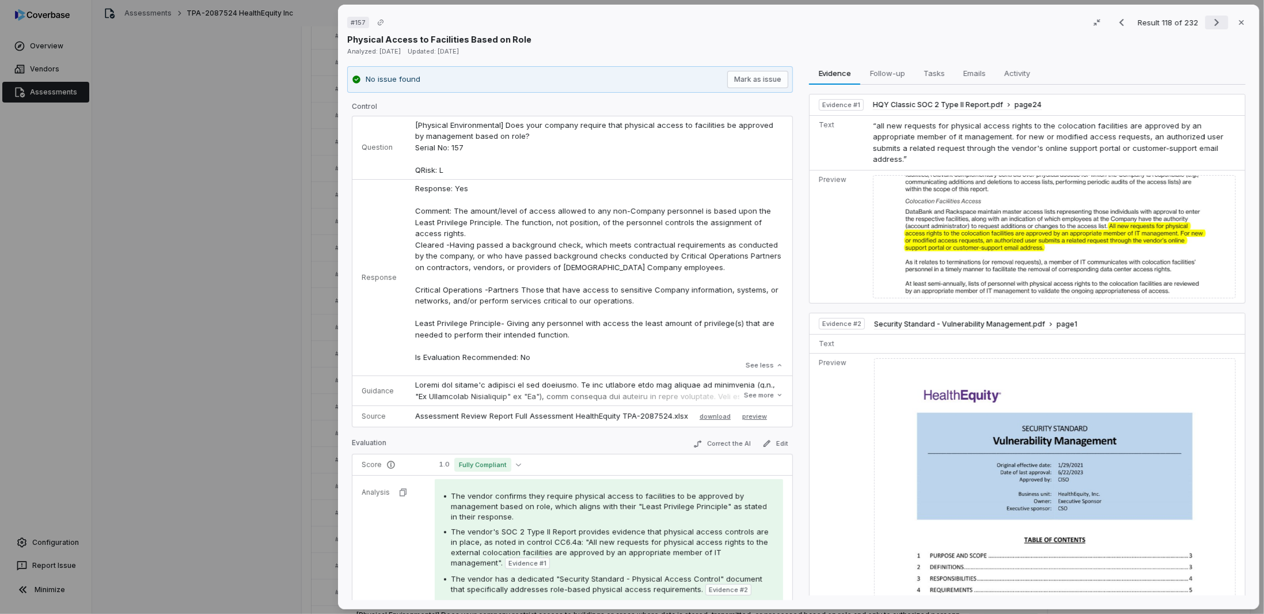
click at [1210, 23] on icon "Next result" at bounding box center [1217, 23] width 14 height 14
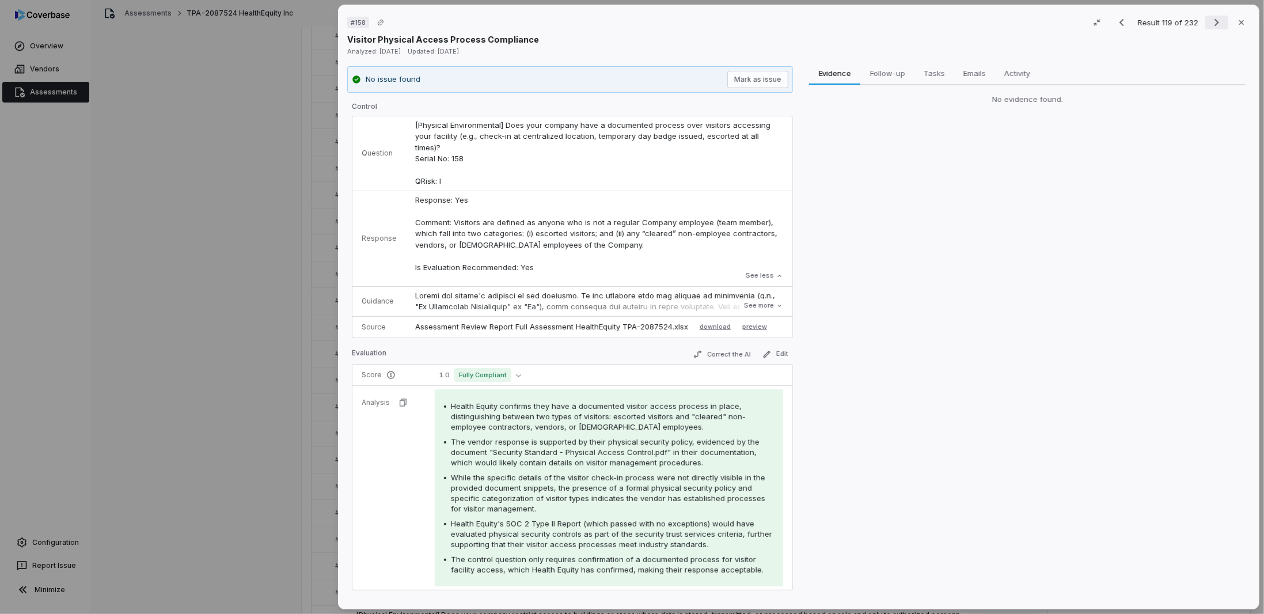
click at [1210, 23] on icon "Next result" at bounding box center [1217, 23] width 14 height 14
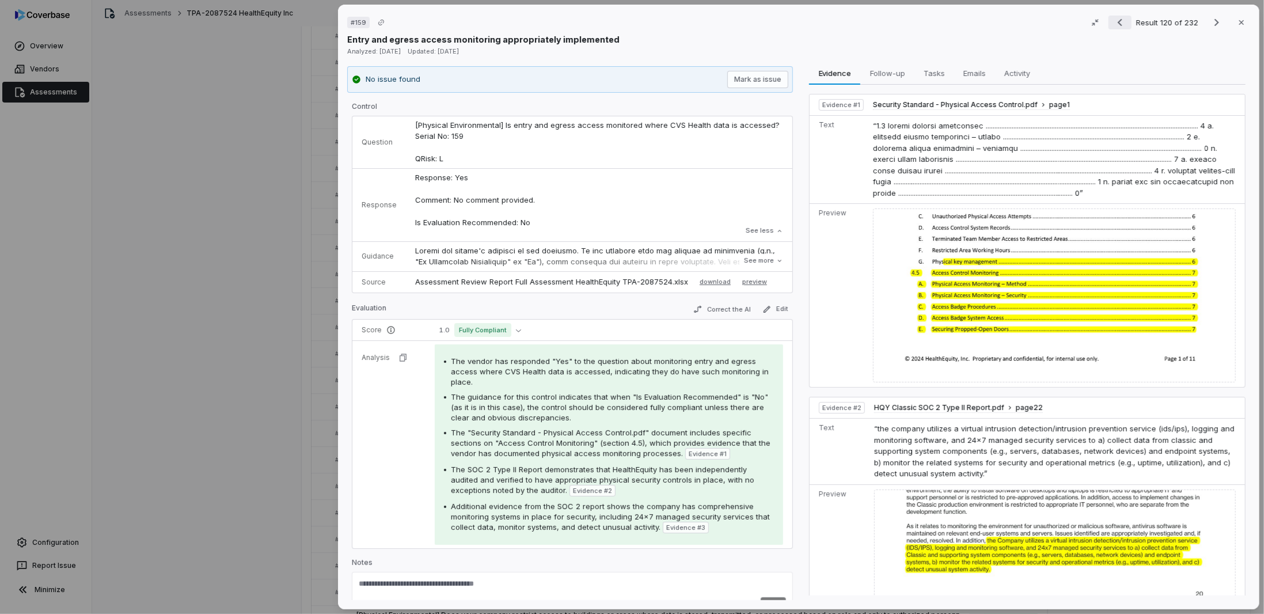
click at [1118, 22] on icon "Previous result" at bounding box center [1120, 23] width 14 height 14
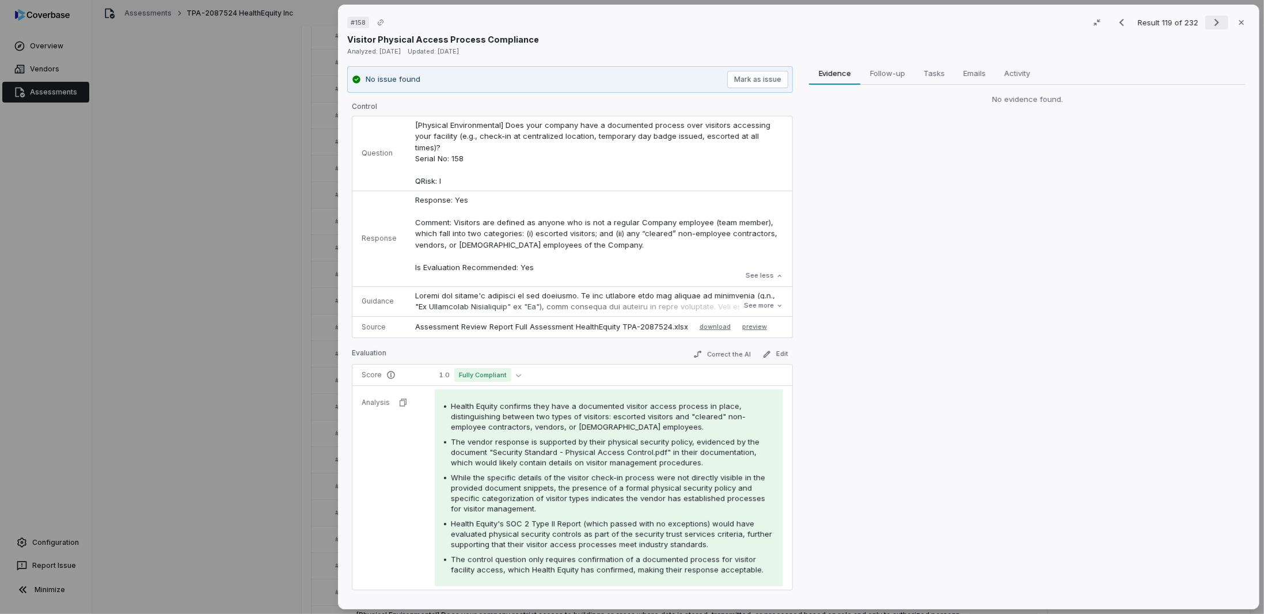
click at [1210, 21] on icon "Next result" at bounding box center [1217, 23] width 14 height 14
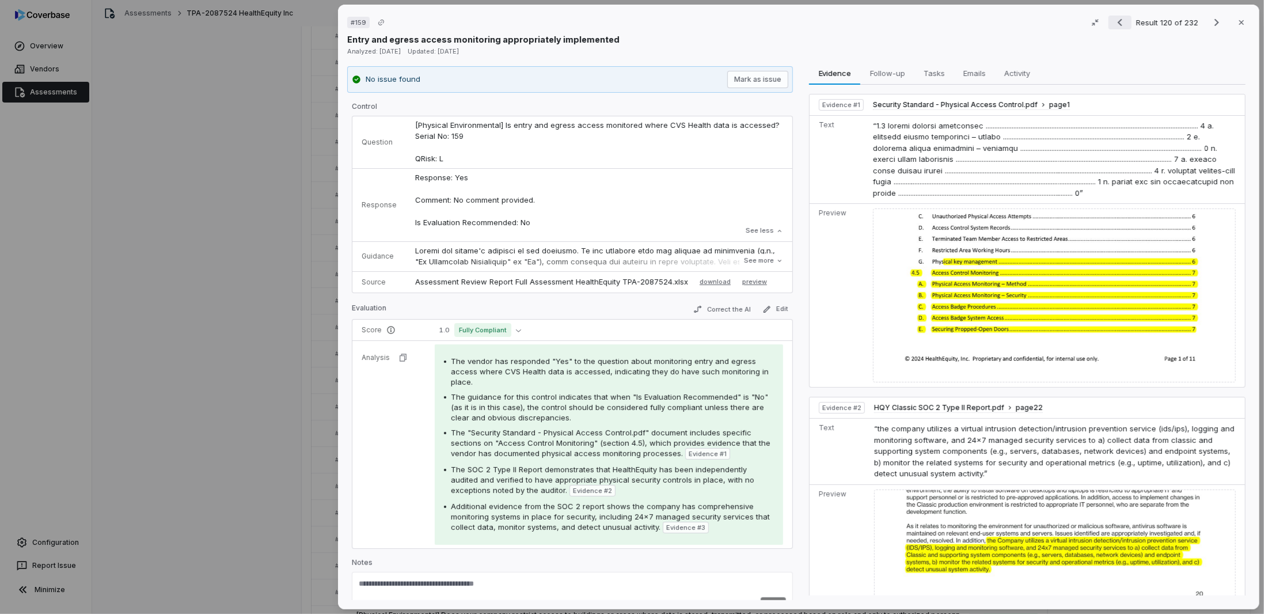
click at [1118, 24] on icon "Previous result" at bounding box center [1120, 22] width 5 height 7
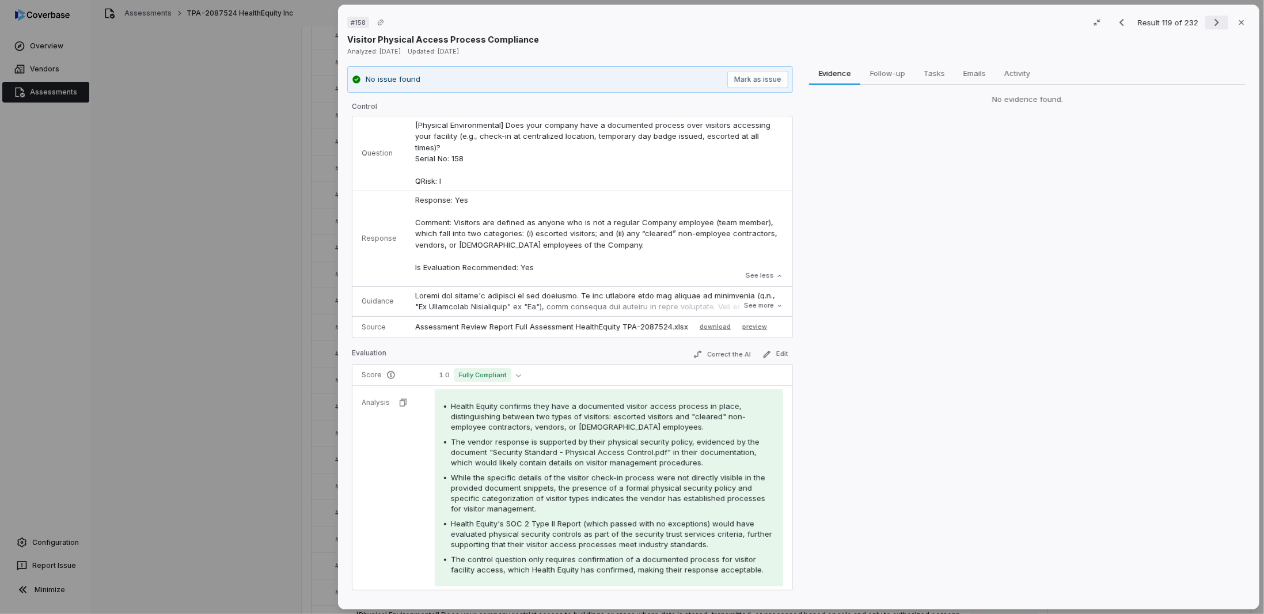
click at [1210, 22] on icon "Next result" at bounding box center [1217, 23] width 14 height 14
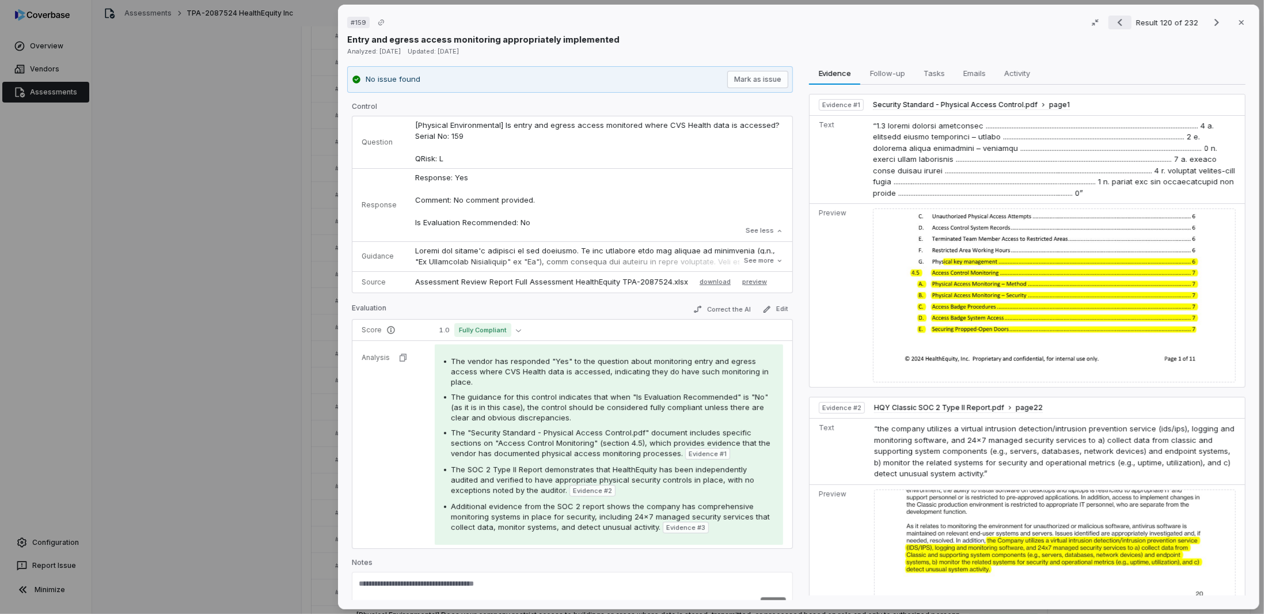
click at [1115, 19] on icon "Previous result" at bounding box center [1120, 23] width 14 height 14
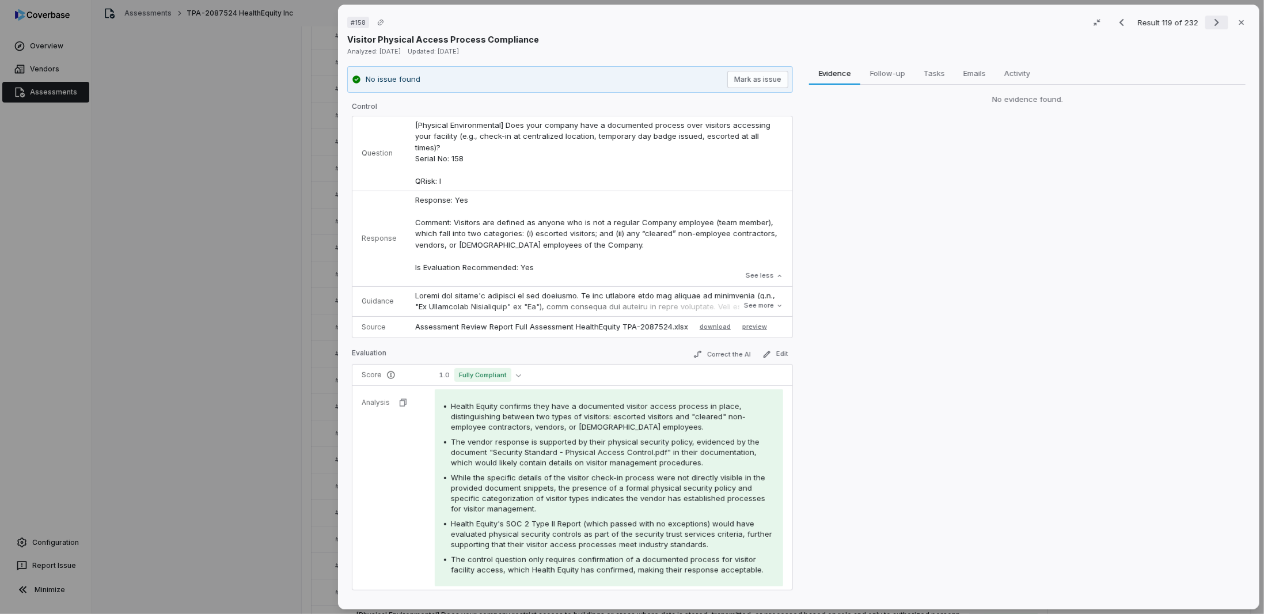
click at [1210, 22] on icon "Next result" at bounding box center [1217, 23] width 14 height 14
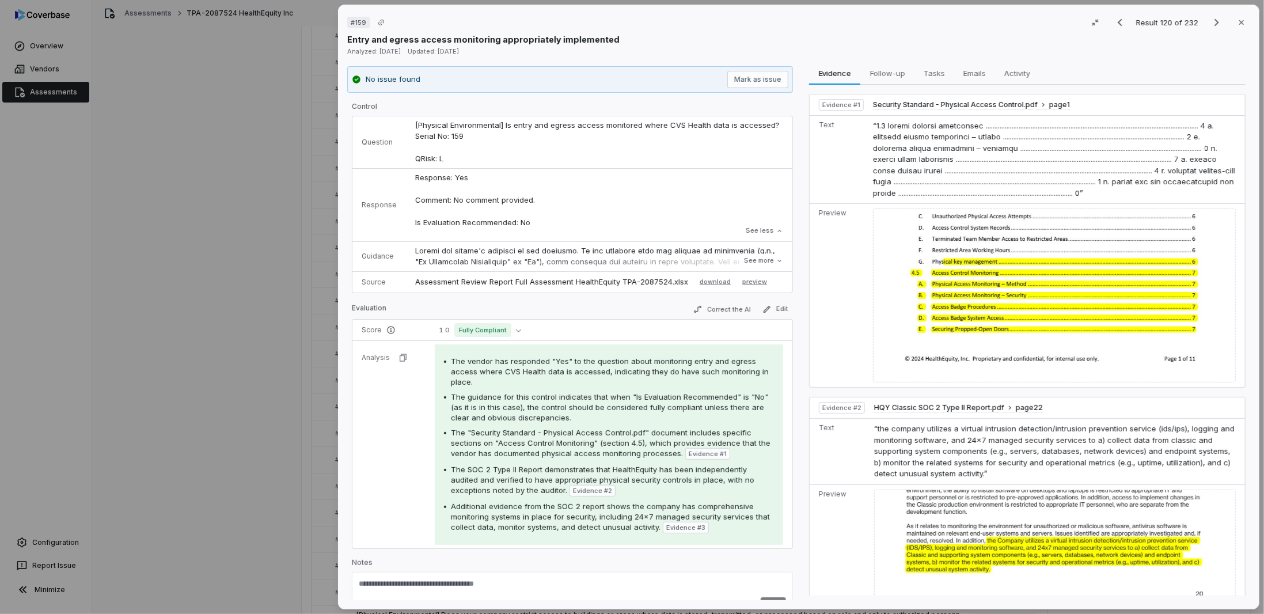
click at [1103, 20] on div "Result 120 of 232 Close" at bounding box center [1169, 22] width 164 height 17
click at [1109, 20] on button "Previous result" at bounding box center [1120, 23] width 23 height 14
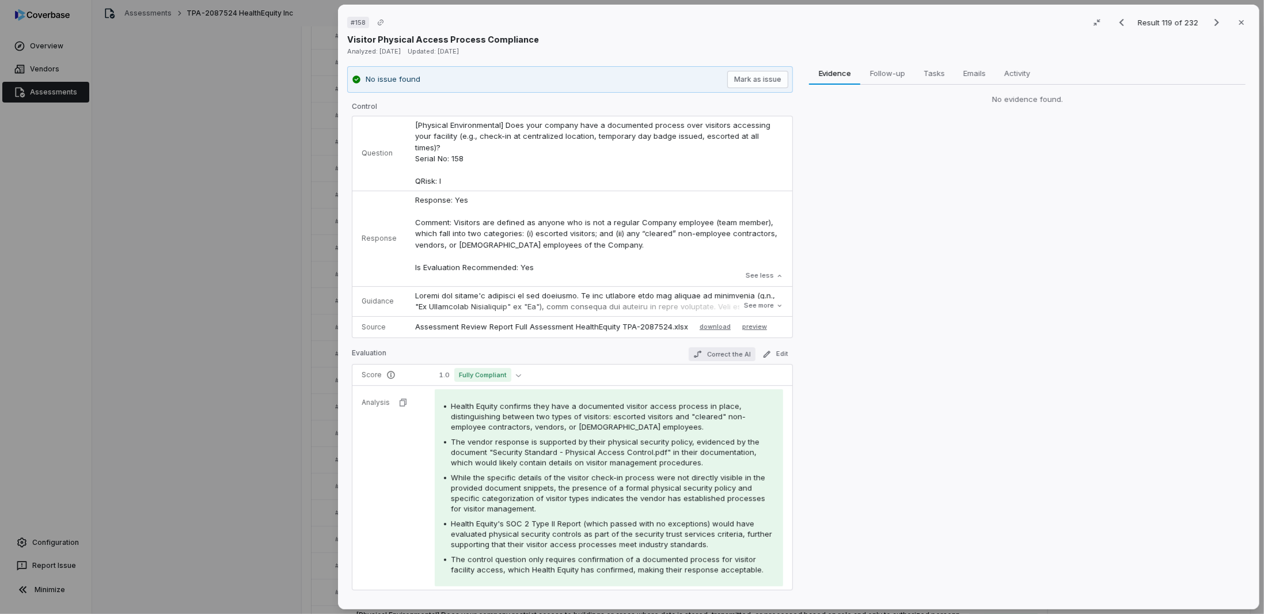
click at [695, 350] on icon "button" at bounding box center [697, 354] width 9 height 9
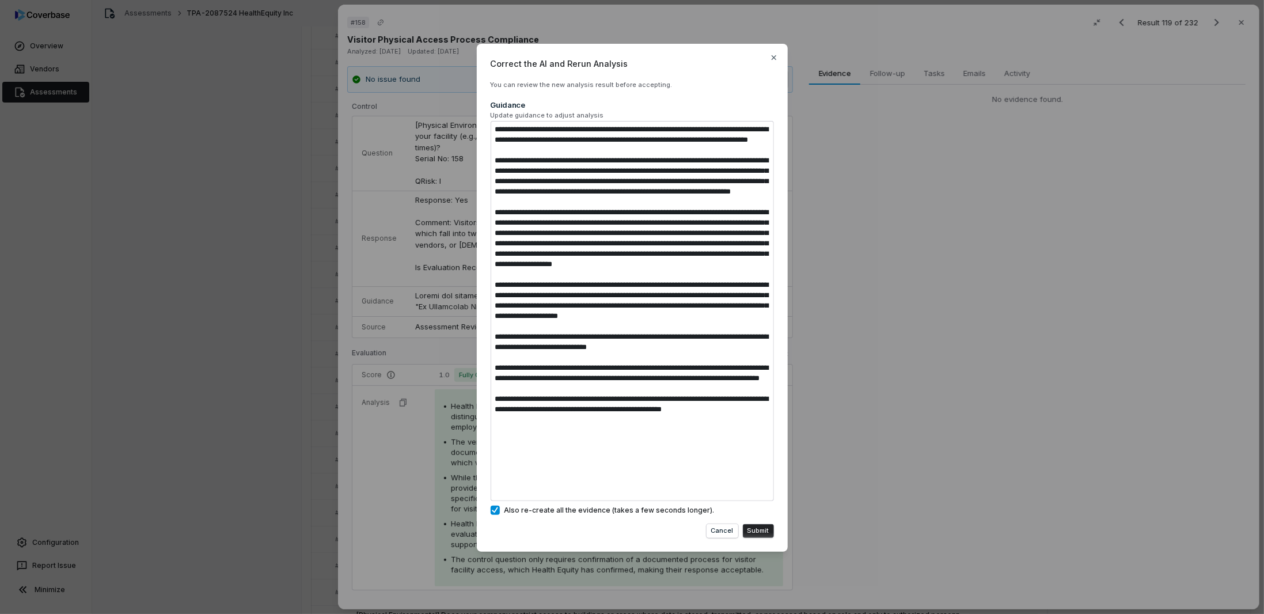
click at [754, 530] on button "Submit" at bounding box center [758, 531] width 31 height 14
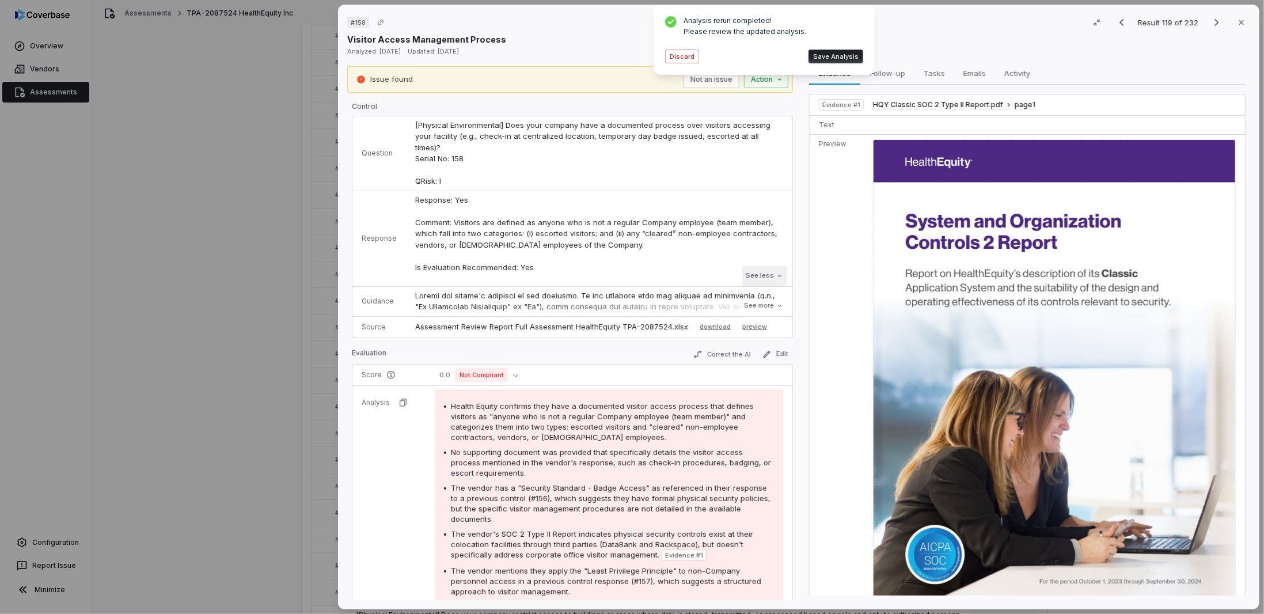
click at [752, 266] on button "See less" at bounding box center [764, 276] width 44 height 21
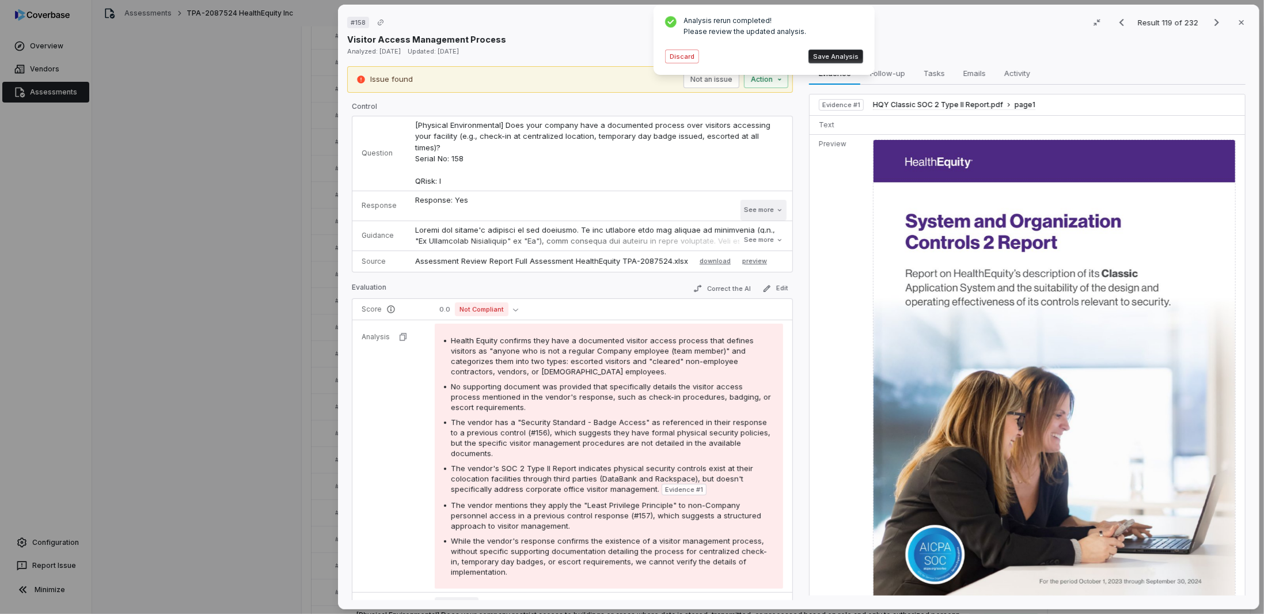
click at [750, 200] on button "See more" at bounding box center [764, 210] width 46 height 21
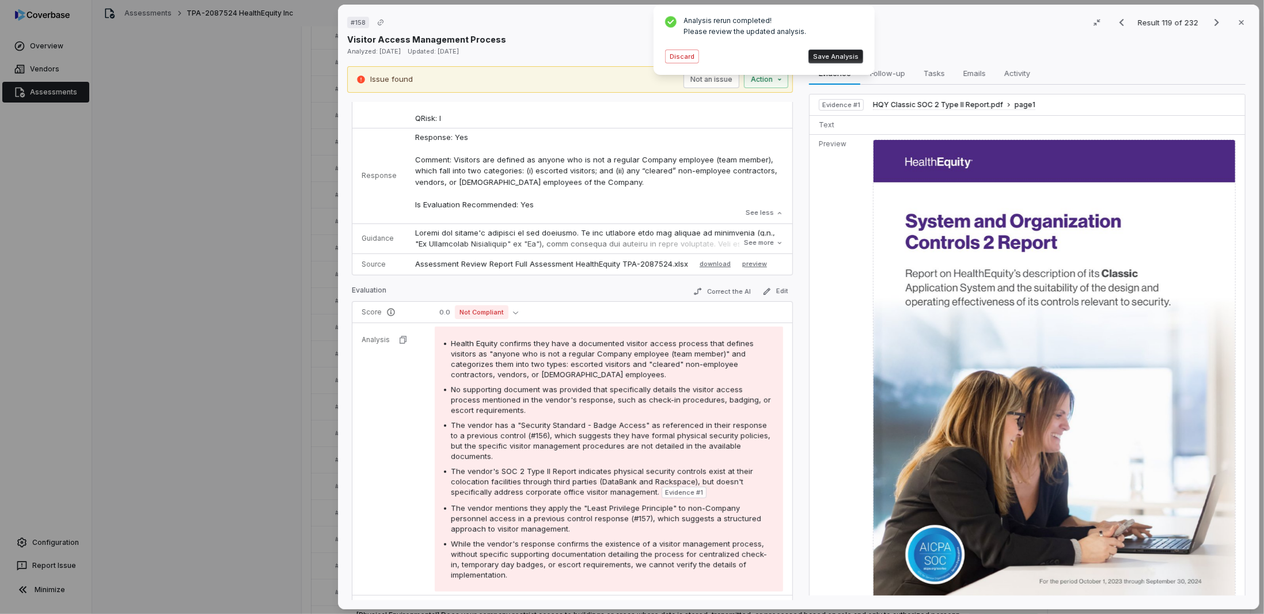
scroll to position [115, 0]
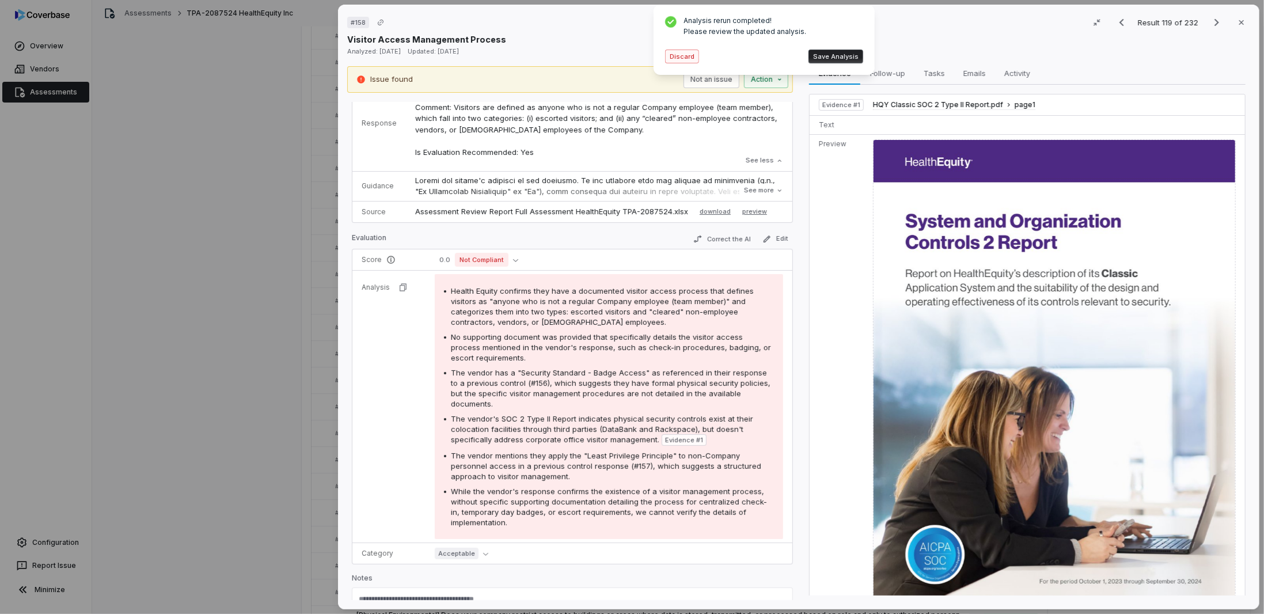
click at [684, 52] on button "Discard" at bounding box center [682, 57] width 34 height 14
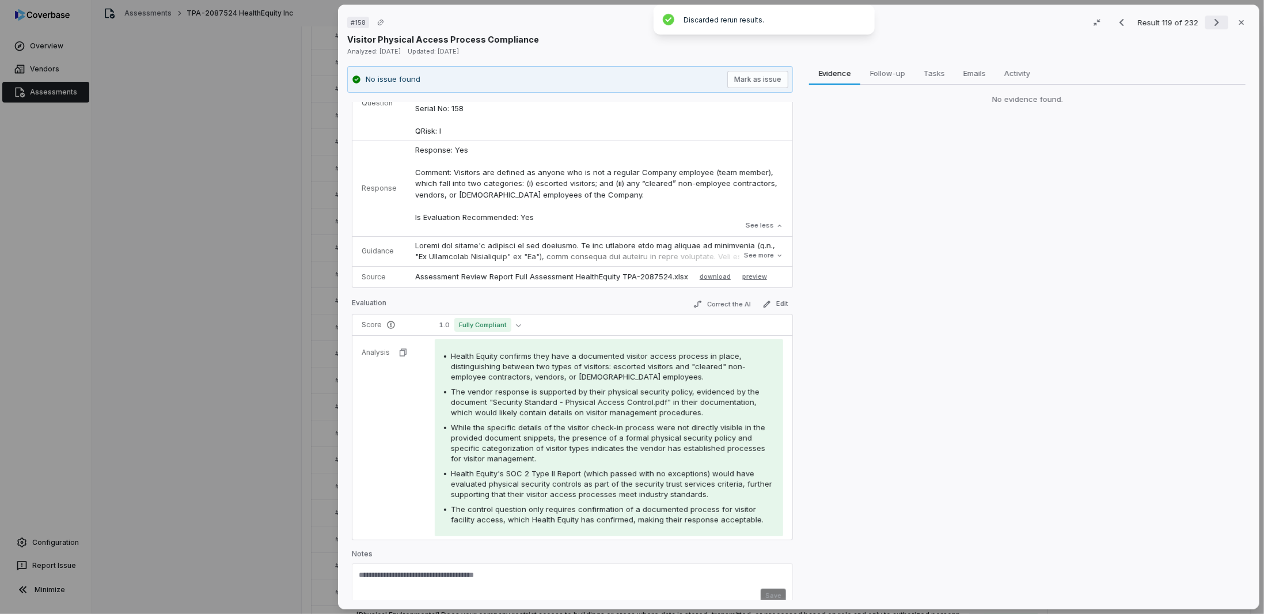
click at [1210, 19] on icon "Next result" at bounding box center [1217, 23] width 14 height 14
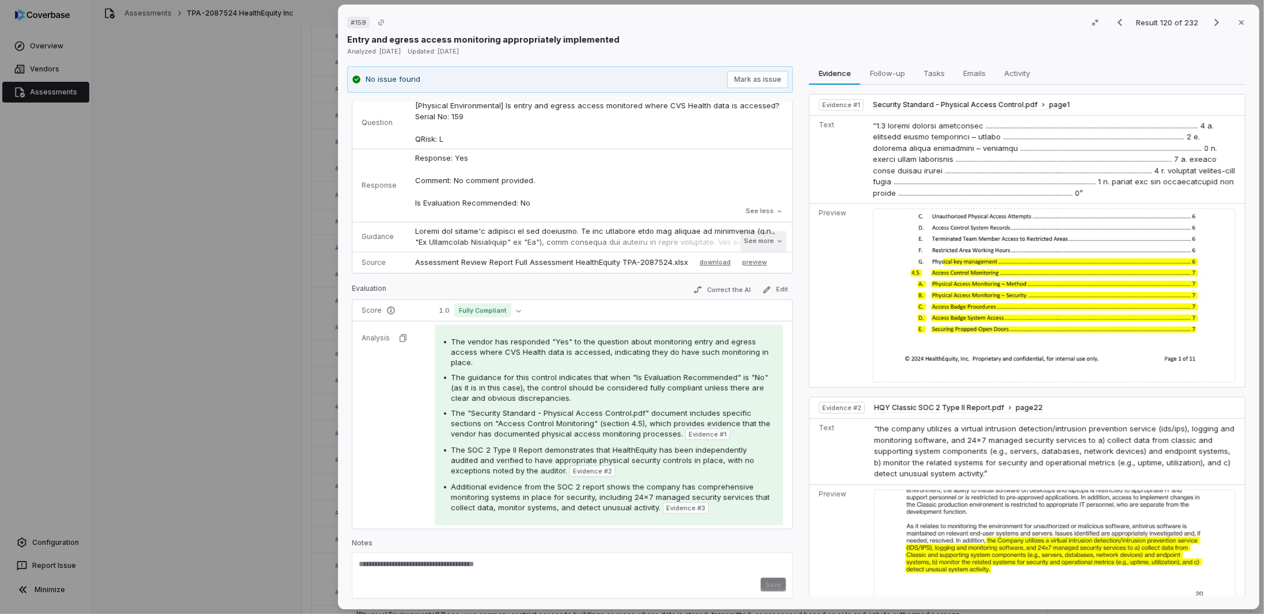
click at [748, 244] on button "See more" at bounding box center [764, 241] width 46 height 21
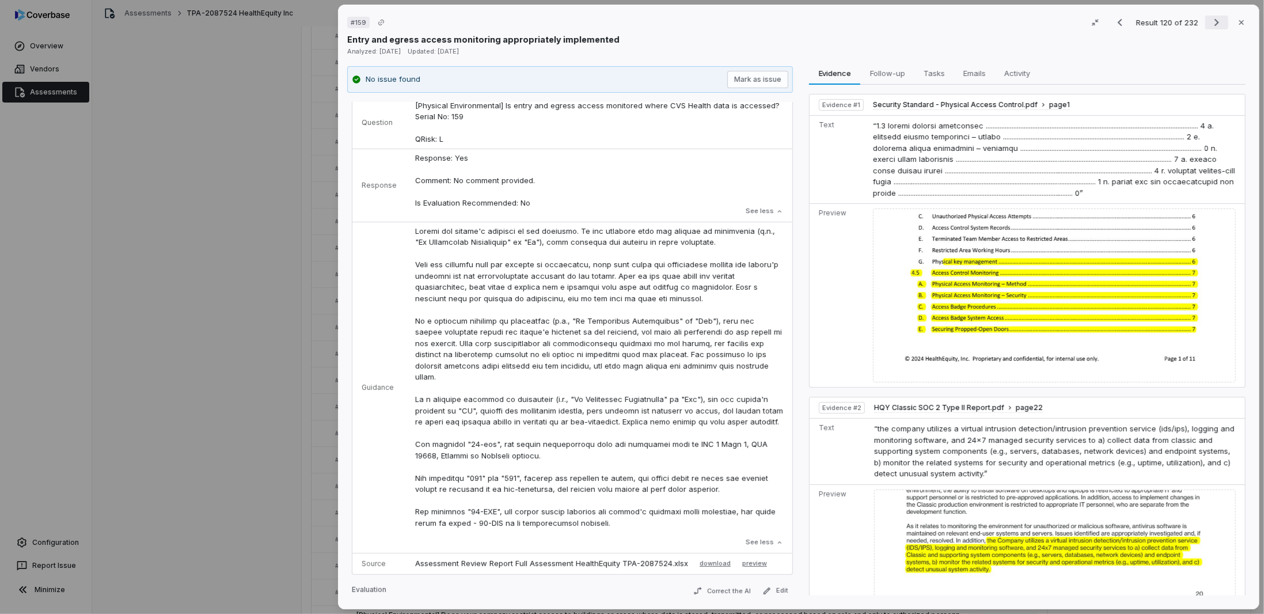
click at [1210, 18] on icon "Next result" at bounding box center [1217, 23] width 14 height 14
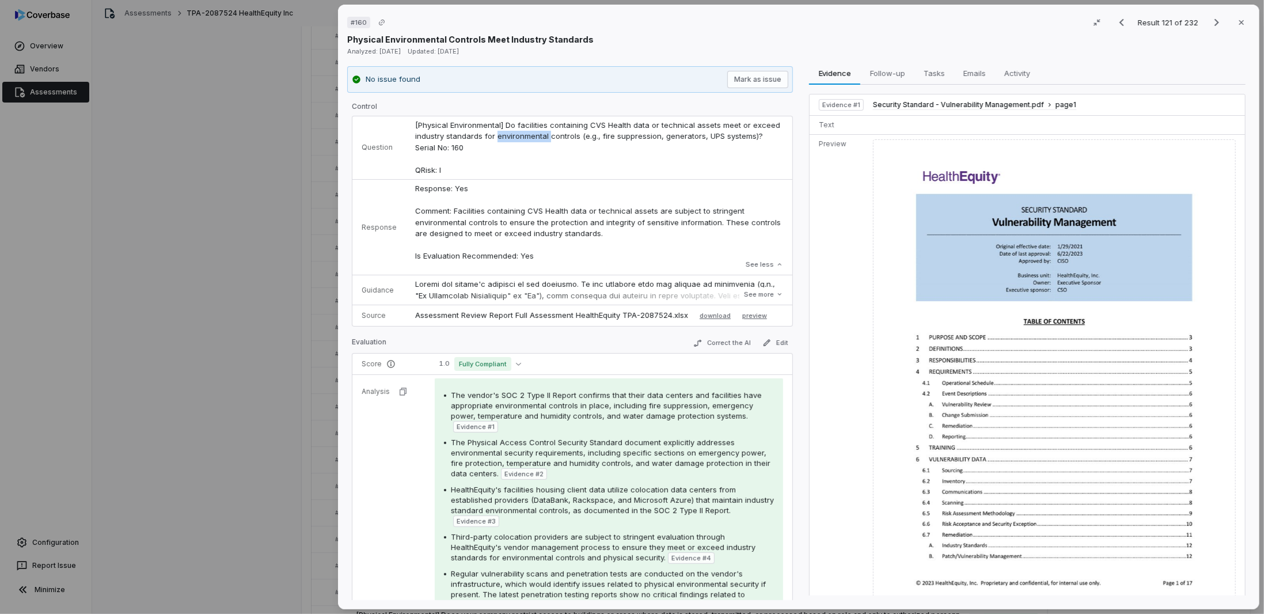
drag, startPoint x: 544, startPoint y: 135, endPoint x: 494, endPoint y: 136, distance: 50.7
click at [494, 136] on span "[Physical Environmental] Do facilities containing CVS Health data or technical …" at bounding box center [598, 147] width 367 height 54
copy span "environmental"
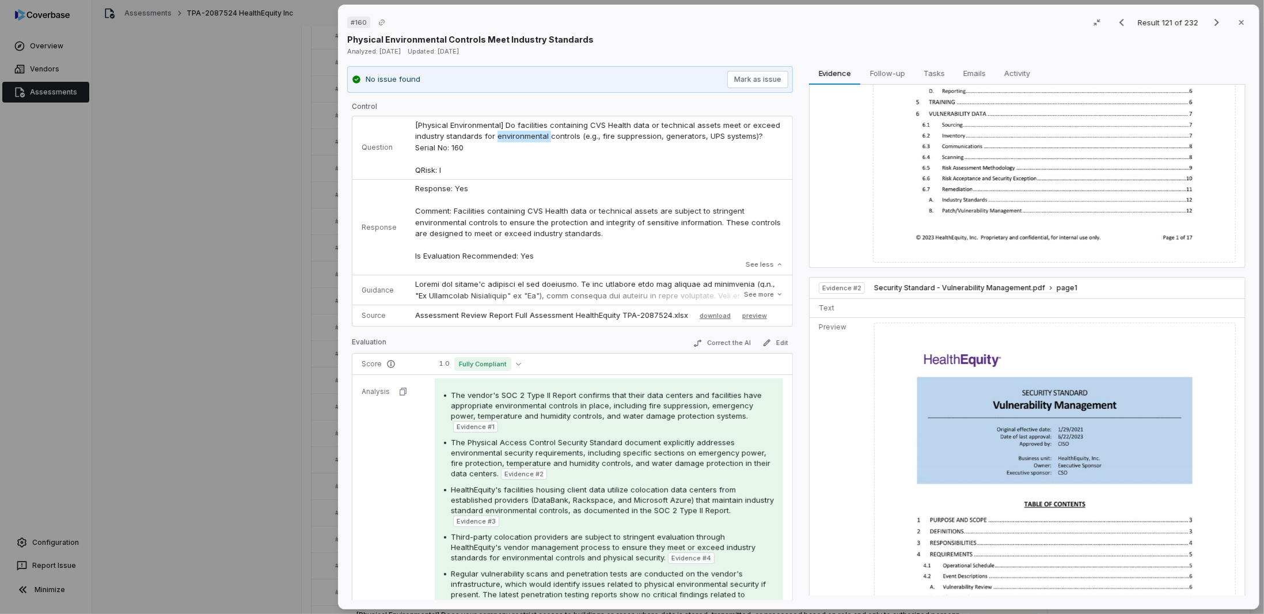
scroll to position [518, 0]
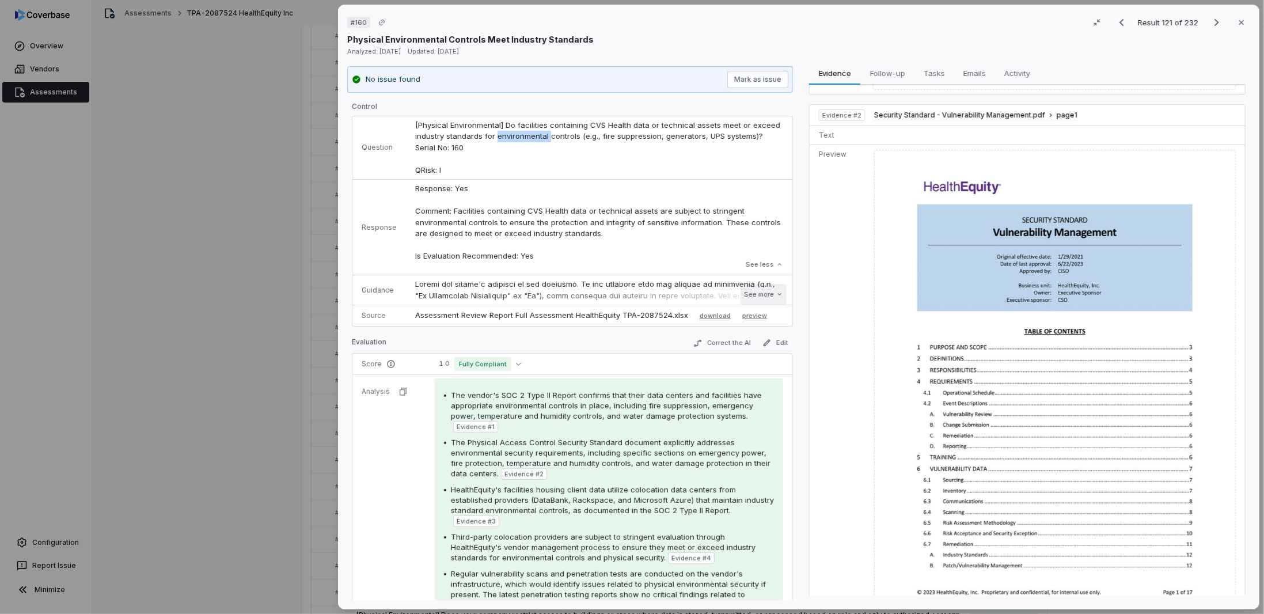
click at [746, 297] on button "See more" at bounding box center [764, 294] width 46 height 21
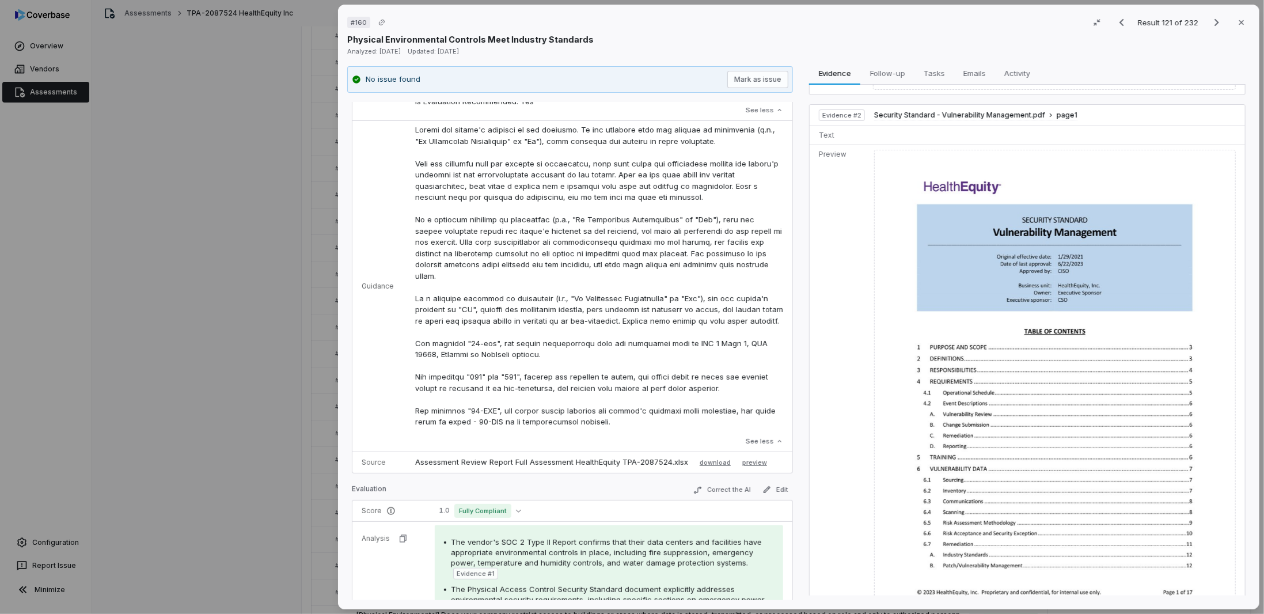
scroll to position [173, 0]
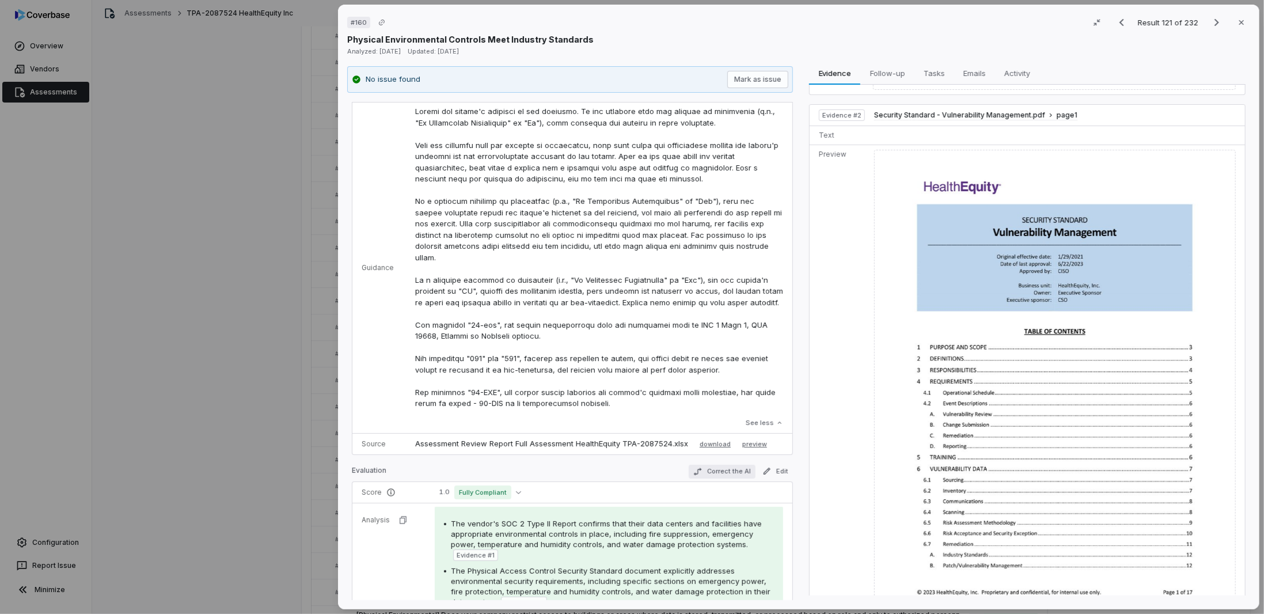
click at [710, 472] on button "Correct the AI" at bounding box center [722, 472] width 67 height 14
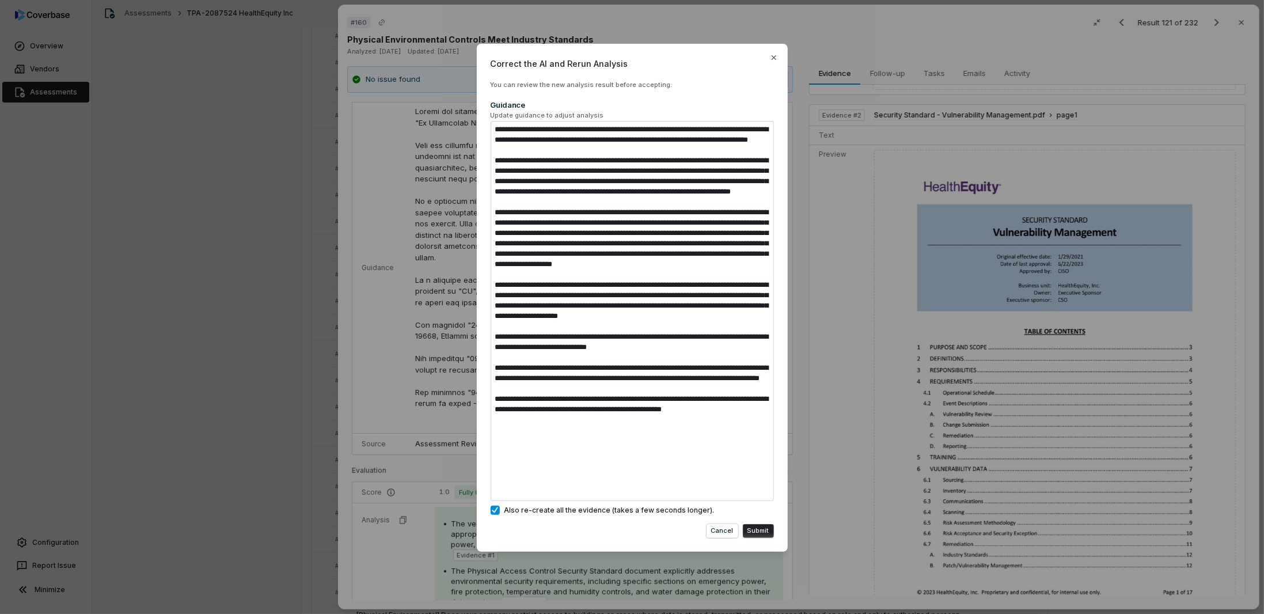
click at [756, 526] on button "Submit" at bounding box center [758, 531] width 31 height 14
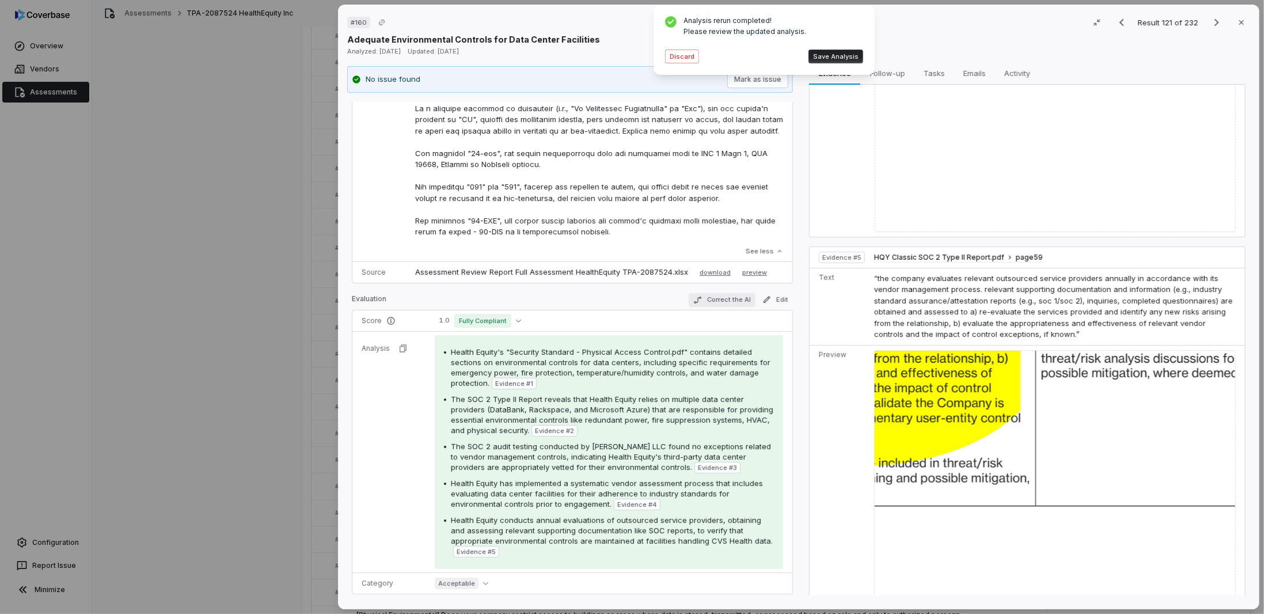
scroll to position [409, 0]
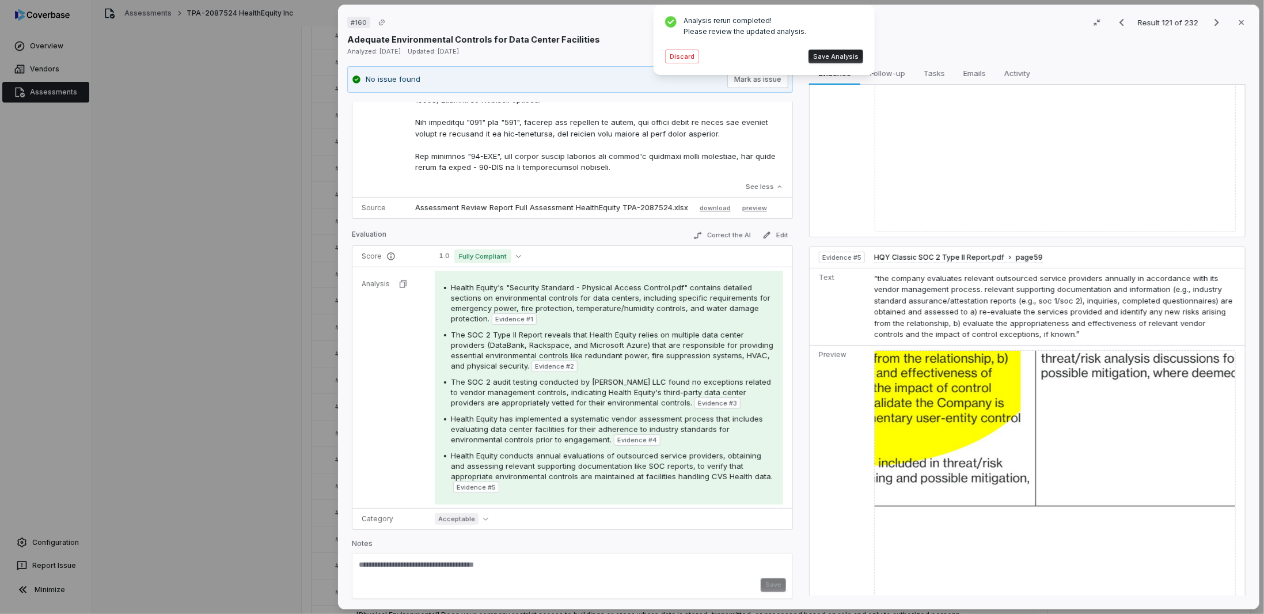
click at [726, 343] on span "The SOC 2 Type II Report reveals that Health Equity relies on multiple data cen…" at bounding box center [612, 350] width 323 height 40
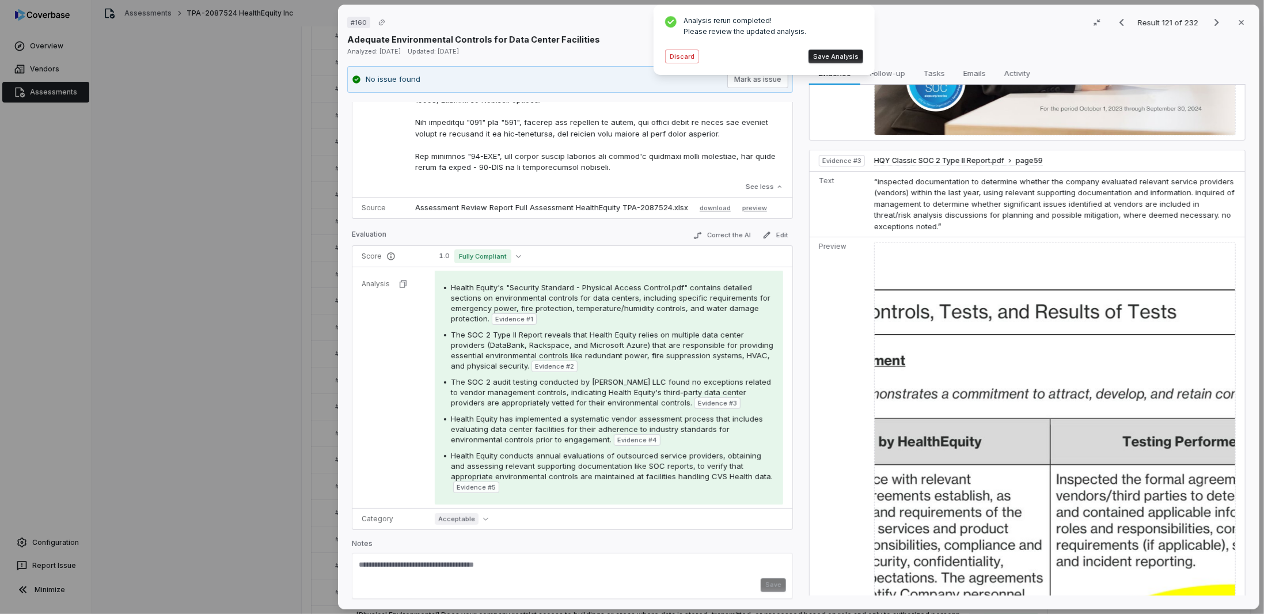
scroll to position [1094, 0]
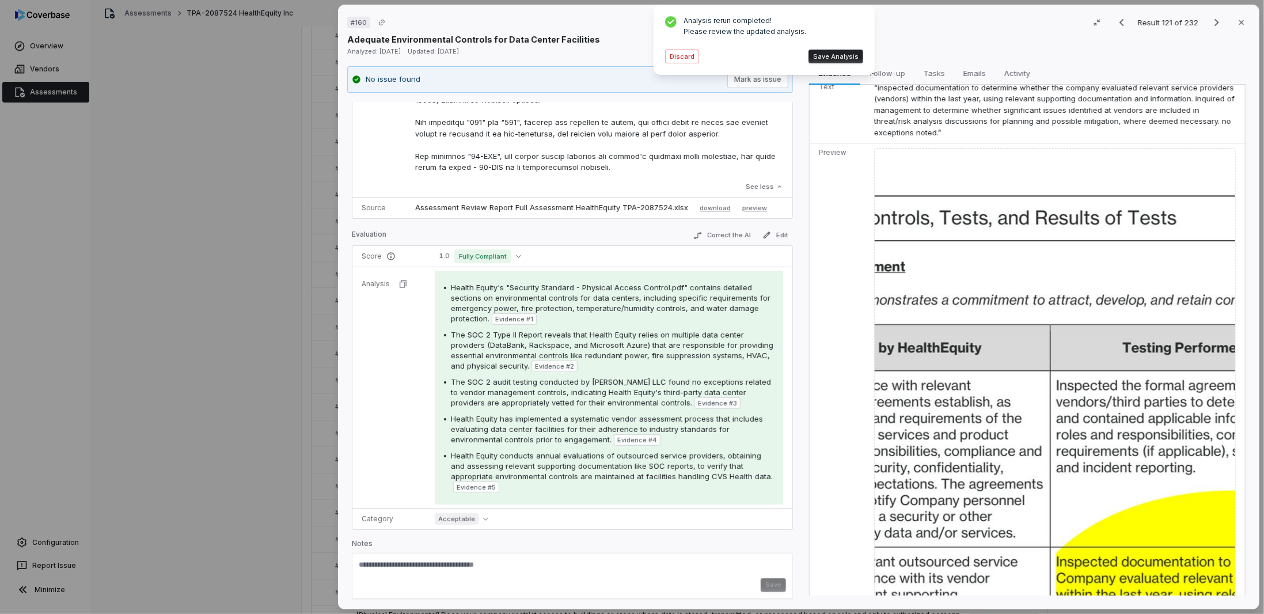
click at [947, 406] on img at bounding box center [1055, 479] width 362 height 663
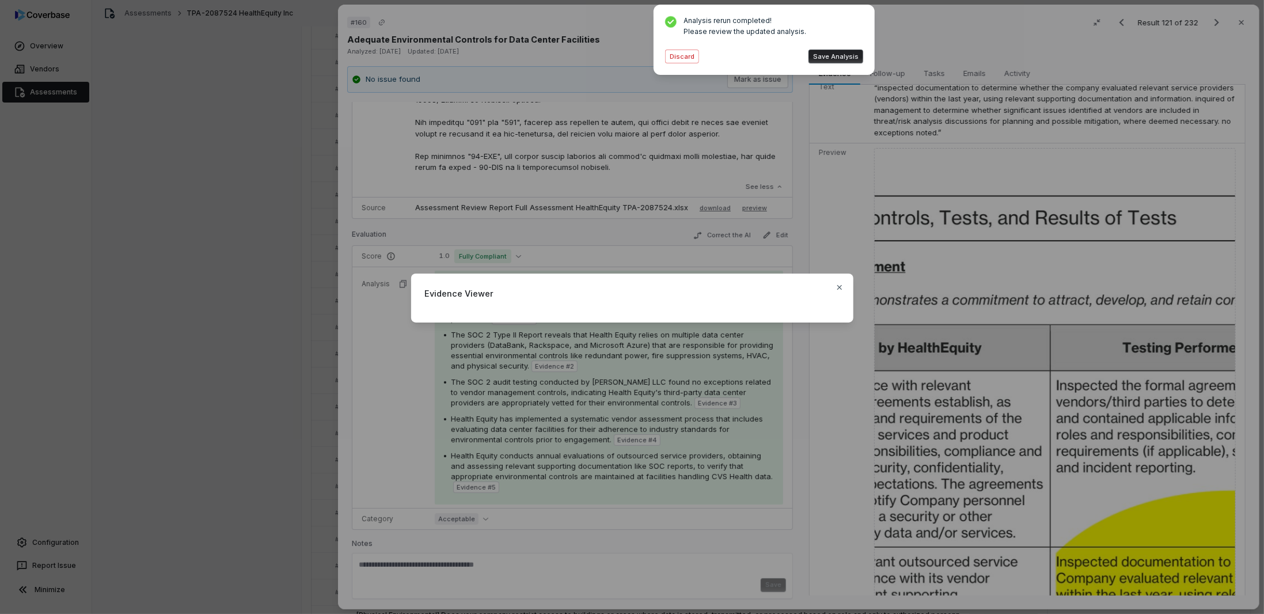
click at [920, 139] on div "Evidence Viewer Close" at bounding box center [632, 307] width 1264 height 614
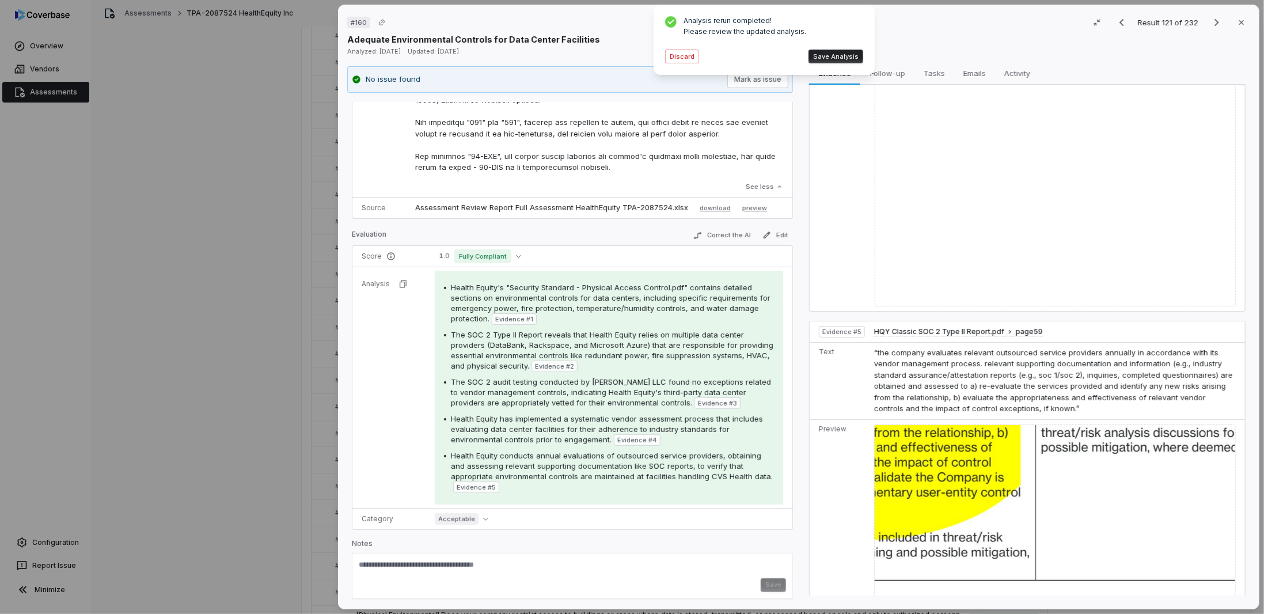
scroll to position [2073, 0]
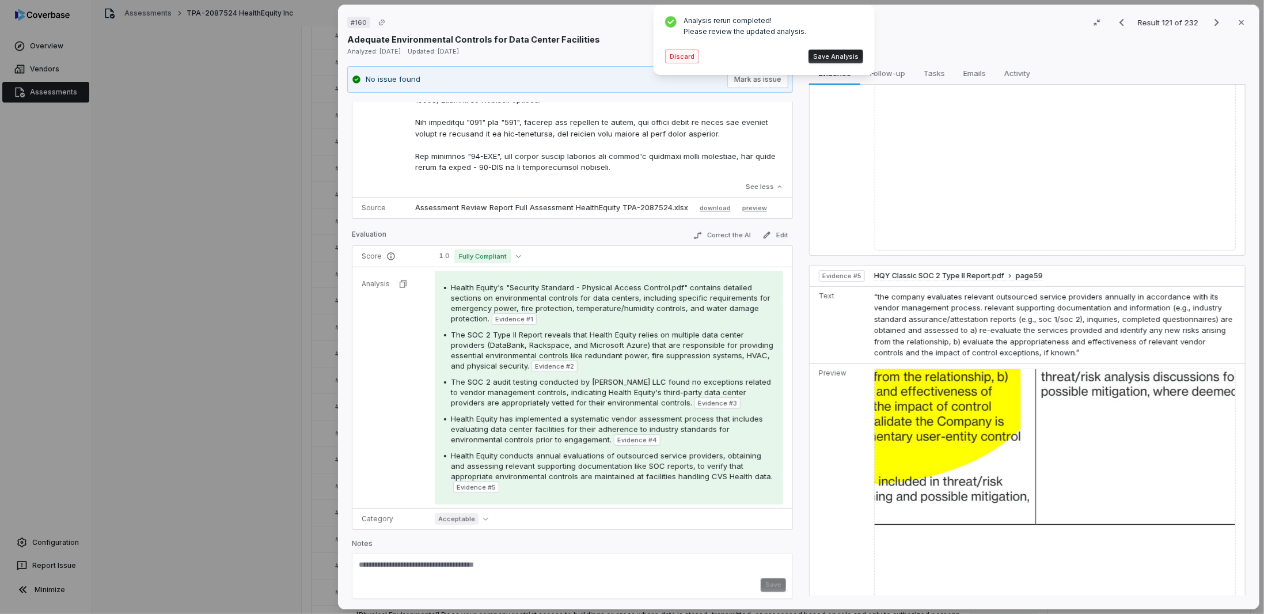
click at [690, 62] on button "Discard" at bounding box center [682, 57] width 34 height 14
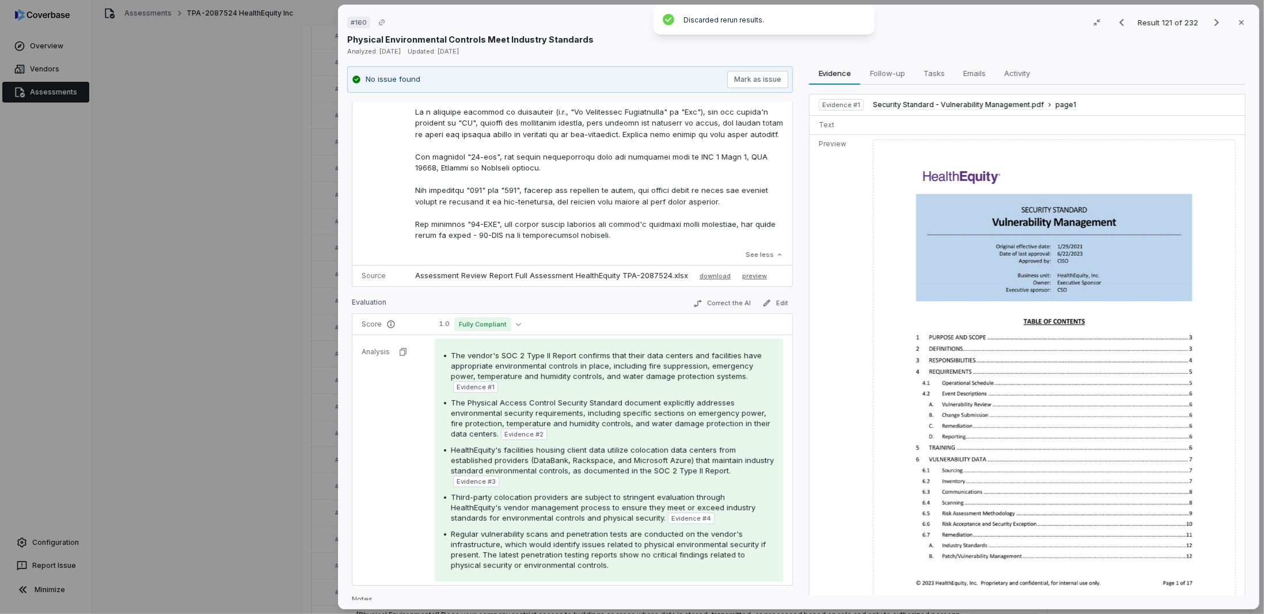
scroll to position [397, 0]
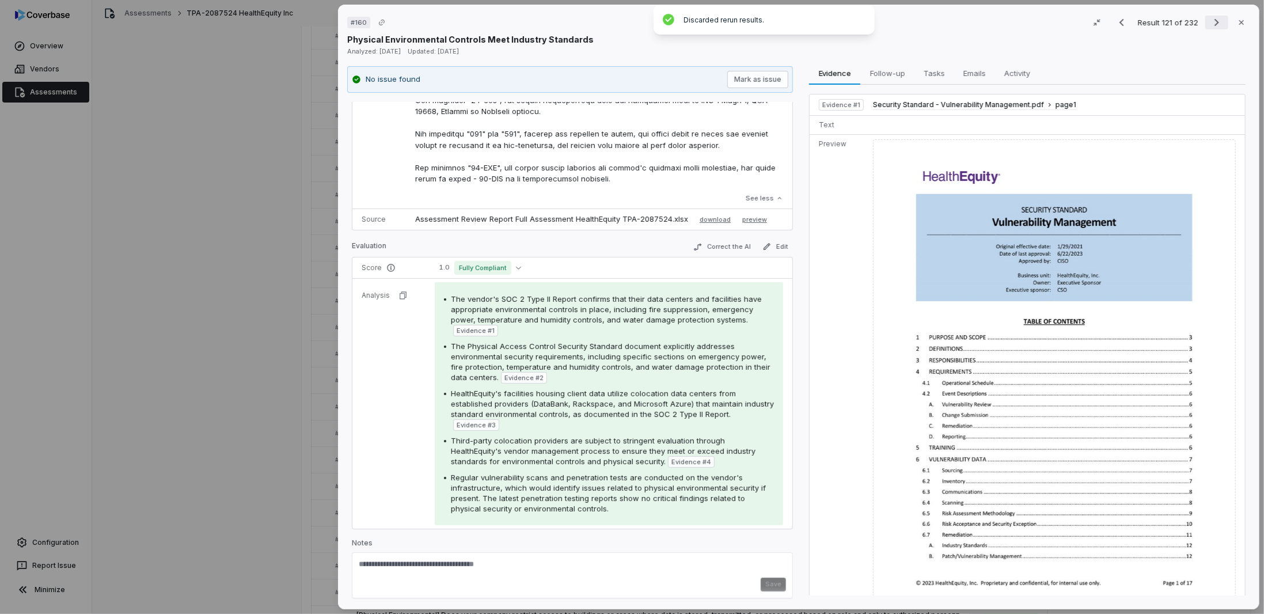
click at [1210, 22] on icon "Next result" at bounding box center [1217, 23] width 14 height 14
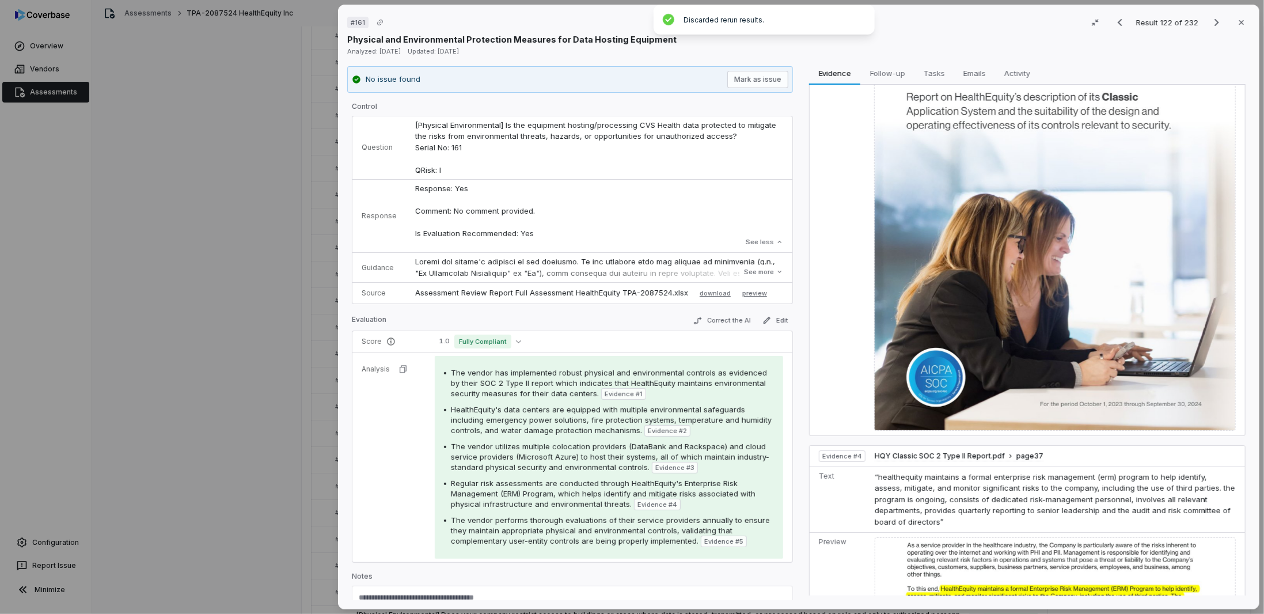
scroll to position [1037, 0]
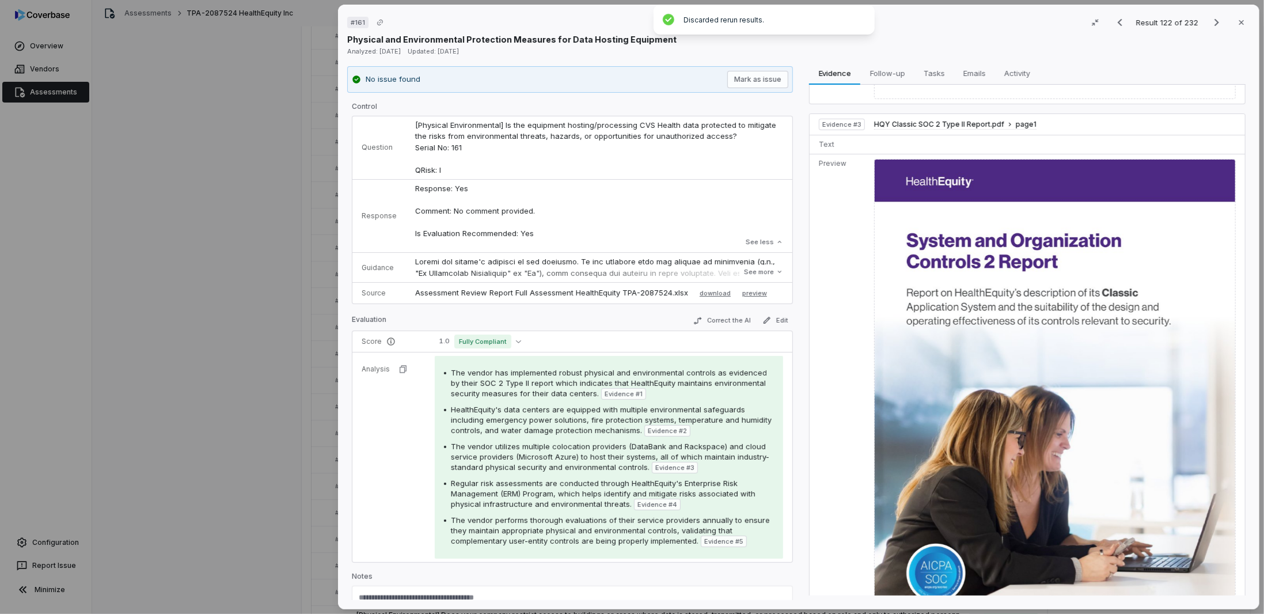
click at [897, 159] on img at bounding box center [1055, 393] width 362 height 468
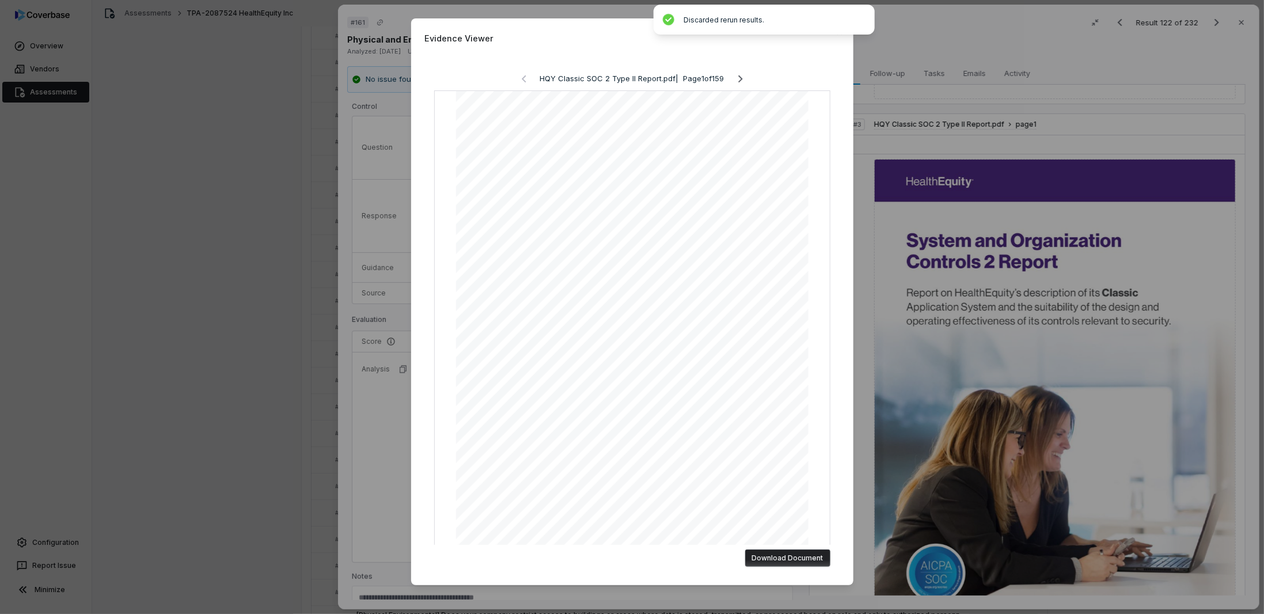
scroll to position [12, 0]
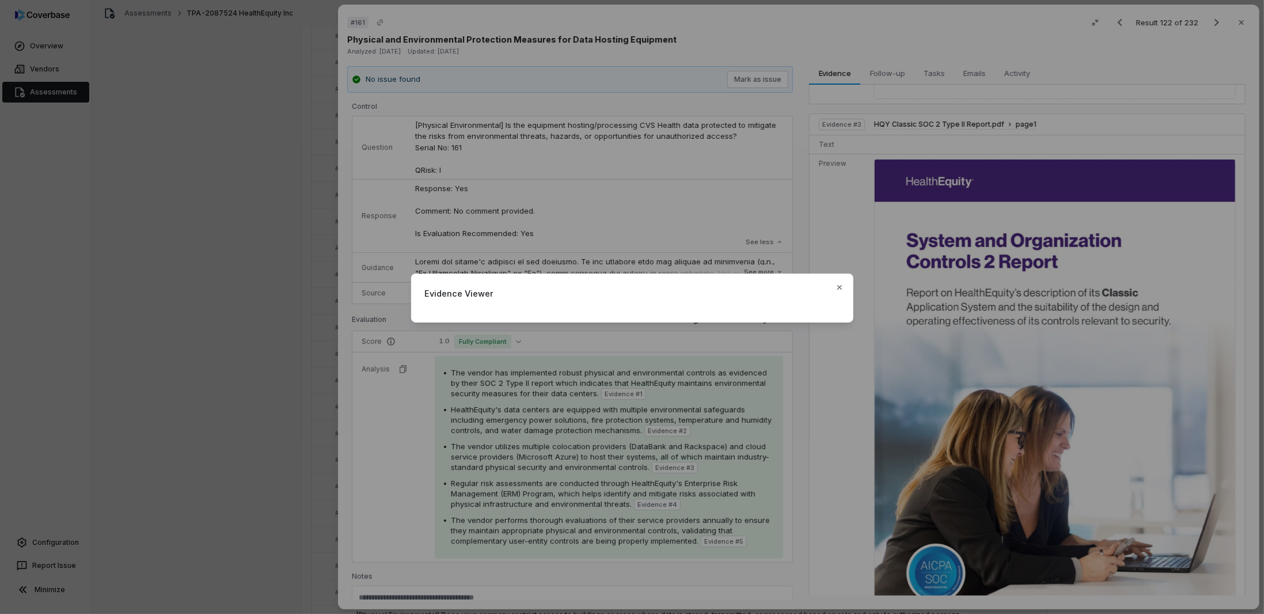
click at [919, 56] on div "Evidence Viewer Close" at bounding box center [632, 307] width 1264 height 614
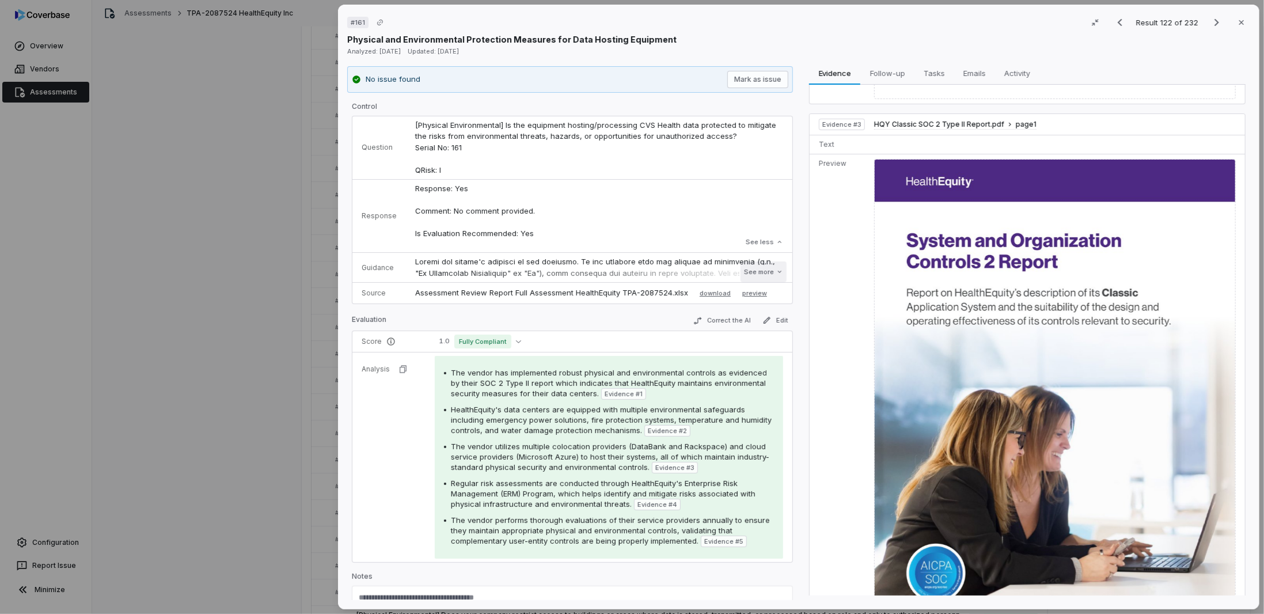
click at [756, 268] on button "See more" at bounding box center [764, 271] width 46 height 21
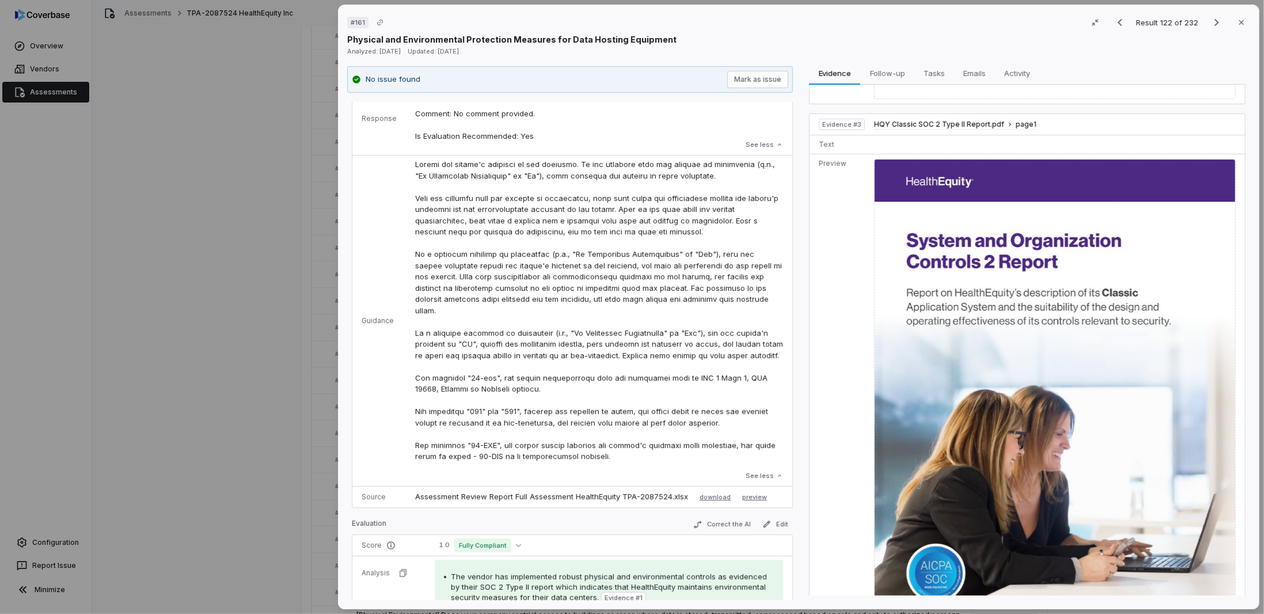
scroll to position [0, 0]
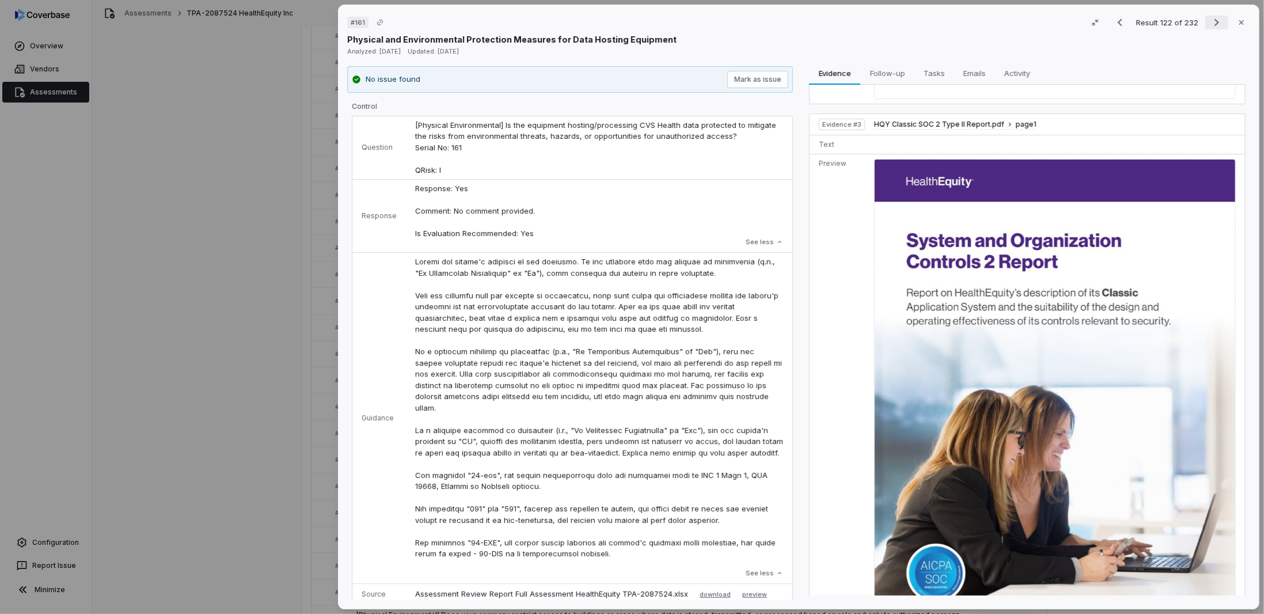
click at [1210, 20] on icon "Next result" at bounding box center [1217, 23] width 14 height 14
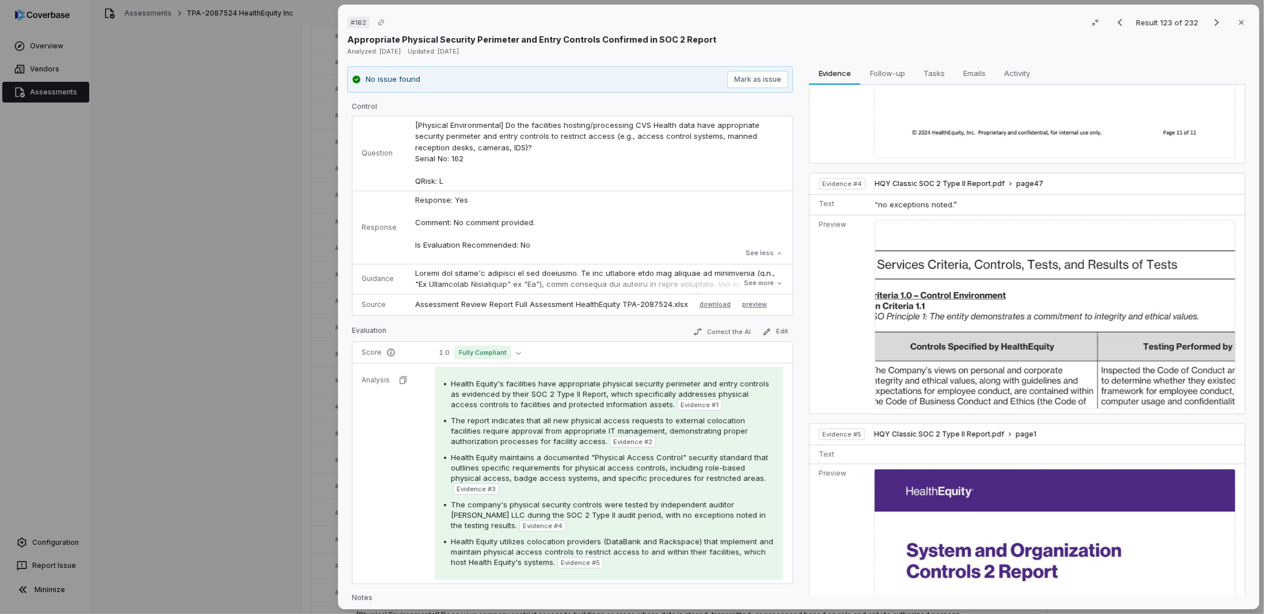
scroll to position [1907, 0]
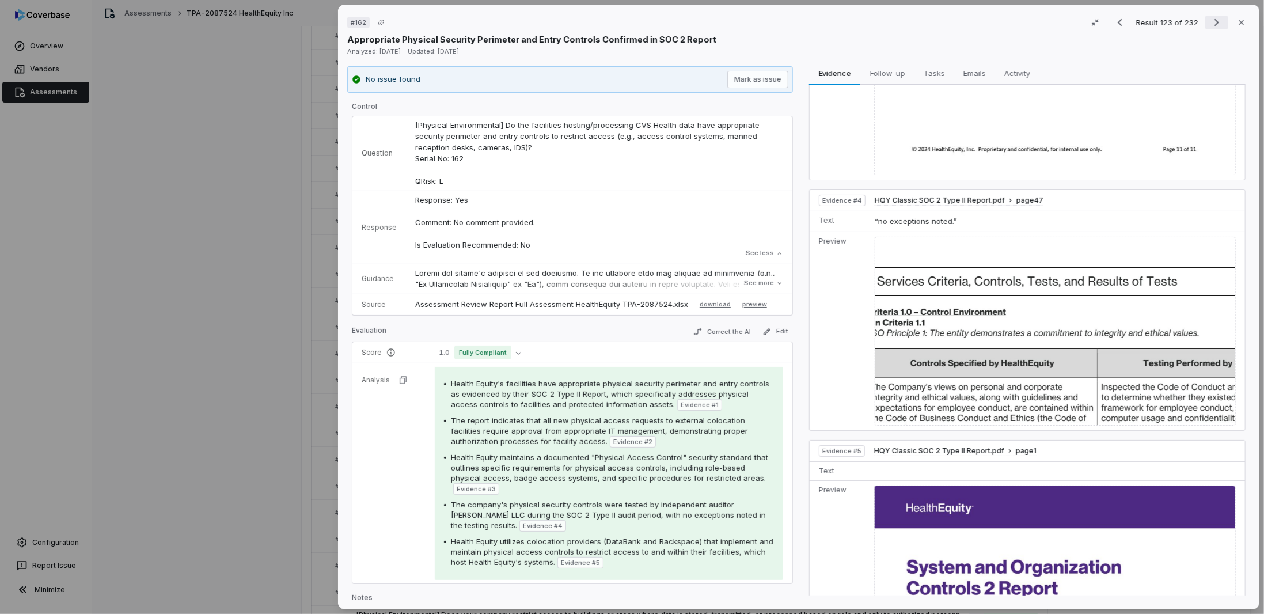
click at [1210, 19] on icon "Next result" at bounding box center [1217, 23] width 14 height 14
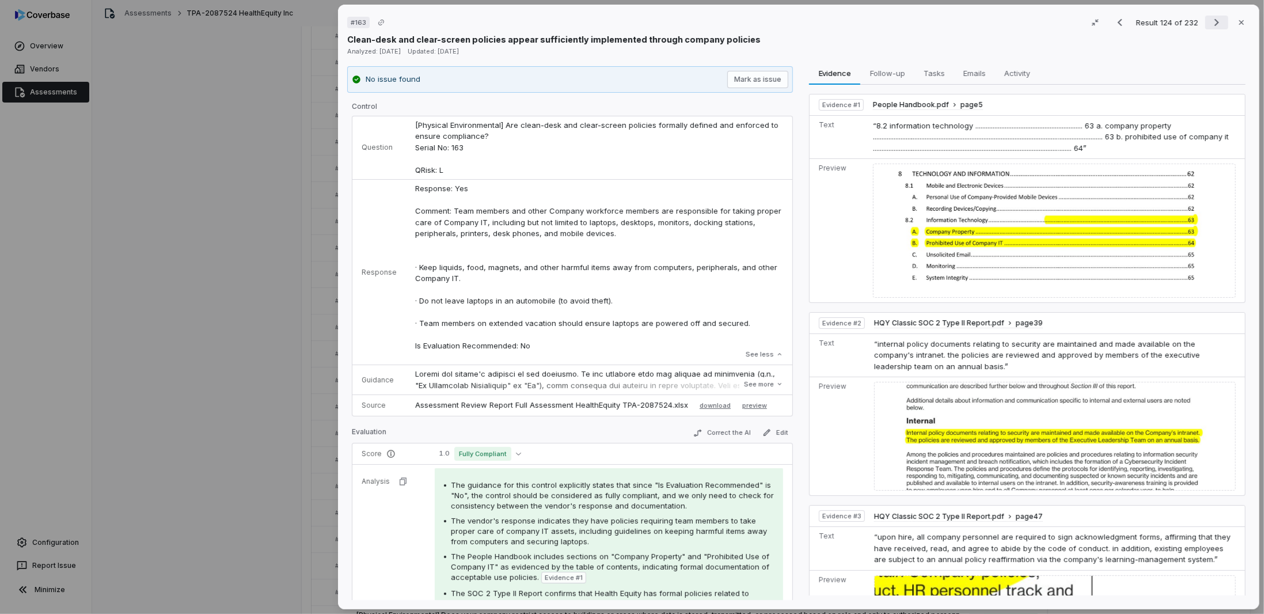
click at [1213, 21] on icon "Next result" at bounding box center [1217, 23] width 14 height 14
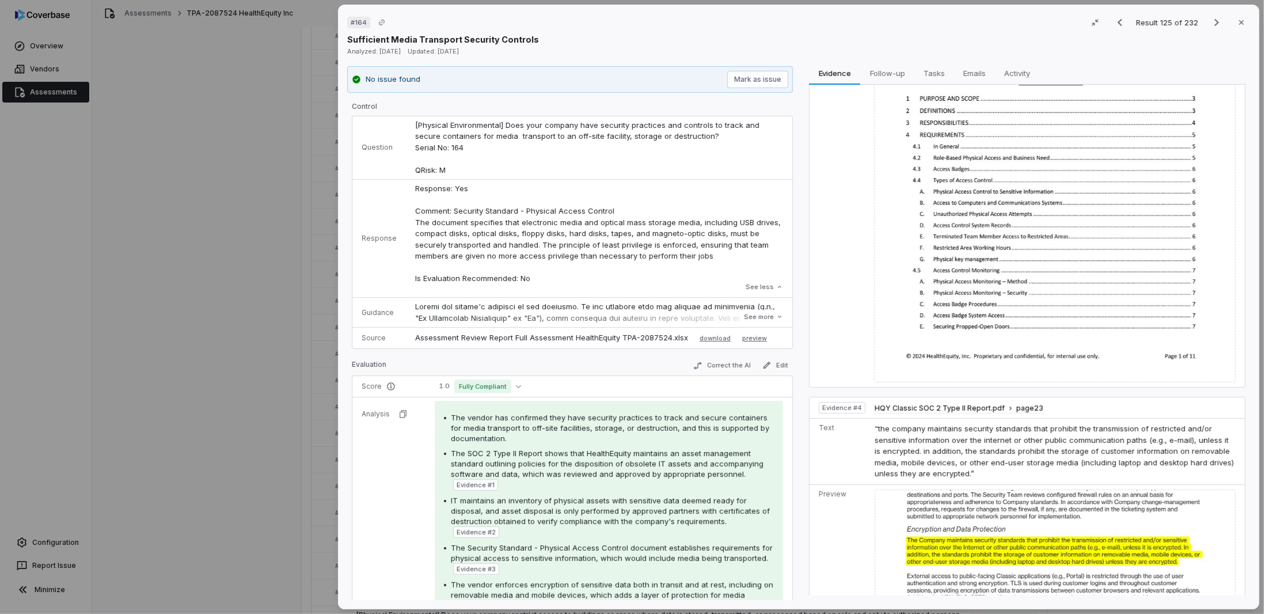
scroll to position [241, 0]
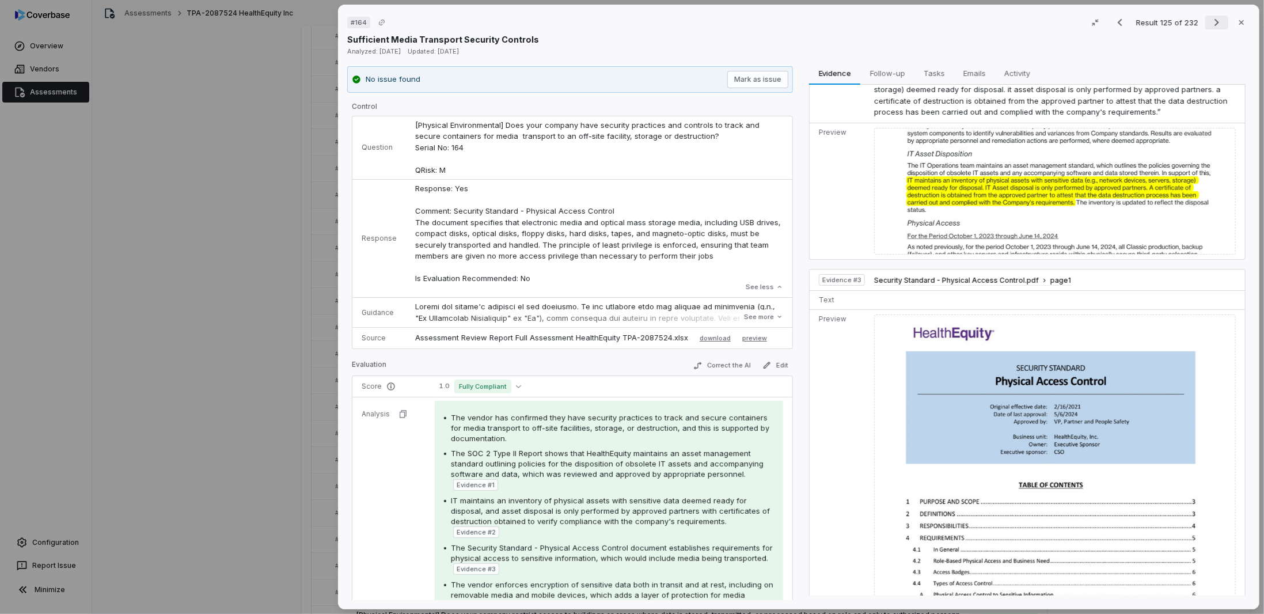
click at [1210, 24] on icon "Next result" at bounding box center [1217, 23] width 14 height 14
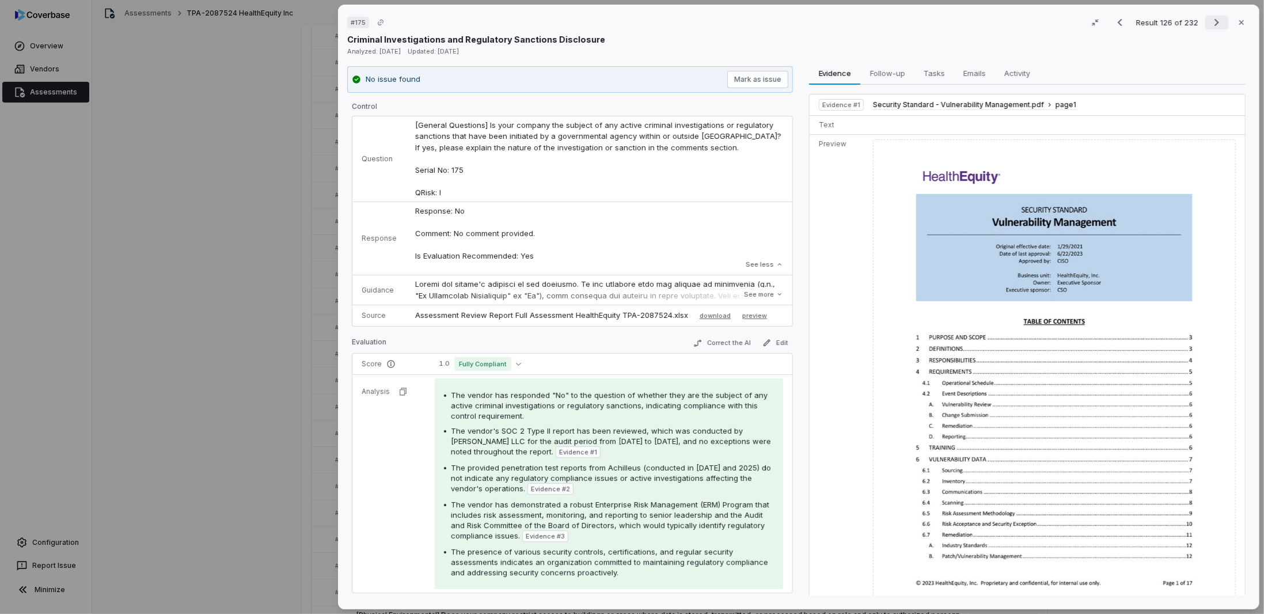
click at [1210, 19] on icon "Next result" at bounding box center [1217, 23] width 14 height 14
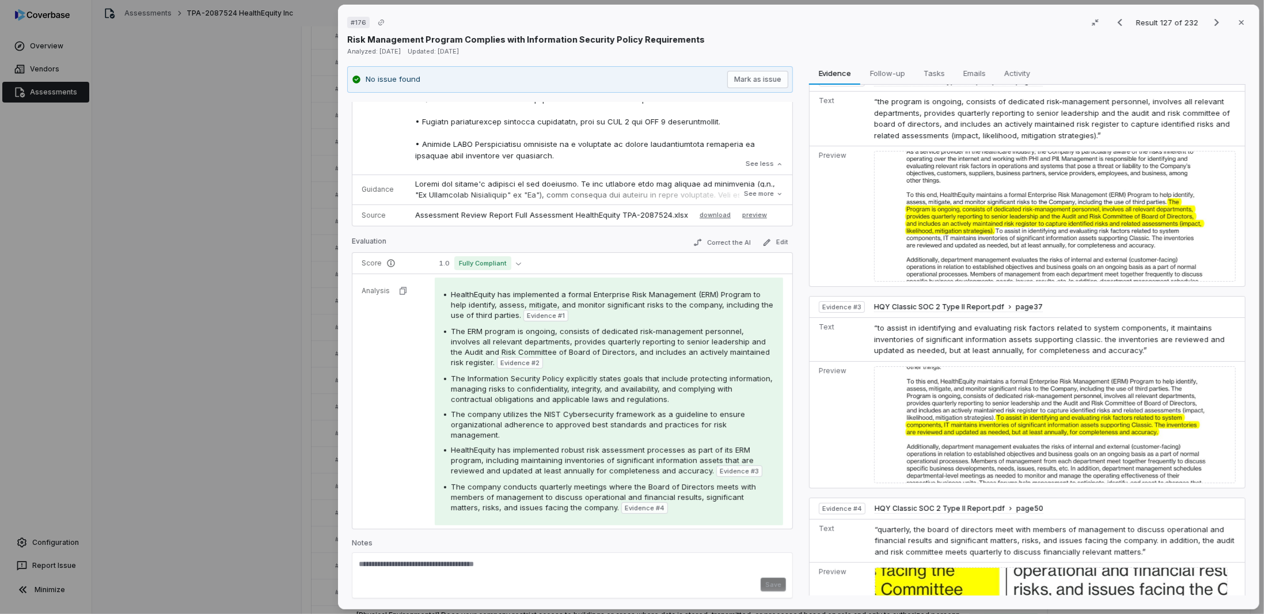
scroll to position [255, 0]
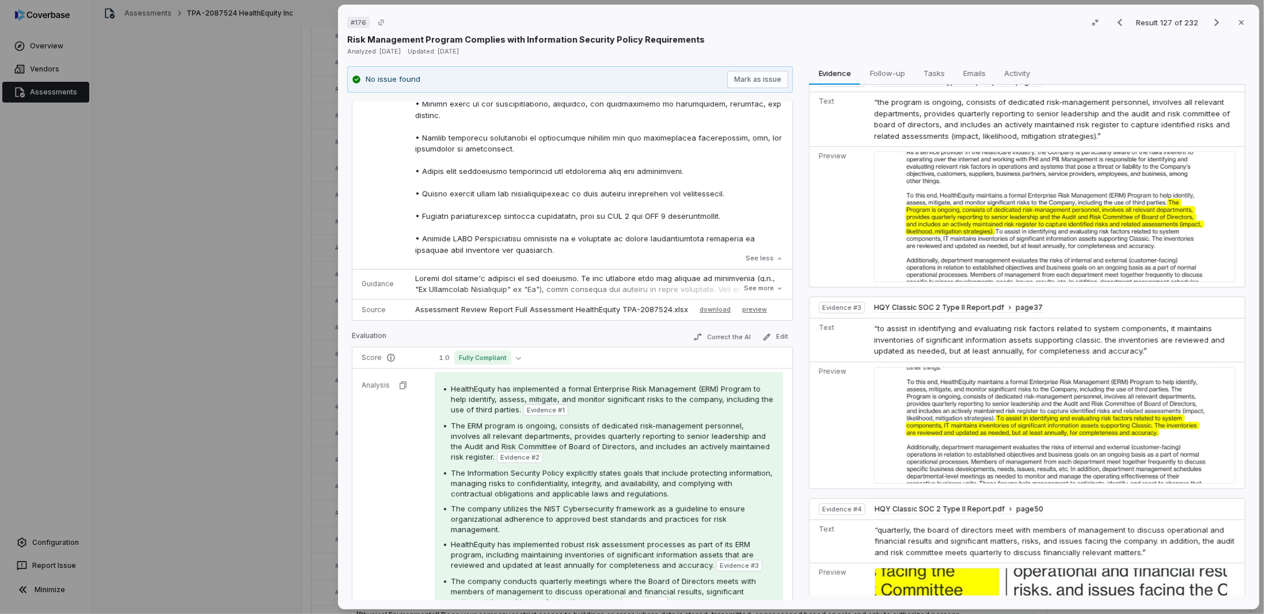
drag, startPoint x: 588, startPoint y: 397, endPoint x: 477, endPoint y: 271, distance: 168.1
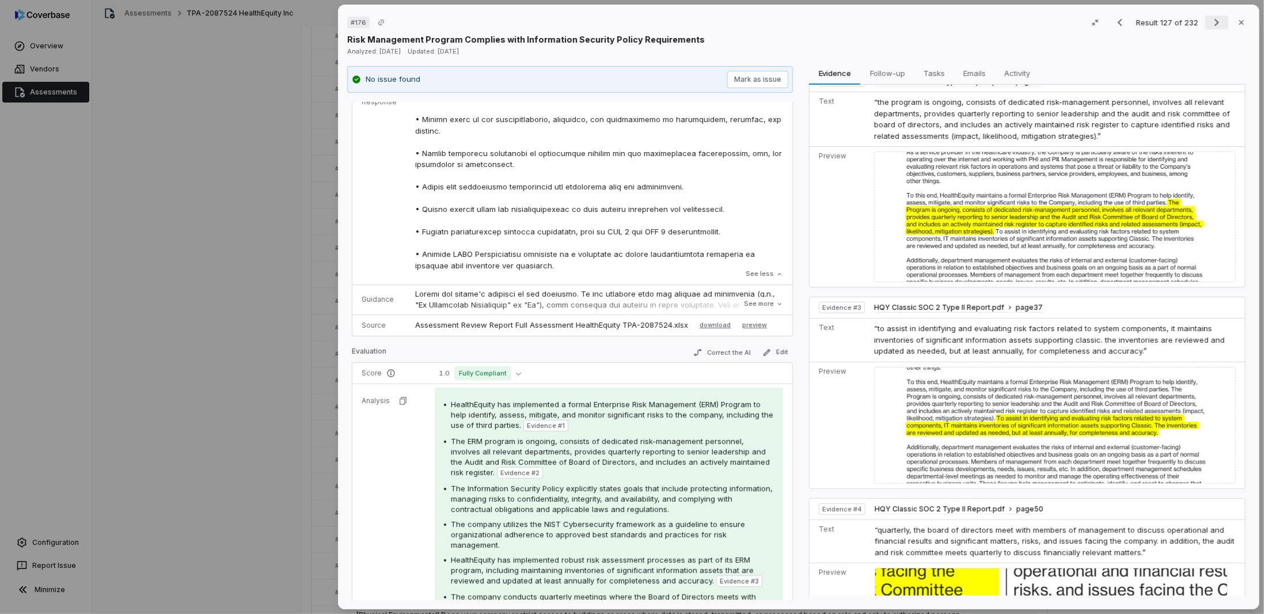
click at [1210, 17] on icon "Next result" at bounding box center [1217, 23] width 14 height 14
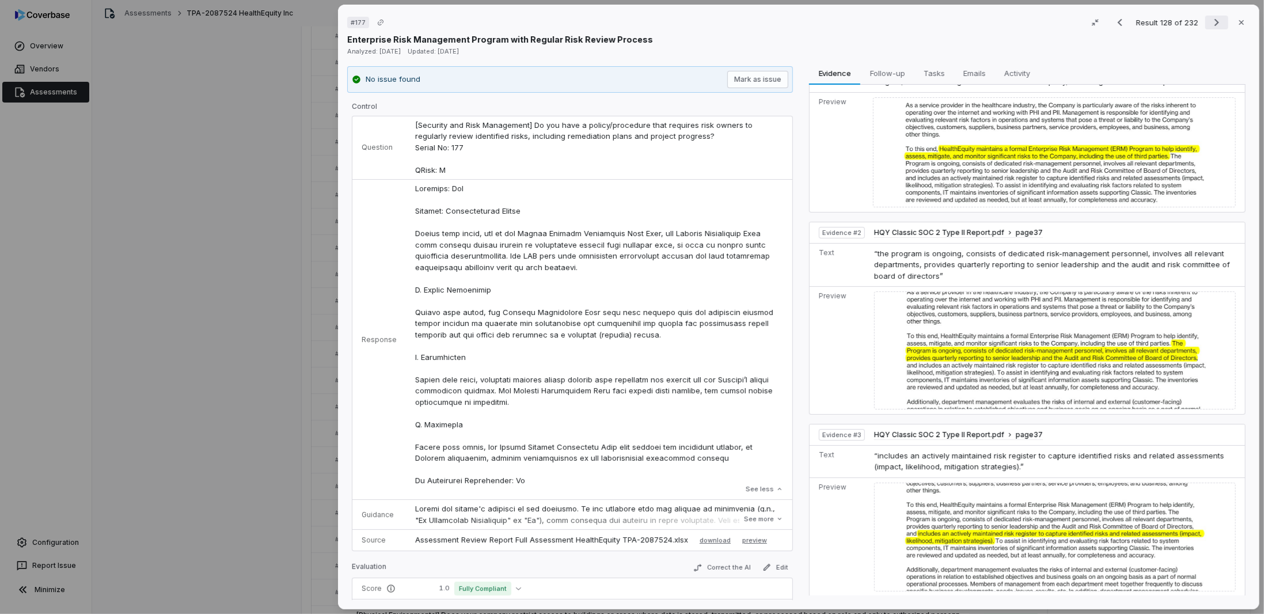
click at [1210, 23] on icon "Next result" at bounding box center [1217, 23] width 14 height 14
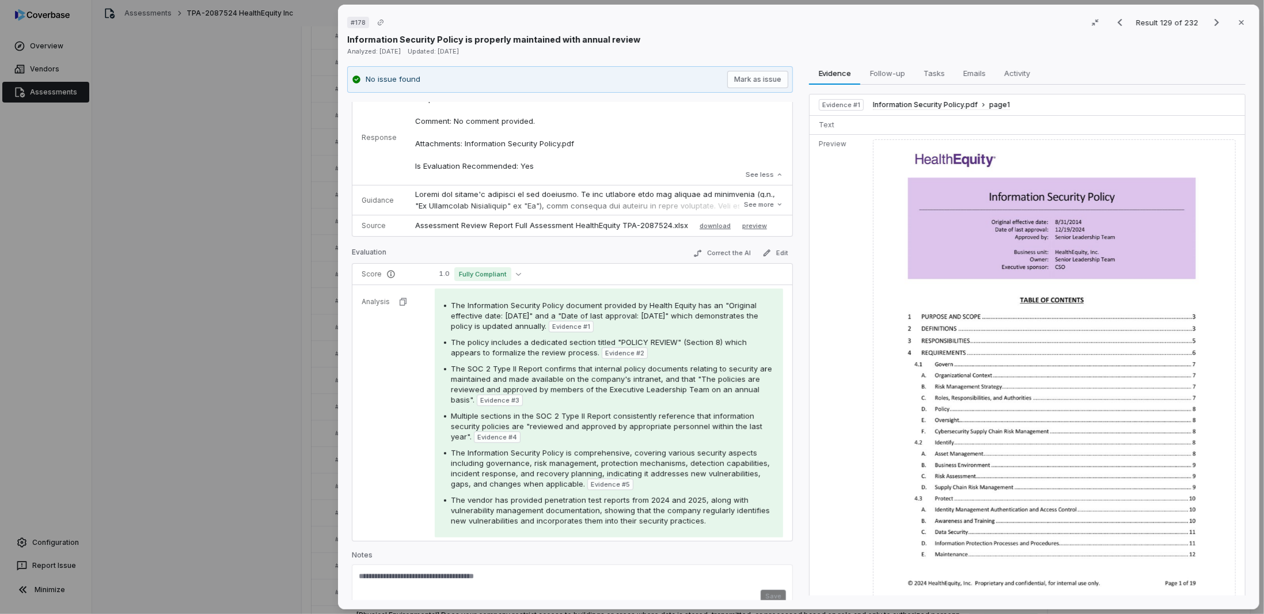
scroll to position [147, 0]
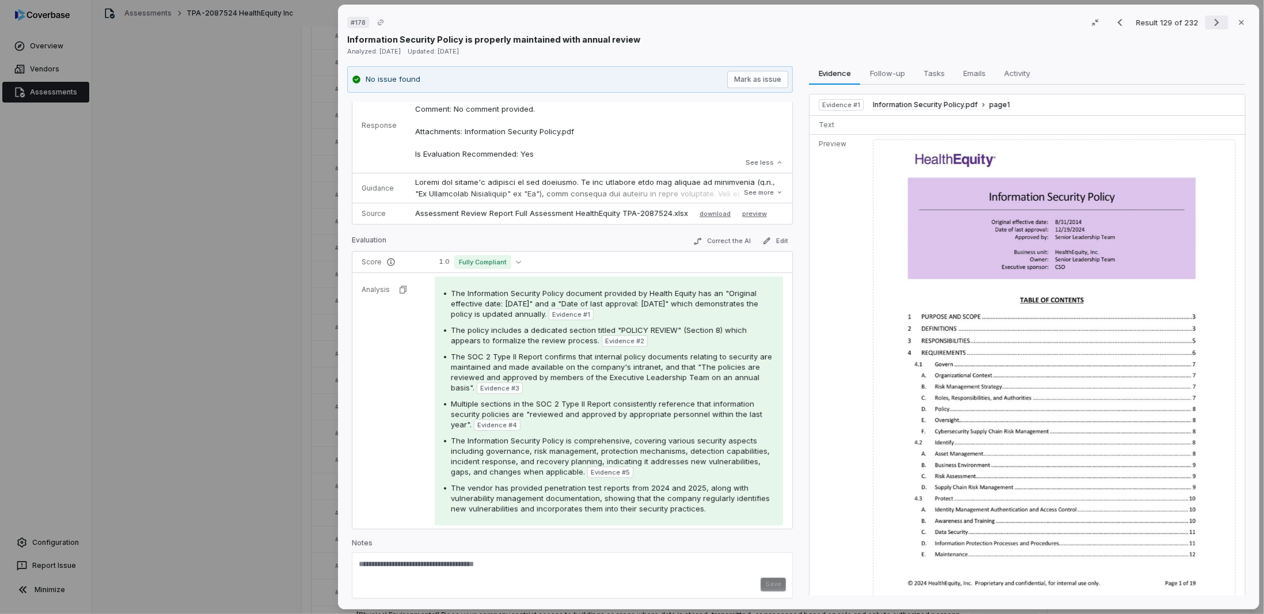
click at [1210, 21] on icon "Next result" at bounding box center [1217, 23] width 14 height 14
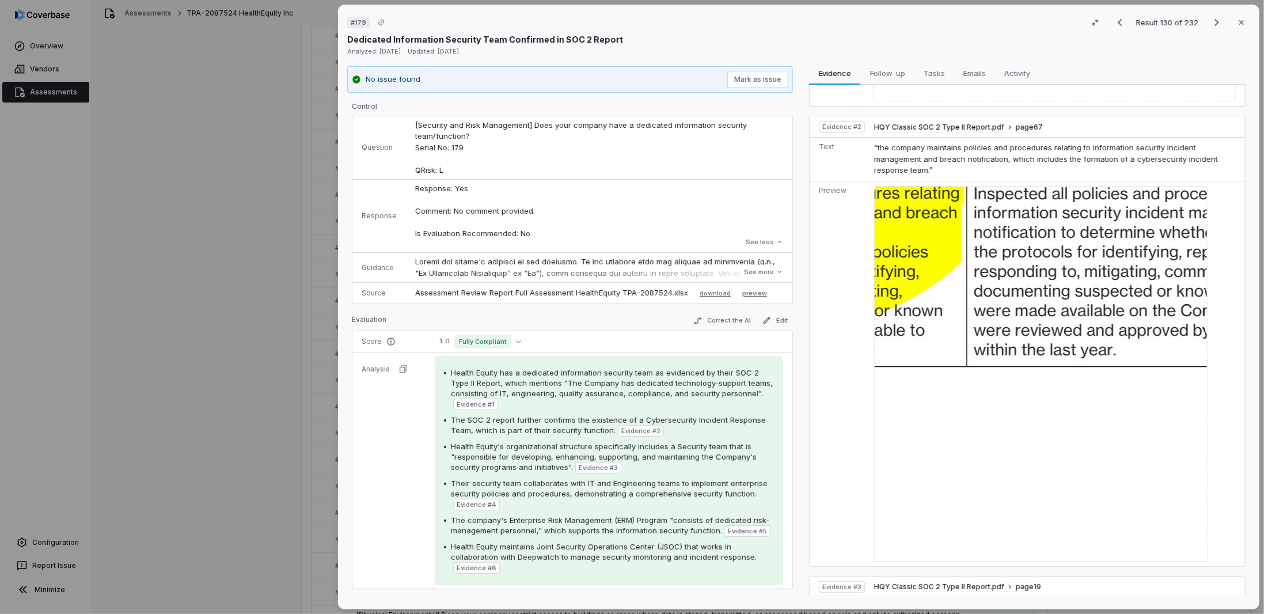
scroll to position [230, 0]
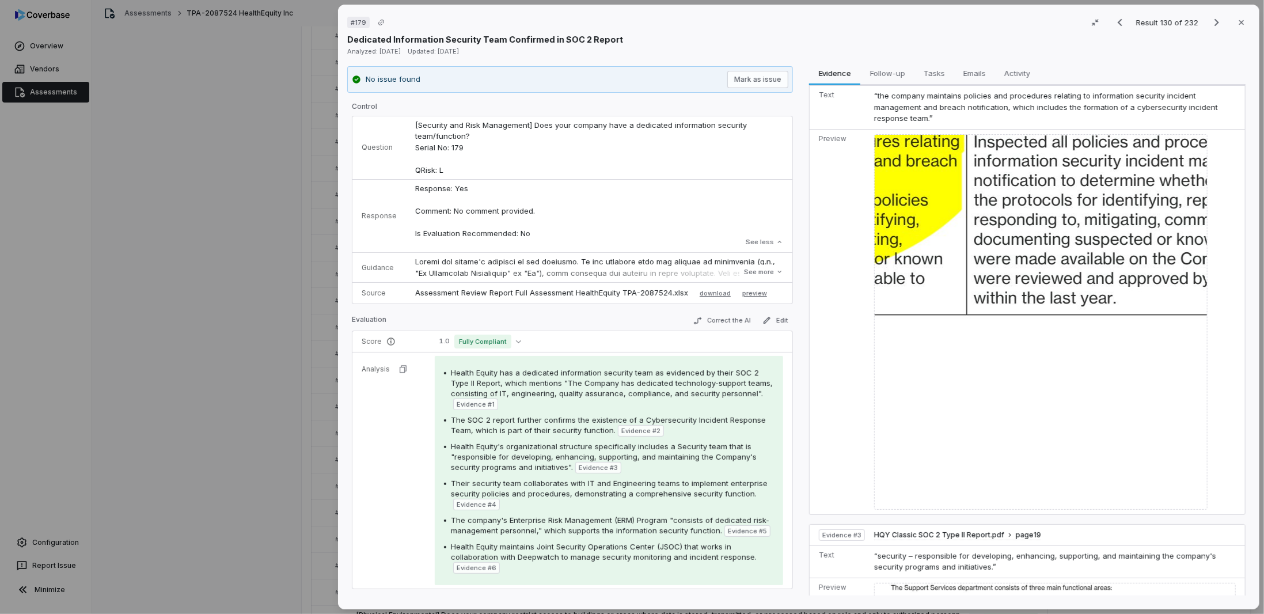
click at [930, 231] on img at bounding box center [1040, 322] width 333 height 376
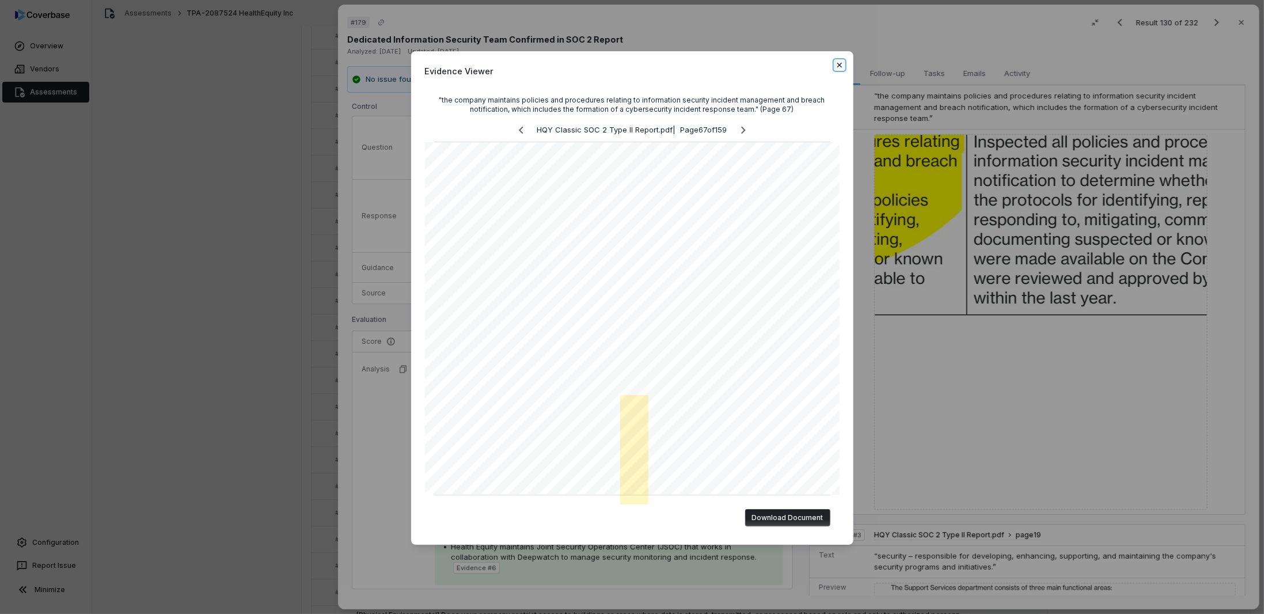
click at [839, 60] on icon "button" at bounding box center [839, 64] width 9 height 9
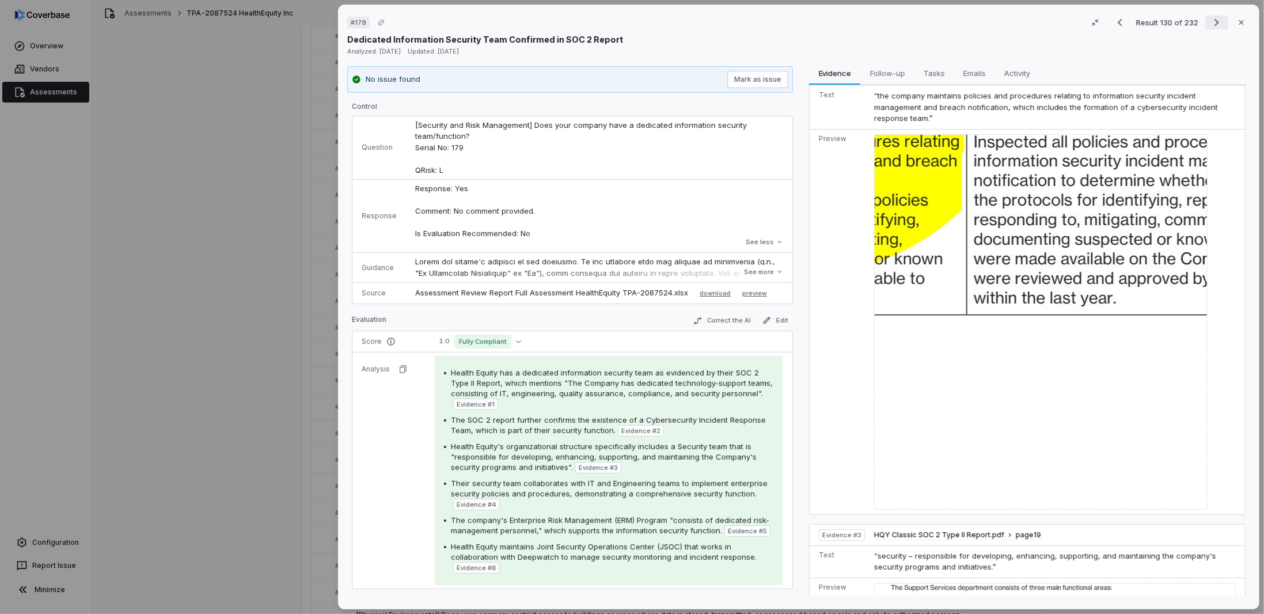
click at [1210, 25] on icon "Next result" at bounding box center [1217, 23] width 14 height 14
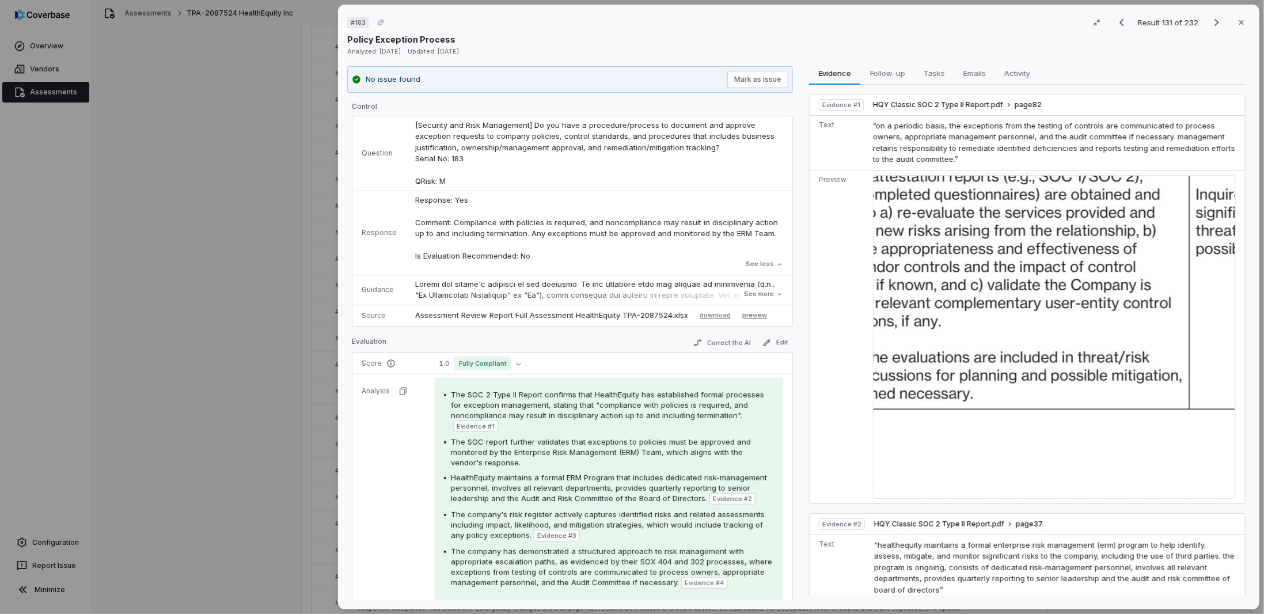
click at [982, 171] on td at bounding box center [1056, 336] width 377 height 333
click at [912, 235] on img at bounding box center [1054, 337] width 363 height 324
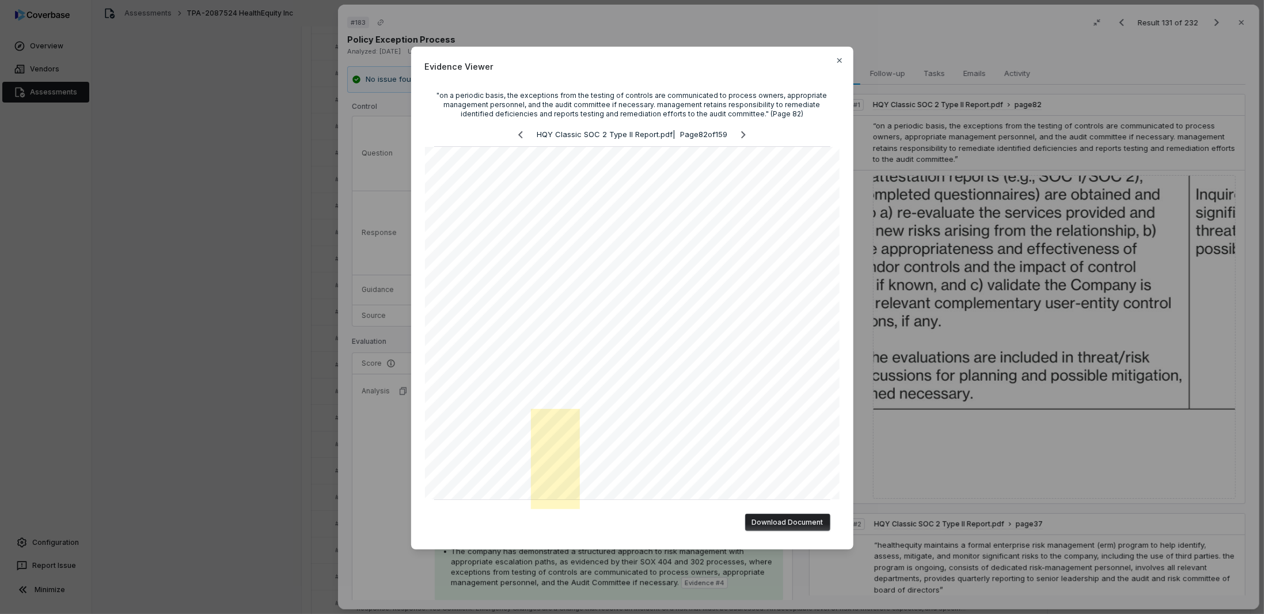
click at [388, 431] on div "Evidence Viewer "on a periodic basis, the exceptions from the testing of contro…" at bounding box center [632, 307] width 1264 height 614
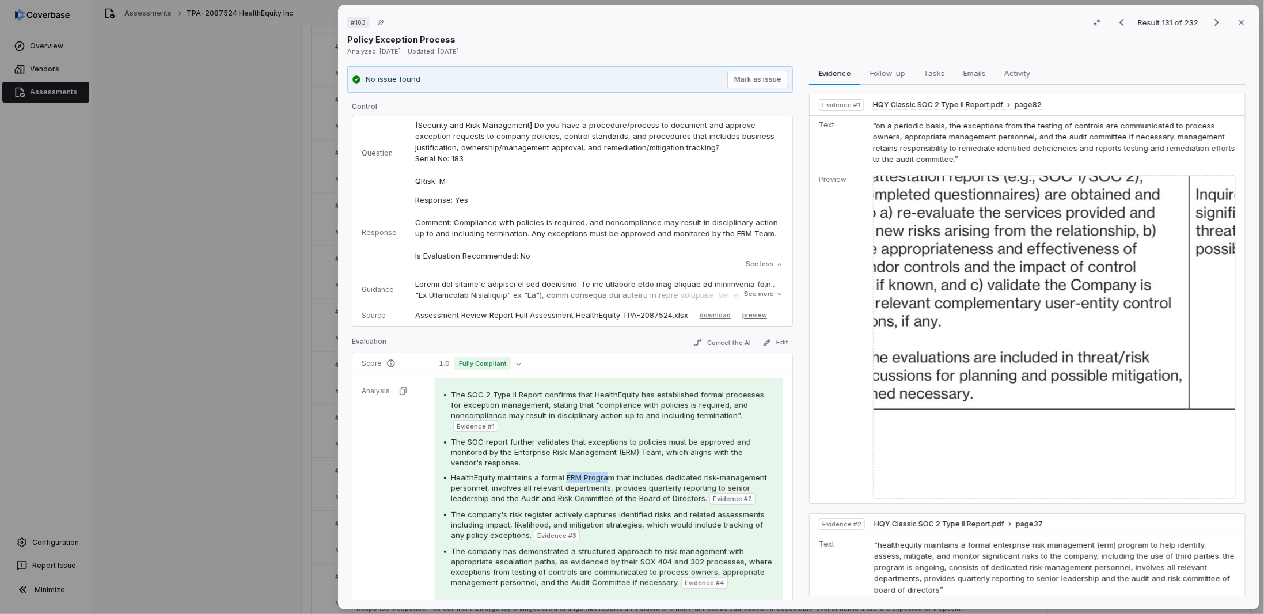
drag, startPoint x: 564, startPoint y: 476, endPoint x: 605, endPoint y: 471, distance: 41.3
click at [605, 473] on span "HealthEquity maintains a formal ERM Program that includes dedicated risk-manage…" at bounding box center [609, 488] width 316 height 30
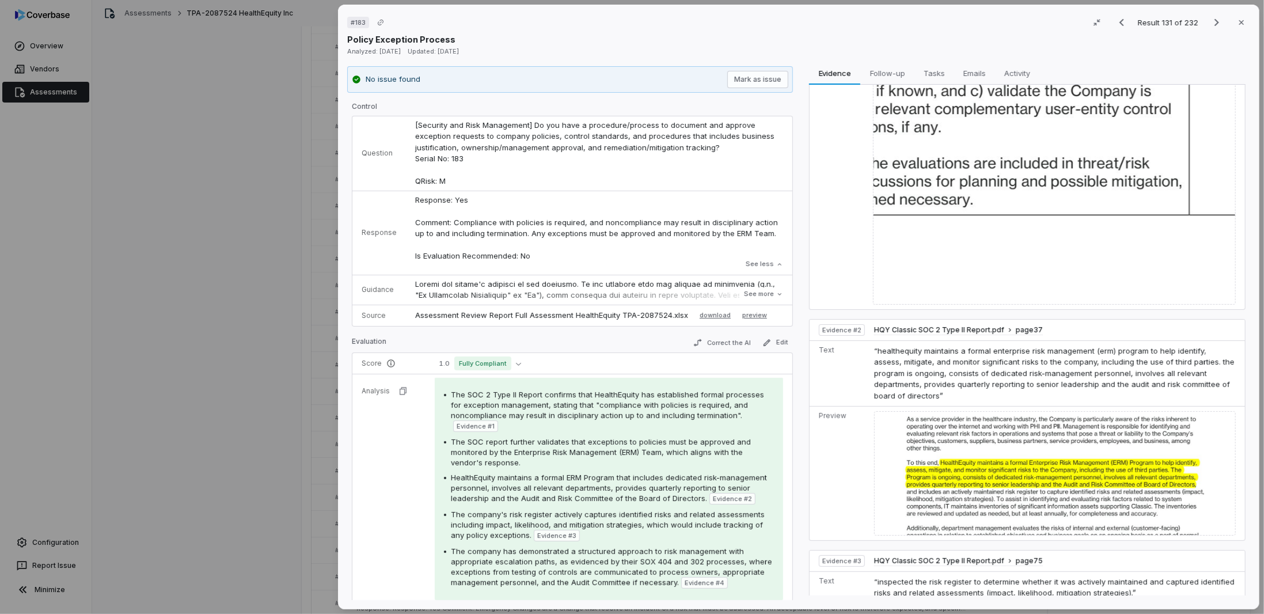
scroll to position [346, 0]
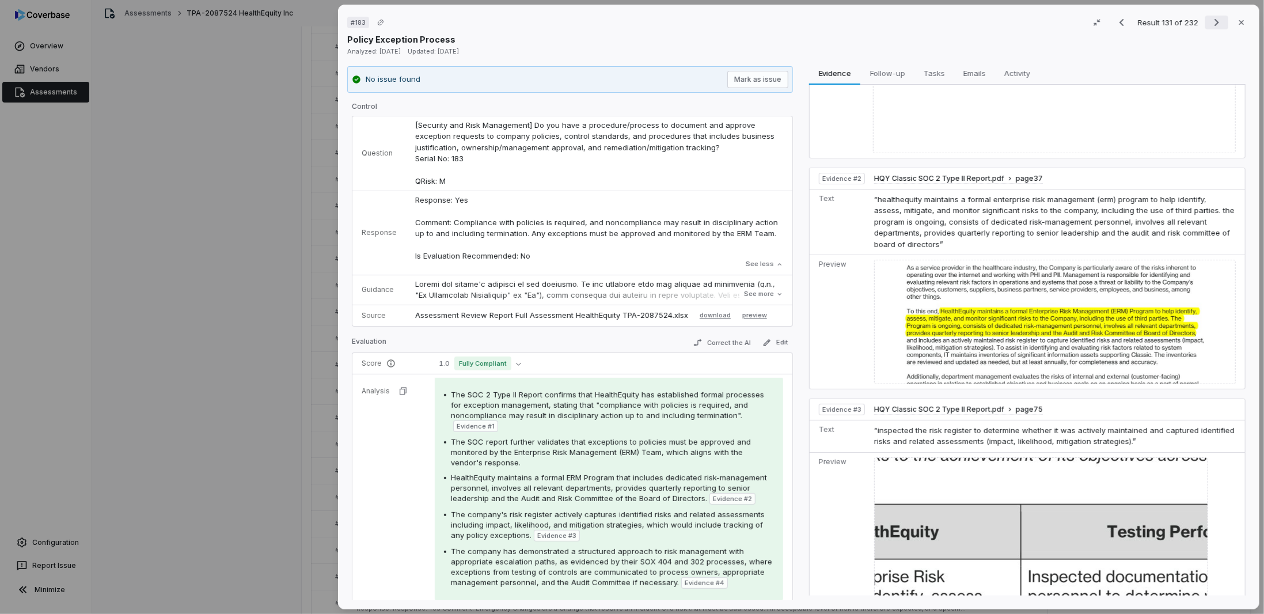
click at [1205, 22] on button "Next result" at bounding box center [1216, 23] width 23 height 14
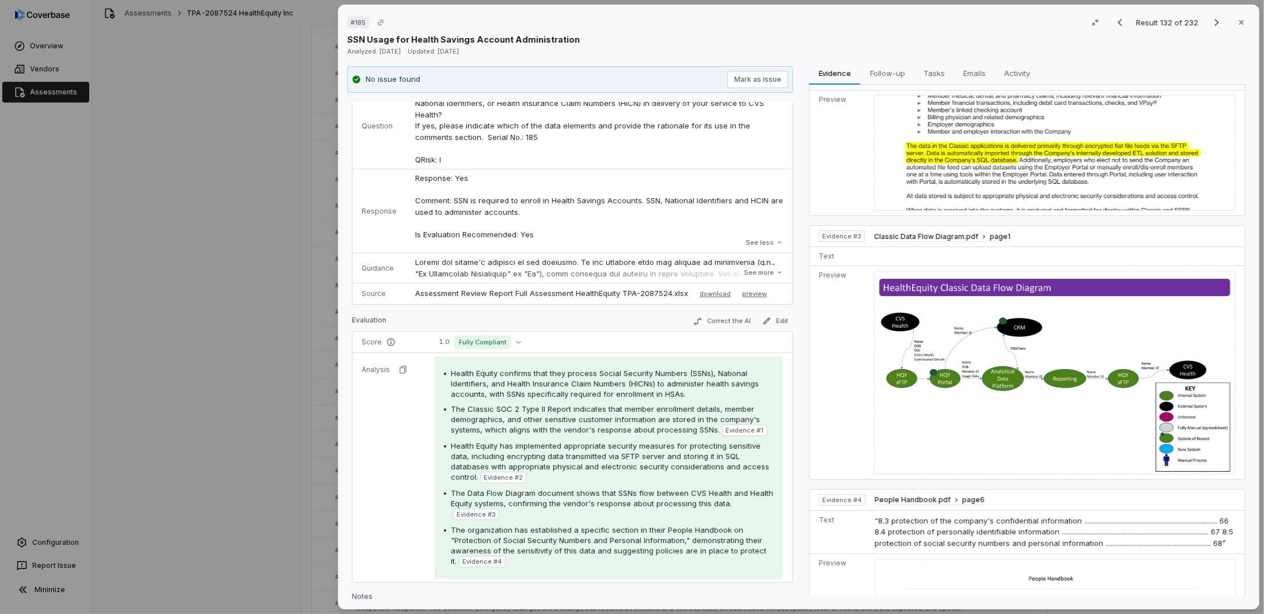
scroll to position [86, 0]
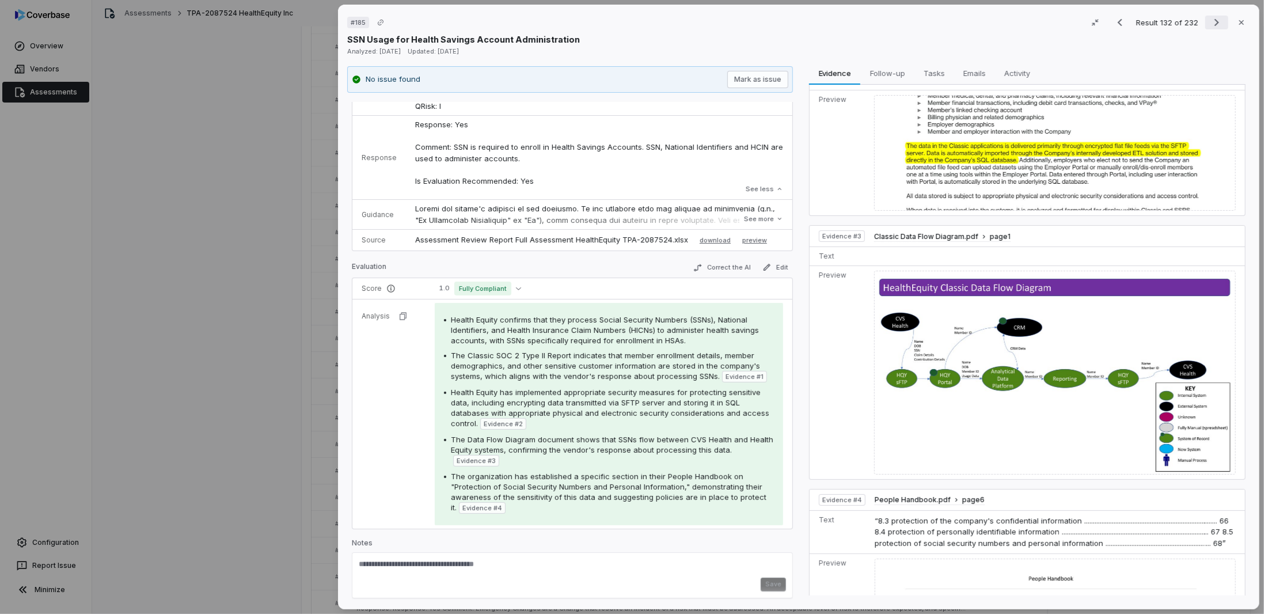
click at [1210, 21] on icon "Next result" at bounding box center [1217, 23] width 14 height 14
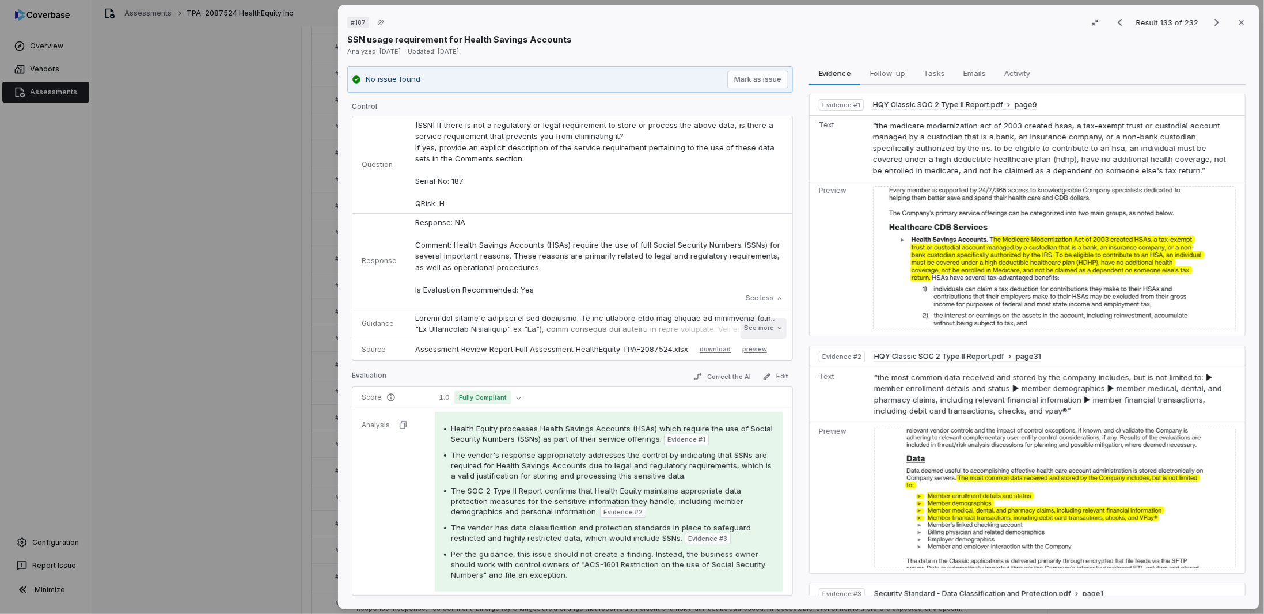
click at [751, 323] on button "See more" at bounding box center [764, 328] width 46 height 21
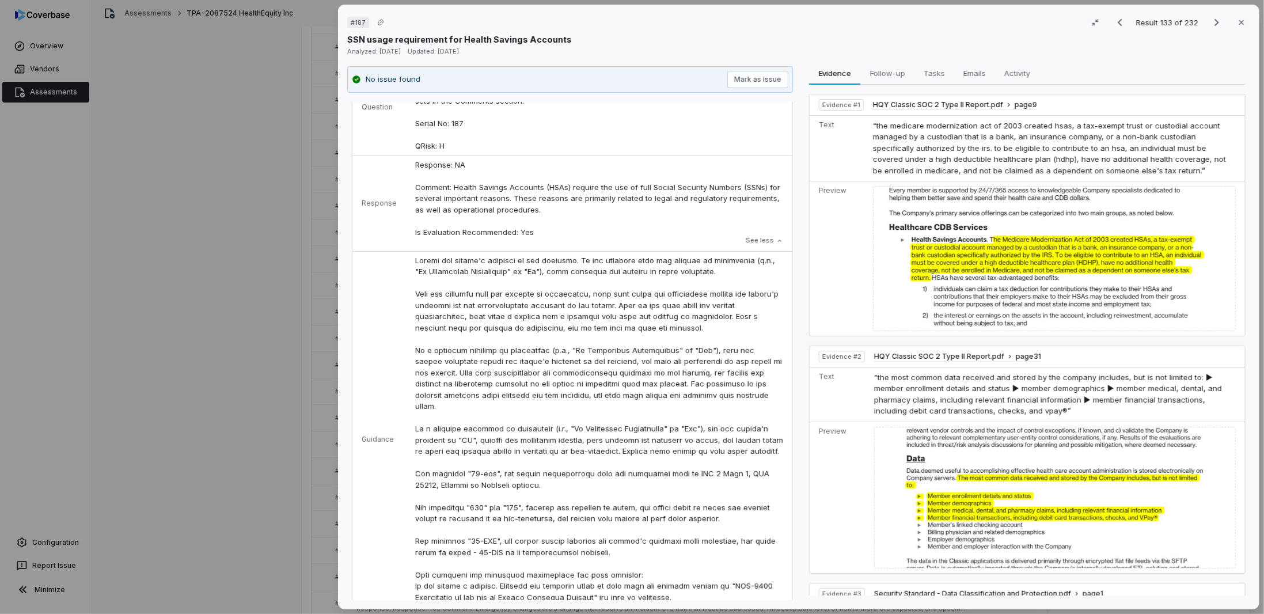
scroll to position [173, 0]
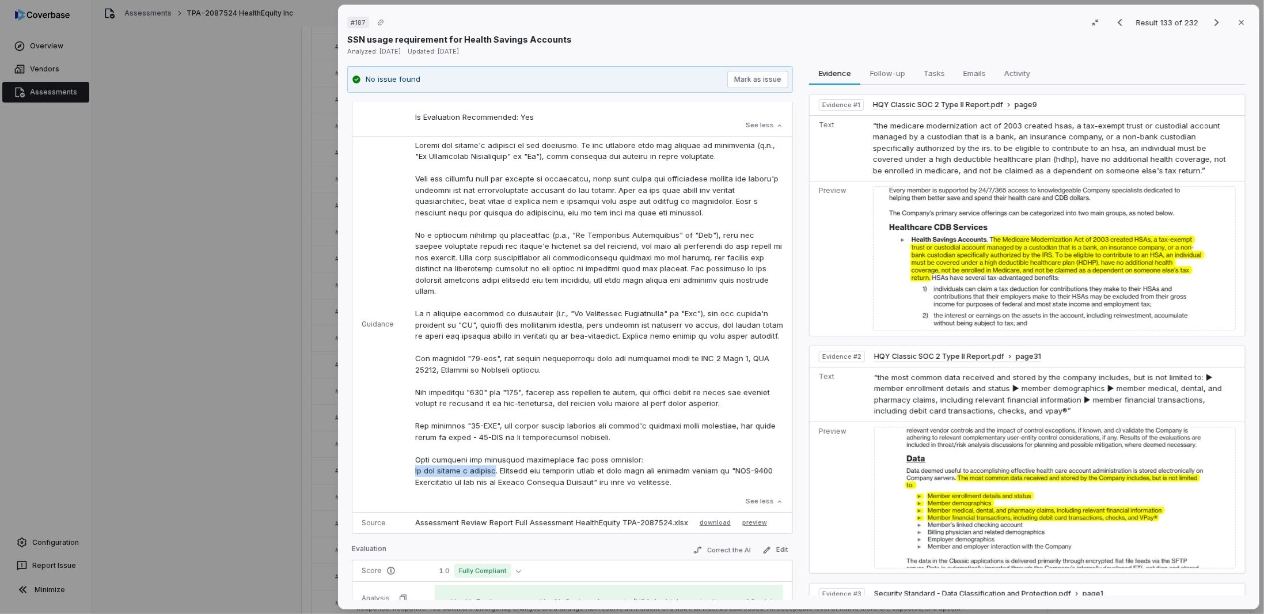
drag, startPoint x: 492, startPoint y: 481, endPoint x: 413, endPoint y: 481, distance: 78.9
click at [415, 481] on p at bounding box center [599, 314] width 368 height 348
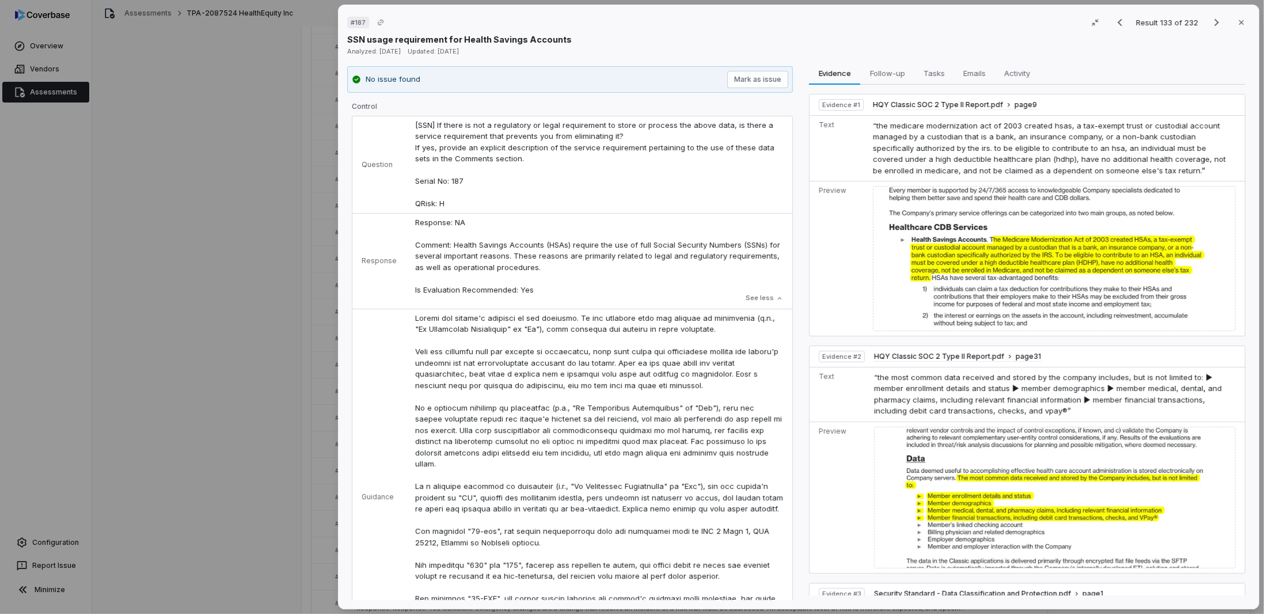
scroll to position [288, 0]
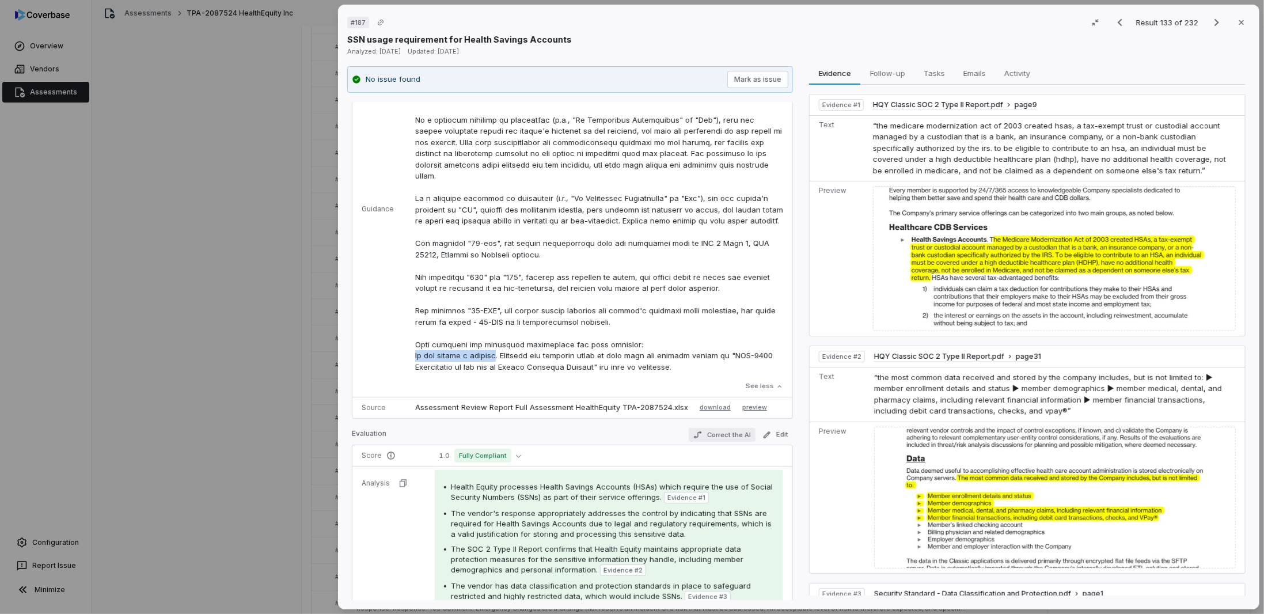
click at [701, 431] on button "Correct the AI" at bounding box center [722, 435] width 67 height 14
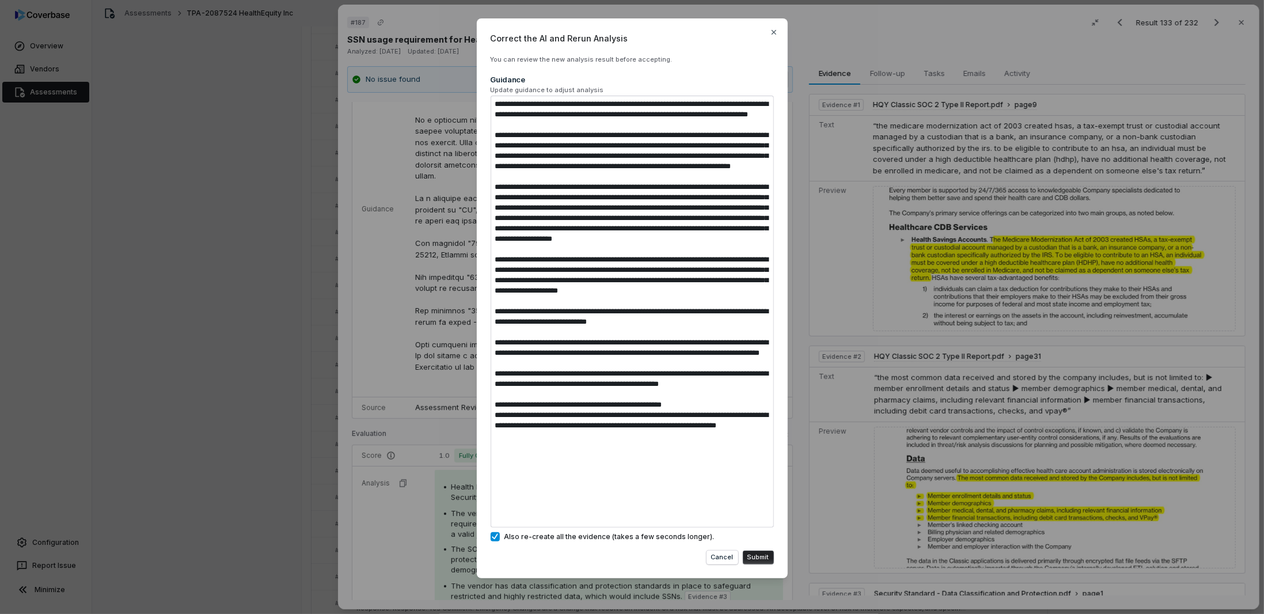
drag, startPoint x: 585, startPoint y: 514, endPoint x: 480, endPoint y: 488, distance: 108.0
click at [480, 488] on div "Correct the AI and Rerun Analysis You can review the new analysis result before…" at bounding box center [632, 298] width 311 height 560
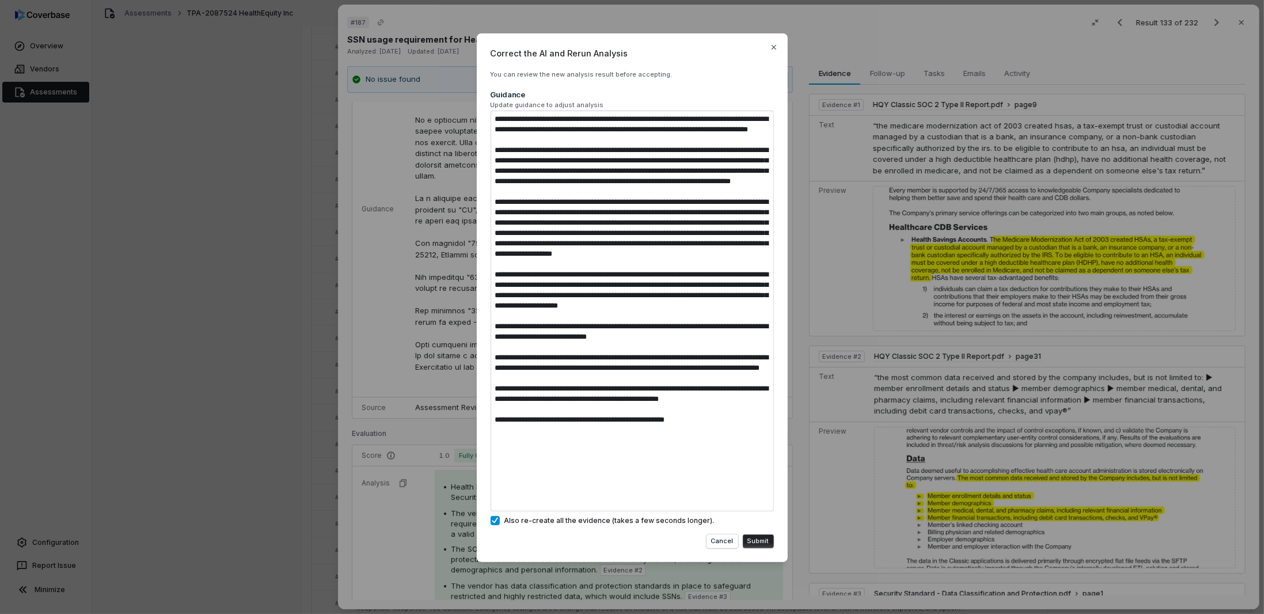
click at [765, 539] on button "Submit" at bounding box center [758, 541] width 31 height 14
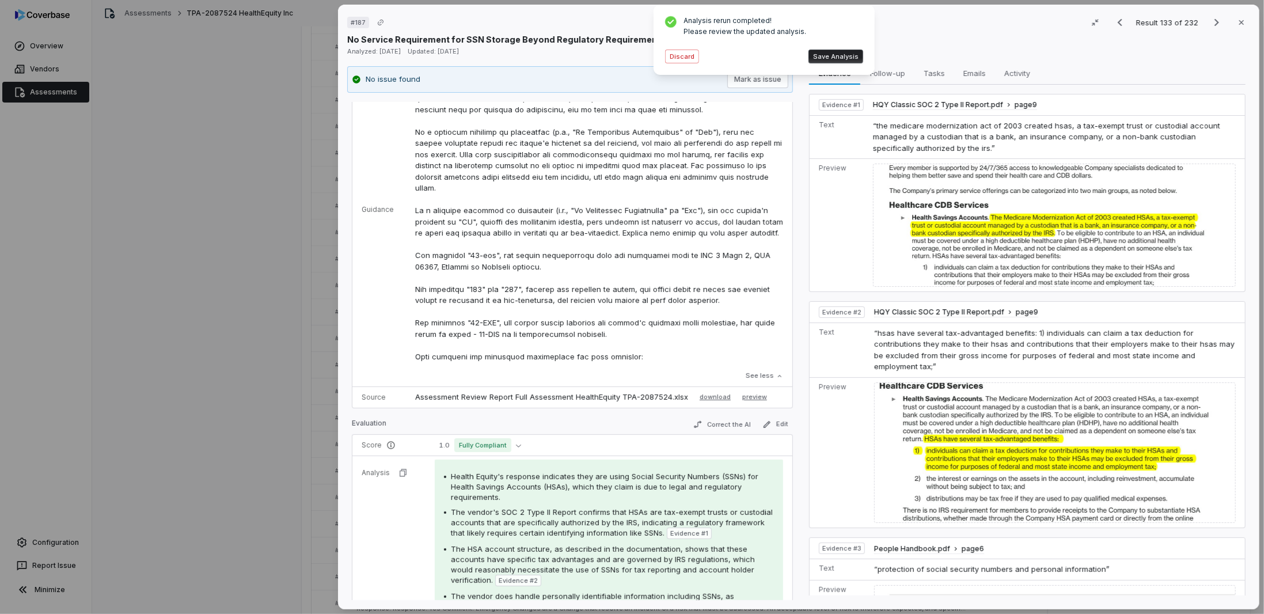
scroll to position [526, 0]
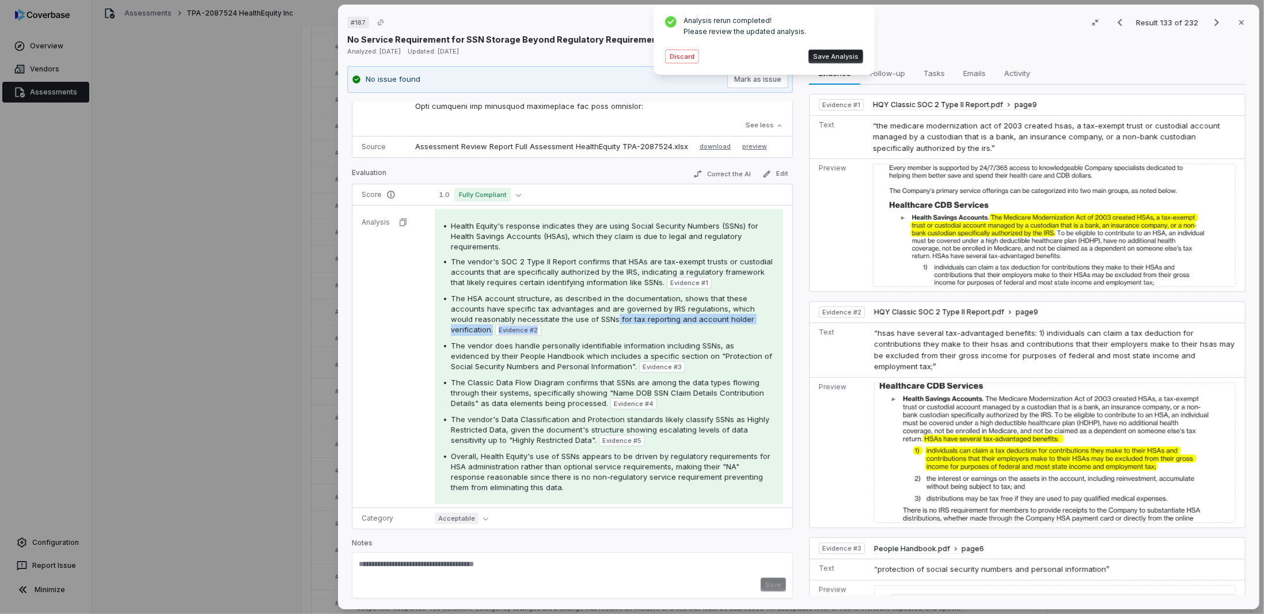
drag, startPoint x: 613, startPoint y: 318, endPoint x: 676, endPoint y: 322, distance: 62.9
click at [676, 322] on div "The HSA account structure, as described in the documentation, shows that these …" at bounding box center [612, 314] width 323 height 43
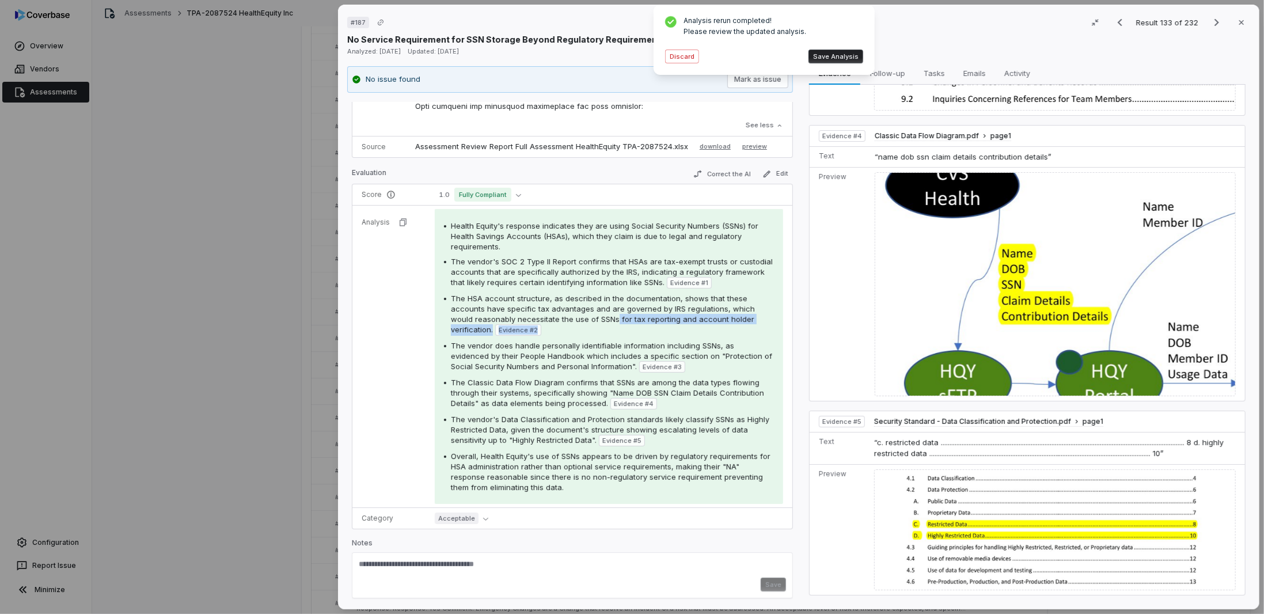
click at [302, 350] on div "# 187 Result 133 of 232 Close No Service Requirement for SSN Storage Beyond Reg…" at bounding box center [632, 307] width 1264 height 614
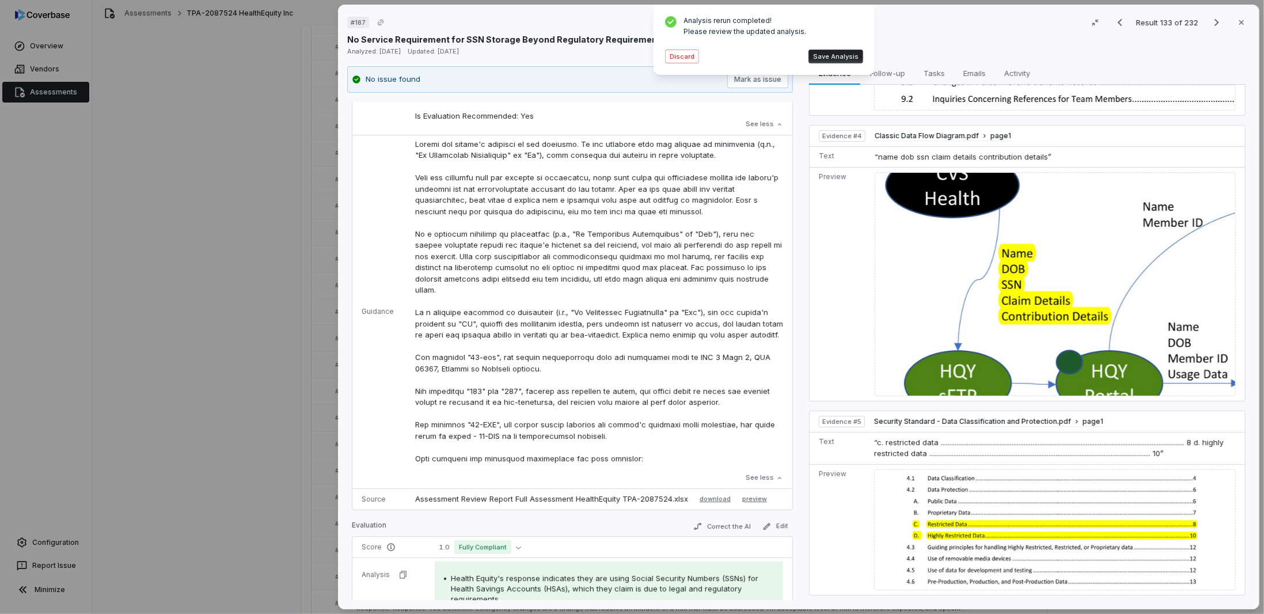
click at [309, 271] on div "# 187 Result 133 of 232 Close No Service Requirement for SSN Storage Beyond Reg…" at bounding box center [632, 307] width 1264 height 614
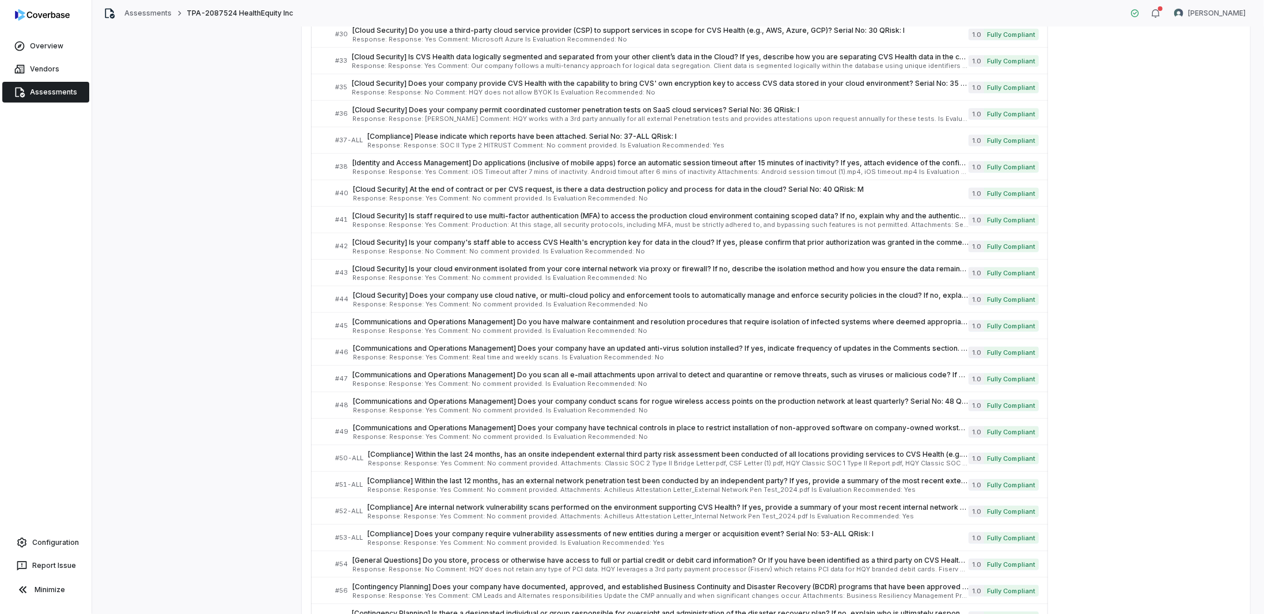
scroll to position [0, 0]
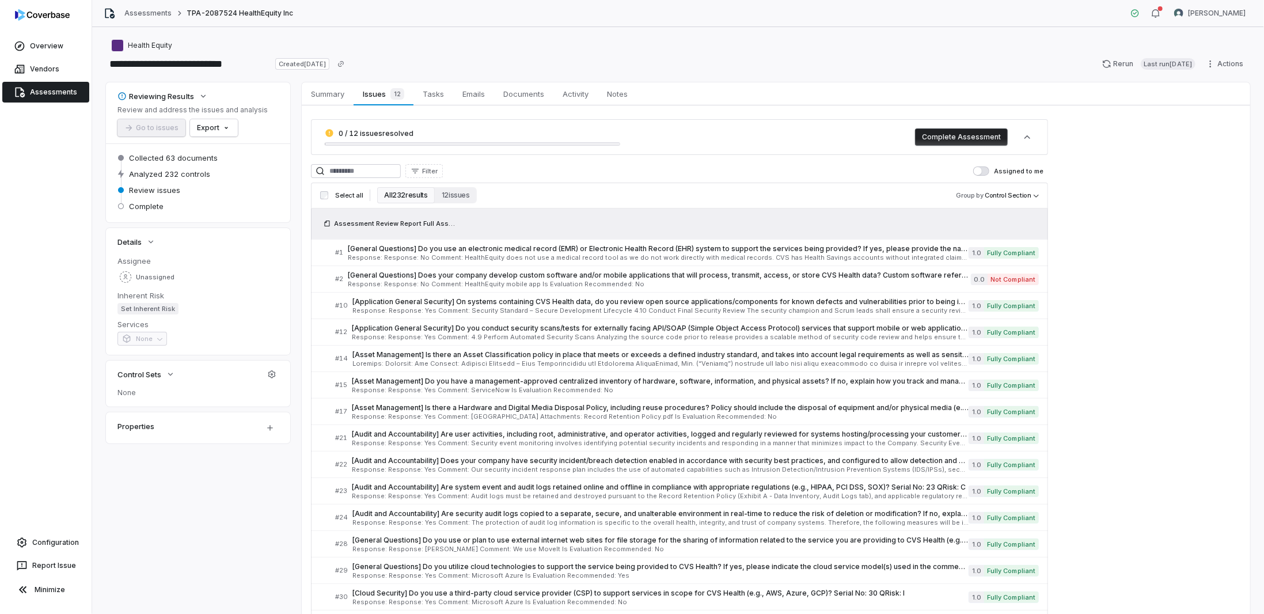
drag, startPoint x: 237, startPoint y: 333, endPoint x: 225, endPoint y: 14, distance: 319.3
drag, startPoint x: 348, startPoint y: 173, endPoint x: 355, endPoint y: 173, distance: 6.9
click at [349, 173] on input at bounding box center [356, 171] width 90 height 14
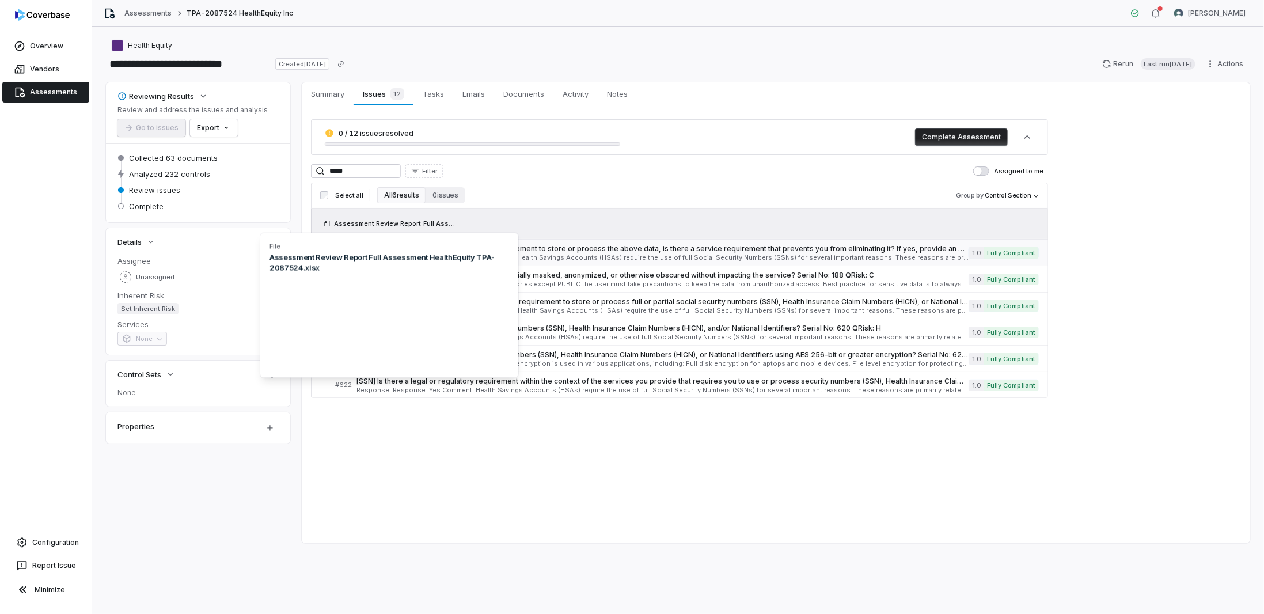
click at [699, 253] on div "[SSN] If there is not a regulatory or legal requirement to store or process the…" at bounding box center [662, 252] width 612 height 17
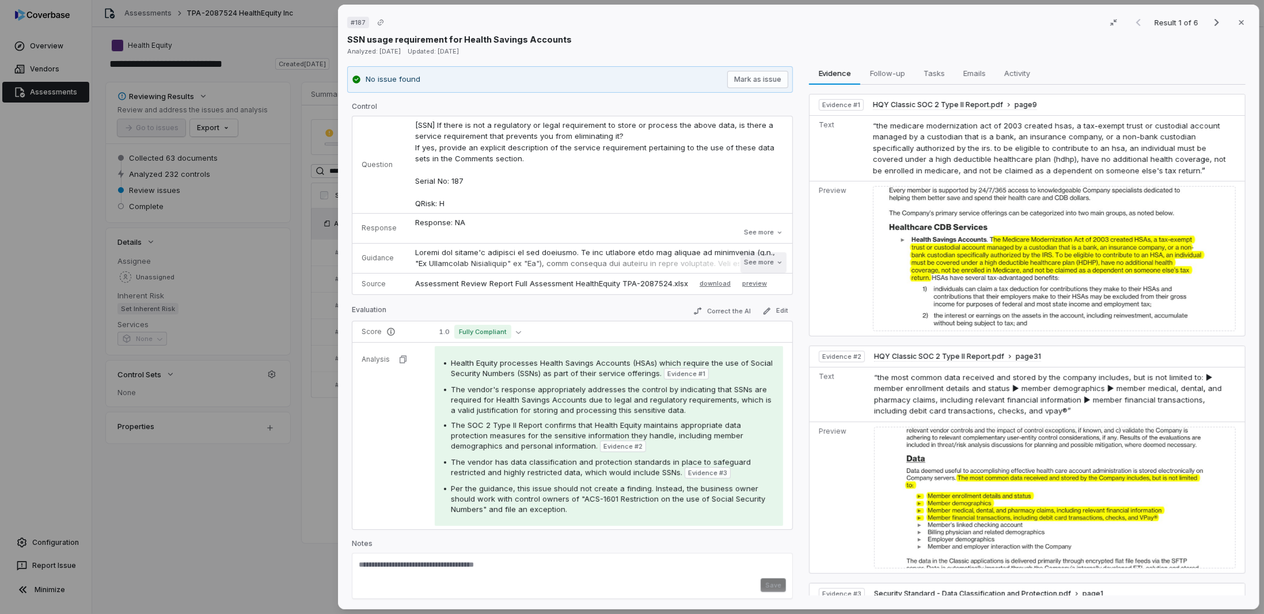
click at [754, 259] on button "See more" at bounding box center [764, 262] width 46 height 21
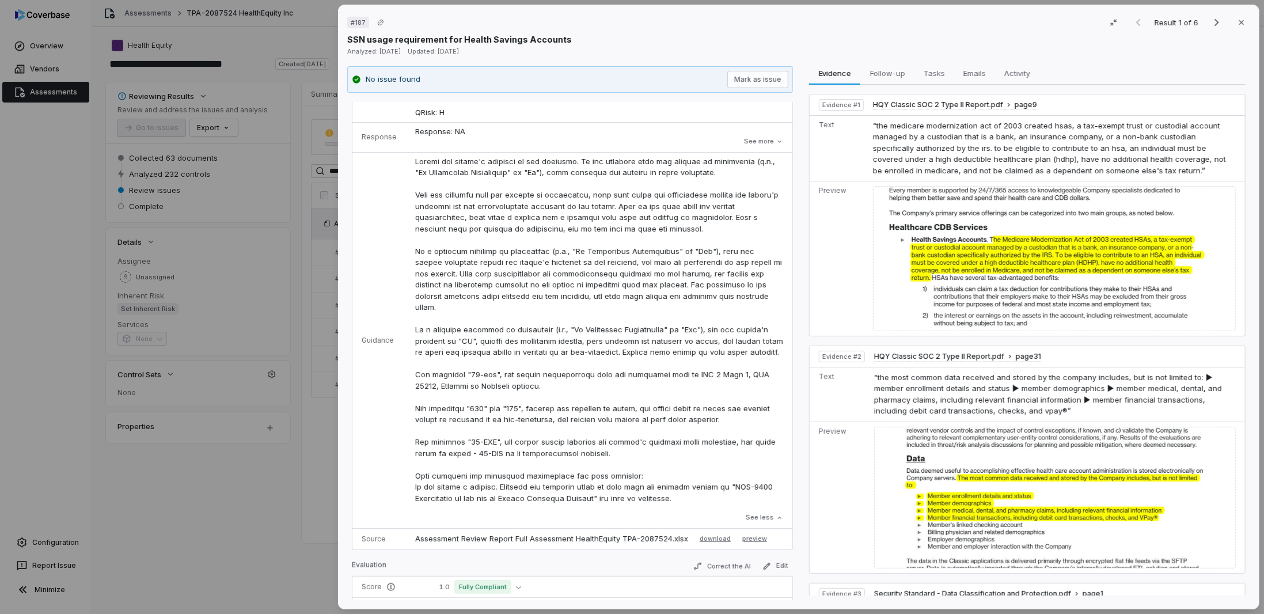
scroll to position [115, 0]
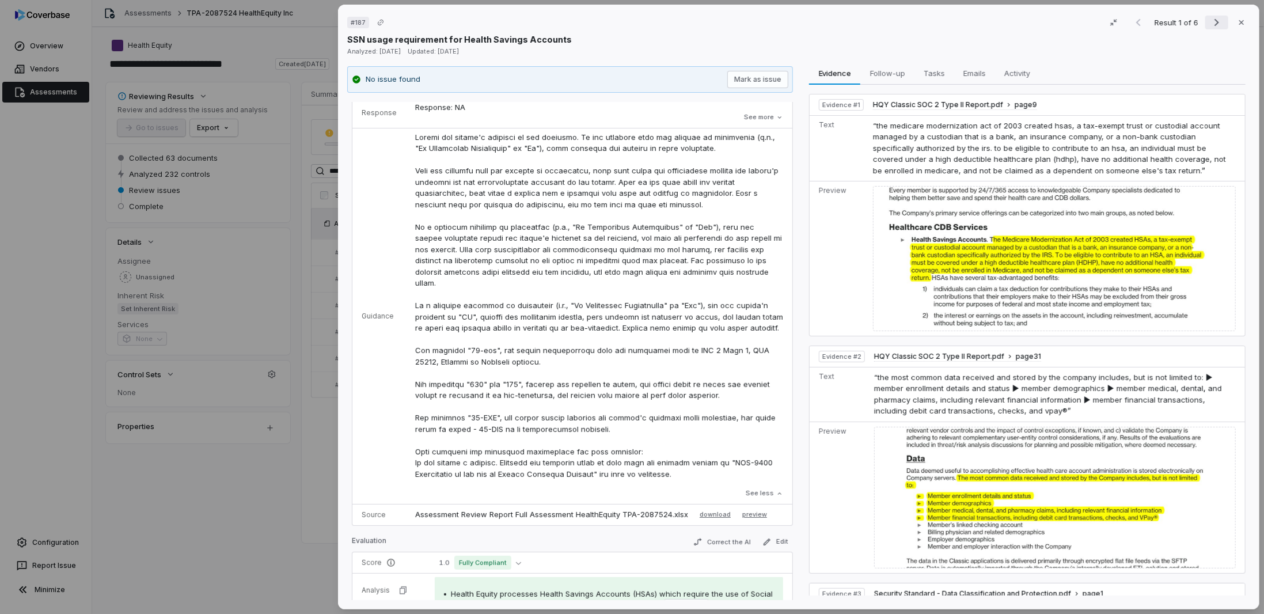
click at [1210, 21] on icon "Next result" at bounding box center [1217, 23] width 14 height 14
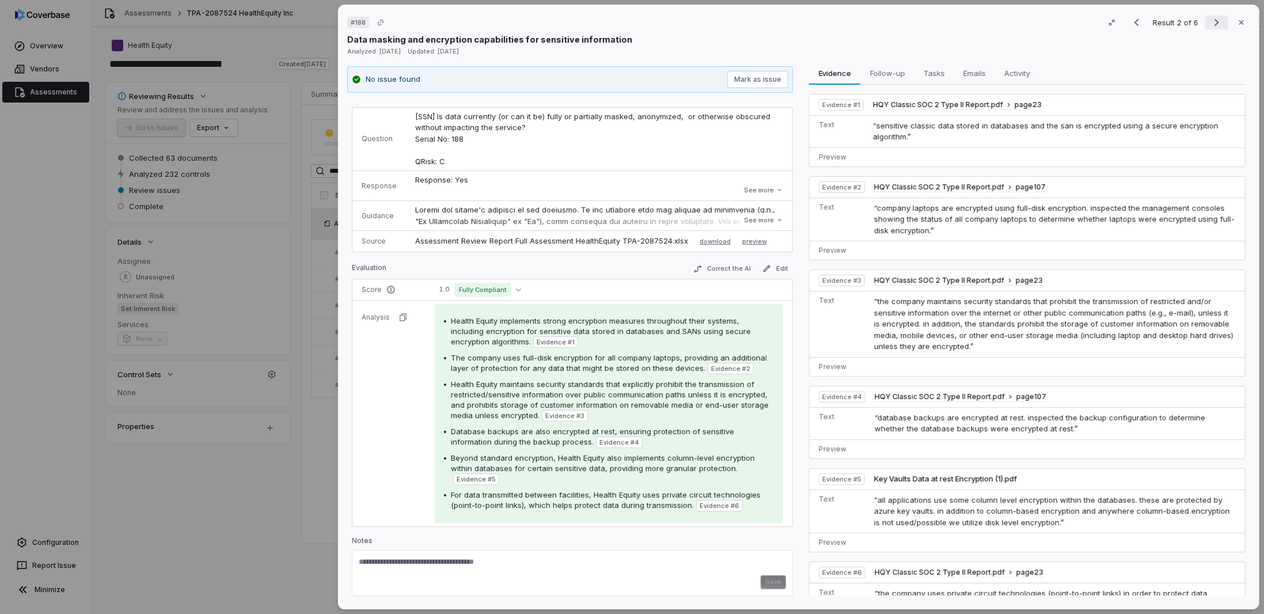
scroll to position [6, 0]
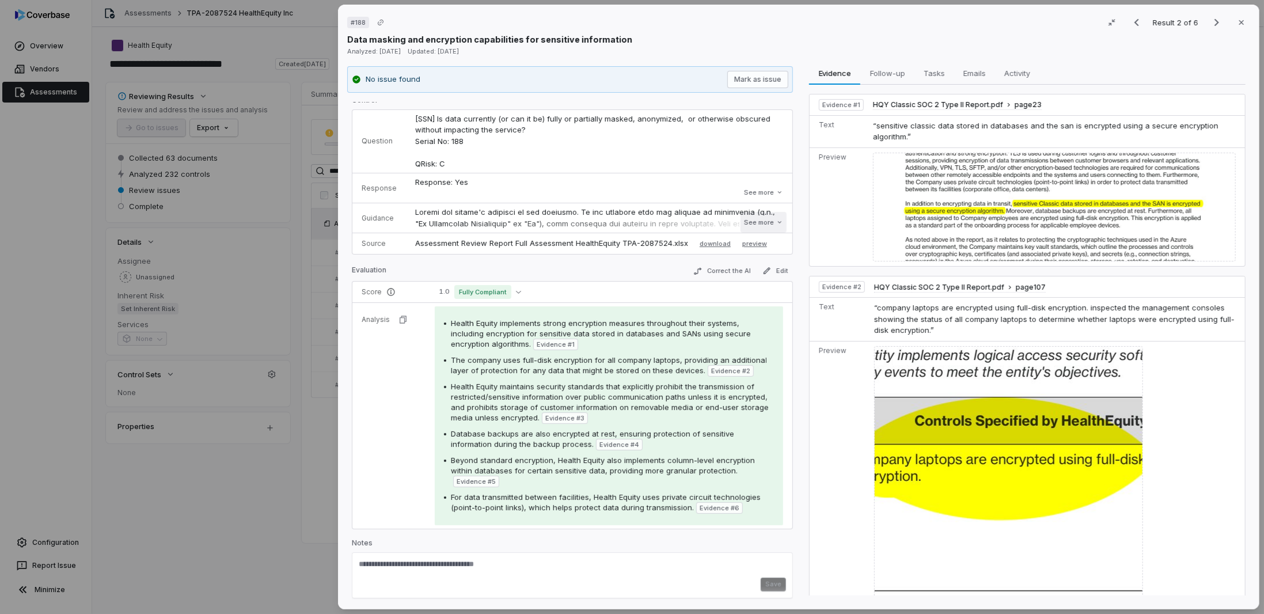
click at [765, 219] on button "See more" at bounding box center [764, 222] width 46 height 21
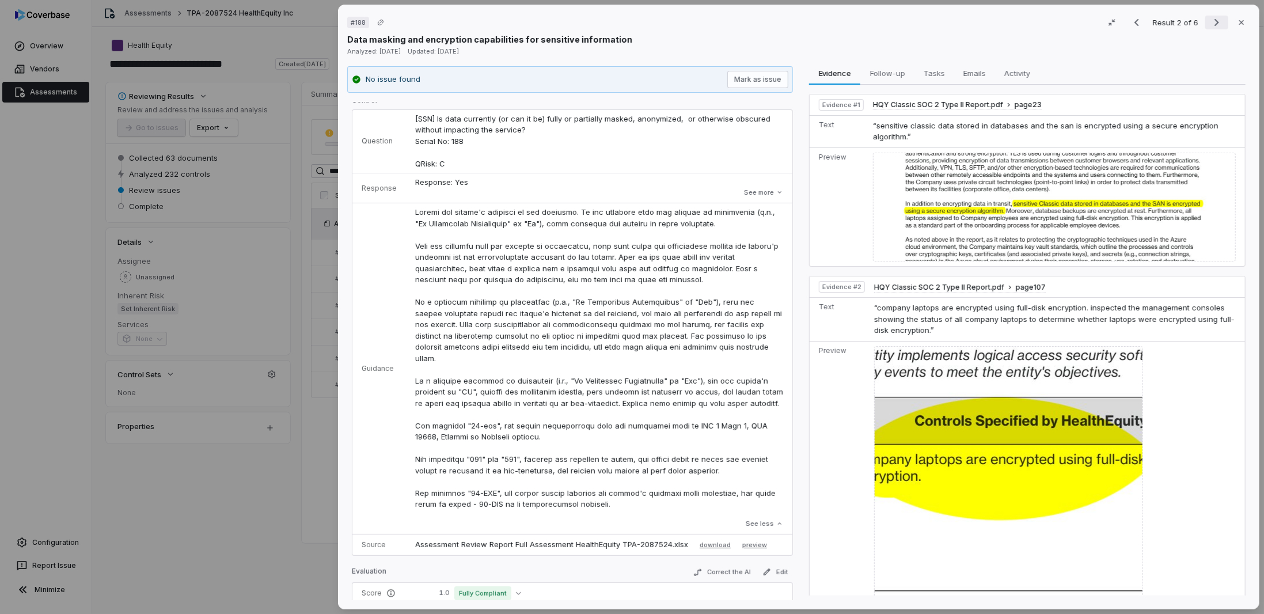
click at [1205, 25] on button "Next result" at bounding box center [1216, 23] width 23 height 14
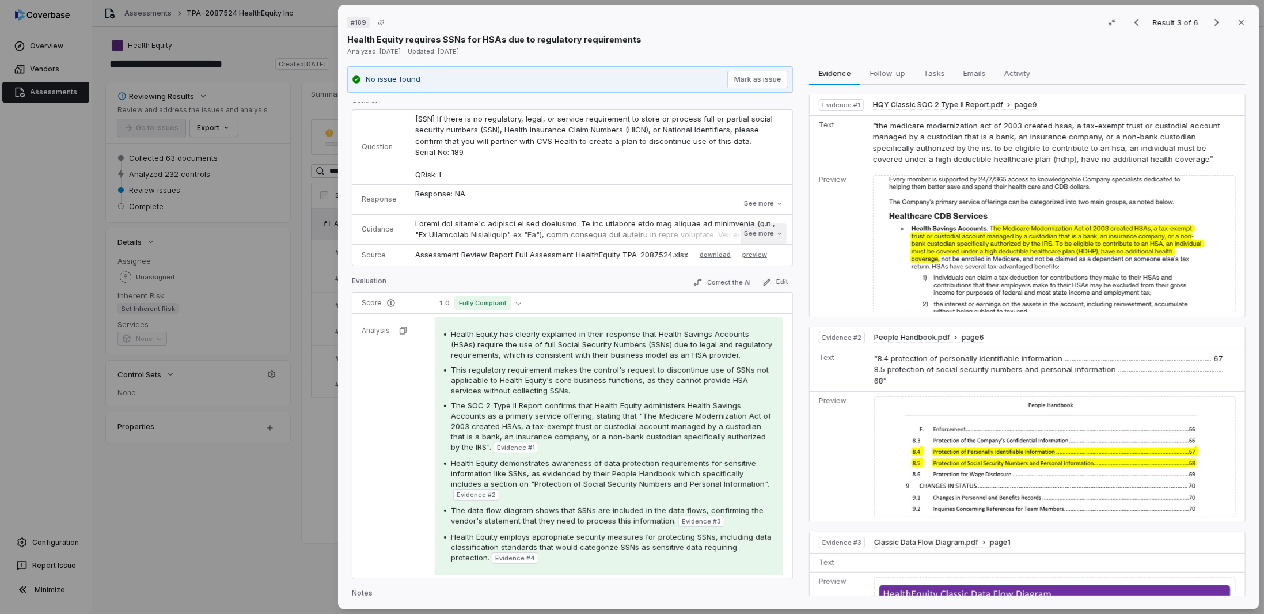
click at [761, 228] on button "See more" at bounding box center [764, 233] width 46 height 21
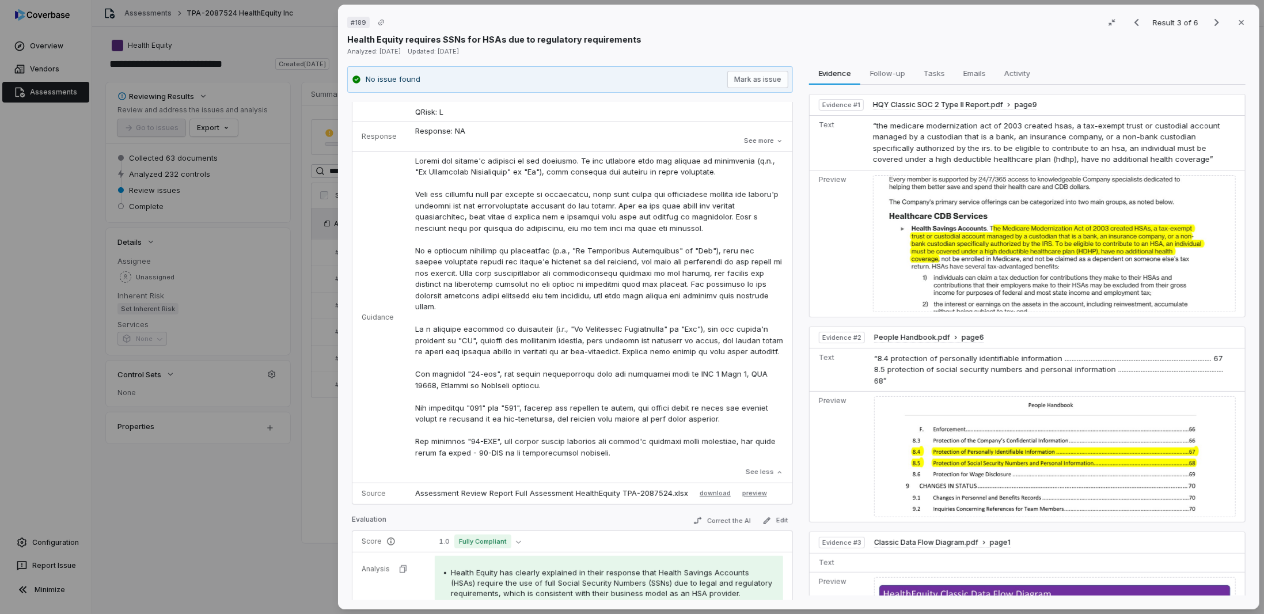
scroll to position [122, 0]
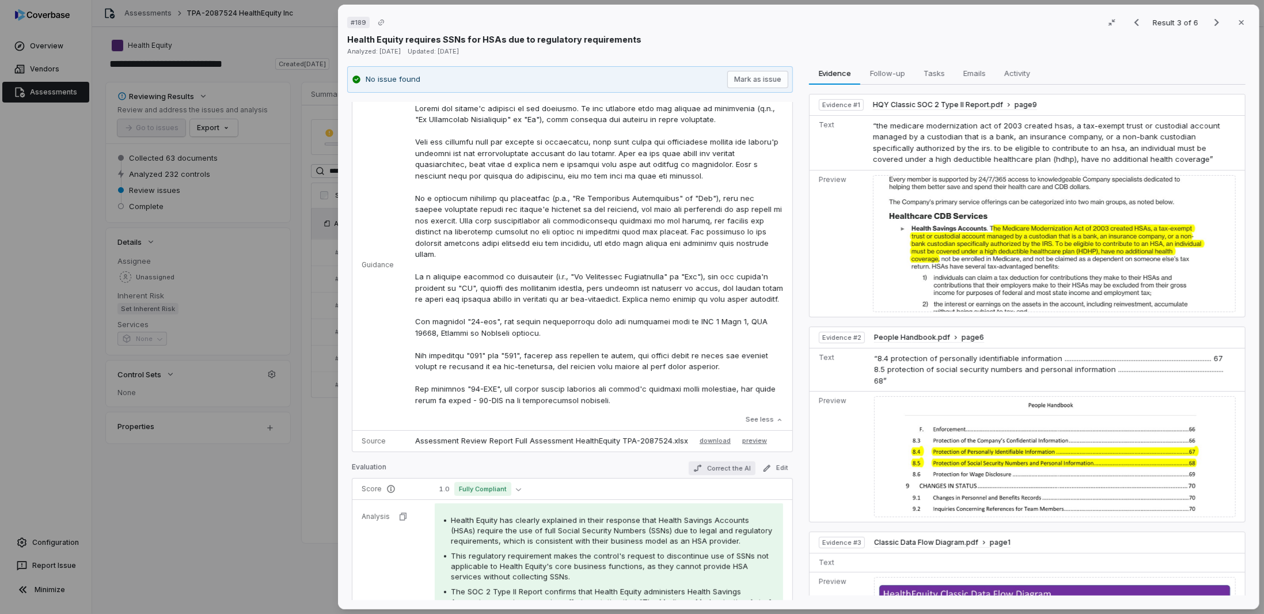
click at [703, 463] on button "Correct the AI" at bounding box center [722, 468] width 67 height 14
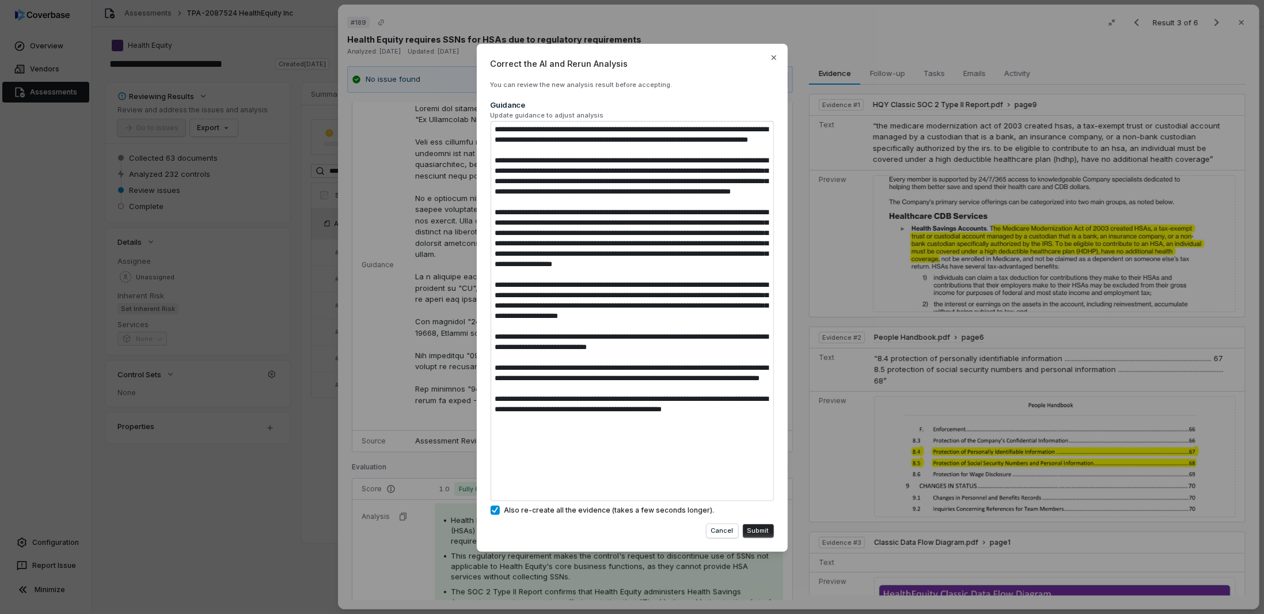
click at [435, 382] on div "Correct the AI and Rerun Analysis You can review the new analysis result before…" at bounding box center [632, 306] width 1264 height 563
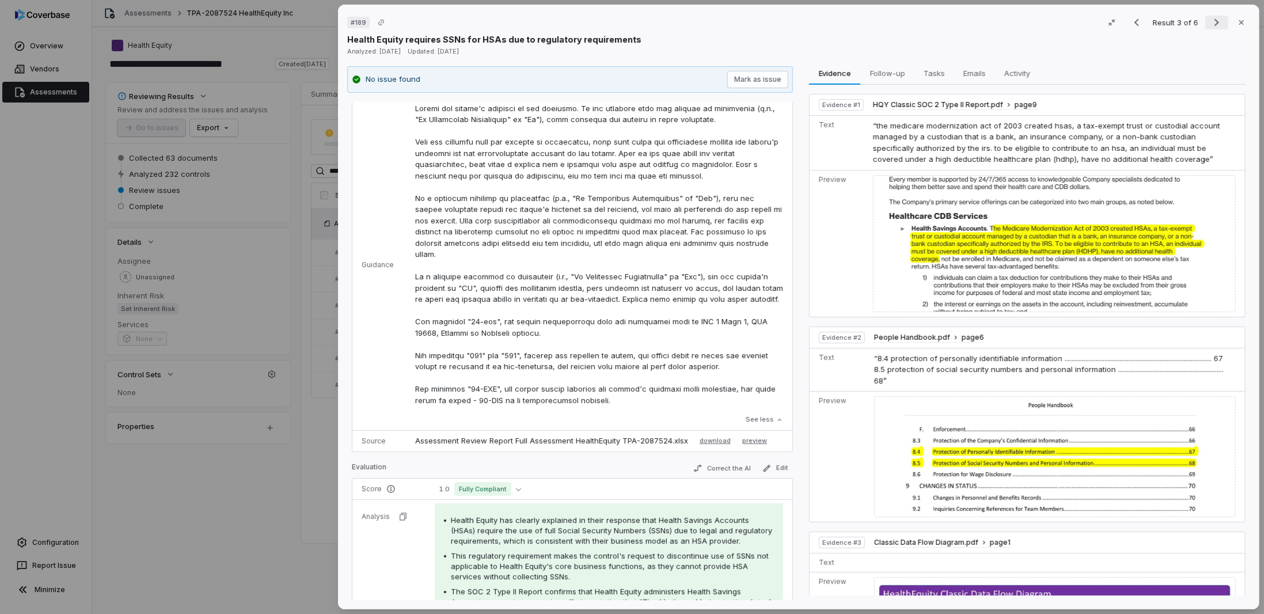
click at [1218, 25] on button "Next result" at bounding box center [1216, 23] width 23 height 14
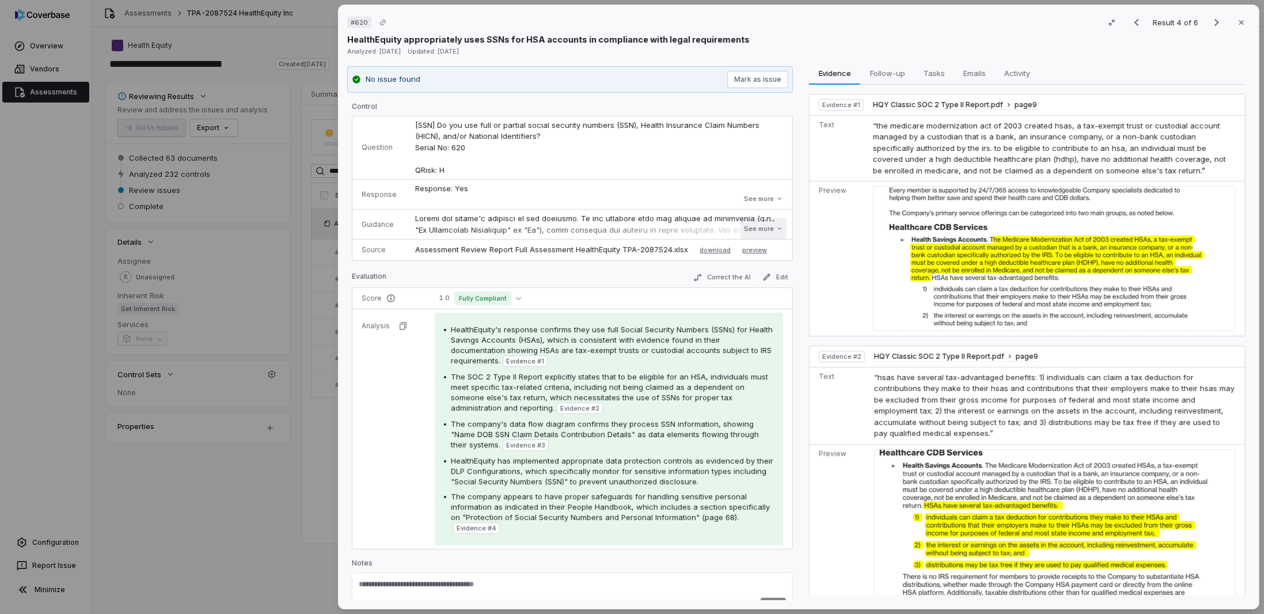
click at [766, 229] on button "See more" at bounding box center [764, 228] width 46 height 21
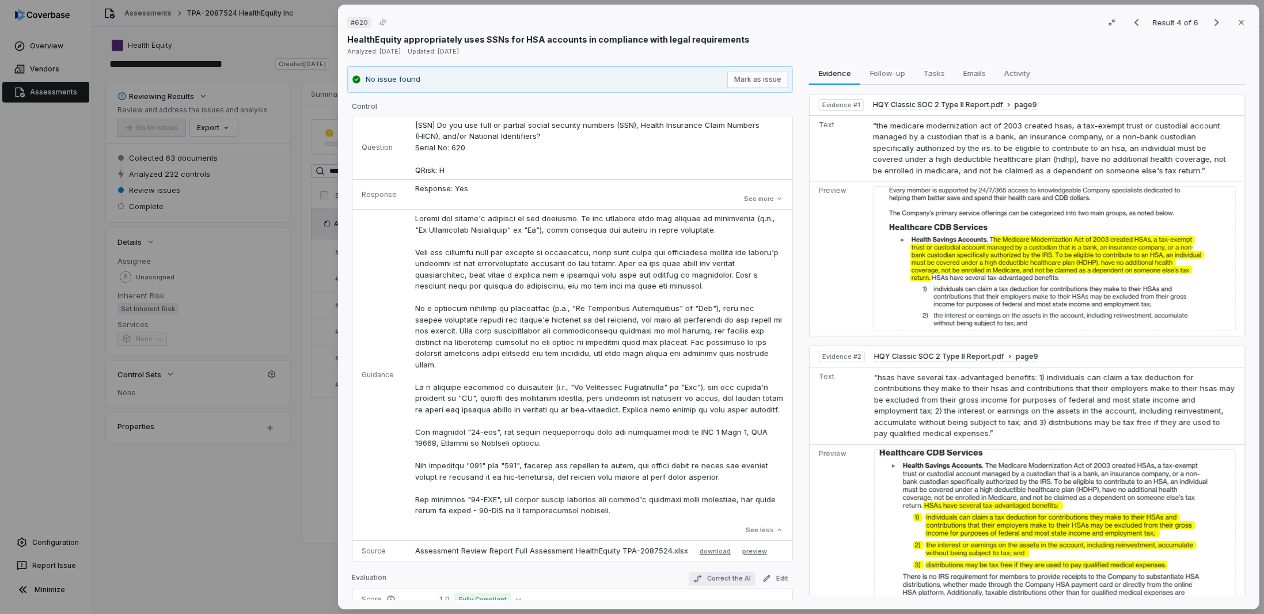
click at [716, 576] on button "Correct the AI" at bounding box center [722, 579] width 67 height 14
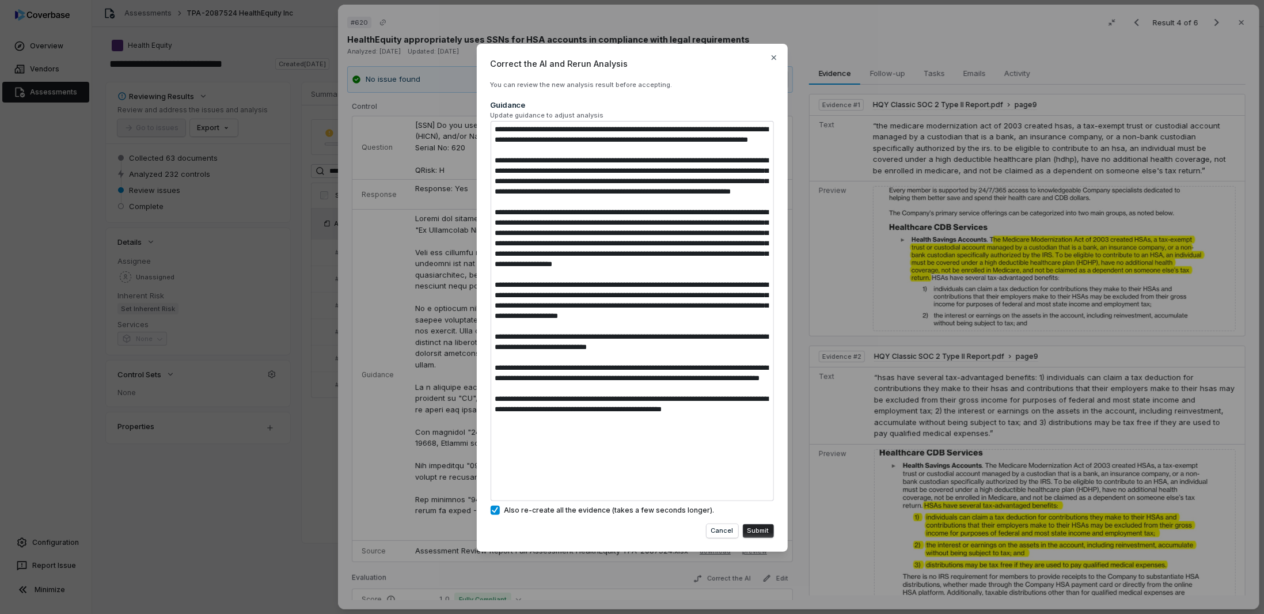
click at [421, 383] on div "Correct the AI and Rerun Analysis You can review the new analysis result before…" at bounding box center [632, 306] width 1264 height 563
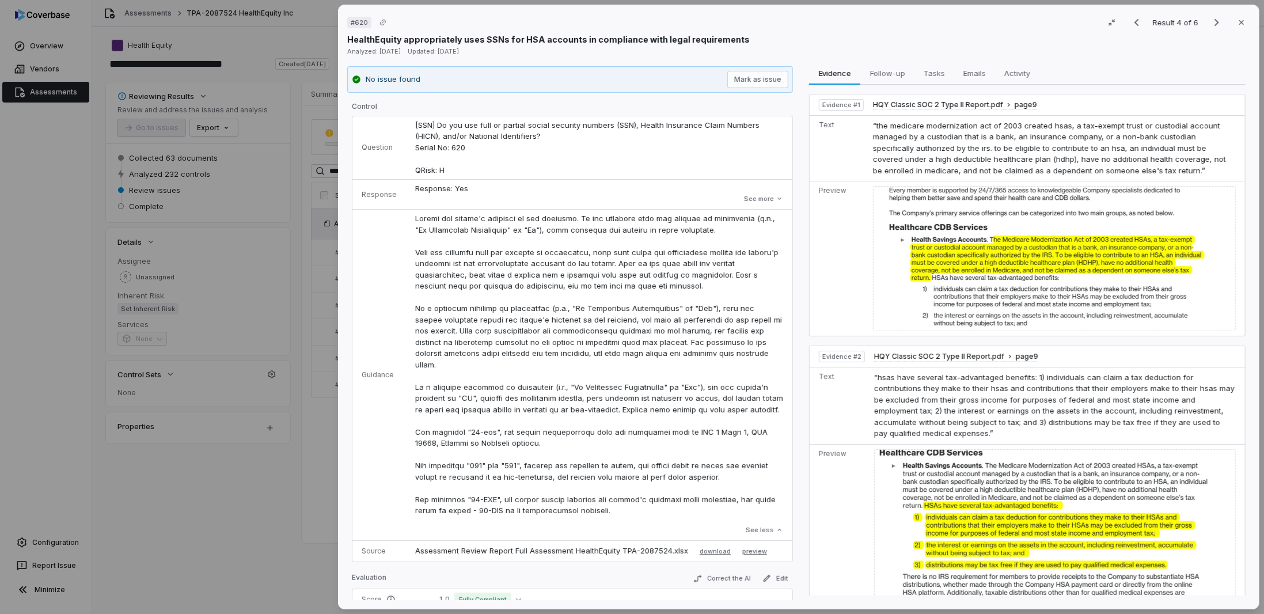
click at [259, 493] on div "# 620 Result 4 of 6 Close HealthEquity appropriately uses SSNs for HSA accounts…" at bounding box center [632, 307] width 1264 height 614
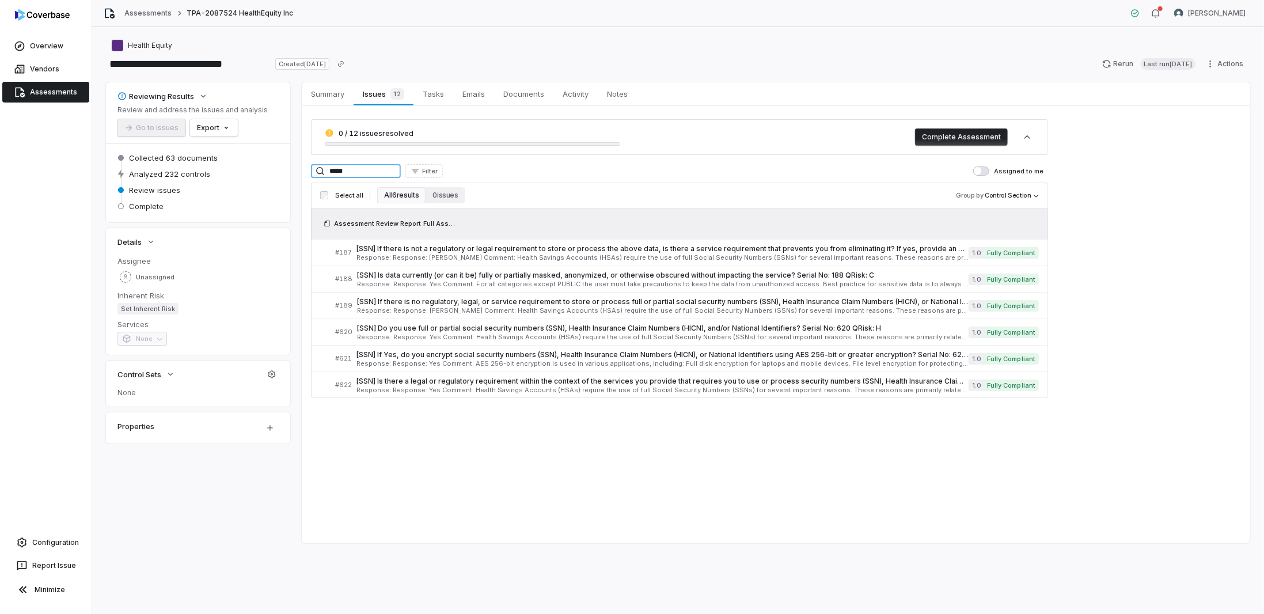
drag, startPoint x: 396, startPoint y: 166, endPoint x: 267, endPoint y: 166, distance: 129.6
click at [267, 166] on div "Reviewing Results Review and address the issues and analysis Go to issues Expor…" at bounding box center [678, 312] width 1144 height 461
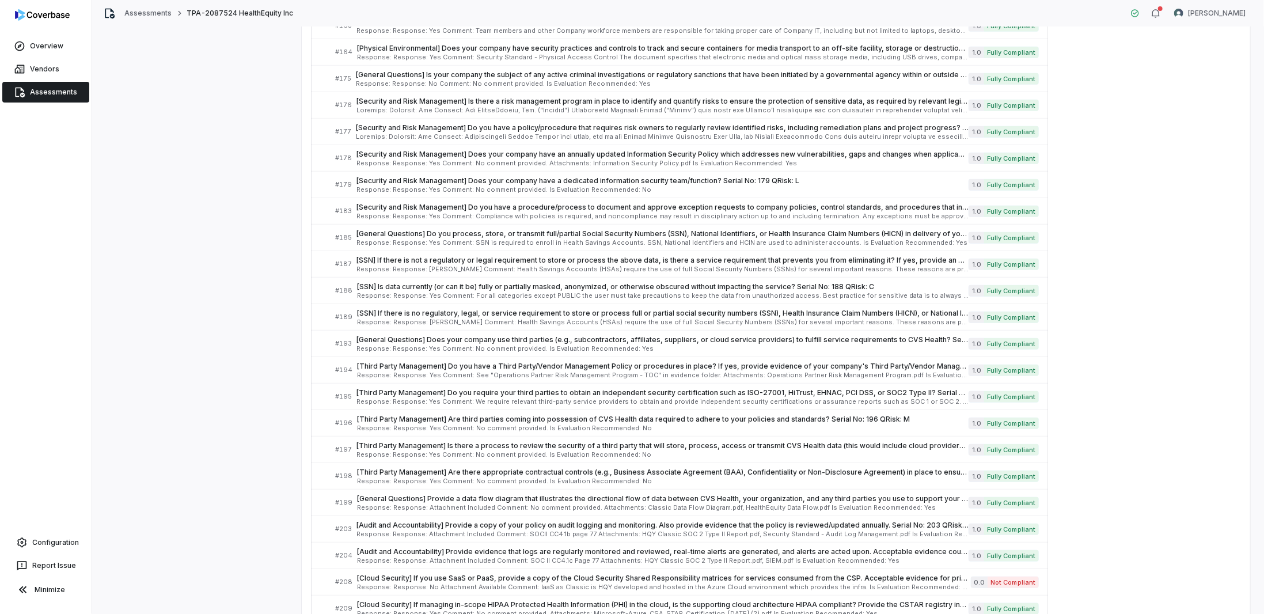
scroll to position [3571, 0]
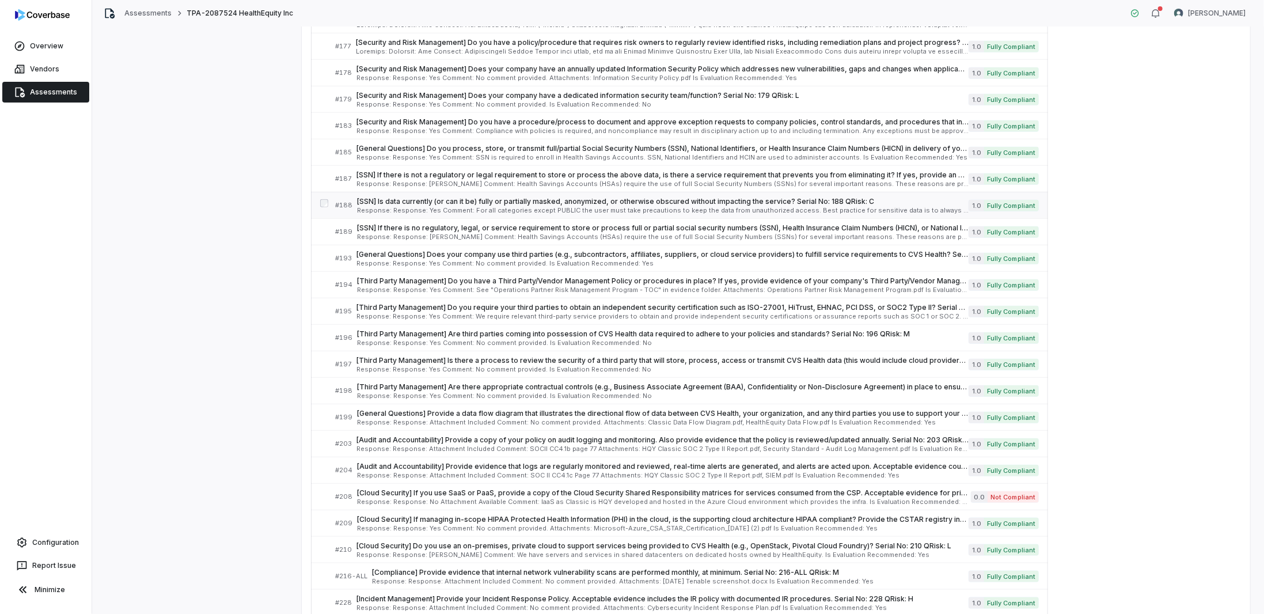
click at [415, 207] on span "Response: Response: Yes Comment: For all categories except PUBLIC the user must…" at bounding box center [663, 210] width 612 height 6
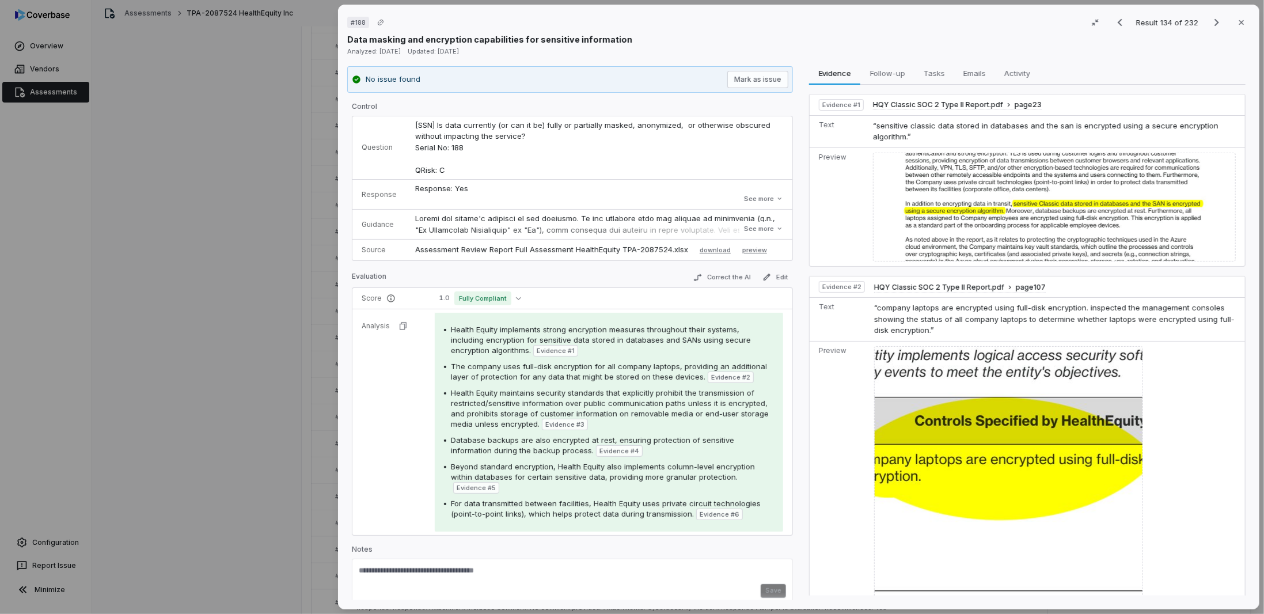
click at [254, 304] on div "# 188 Result 134 of 232 Close Data masking and encryption capabilities for sens…" at bounding box center [632, 307] width 1264 height 614
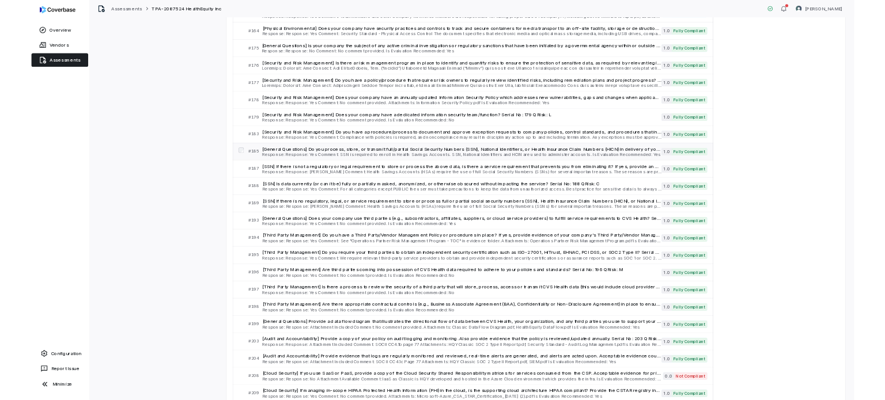
scroll to position [3398, 0]
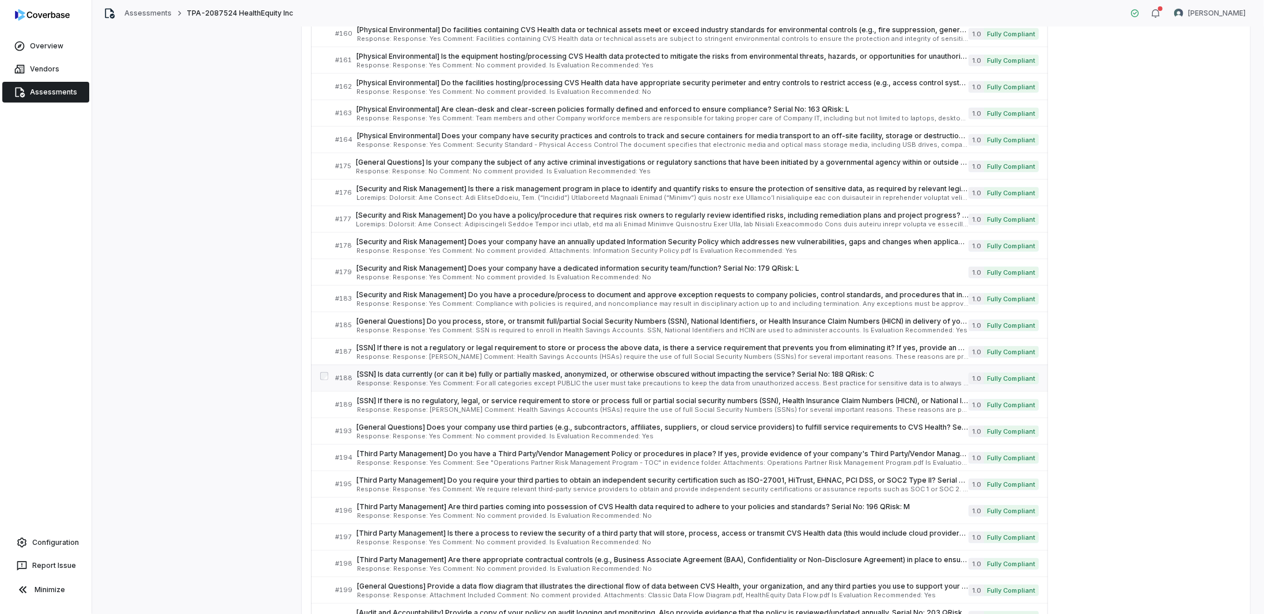
click at [399, 380] on span "Response: Response: Yes Comment: For all categories except PUBLIC the user must…" at bounding box center [663, 383] width 612 height 6
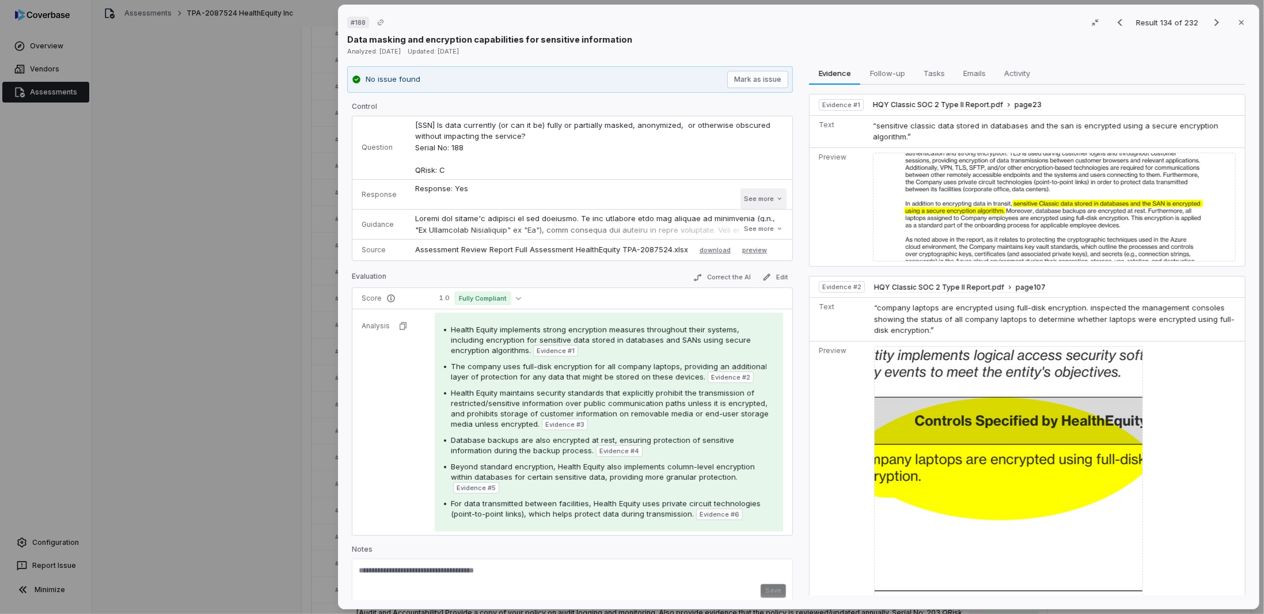
click at [756, 198] on button "See more" at bounding box center [764, 198] width 46 height 21
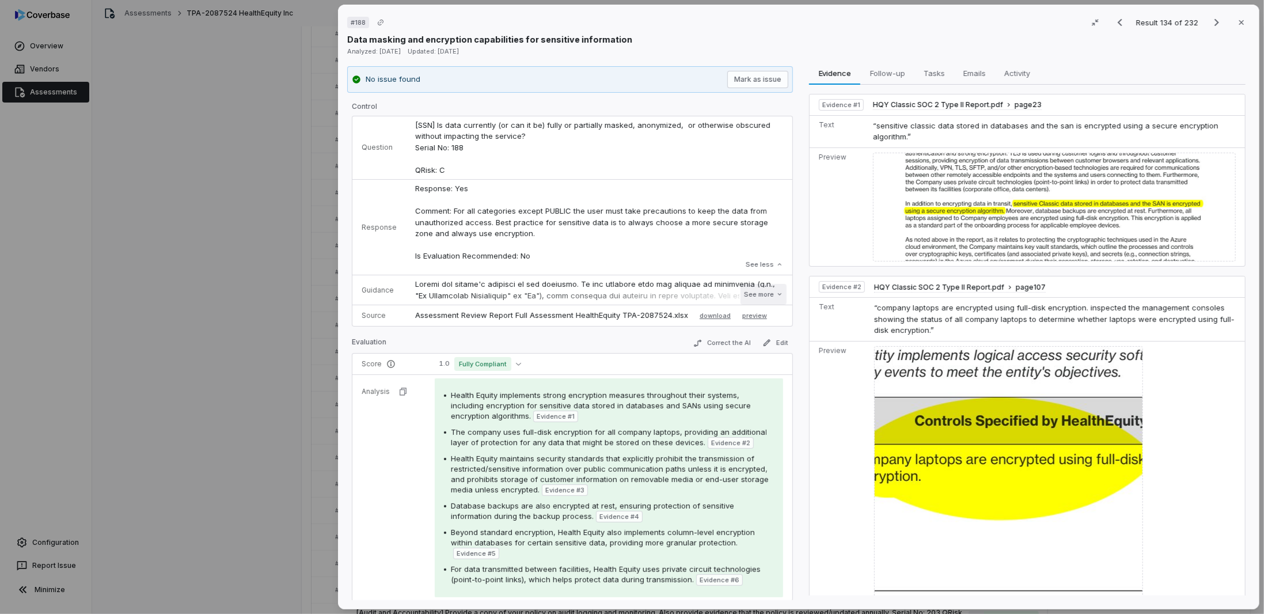
click at [752, 287] on button "See more" at bounding box center [764, 294] width 46 height 21
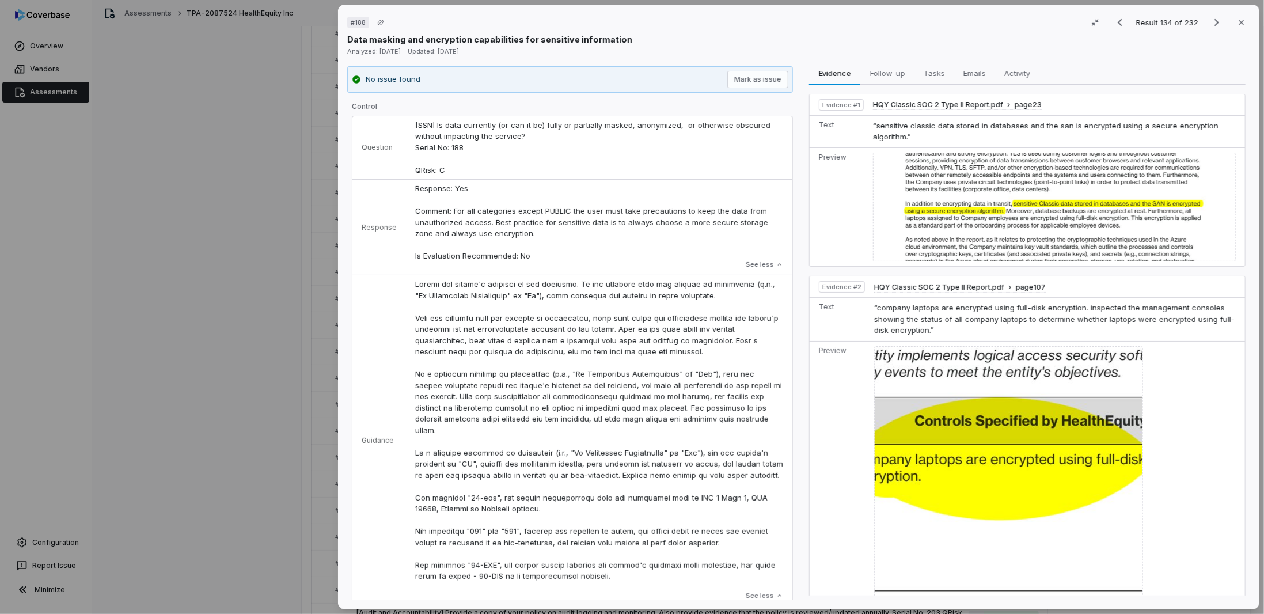
click at [286, 377] on div "# 188 Result 134 of 232 Close Data masking and encryption capabilities for sens…" at bounding box center [632, 307] width 1264 height 614
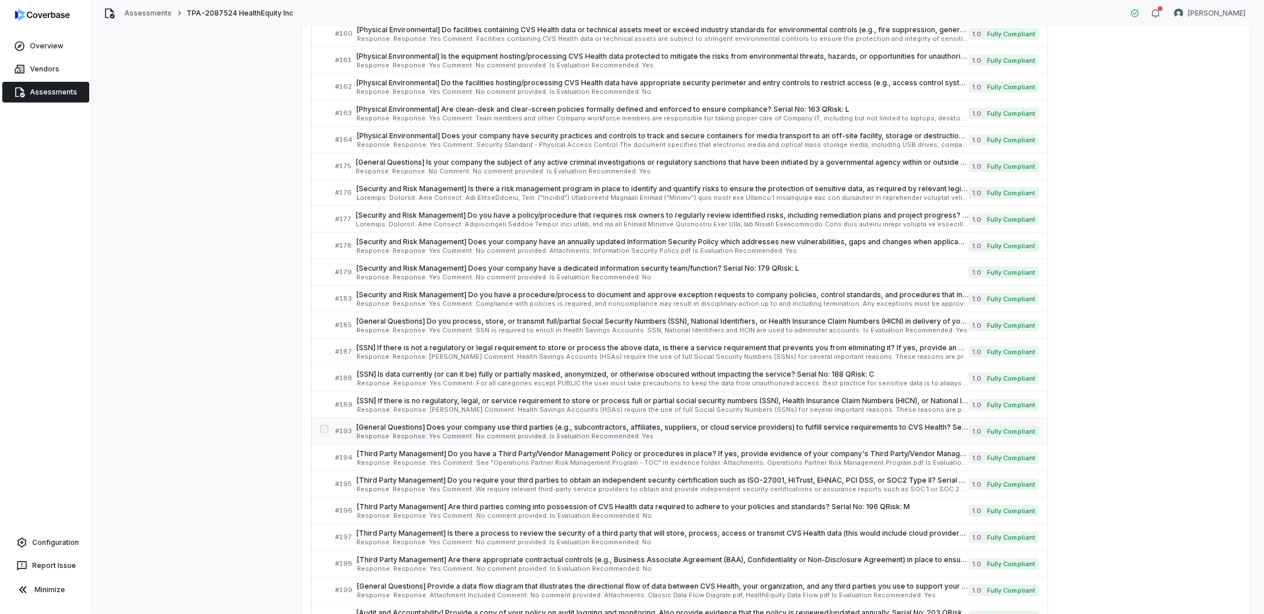
click at [378, 433] on span "Response: Response: Yes Comment: No comment provided. Is Evaluation Recommended…" at bounding box center [662, 436] width 612 height 6
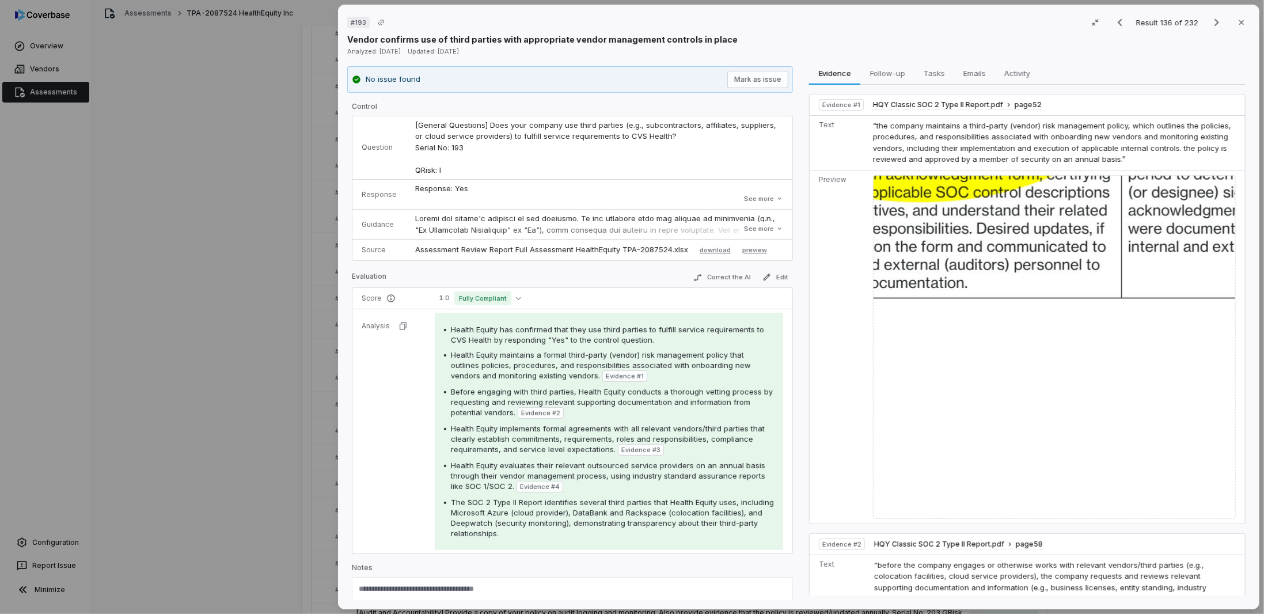
click at [273, 347] on div "# 193 Result 136 of 232 Close Vendor confirms use of third parties with appropr…" at bounding box center [632, 307] width 1264 height 614
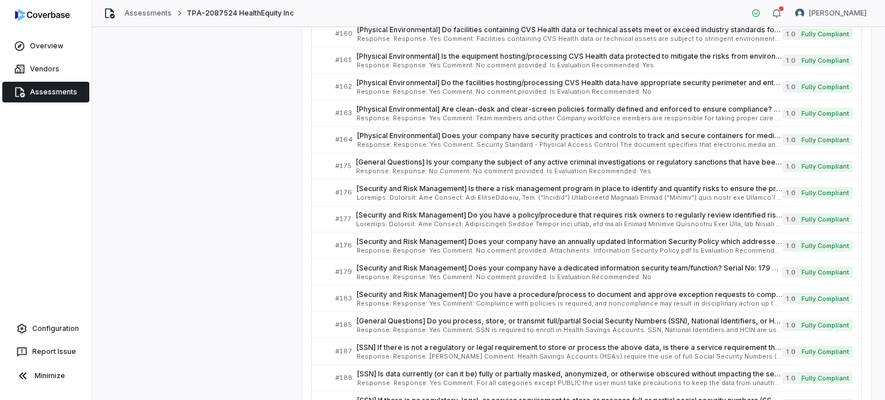
scroll to position [3398, 0]
